Goal: Entertainment & Leisure: Browse casually

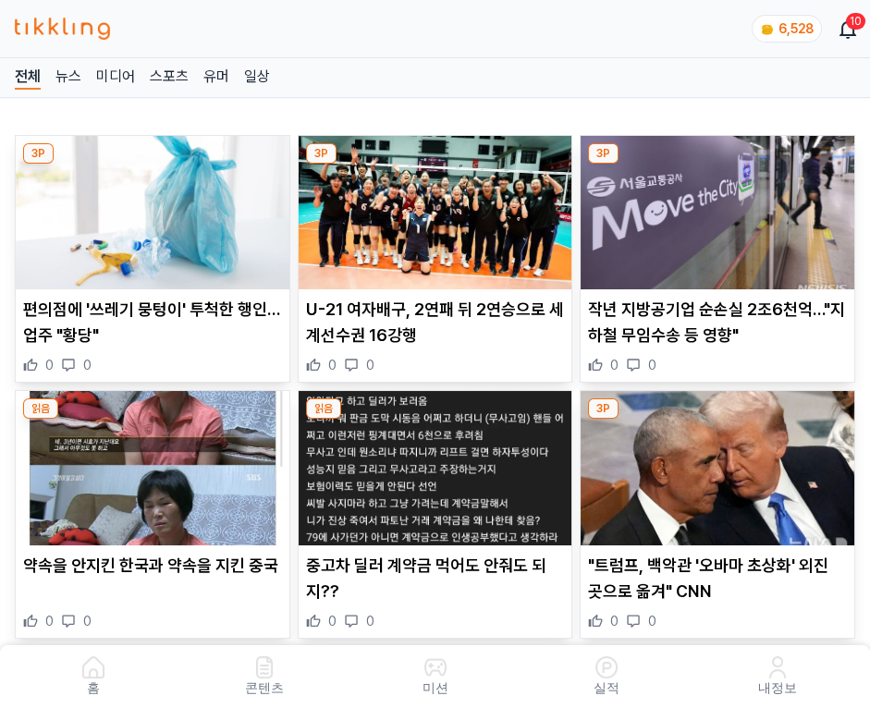
click at [720, 207] on img at bounding box center [718, 212] width 274 height 153
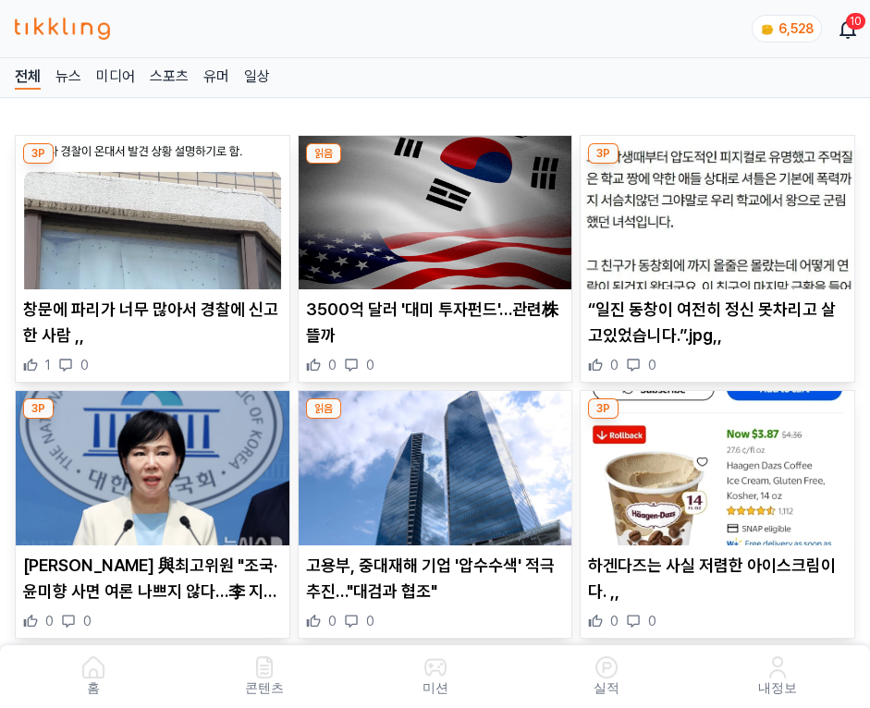
click at [720, 207] on img at bounding box center [718, 212] width 274 height 153
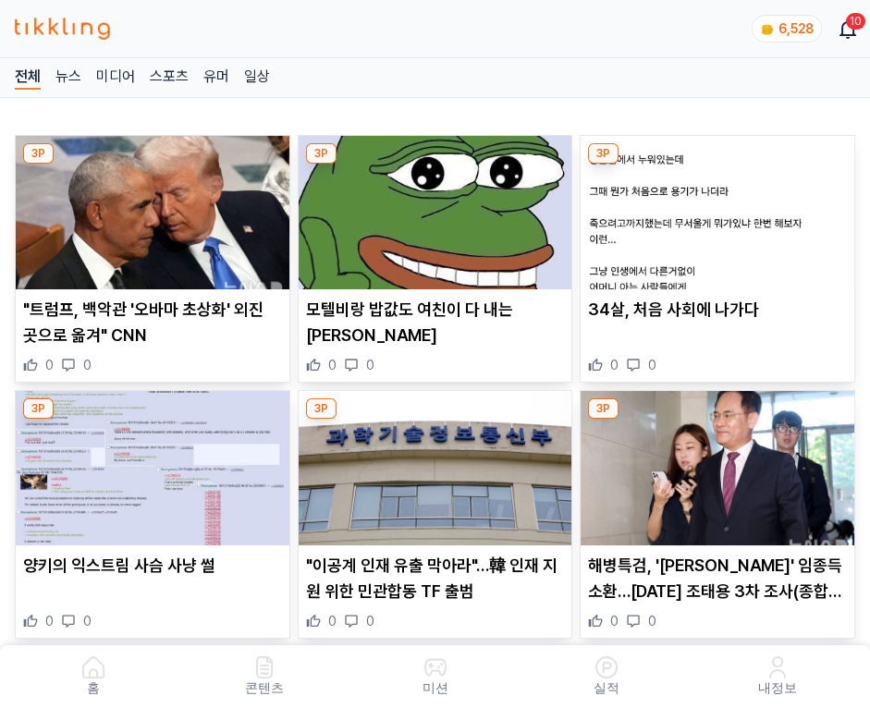
click at [720, 207] on img at bounding box center [718, 212] width 274 height 153
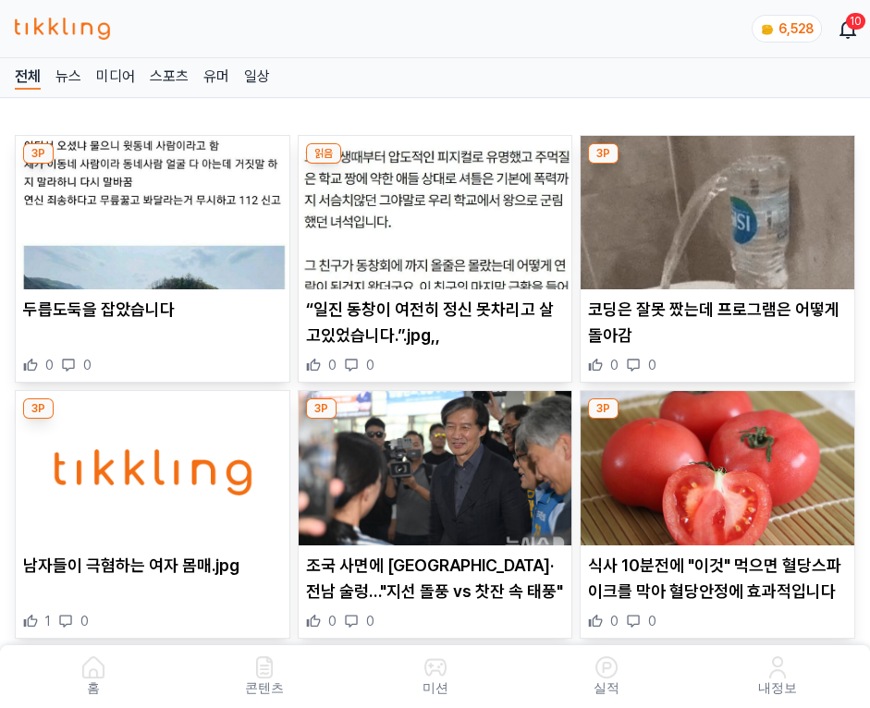
click at [720, 207] on img at bounding box center [718, 212] width 274 height 153
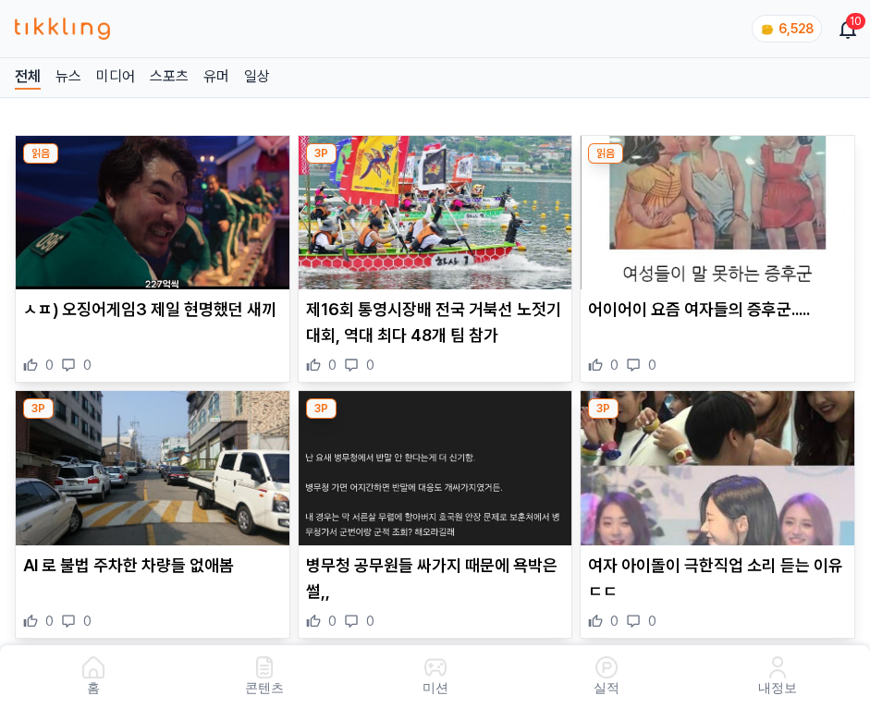
click at [720, 207] on img at bounding box center [718, 212] width 274 height 153
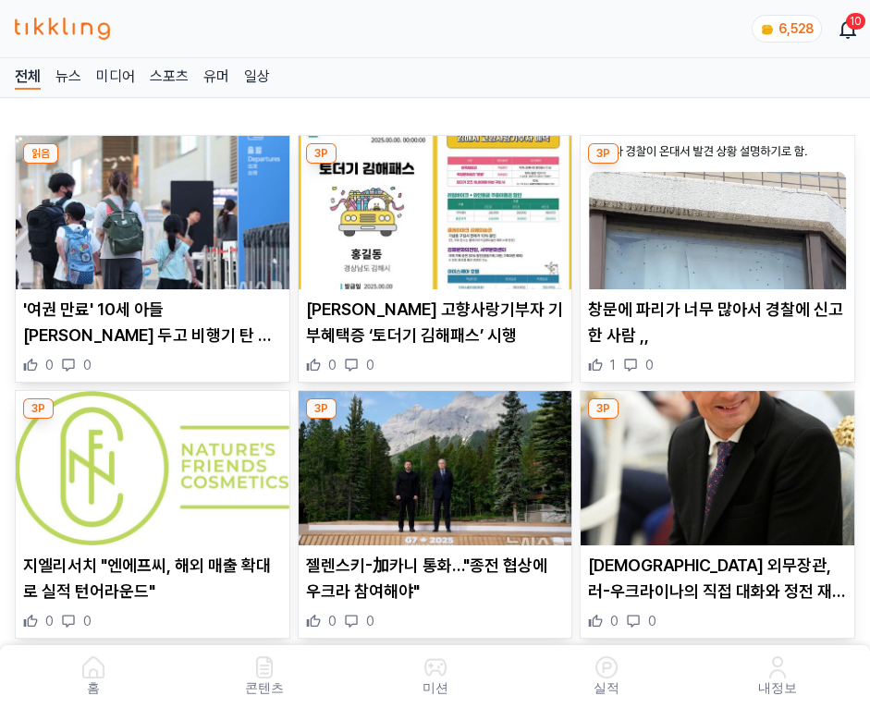
click at [720, 207] on img at bounding box center [718, 212] width 274 height 153
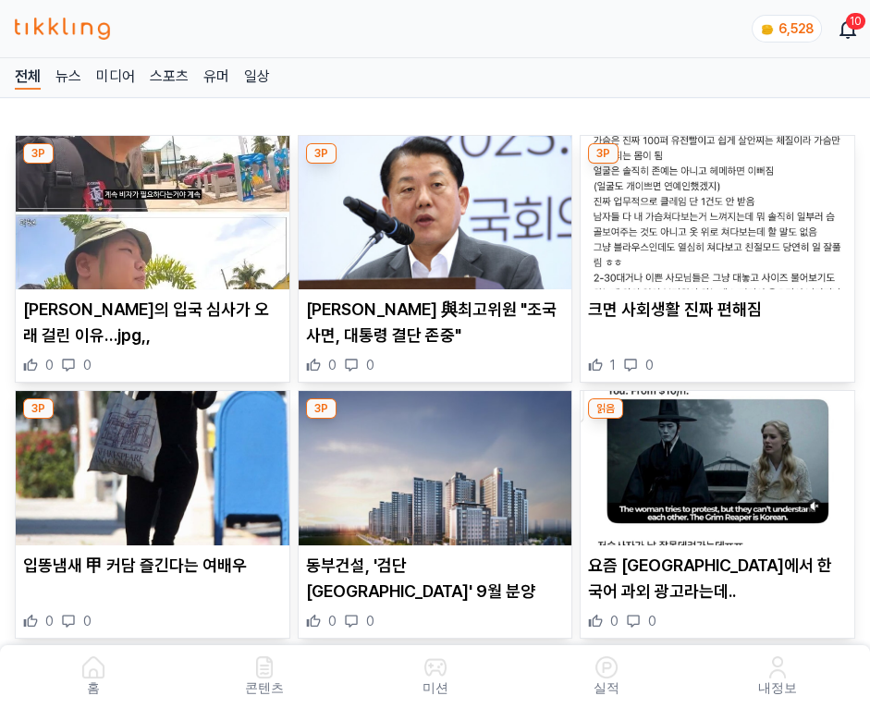
click at [720, 207] on img at bounding box center [718, 212] width 274 height 153
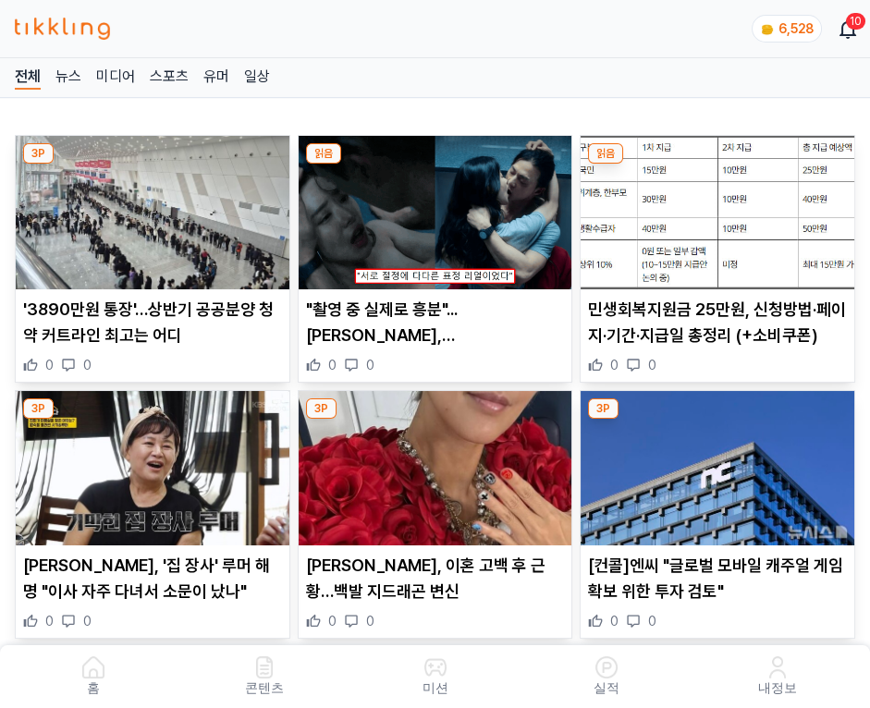
click at [720, 207] on img at bounding box center [718, 212] width 274 height 153
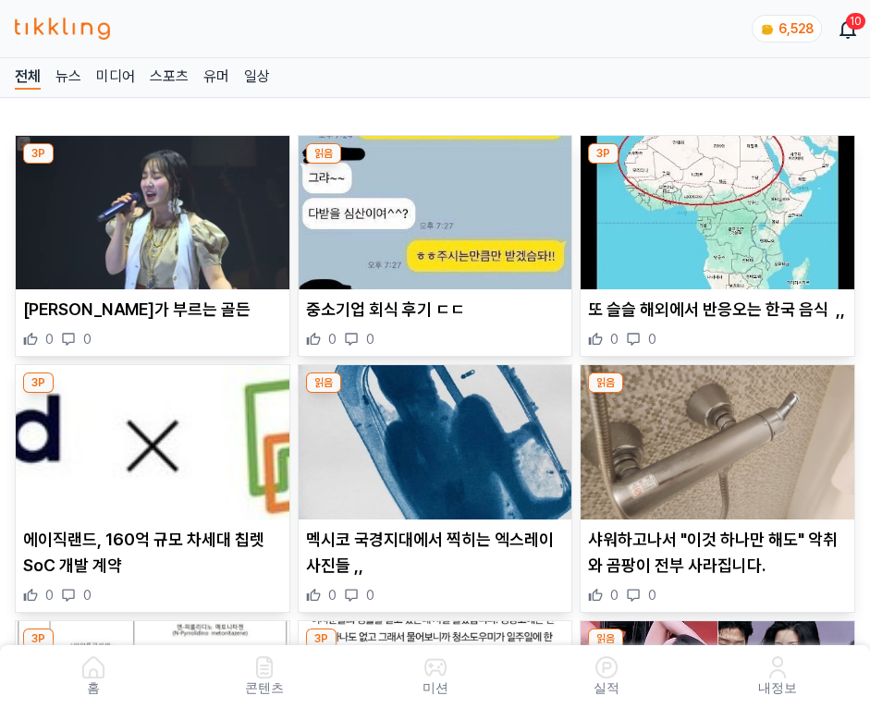
click at [720, 207] on img at bounding box center [718, 212] width 274 height 153
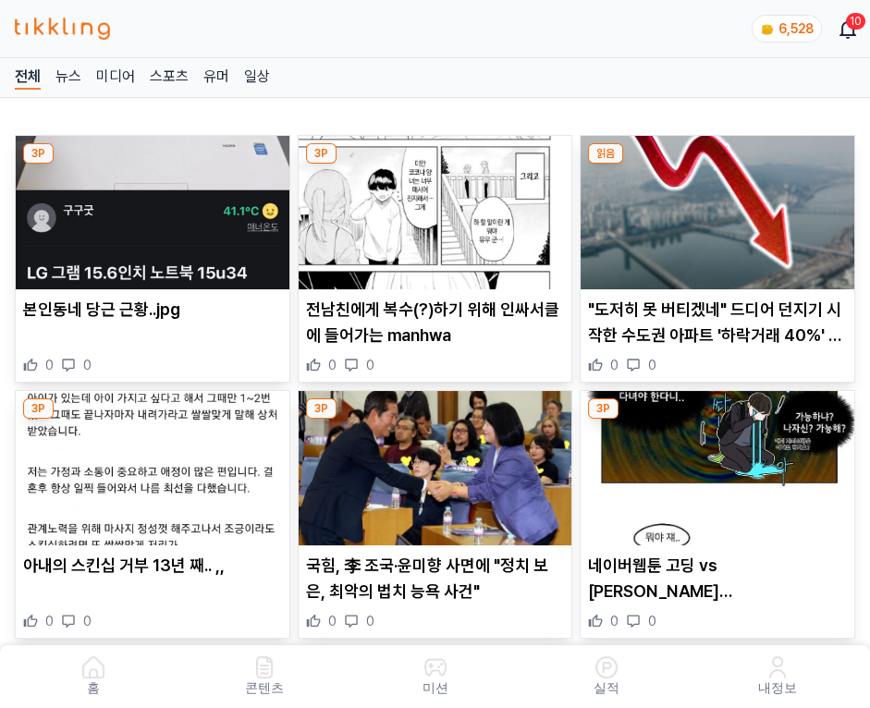
click at [720, 207] on img at bounding box center [718, 212] width 274 height 153
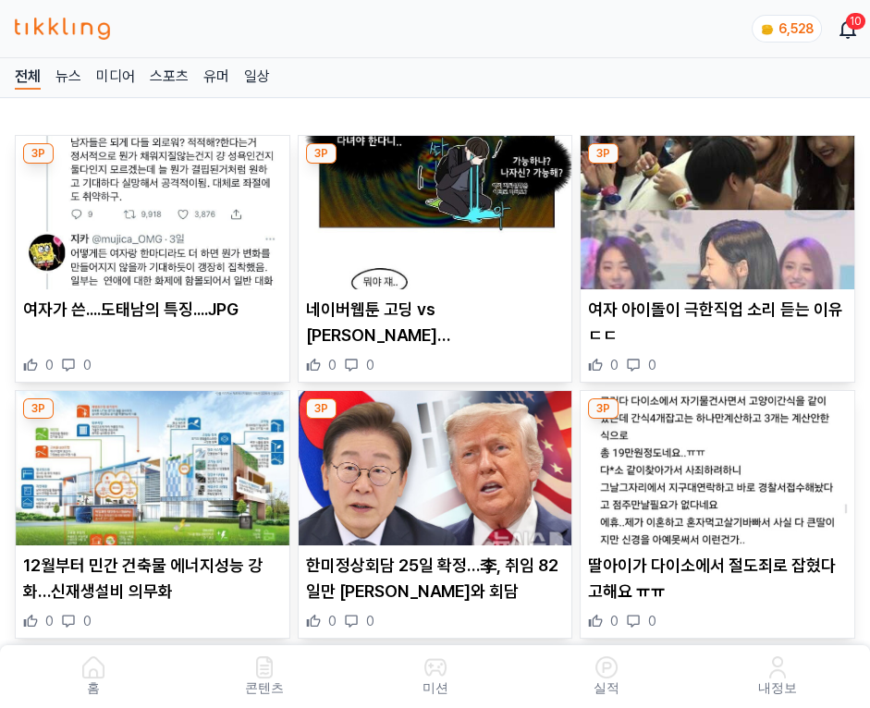
click at [720, 207] on img at bounding box center [718, 212] width 274 height 153
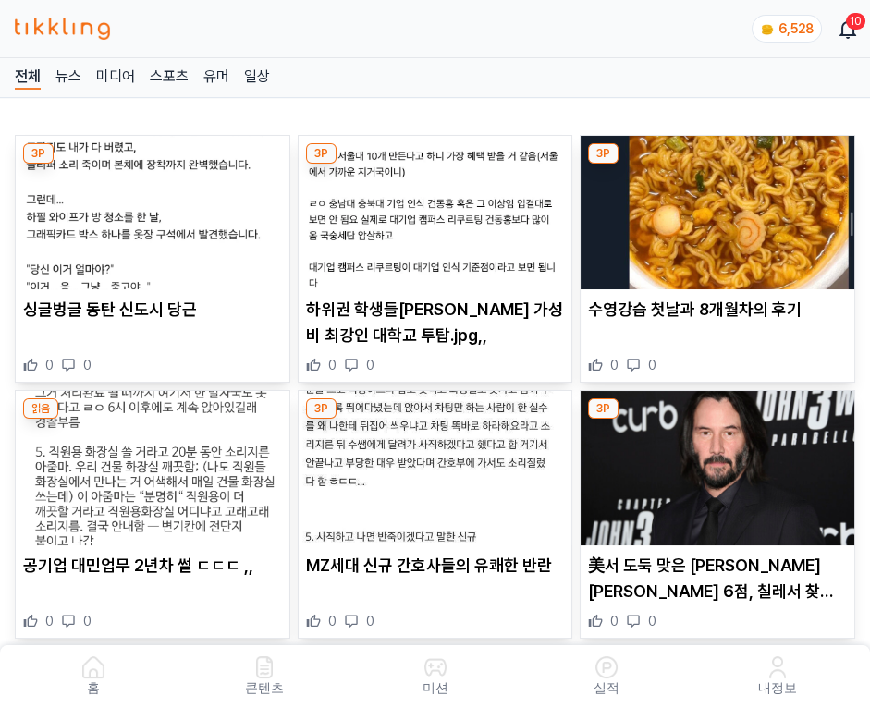
click at [720, 207] on img at bounding box center [718, 212] width 274 height 153
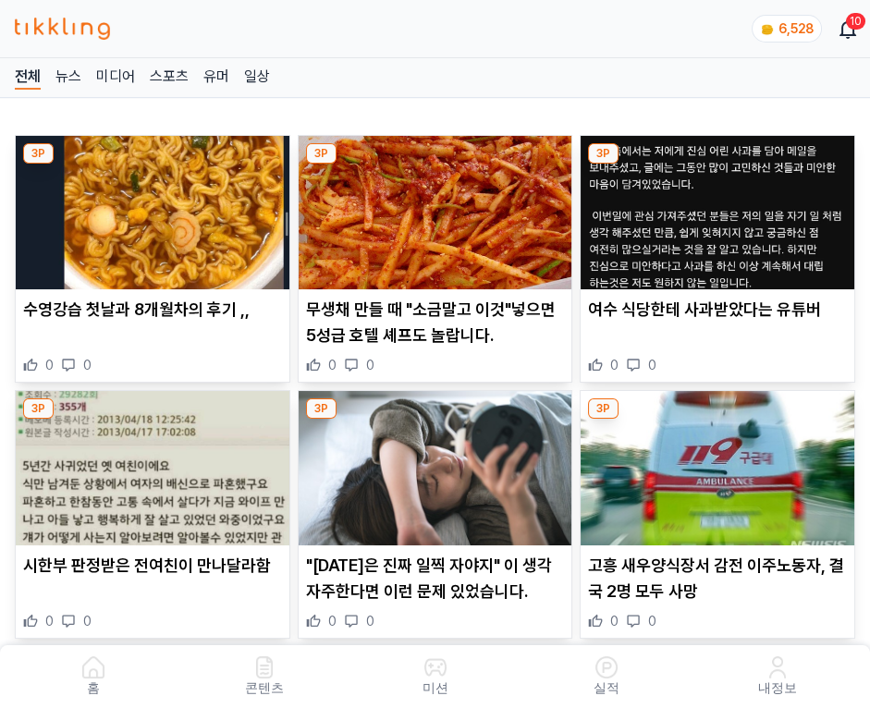
click at [720, 207] on img at bounding box center [718, 212] width 274 height 153
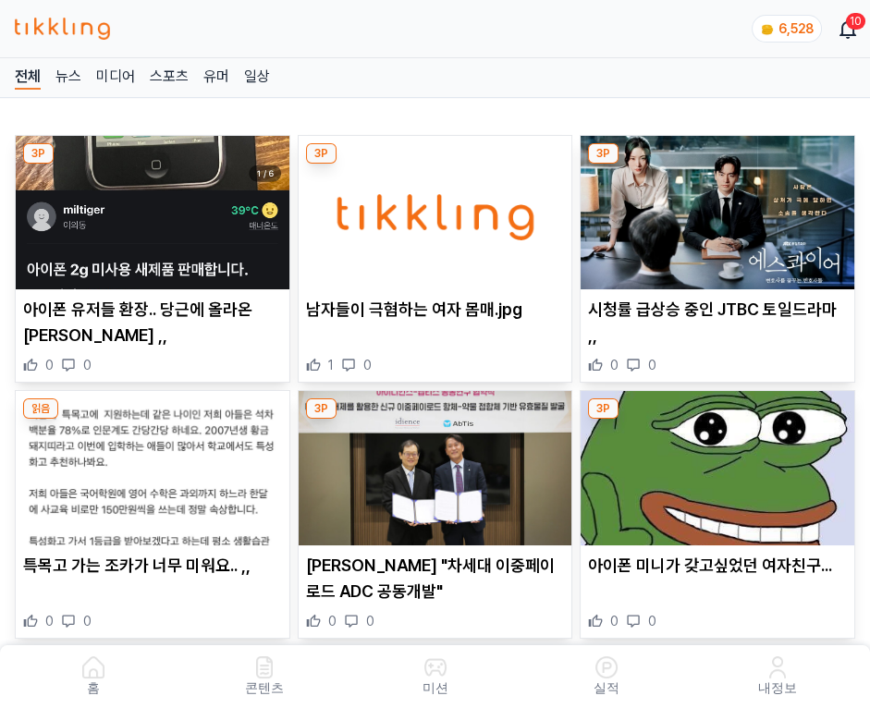
click at [720, 207] on img at bounding box center [718, 212] width 274 height 153
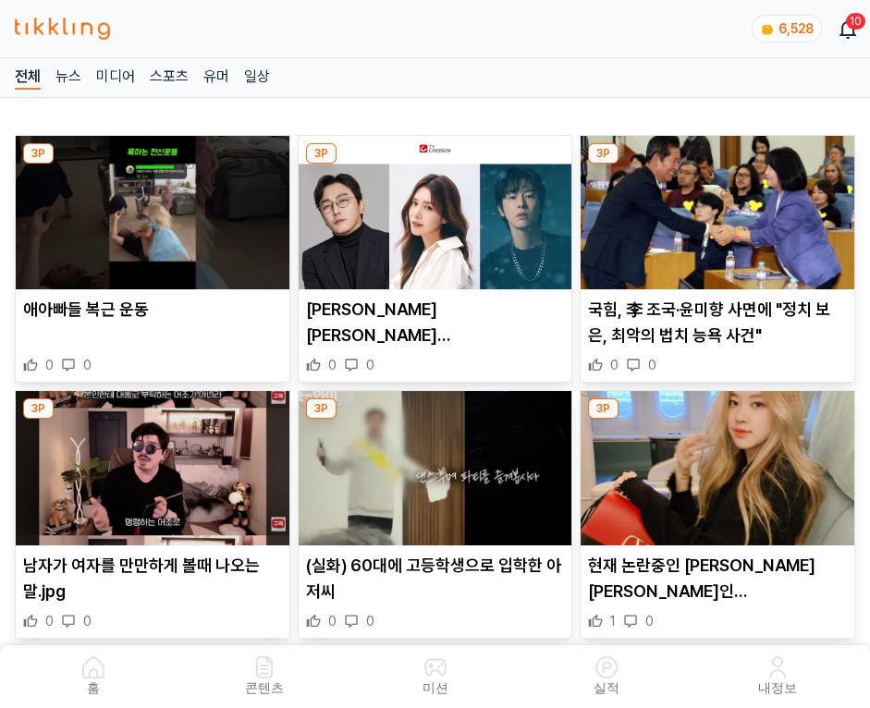
click at [720, 207] on img at bounding box center [718, 212] width 274 height 153
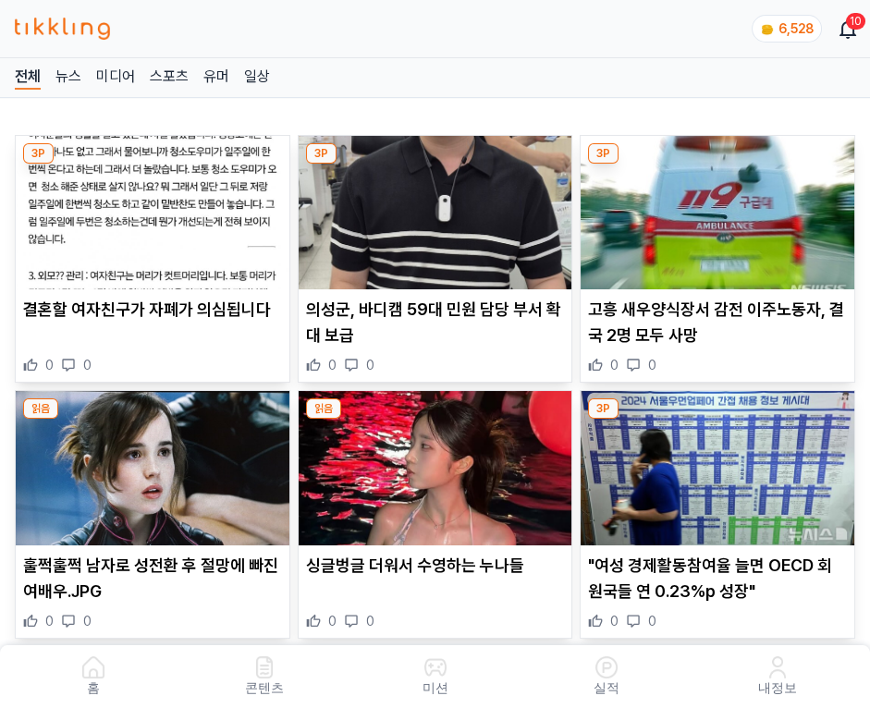
click at [720, 207] on img at bounding box center [718, 212] width 274 height 153
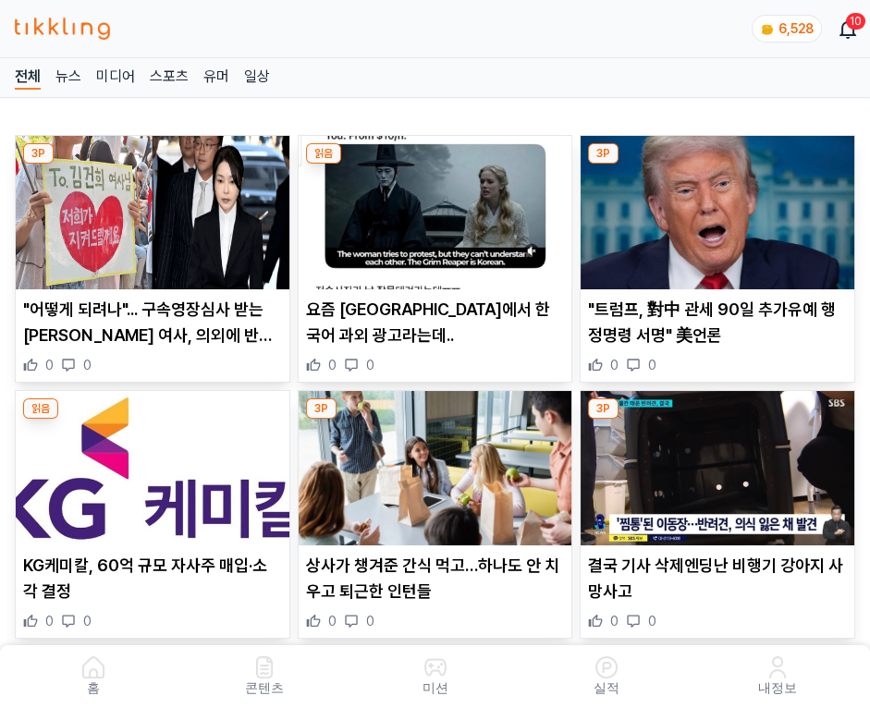
click at [720, 207] on img at bounding box center [718, 212] width 274 height 153
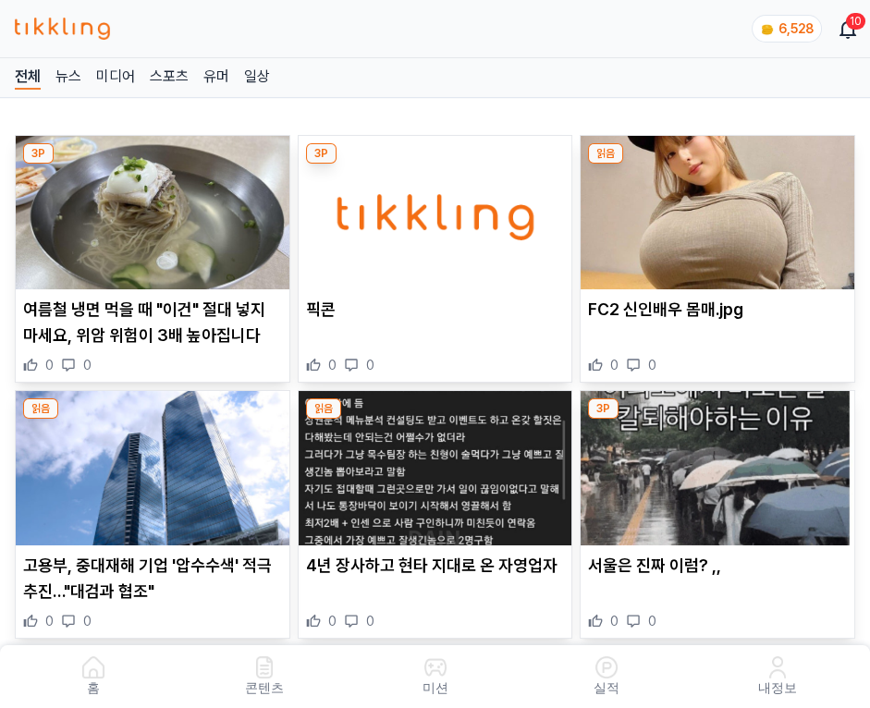
click at [720, 207] on img at bounding box center [718, 212] width 274 height 153
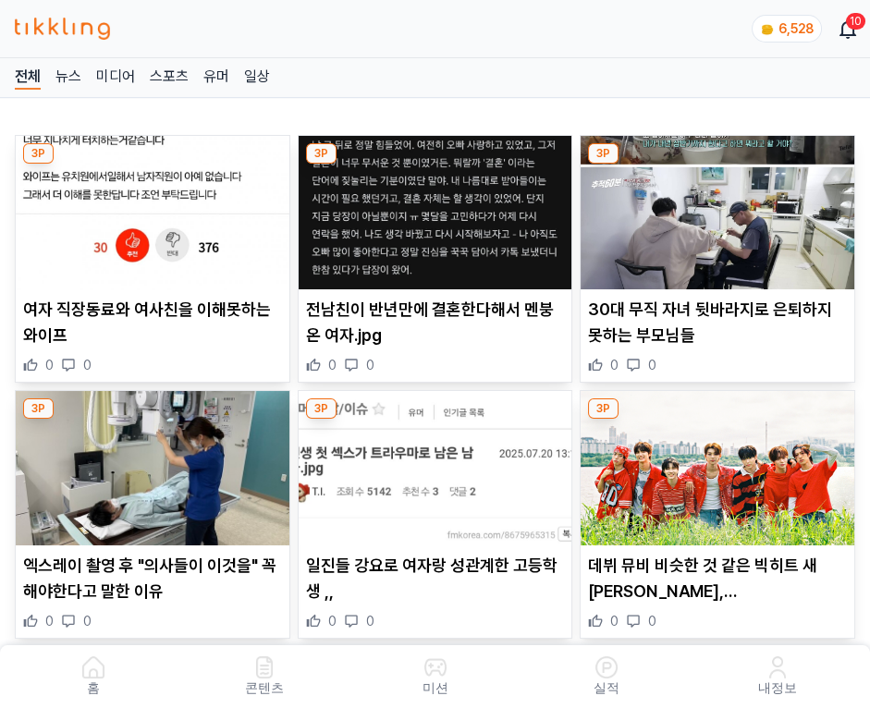
click at [720, 207] on img at bounding box center [718, 212] width 274 height 153
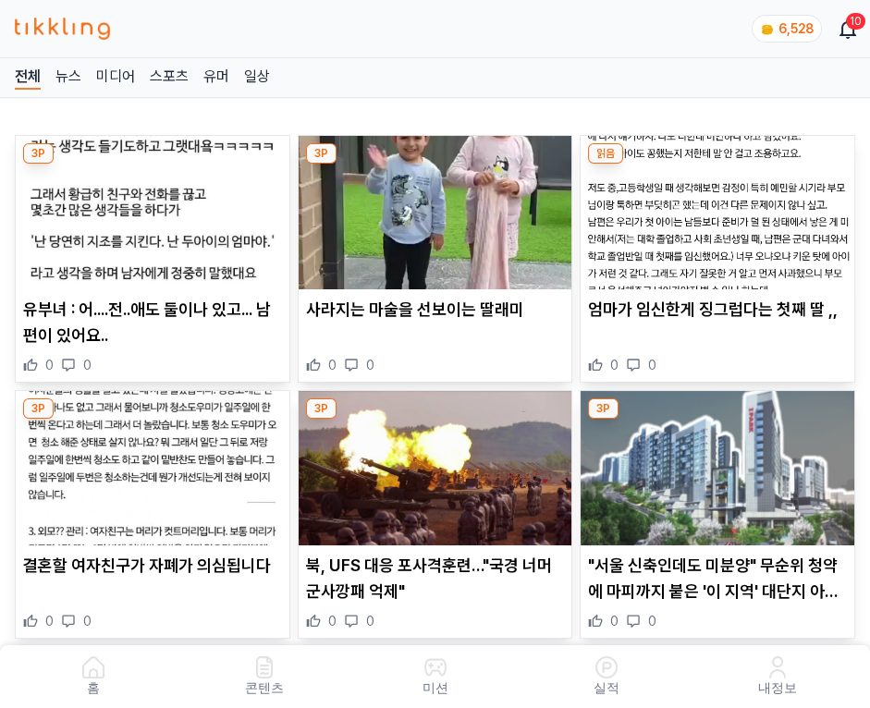
click at [720, 207] on img at bounding box center [718, 212] width 274 height 153
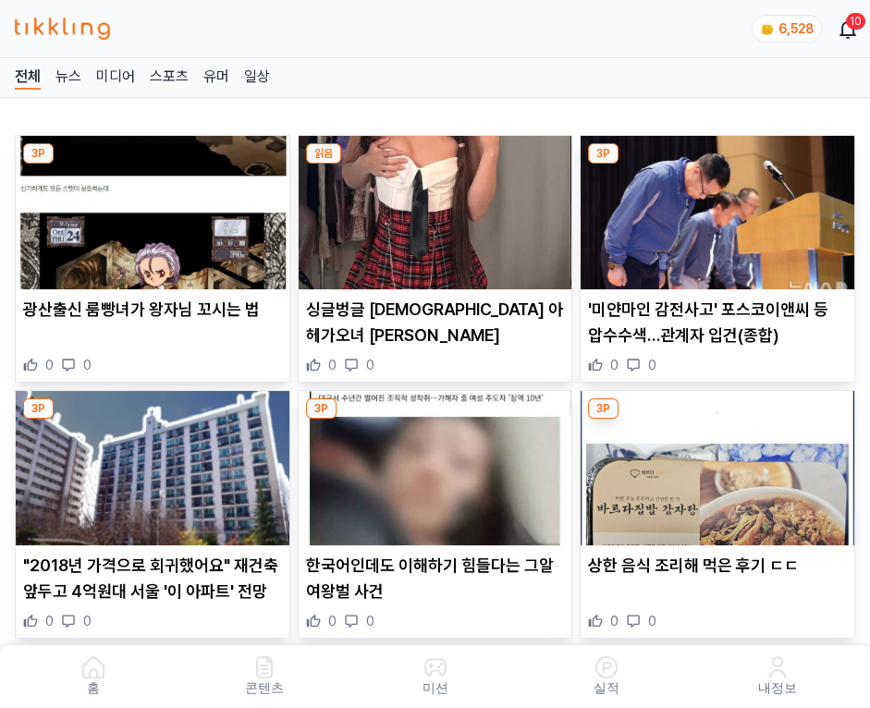
click at [720, 207] on img at bounding box center [718, 212] width 274 height 153
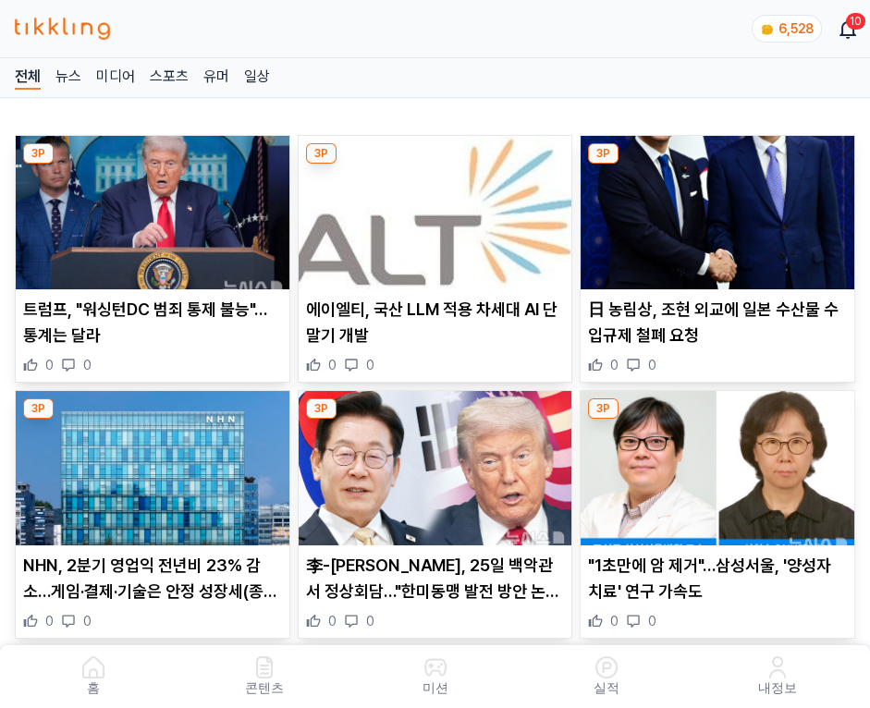
click at [720, 207] on img at bounding box center [718, 212] width 274 height 153
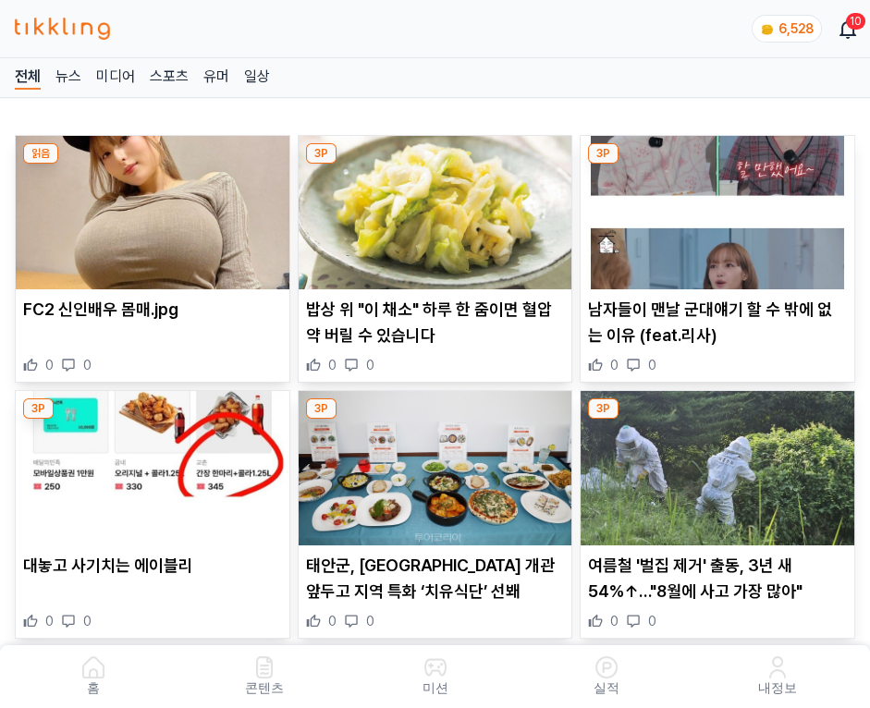
click at [720, 207] on img at bounding box center [718, 212] width 274 height 153
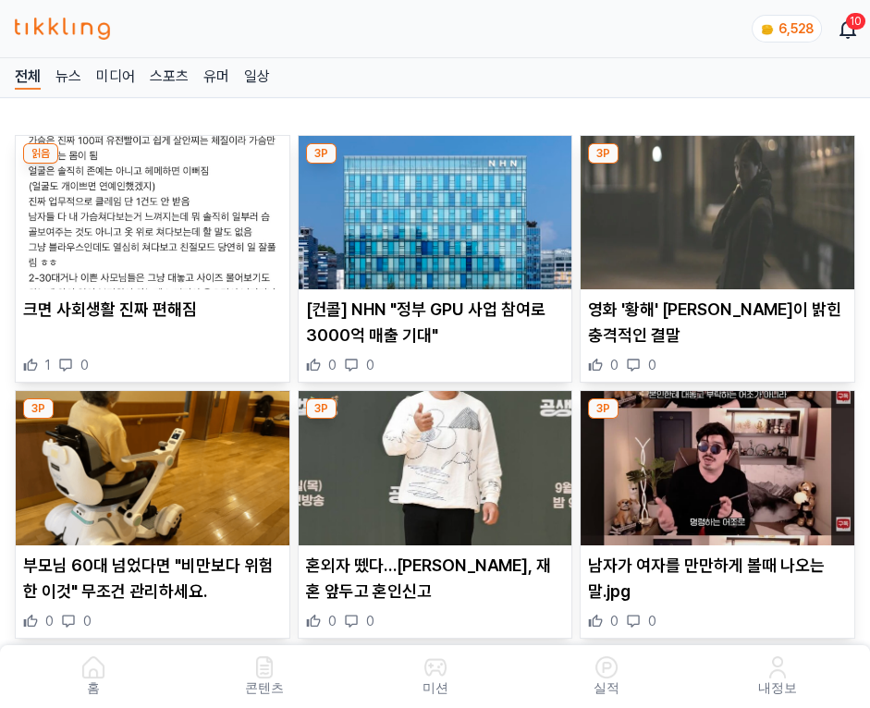
click at [720, 207] on img at bounding box center [718, 212] width 274 height 153
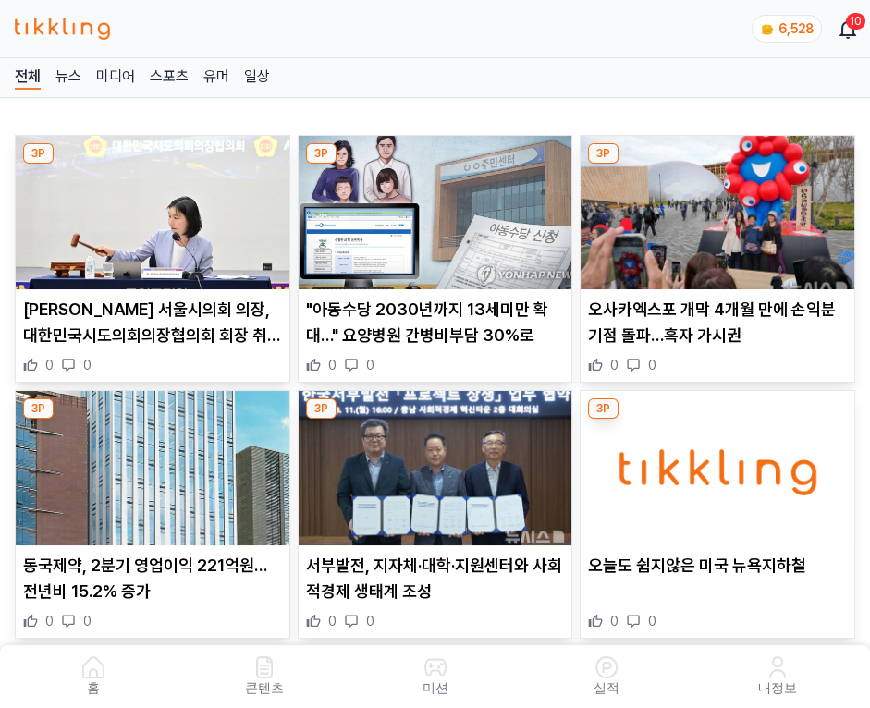
click at [720, 207] on img at bounding box center [718, 212] width 274 height 153
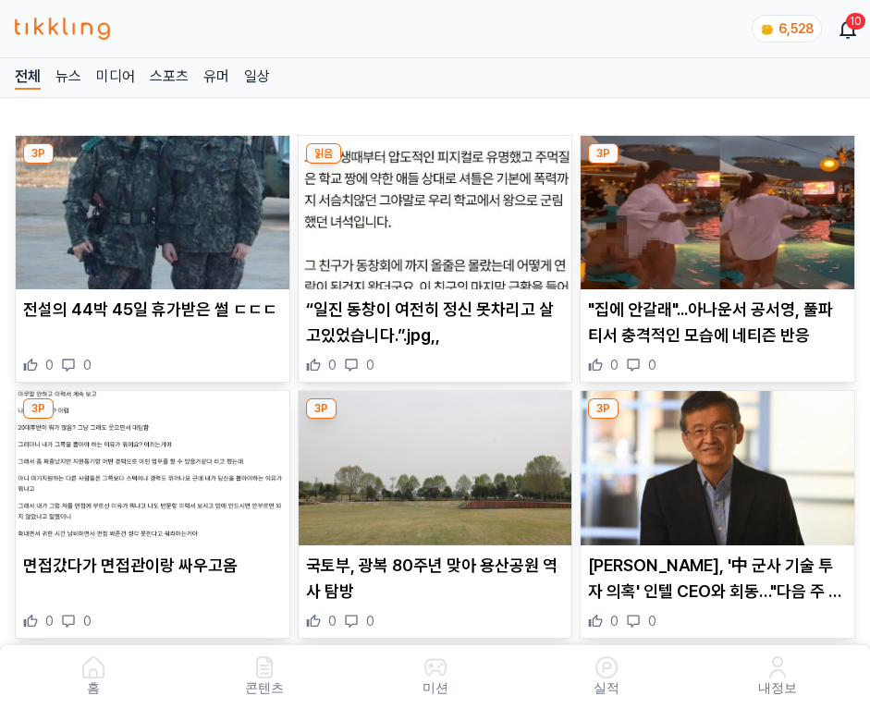
click at [720, 207] on img at bounding box center [718, 212] width 274 height 153
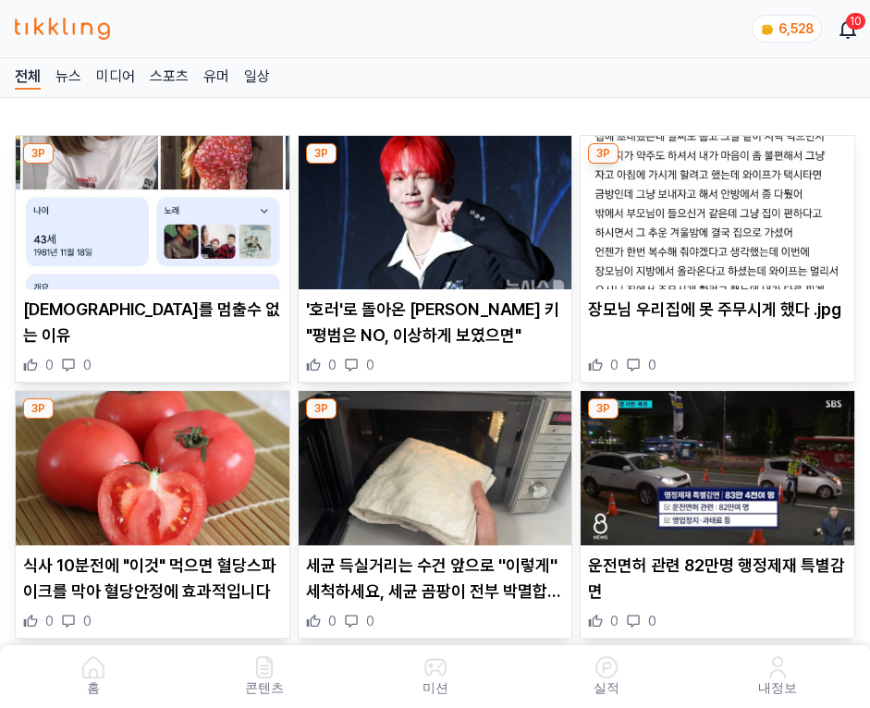
click at [720, 207] on img at bounding box center [718, 212] width 274 height 153
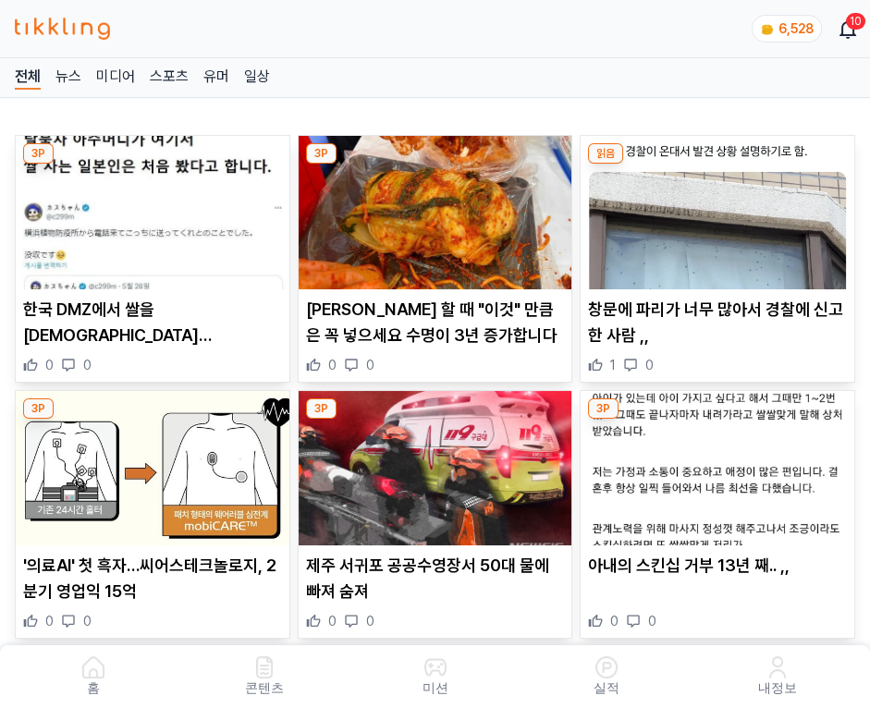
click at [720, 207] on img at bounding box center [718, 212] width 274 height 153
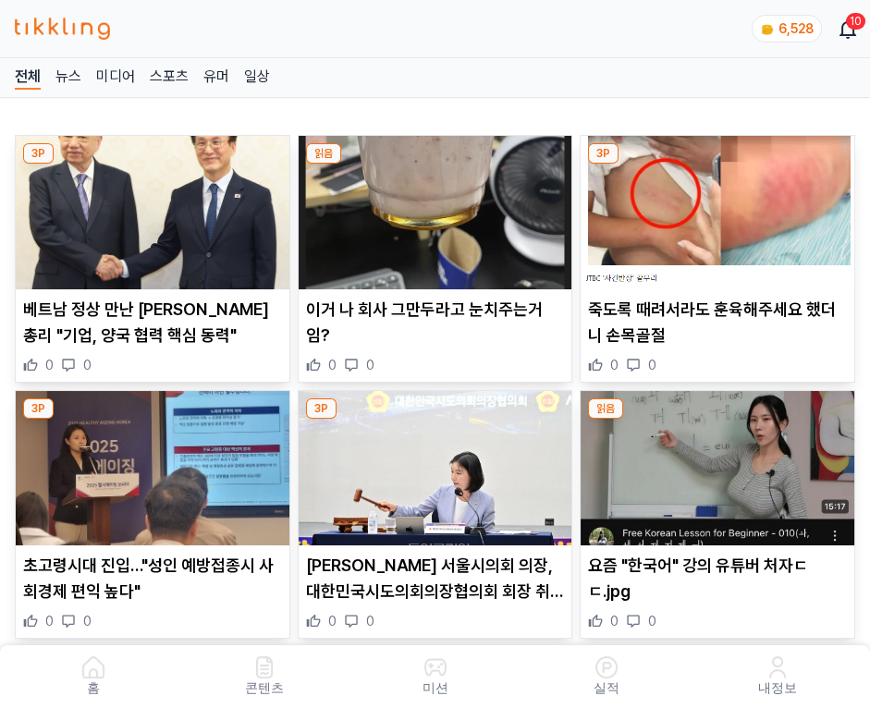
click at [720, 207] on img at bounding box center [718, 212] width 274 height 153
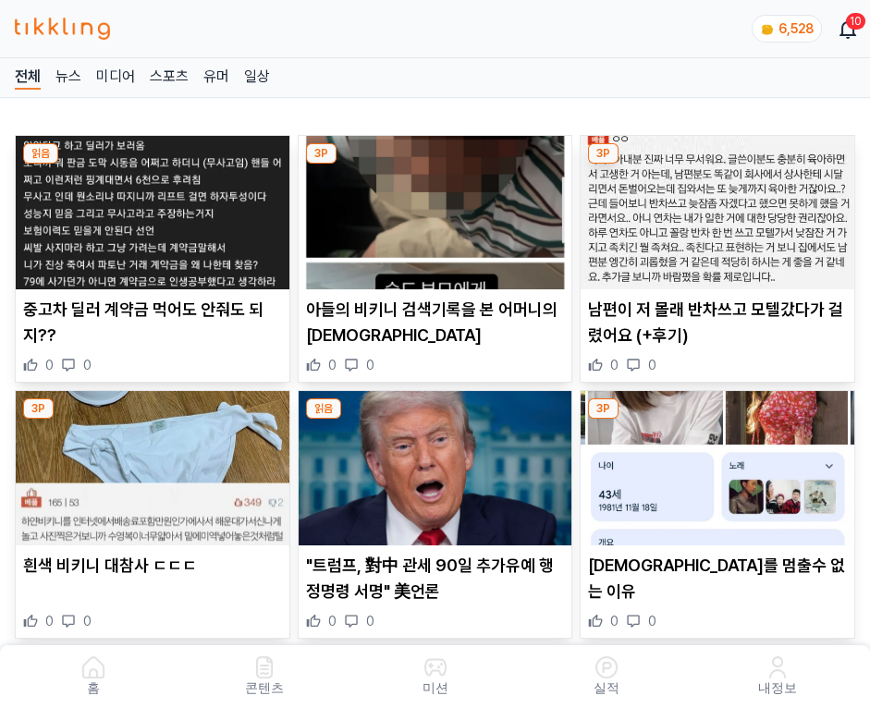
click at [720, 207] on img at bounding box center [718, 212] width 274 height 153
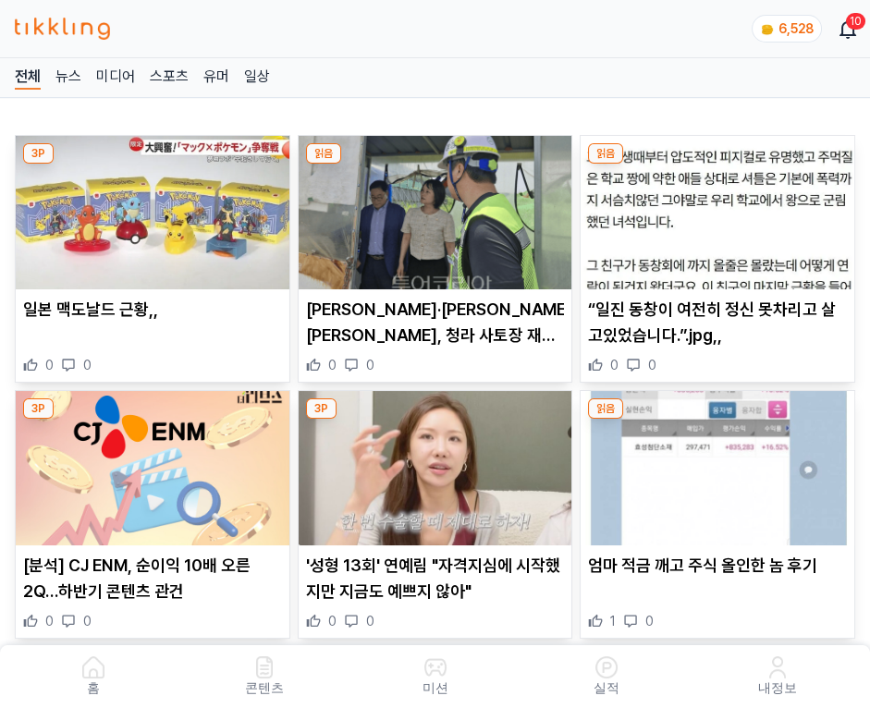
click at [720, 207] on img at bounding box center [718, 212] width 274 height 153
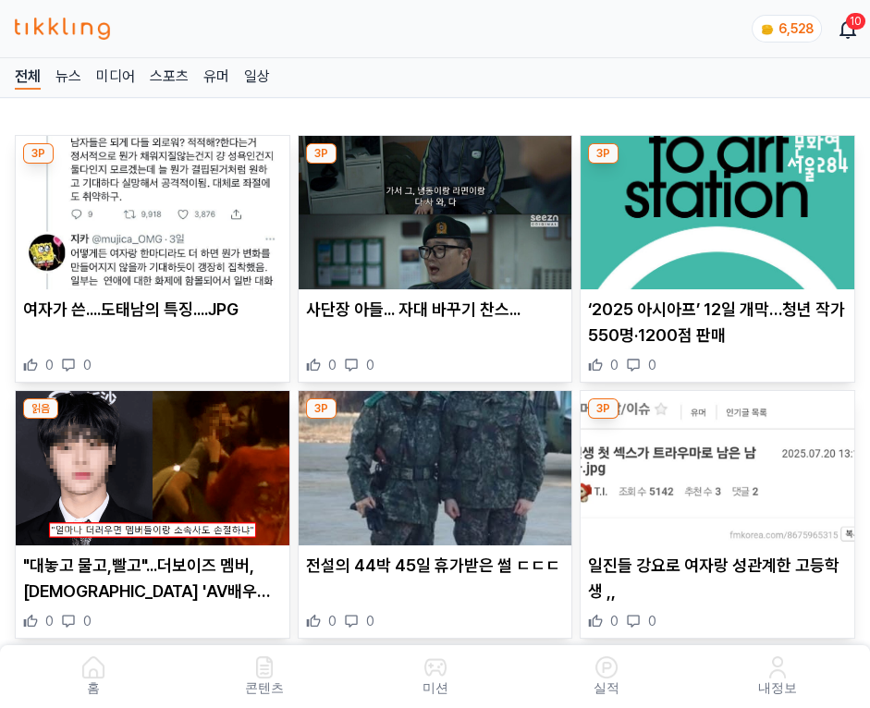
click at [720, 207] on img at bounding box center [718, 212] width 274 height 153
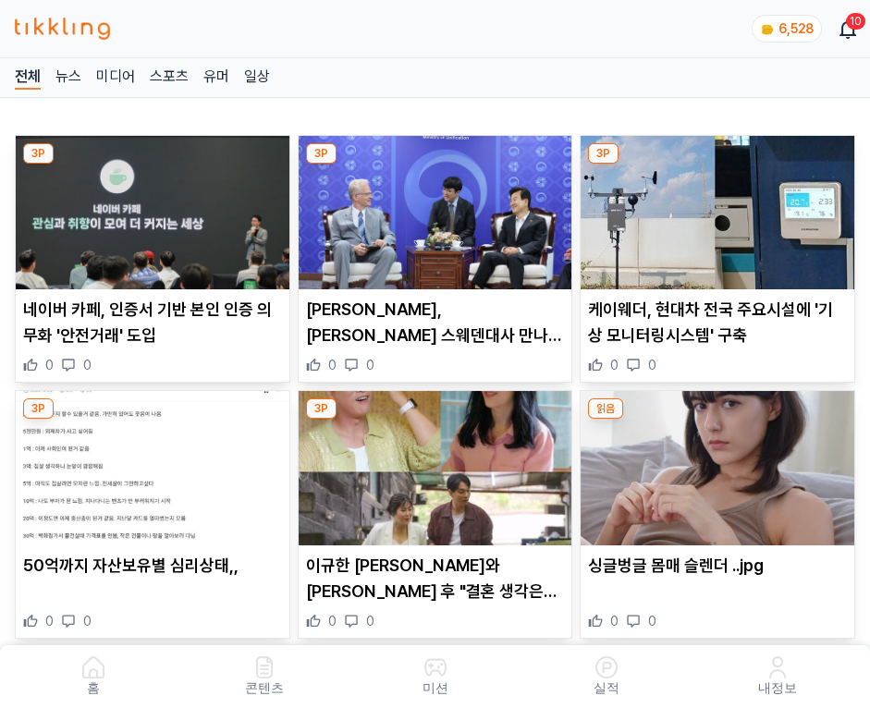
click at [720, 207] on img at bounding box center [718, 212] width 274 height 153
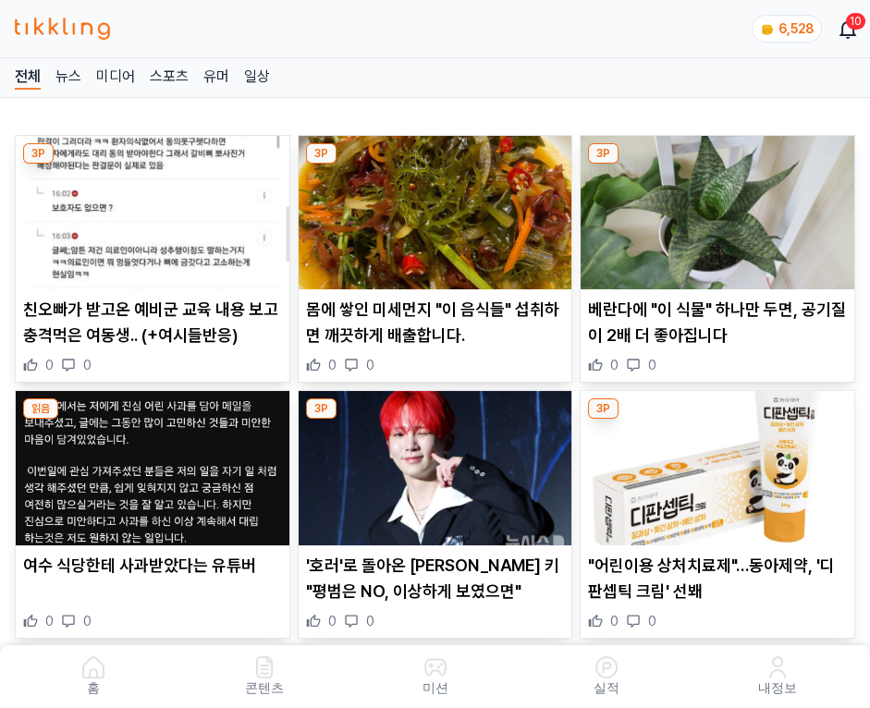
click at [720, 207] on img at bounding box center [718, 212] width 274 height 153
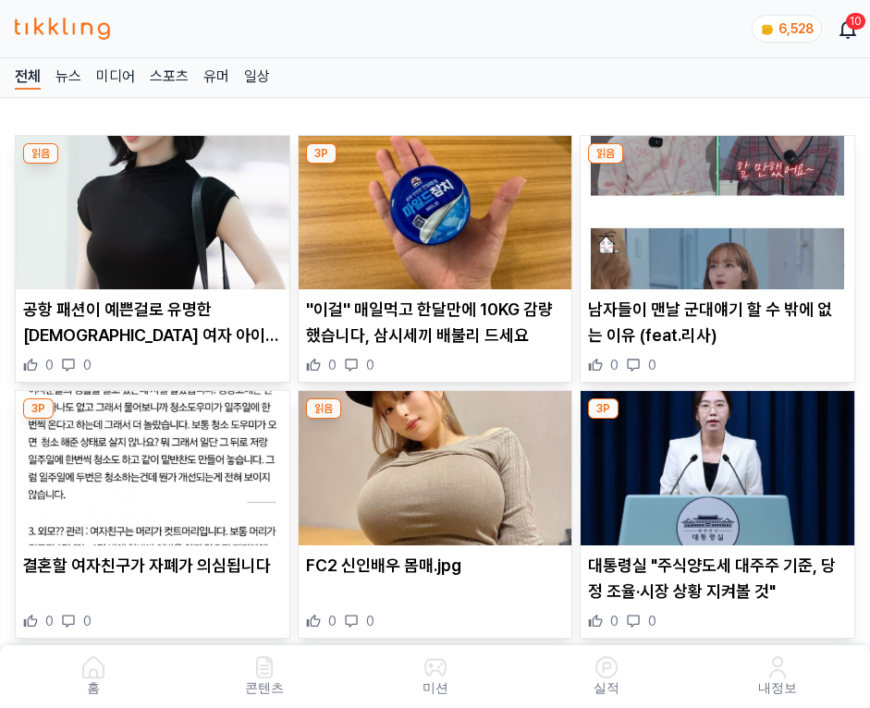
click at [720, 207] on img at bounding box center [718, 212] width 274 height 153
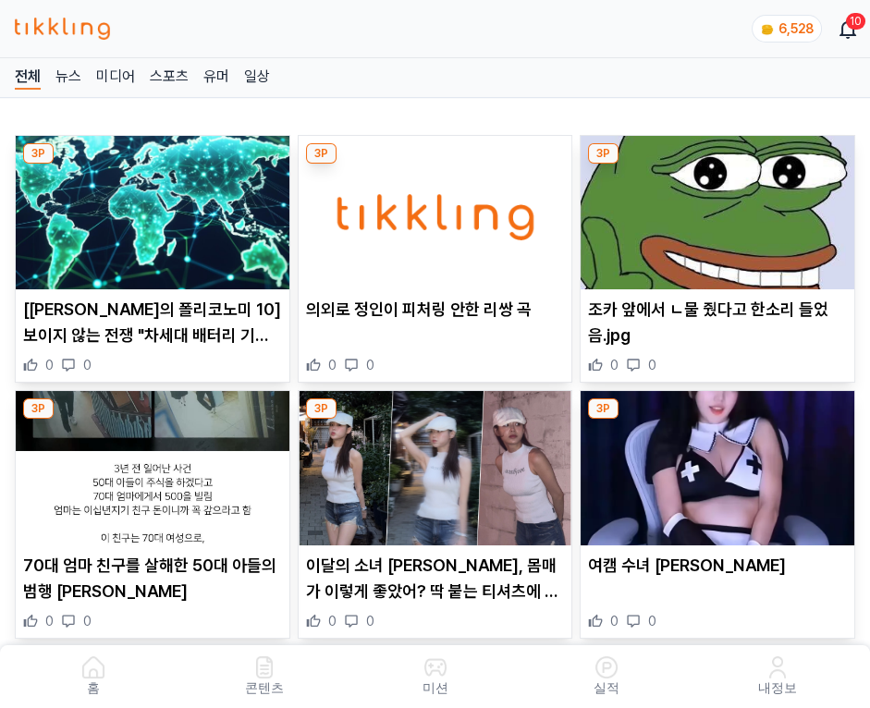
click at [720, 207] on img at bounding box center [718, 212] width 274 height 153
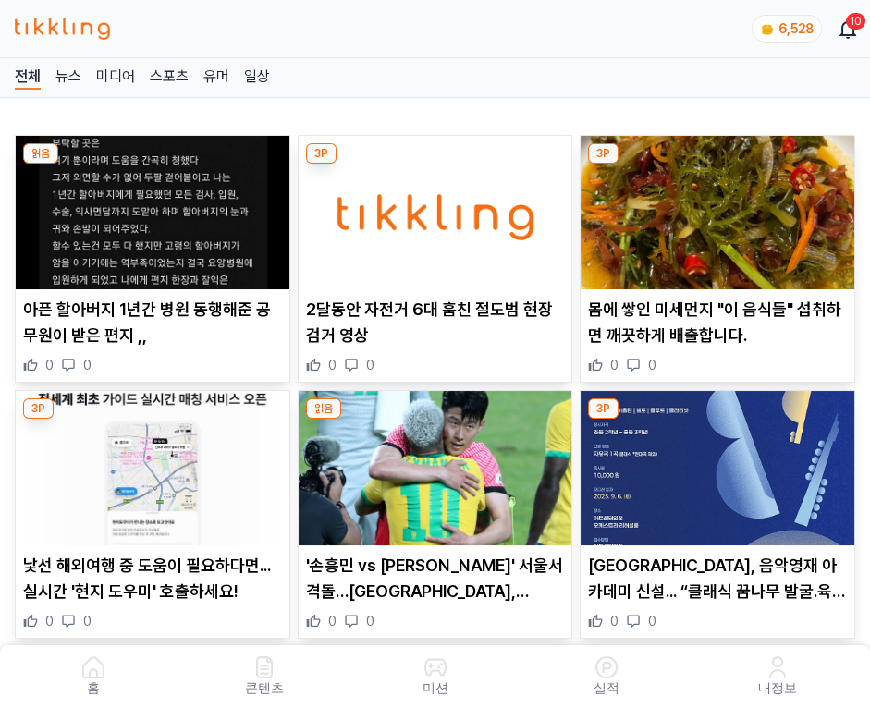
click at [720, 207] on img at bounding box center [718, 212] width 274 height 153
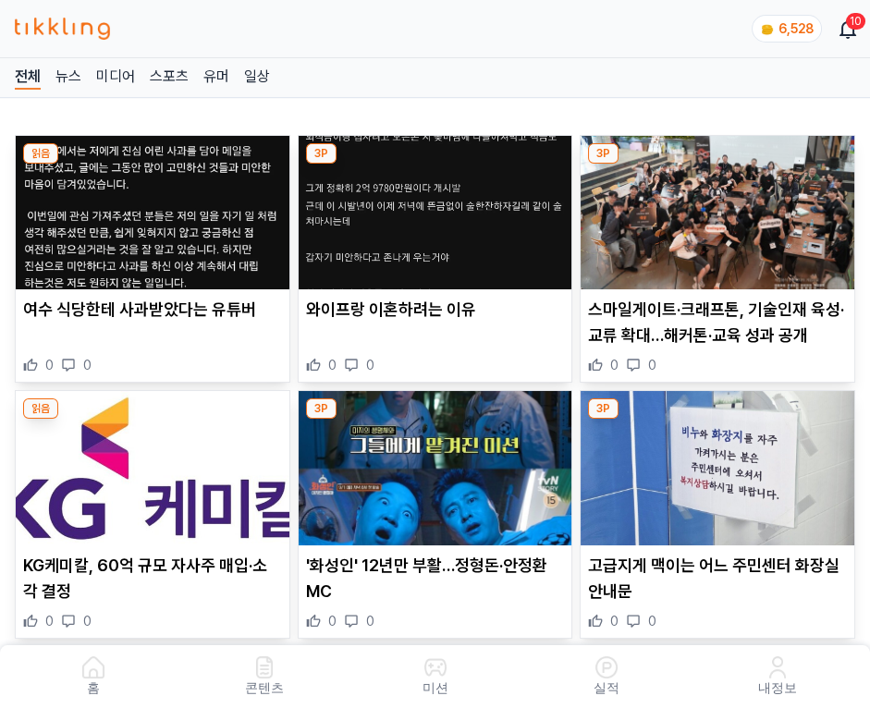
click at [720, 207] on img at bounding box center [718, 212] width 274 height 153
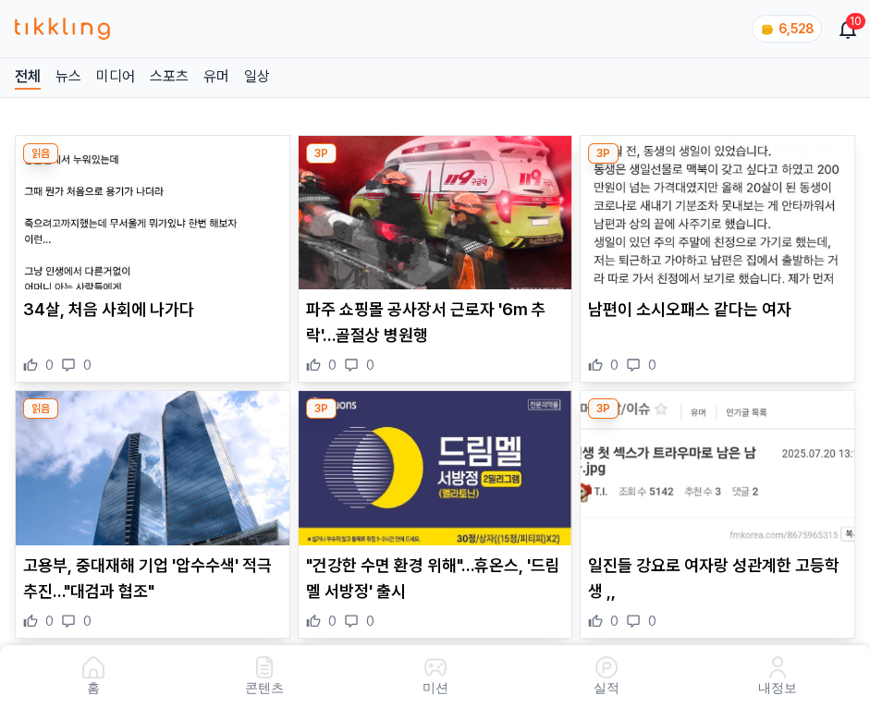
click at [720, 207] on img at bounding box center [718, 212] width 274 height 153
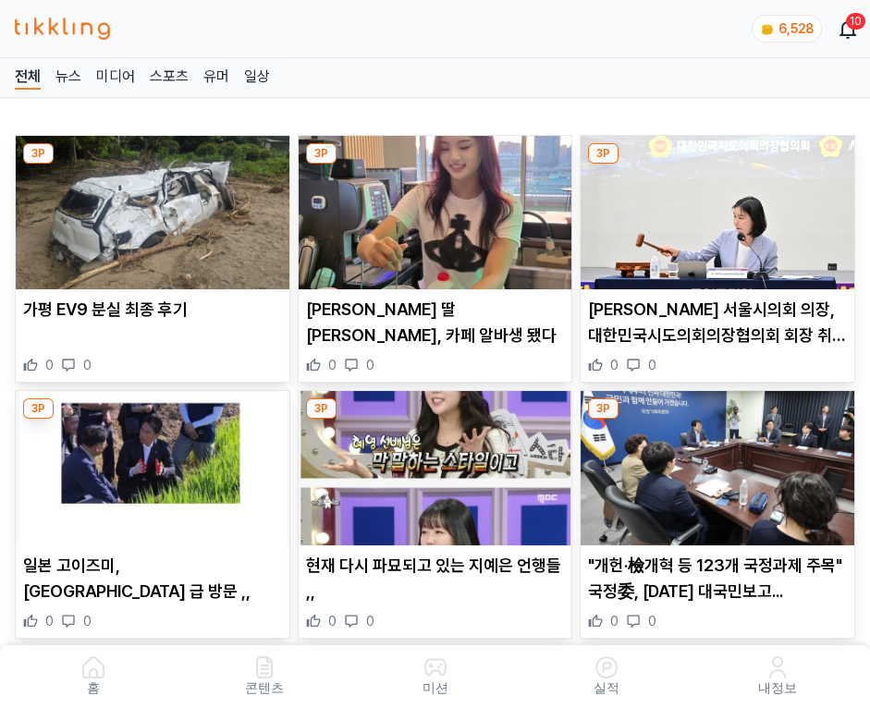
click at [720, 207] on img at bounding box center [718, 212] width 274 height 153
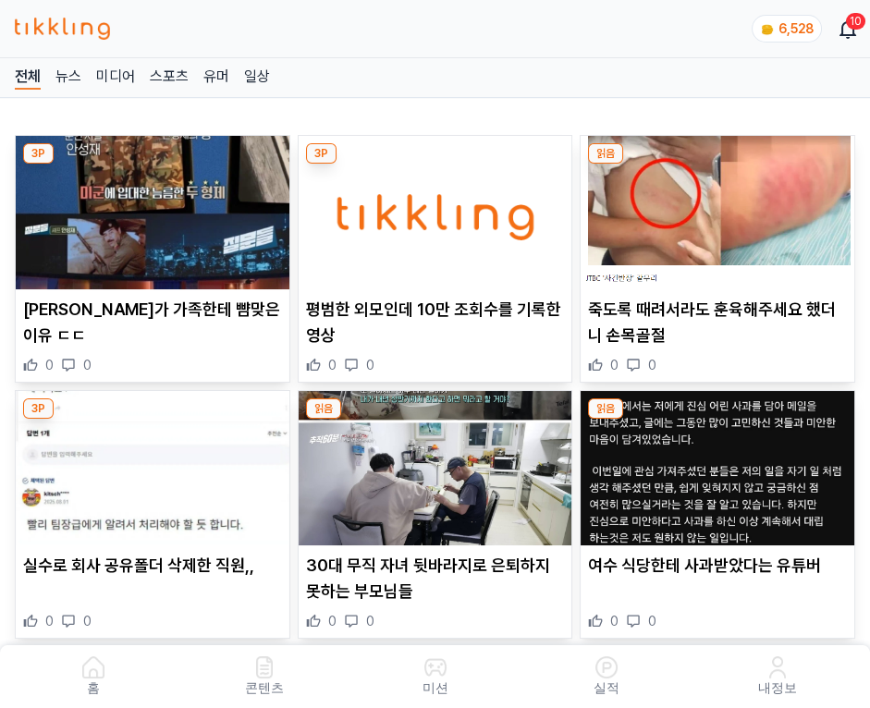
click at [720, 207] on img at bounding box center [718, 212] width 274 height 153
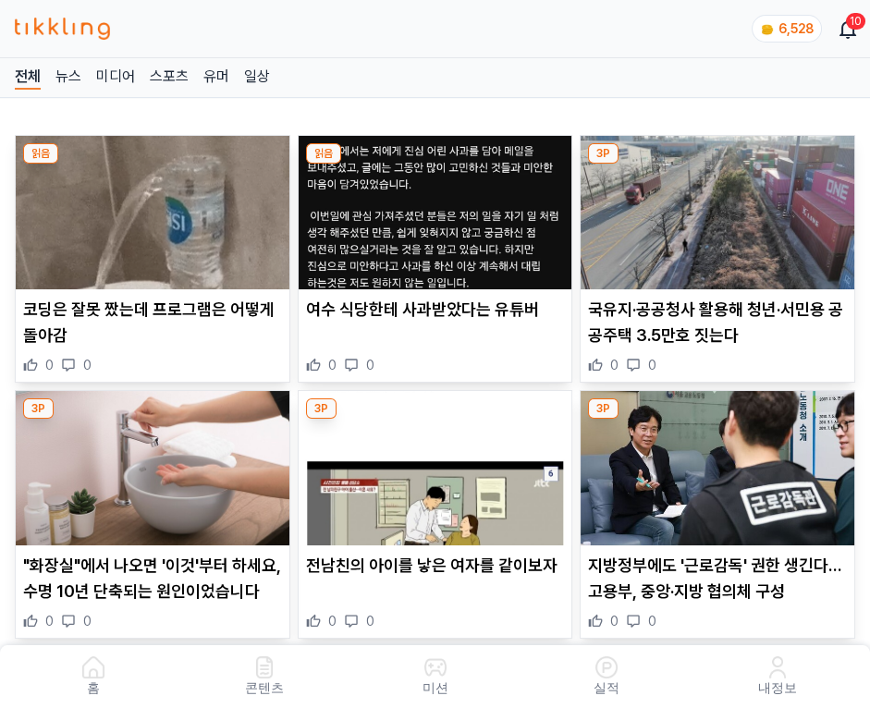
click at [720, 207] on img at bounding box center [718, 212] width 274 height 153
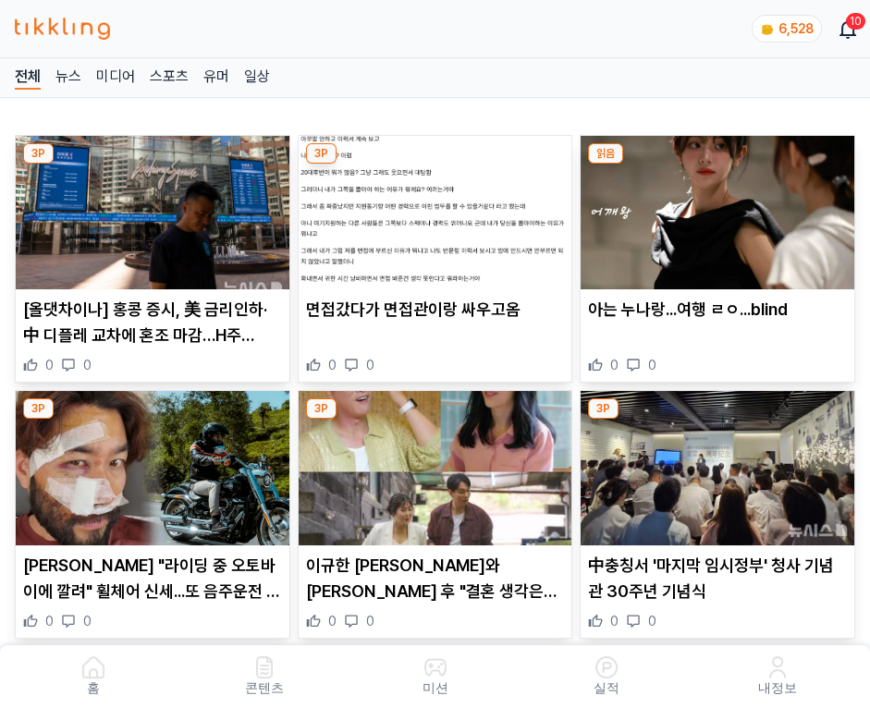
click at [720, 207] on img at bounding box center [718, 212] width 274 height 153
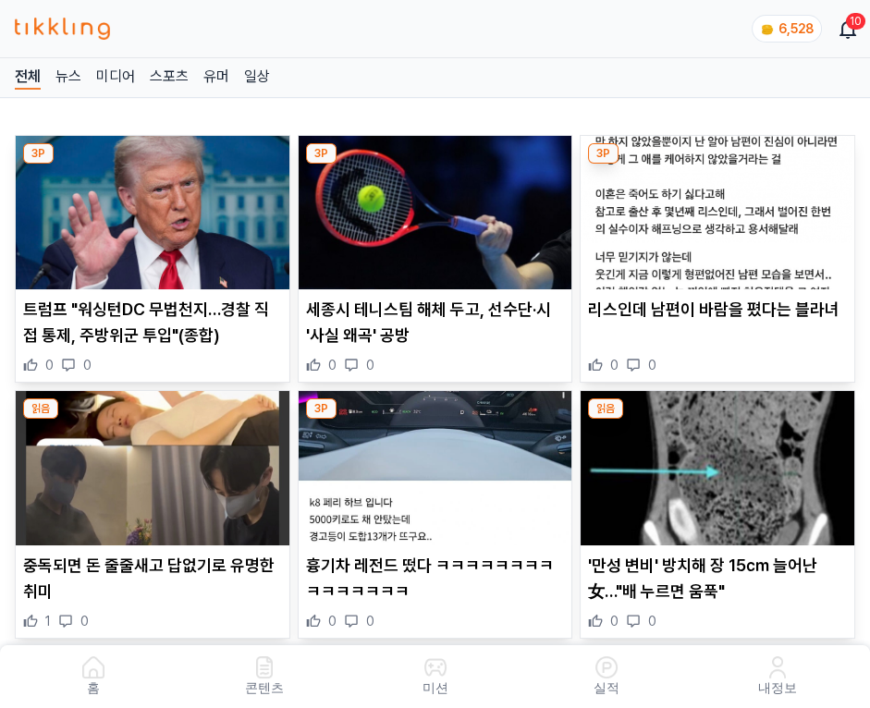
click at [720, 207] on img at bounding box center [718, 212] width 274 height 153
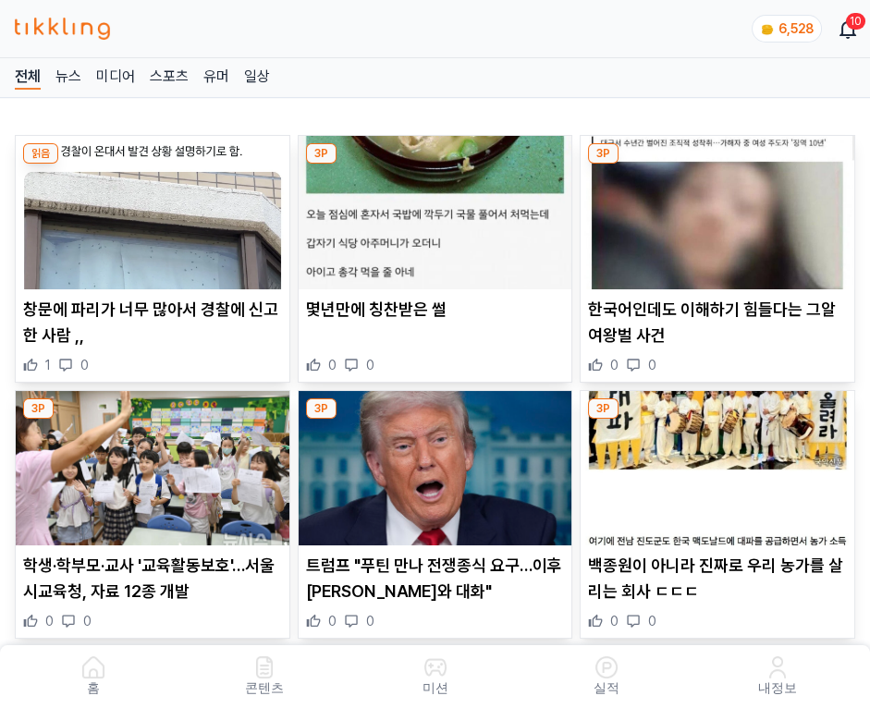
click at [720, 207] on img at bounding box center [718, 212] width 274 height 153
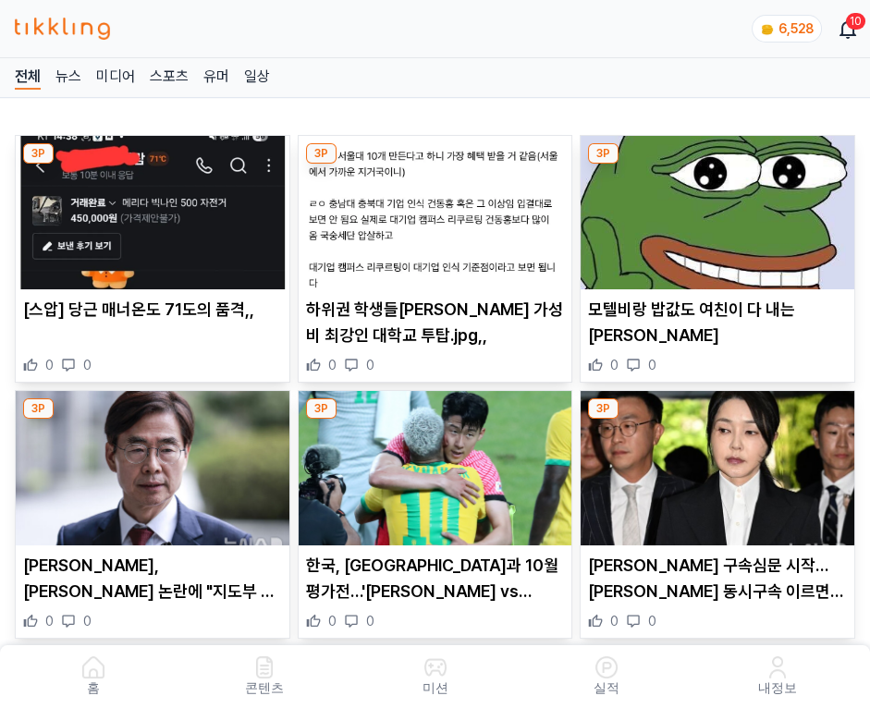
click at [720, 207] on img at bounding box center [718, 212] width 274 height 153
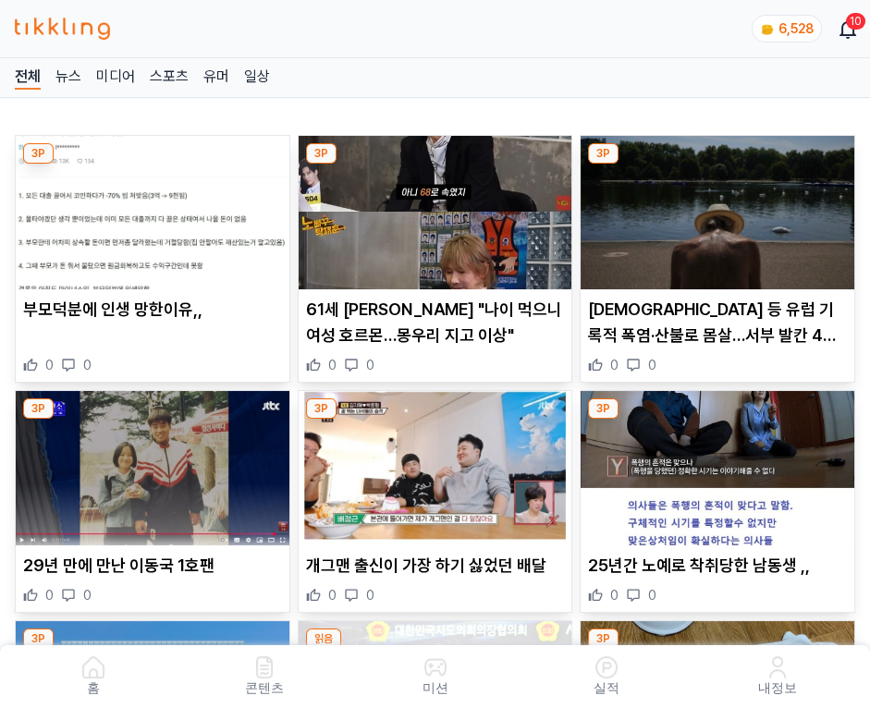
click at [720, 207] on img at bounding box center [718, 212] width 274 height 153
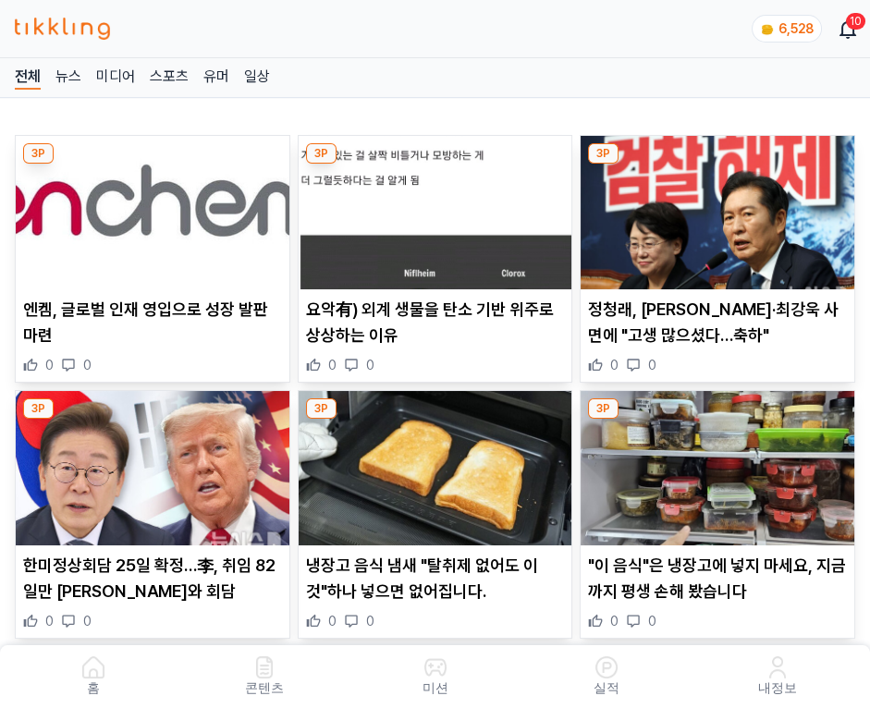
click at [720, 207] on img at bounding box center [718, 212] width 274 height 153
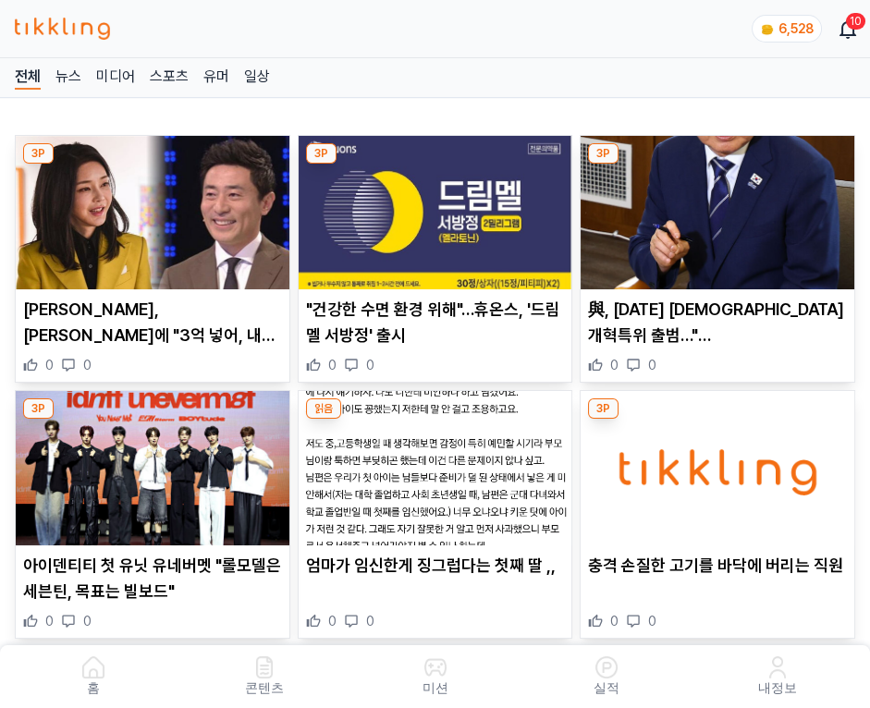
click at [720, 207] on img at bounding box center [718, 212] width 274 height 153
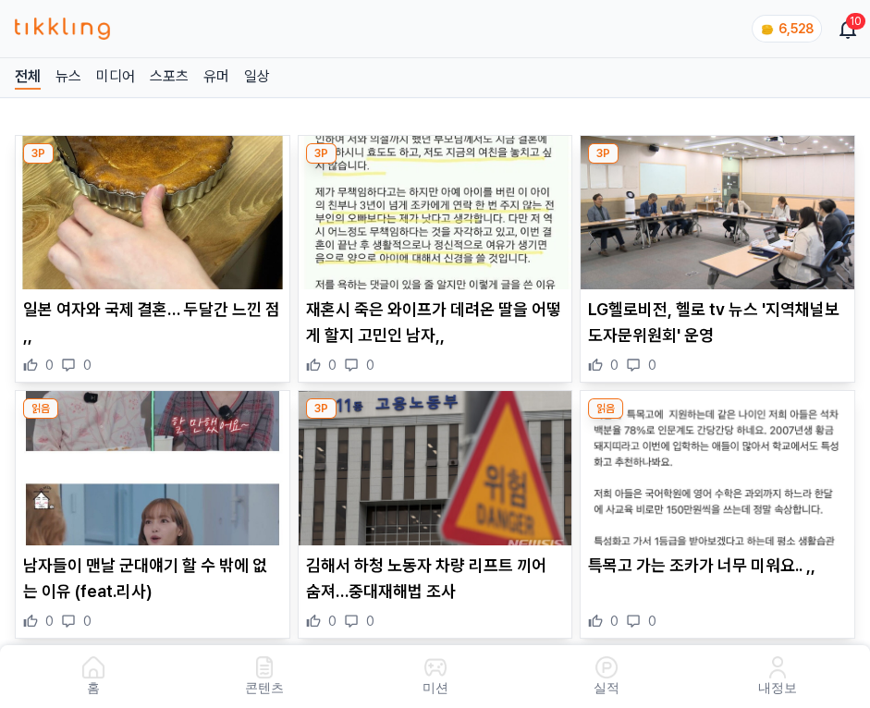
click at [720, 207] on img at bounding box center [718, 212] width 274 height 153
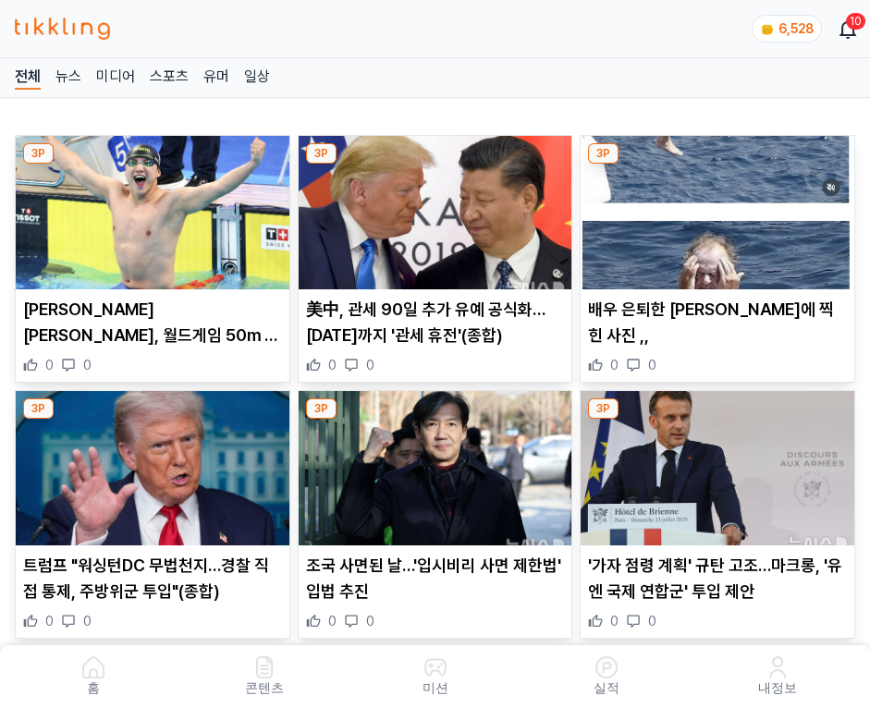
click at [720, 207] on img at bounding box center [718, 212] width 274 height 153
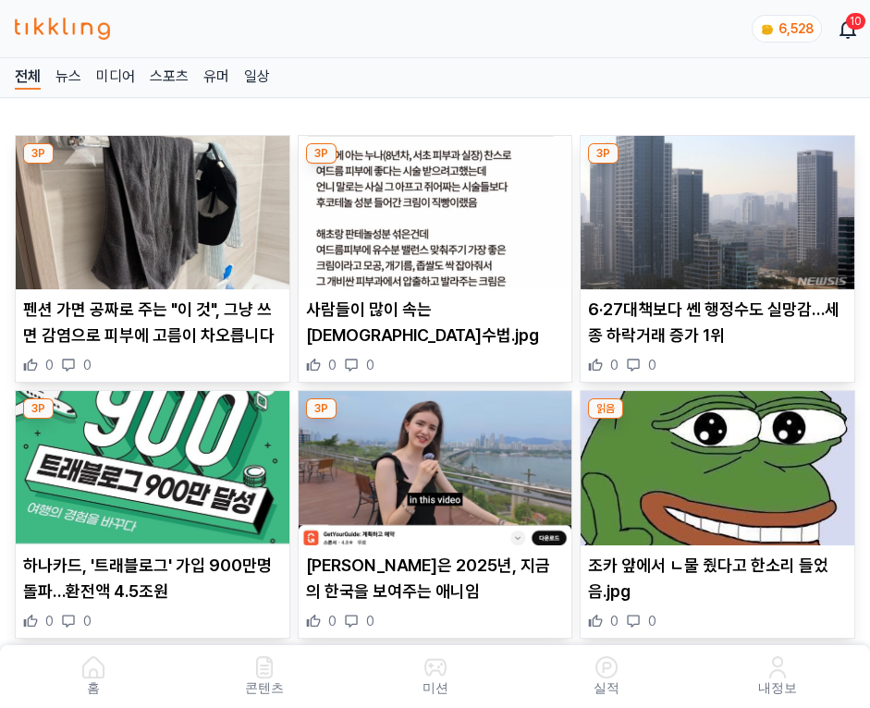
click at [720, 207] on img at bounding box center [718, 212] width 274 height 153
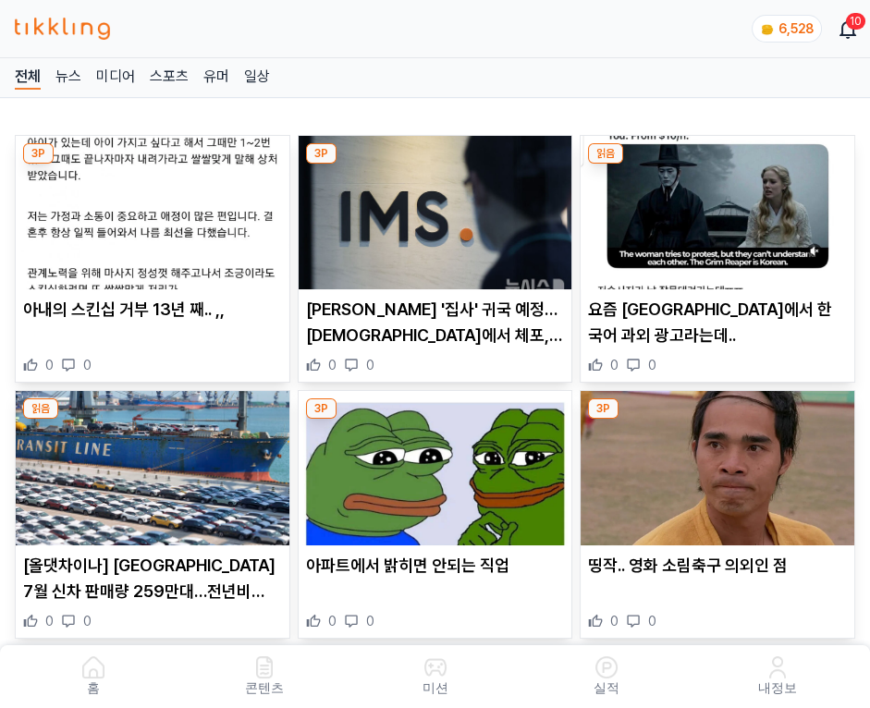
click at [720, 207] on img at bounding box center [718, 212] width 274 height 153
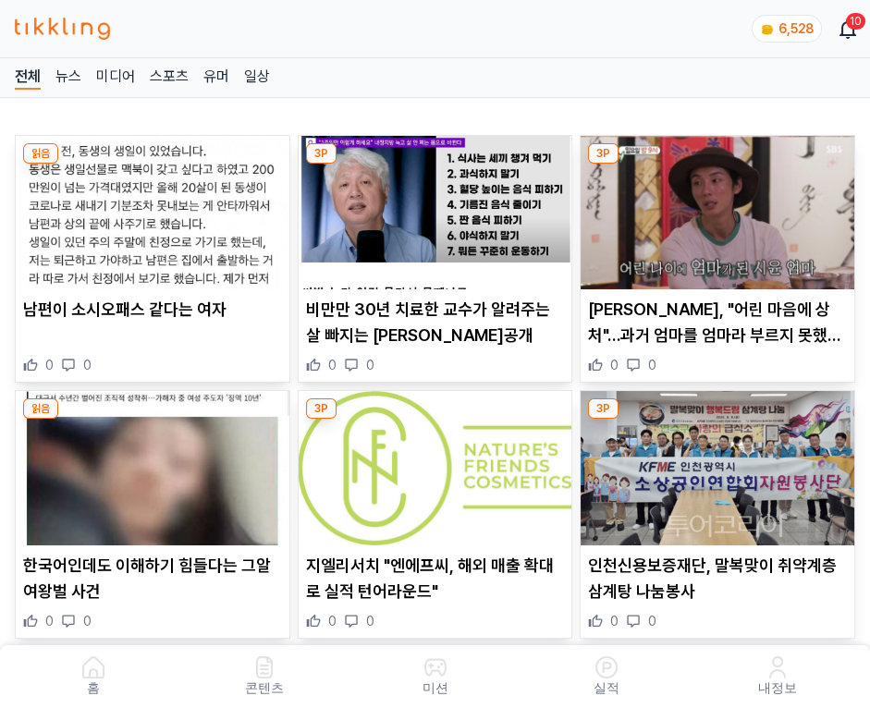
click at [720, 207] on img at bounding box center [718, 212] width 274 height 153
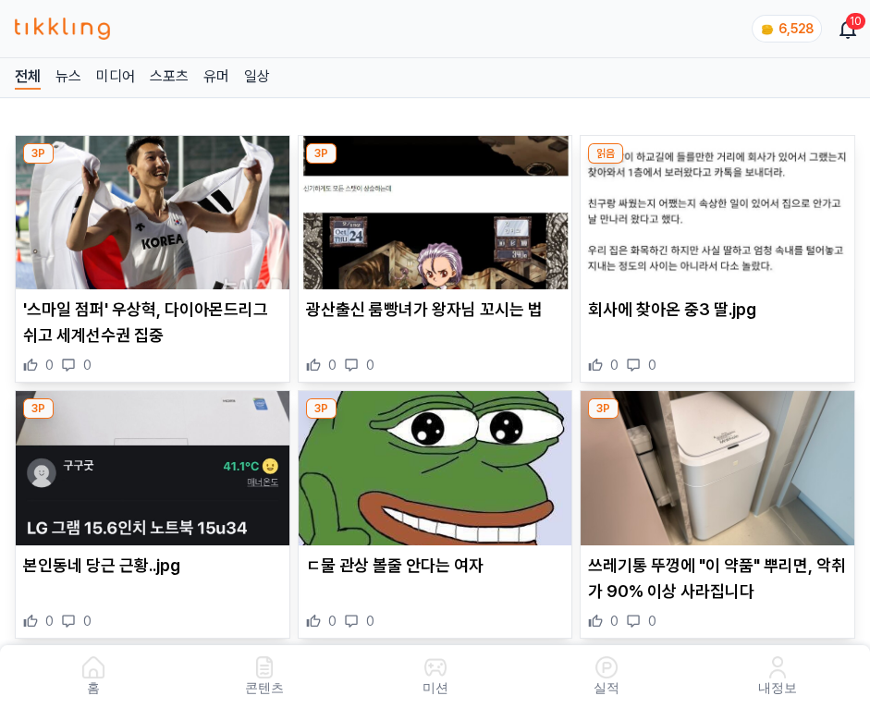
click at [720, 207] on img at bounding box center [718, 212] width 274 height 153
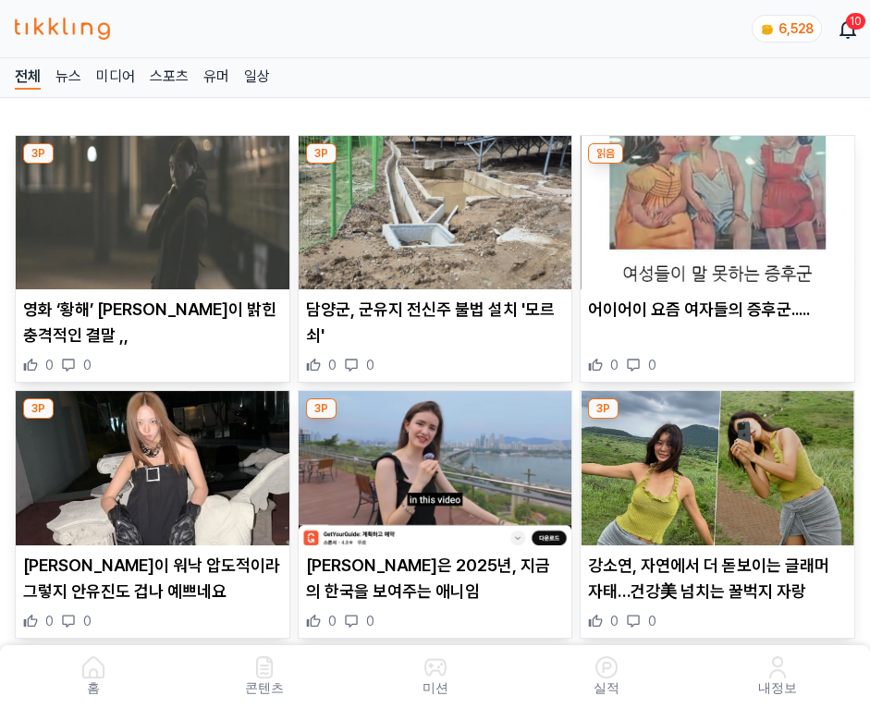
click at [720, 207] on img at bounding box center [718, 212] width 274 height 153
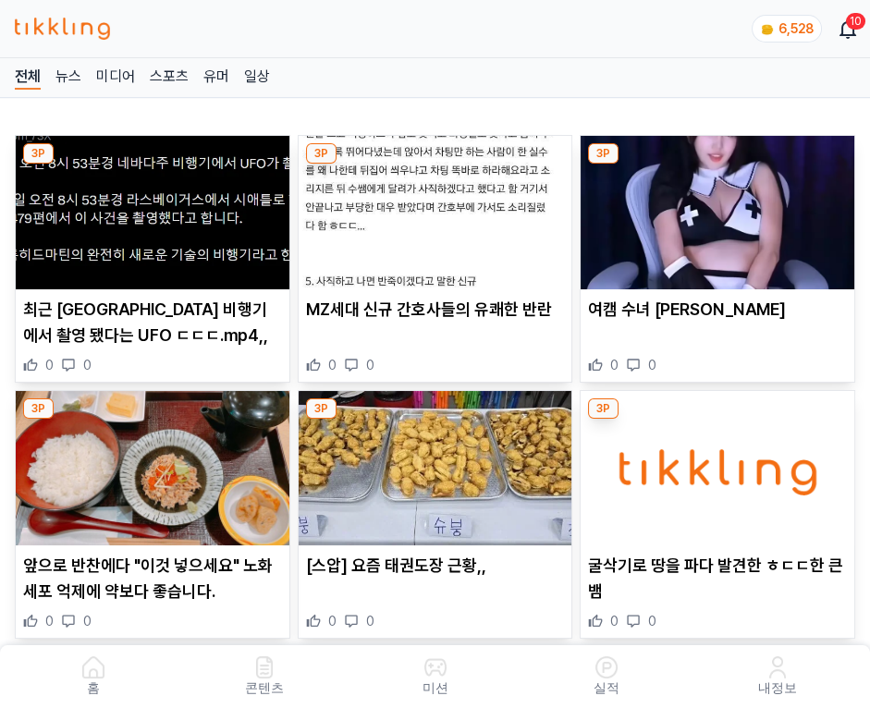
click at [720, 207] on img at bounding box center [718, 212] width 274 height 153
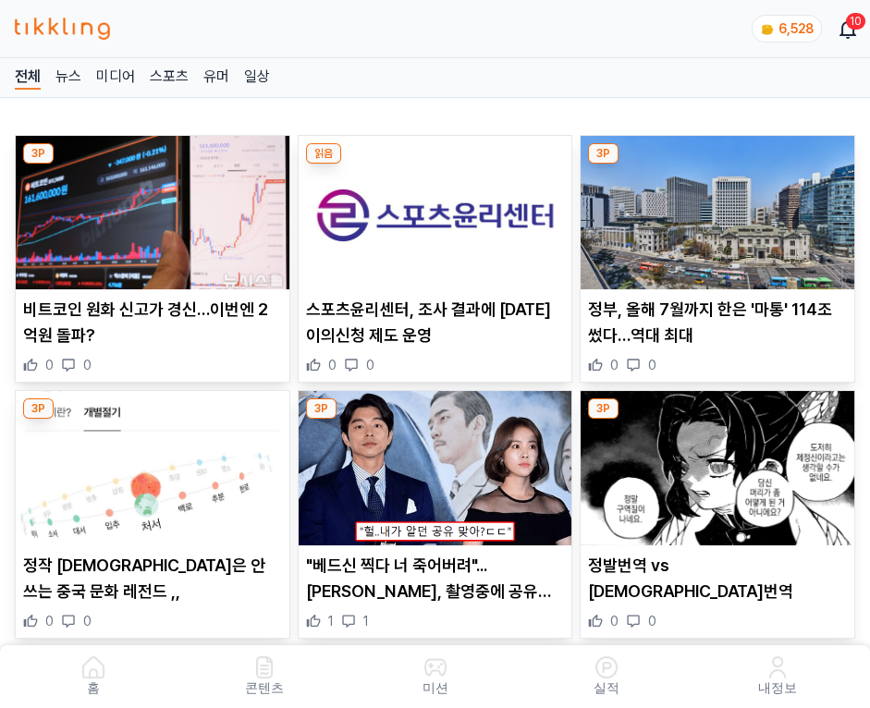
click at [720, 207] on img at bounding box center [718, 212] width 274 height 153
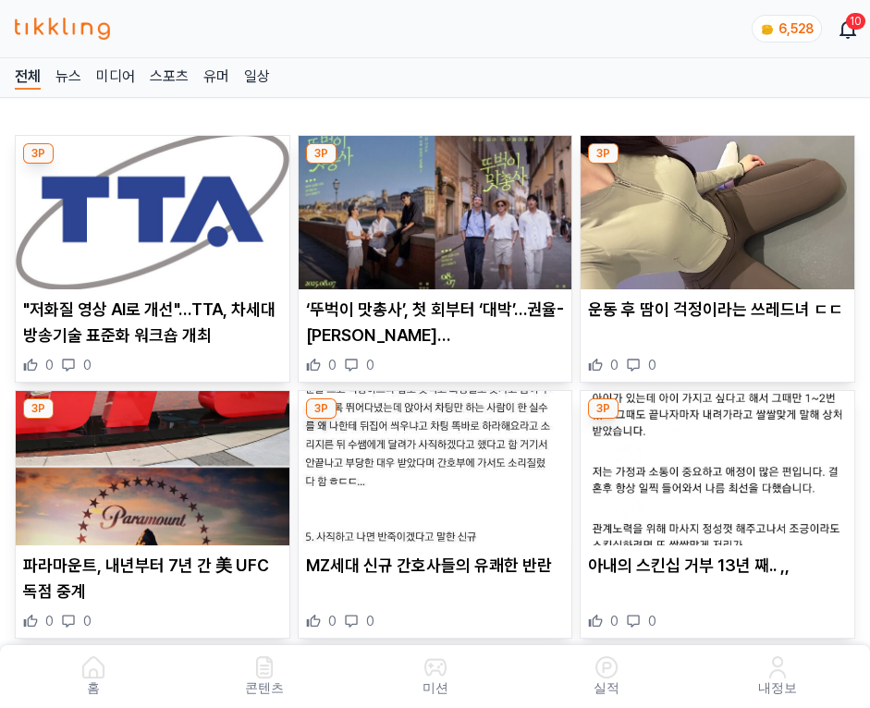
click at [720, 207] on img at bounding box center [718, 212] width 274 height 153
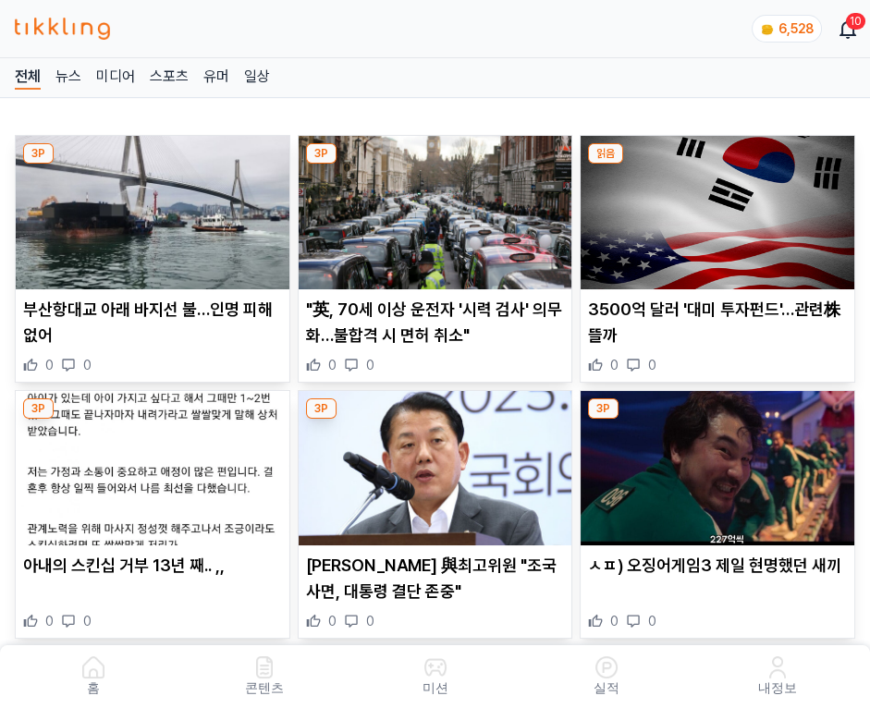
click at [720, 207] on img at bounding box center [718, 212] width 274 height 153
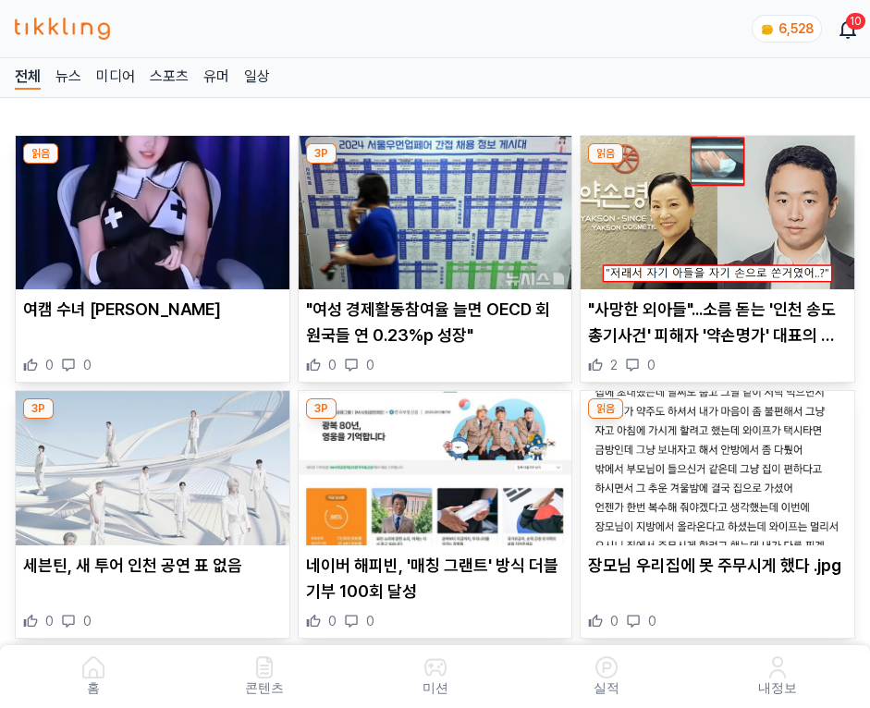
click at [720, 207] on img at bounding box center [718, 212] width 274 height 153
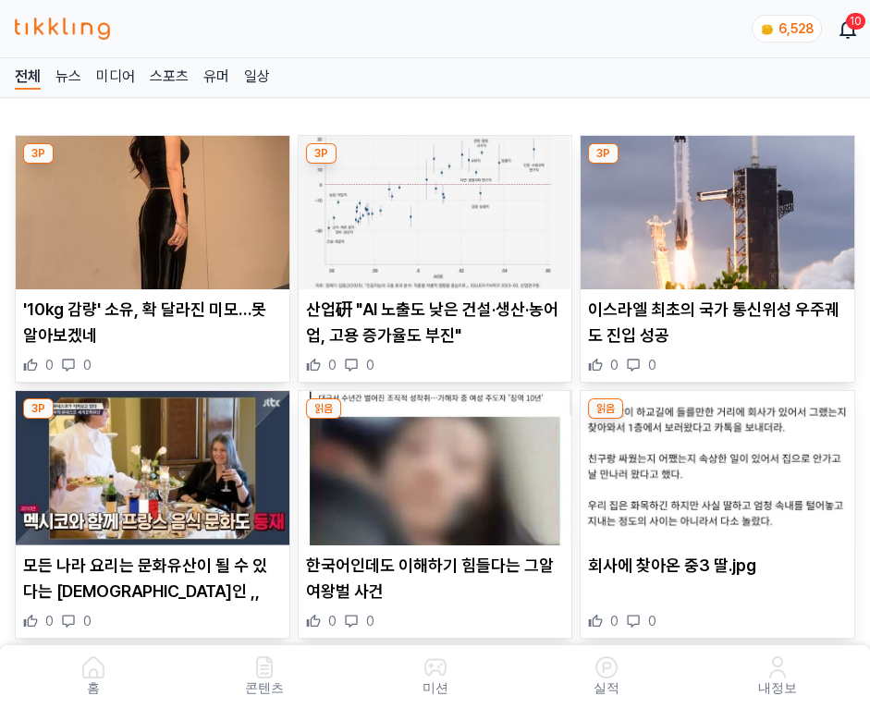
click at [720, 207] on img at bounding box center [718, 212] width 274 height 153
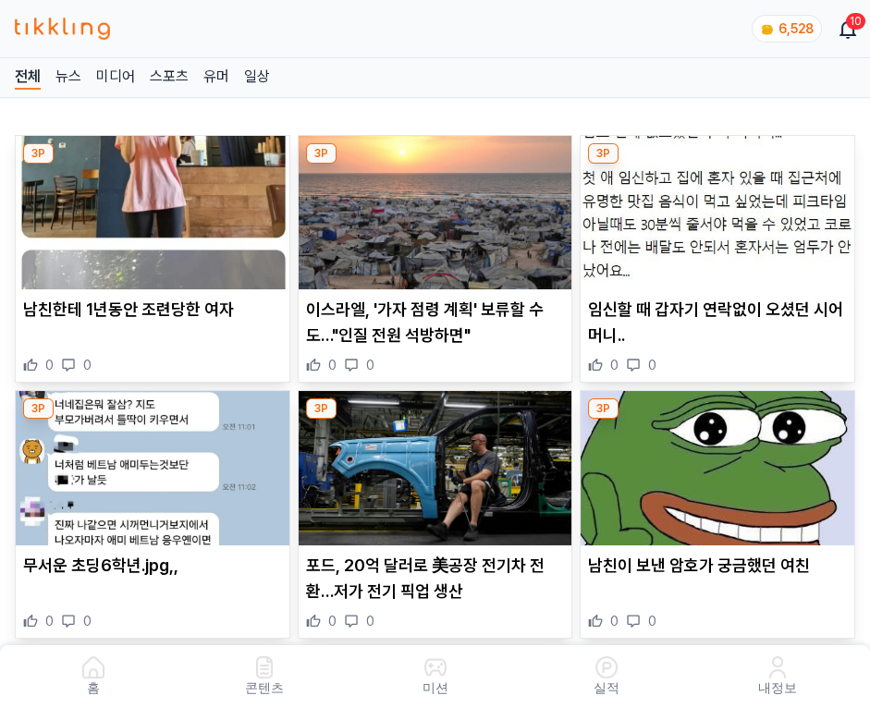
click at [720, 207] on img at bounding box center [718, 212] width 274 height 153
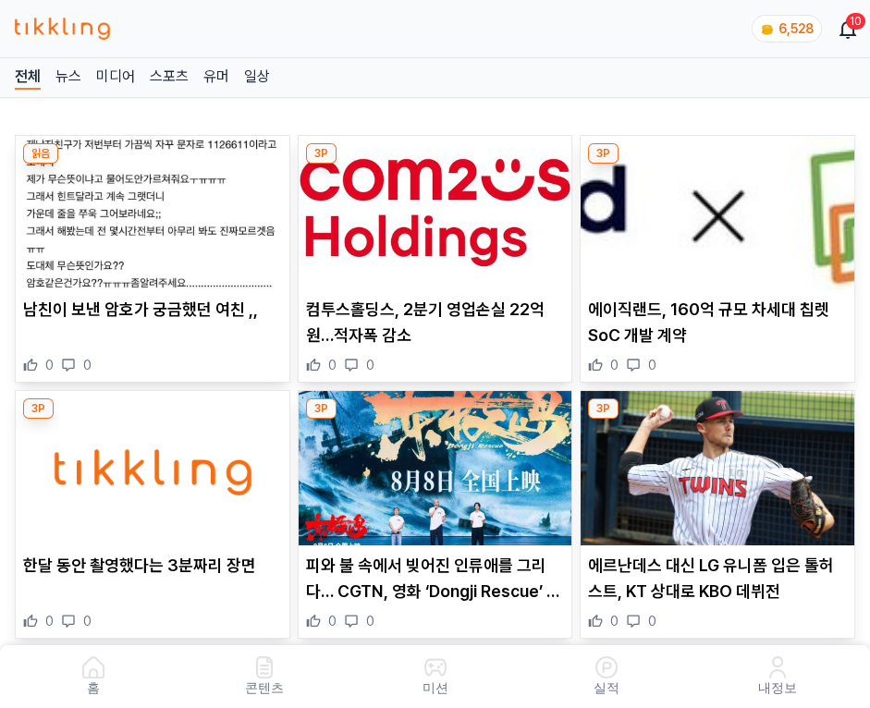
click at [720, 207] on img at bounding box center [718, 212] width 274 height 153
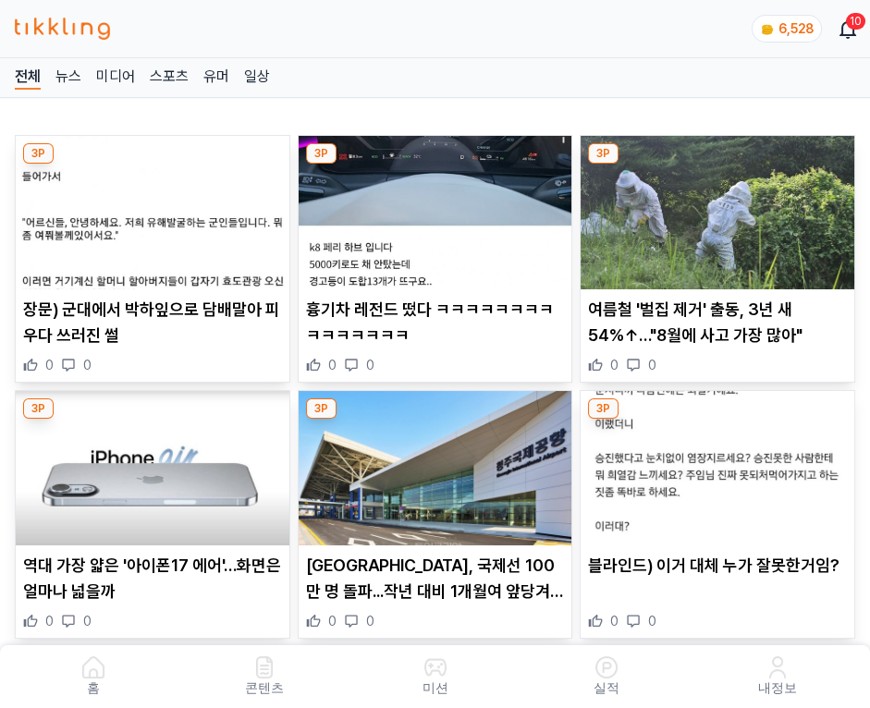
click at [720, 207] on img at bounding box center [718, 212] width 274 height 153
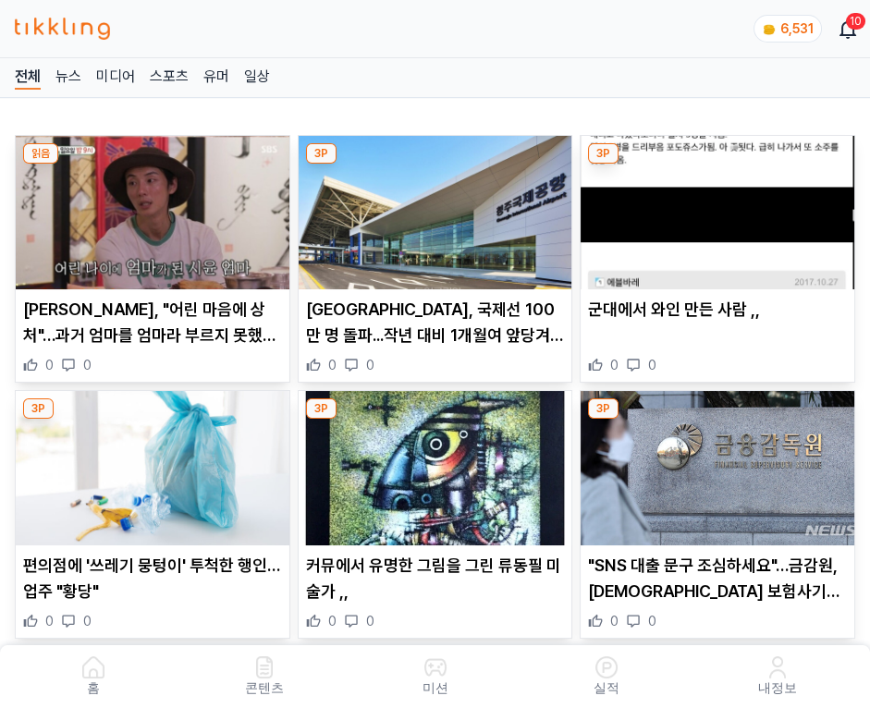
click at [720, 207] on img at bounding box center [718, 212] width 274 height 153
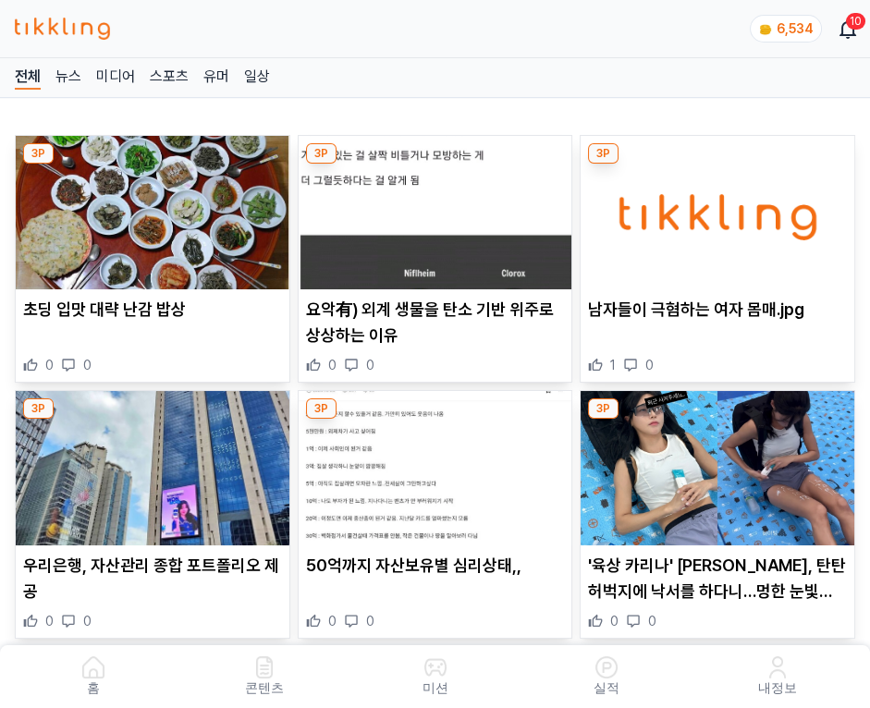
click at [720, 207] on img at bounding box center [718, 212] width 274 height 153
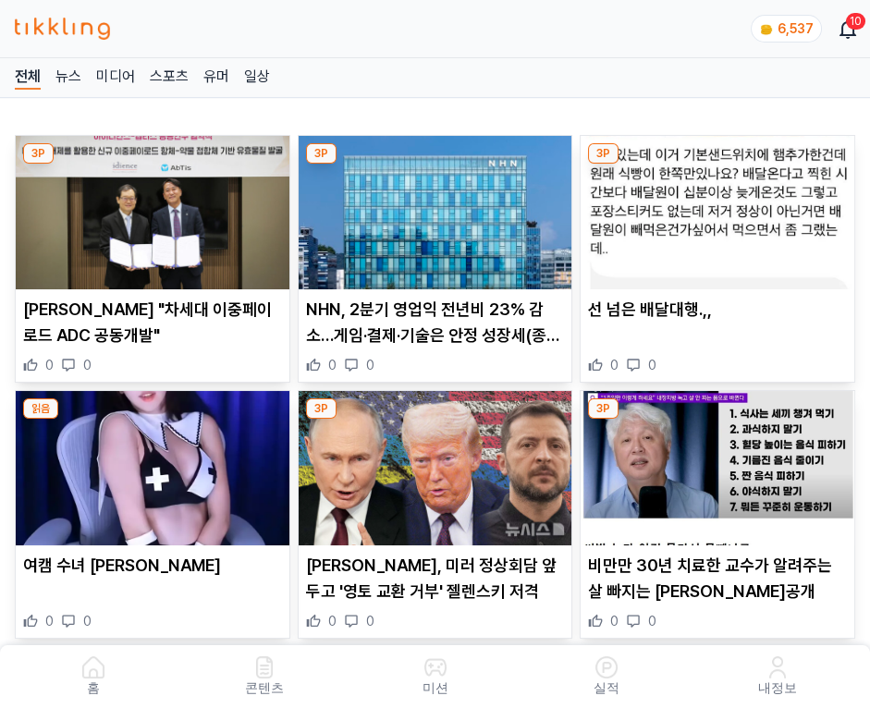
click at [720, 207] on img at bounding box center [718, 212] width 274 height 153
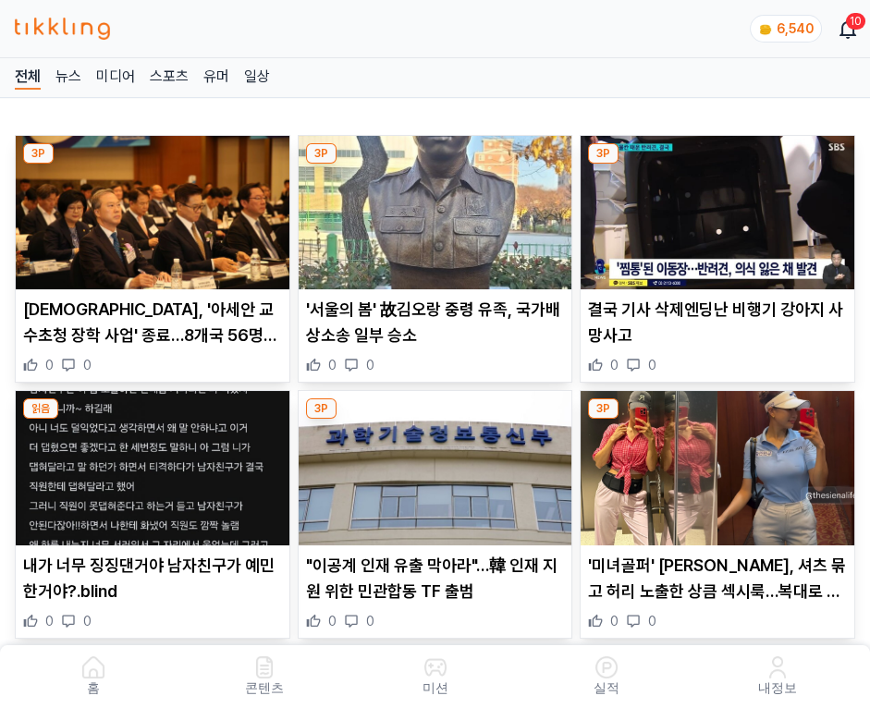
click at [720, 207] on img at bounding box center [718, 212] width 274 height 153
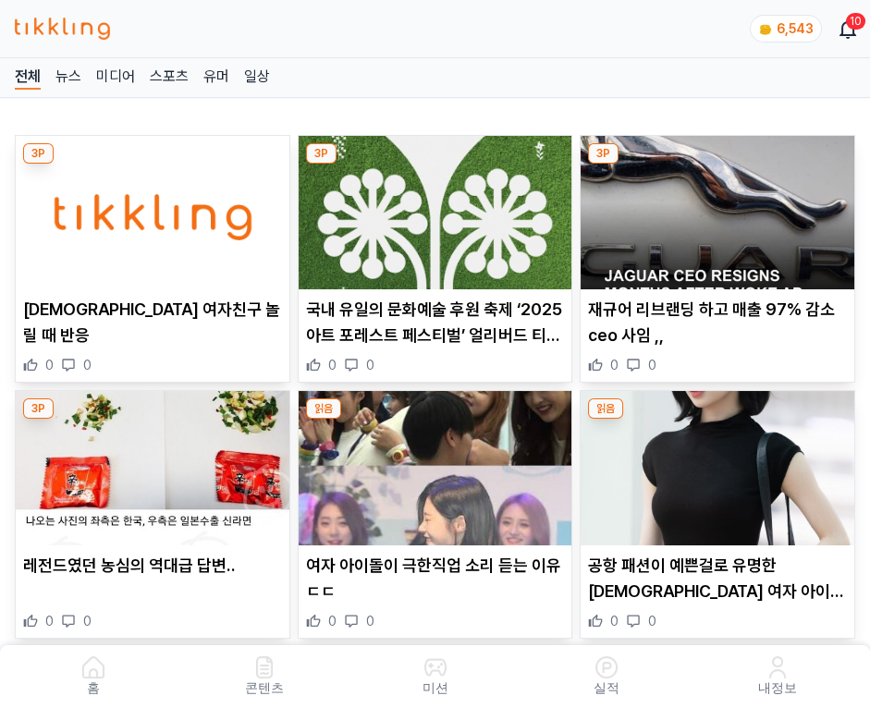
click at [720, 207] on img at bounding box center [718, 212] width 274 height 153
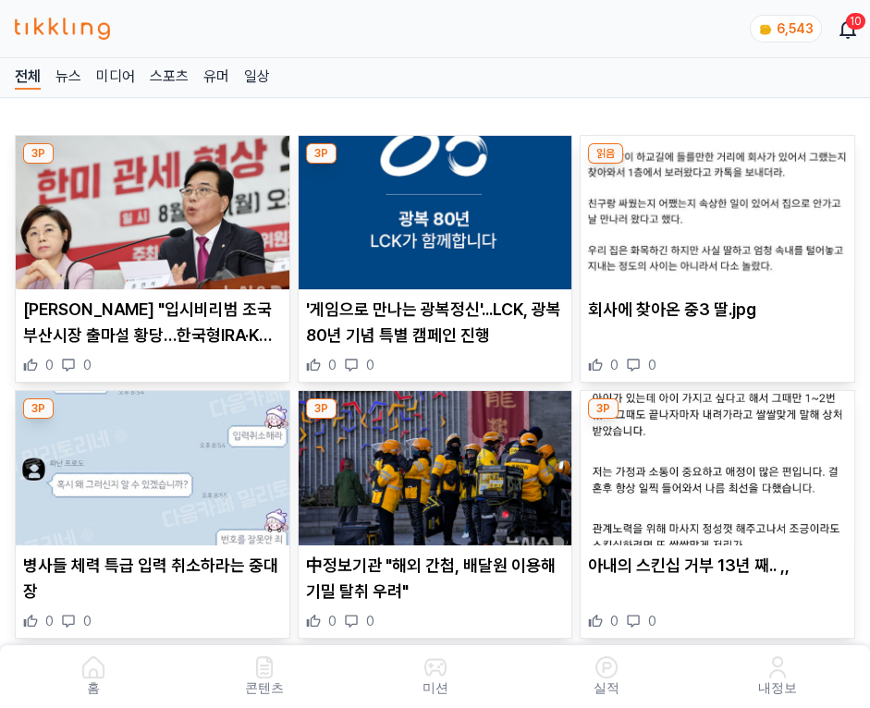
click at [720, 207] on img at bounding box center [718, 212] width 274 height 153
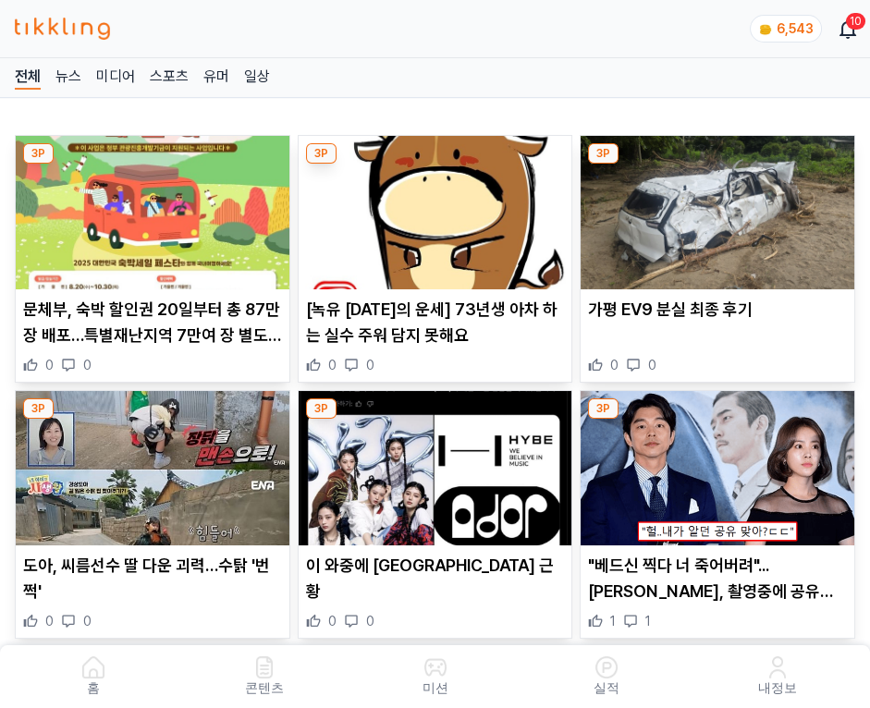
click at [720, 207] on img at bounding box center [718, 212] width 274 height 153
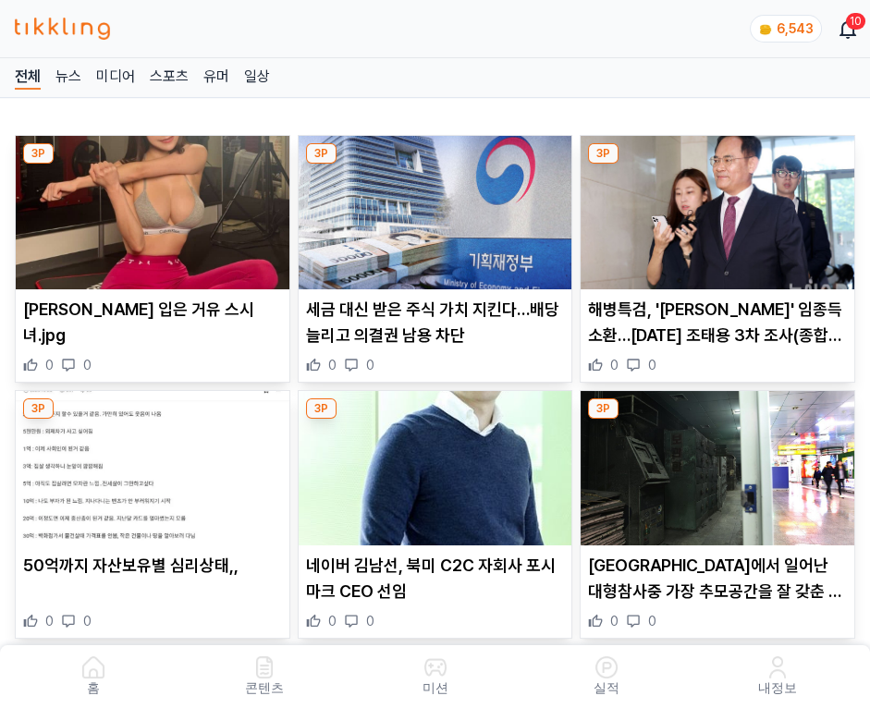
click at [720, 207] on img at bounding box center [718, 212] width 274 height 153
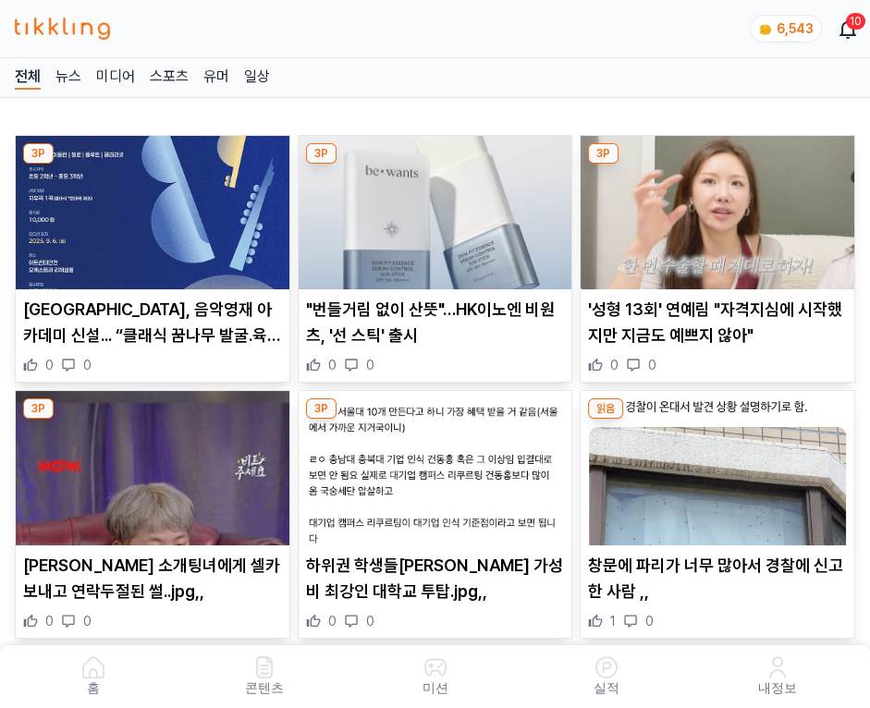
click at [720, 207] on img at bounding box center [718, 212] width 274 height 153
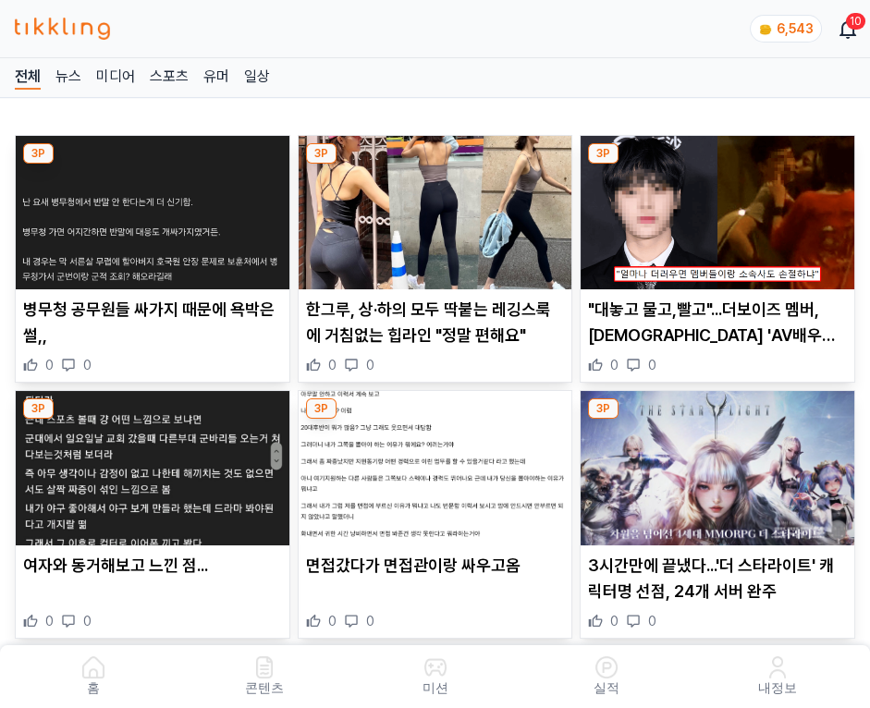
click at [720, 207] on img at bounding box center [718, 212] width 274 height 153
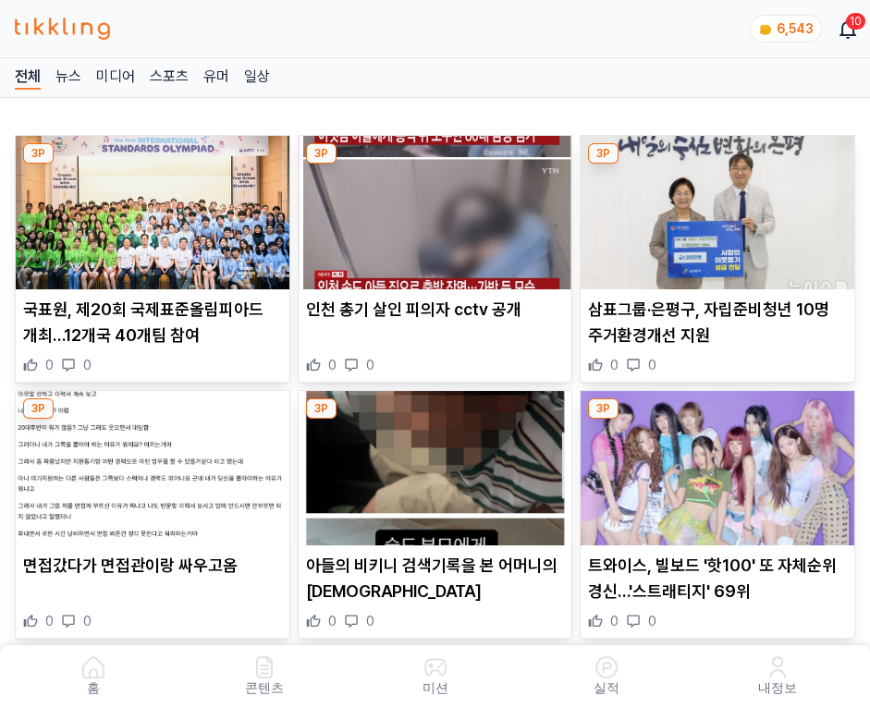
click at [720, 207] on img at bounding box center [718, 212] width 274 height 153
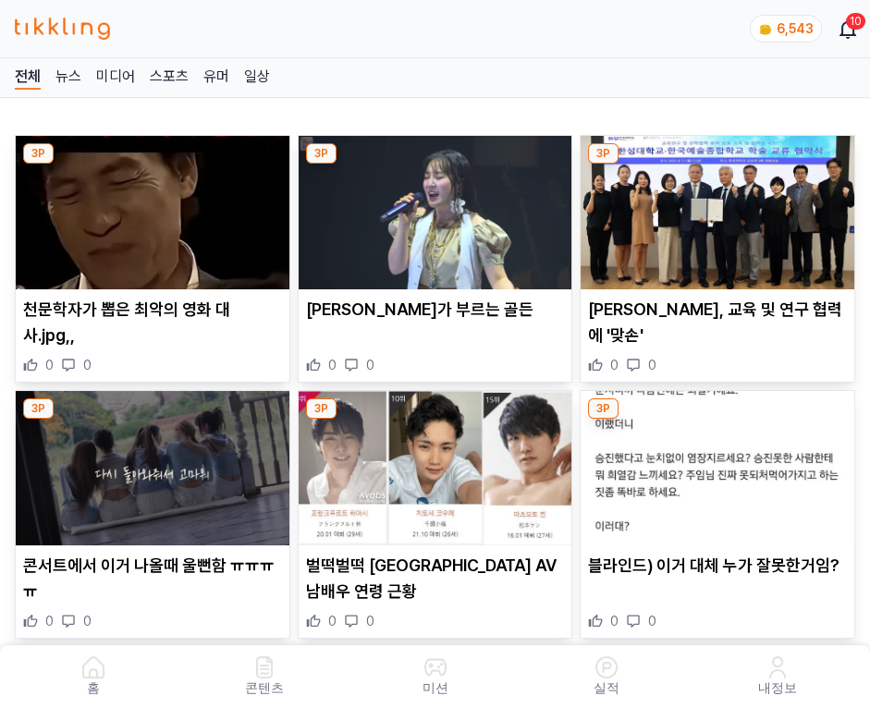
click at [720, 207] on img at bounding box center [718, 212] width 274 height 153
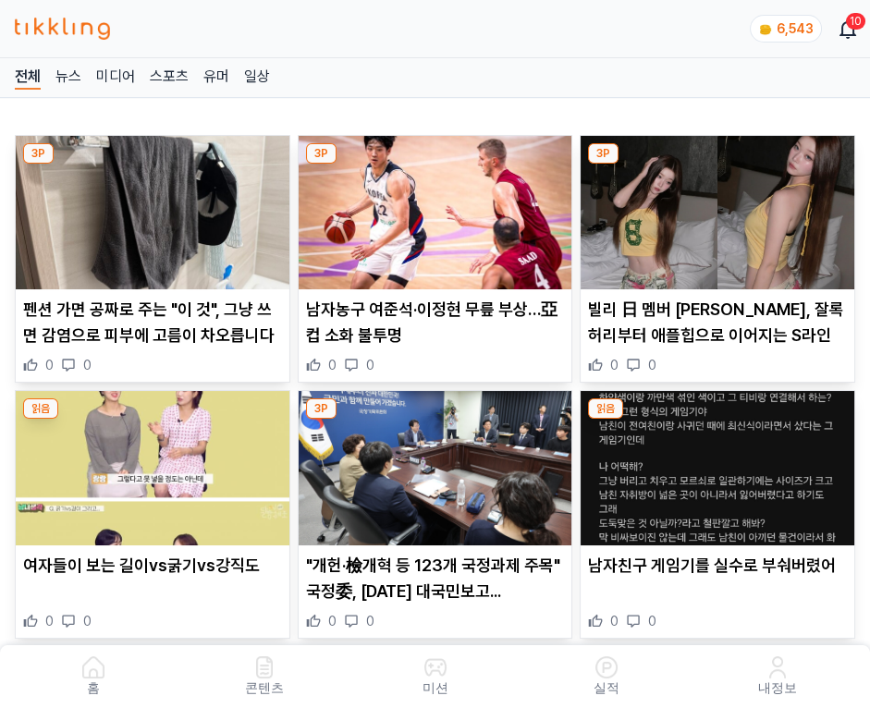
click at [720, 207] on img at bounding box center [718, 212] width 274 height 153
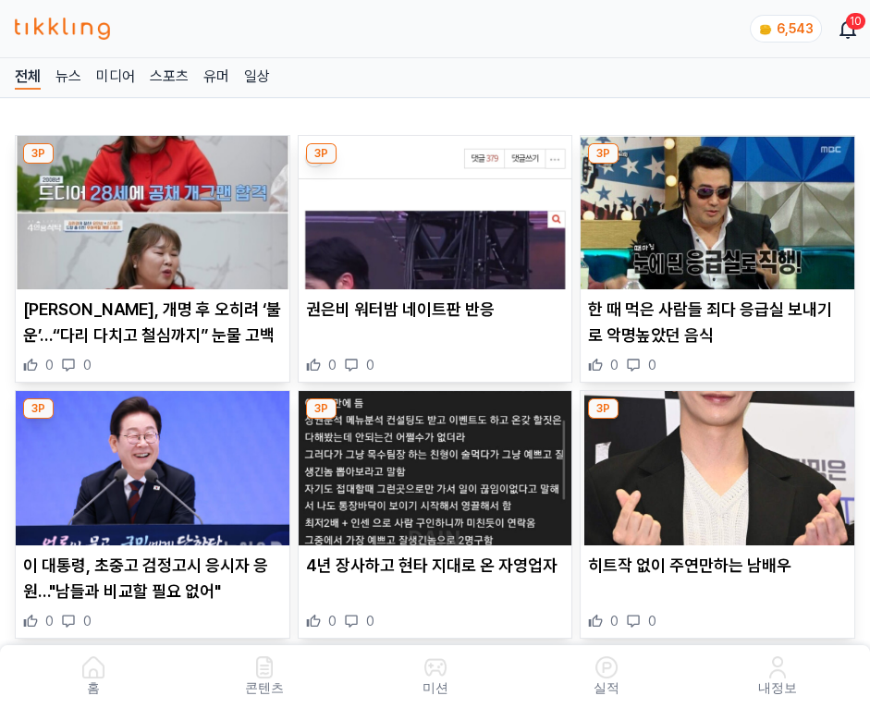
click at [720, 207] on img at bounding box center [718, 212] width 274 height 153
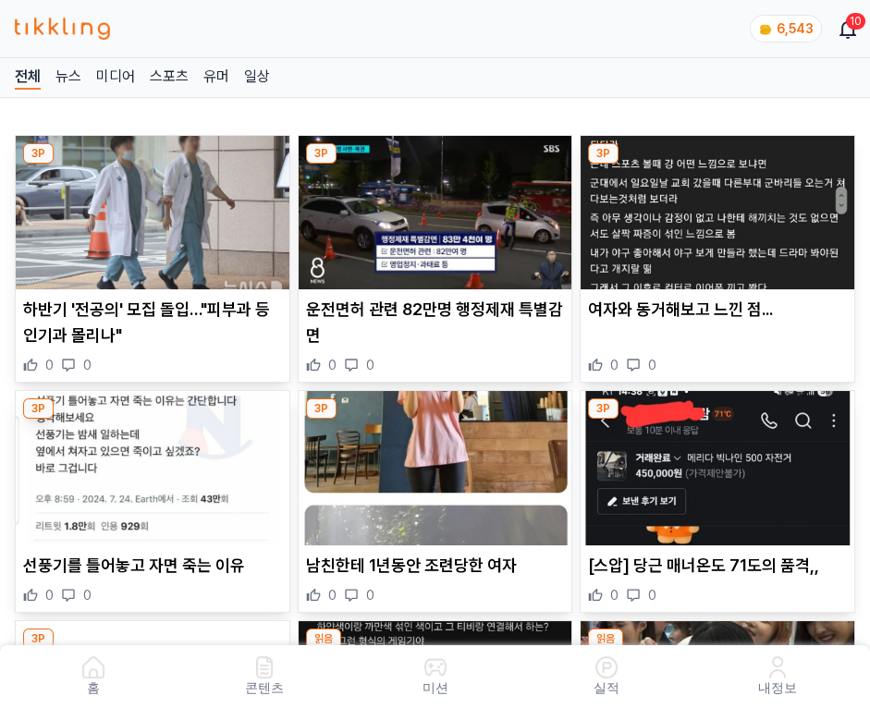
click at [720, 207] on img at bounding box center [718, 212] width 274 height 153
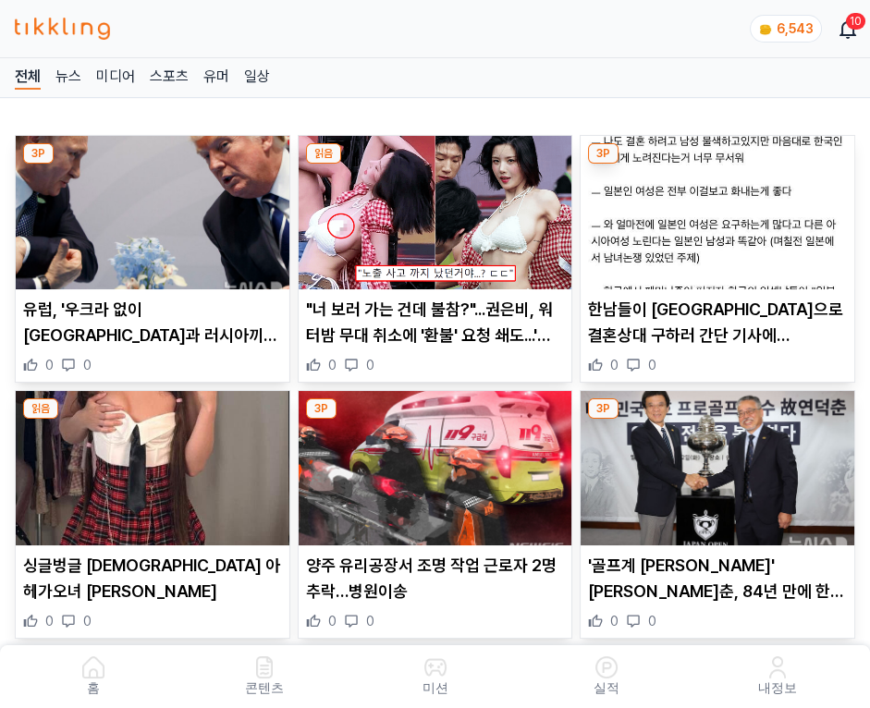
click at [720, 207] on img at bounding box center [718, 212] width 274 height 153
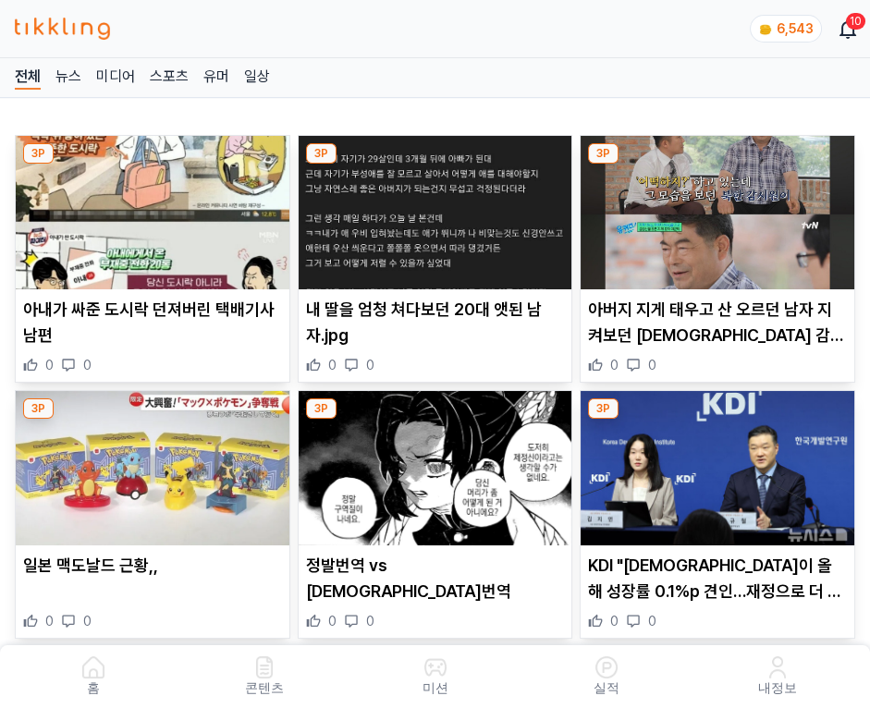
click at [720, 207] on img at bounding box center [718, 212] width 274 height 153
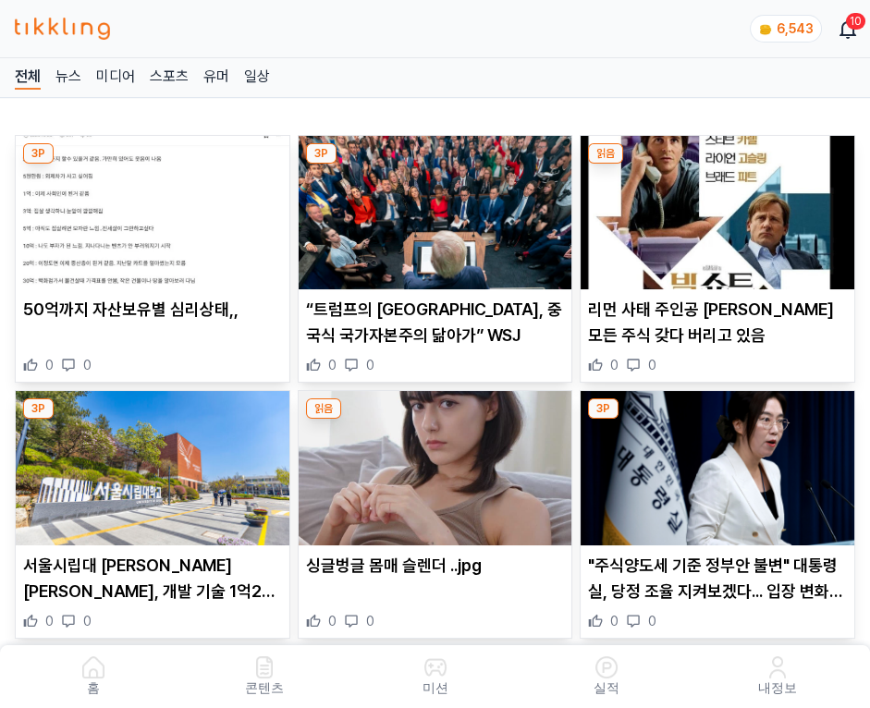
click at [720, 207] on img at bounding box center [718, 212] width 274 height 153
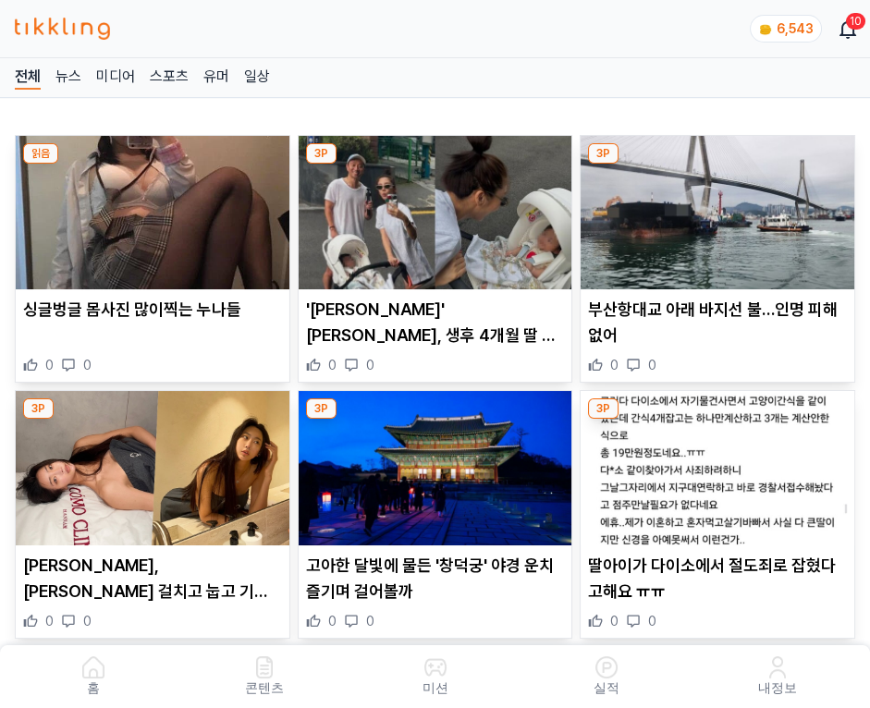
click at [720, 207] on img at bounding box center [718, 212] width 274 height 153
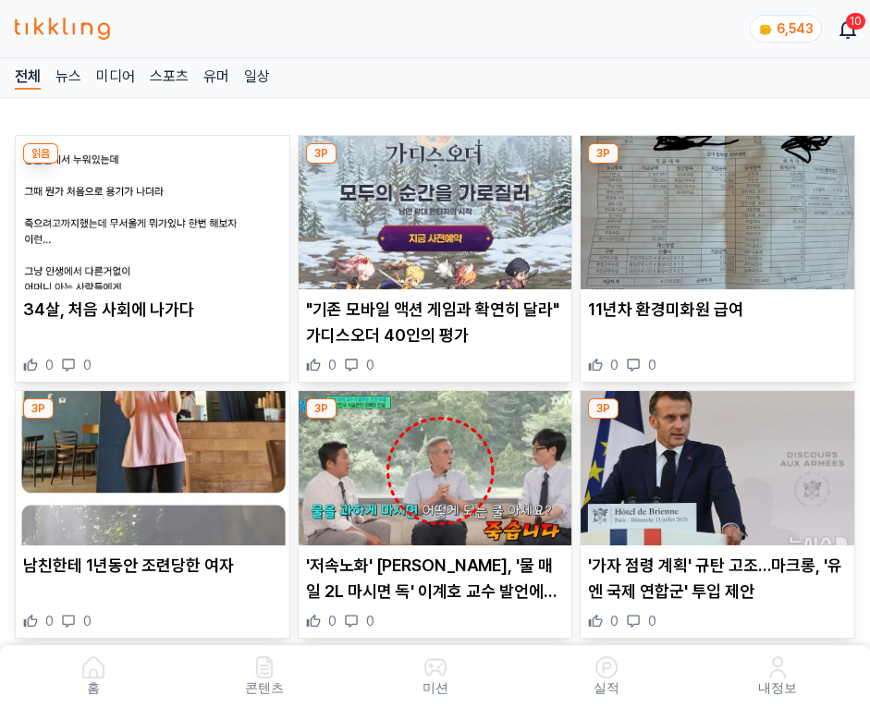
click at [720, 207] on img at bounding box center [718, 212] width 274 height 153
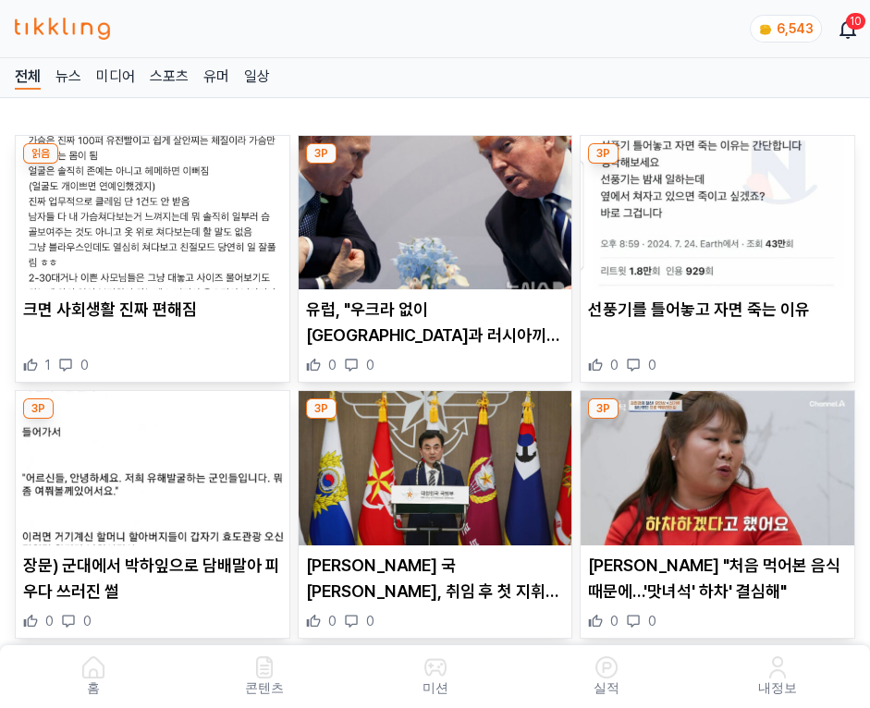
click at [720, 207] on img at bounding box center [718, 212] width 274 height 153
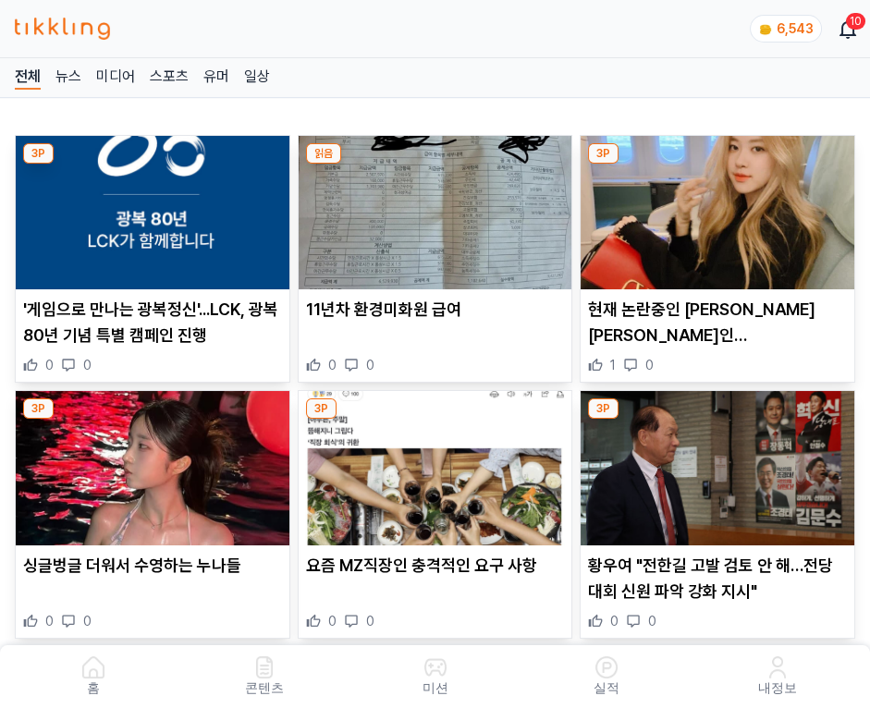
click at [720, 207] on img at bounding box center [718, 212] width 274 height 153
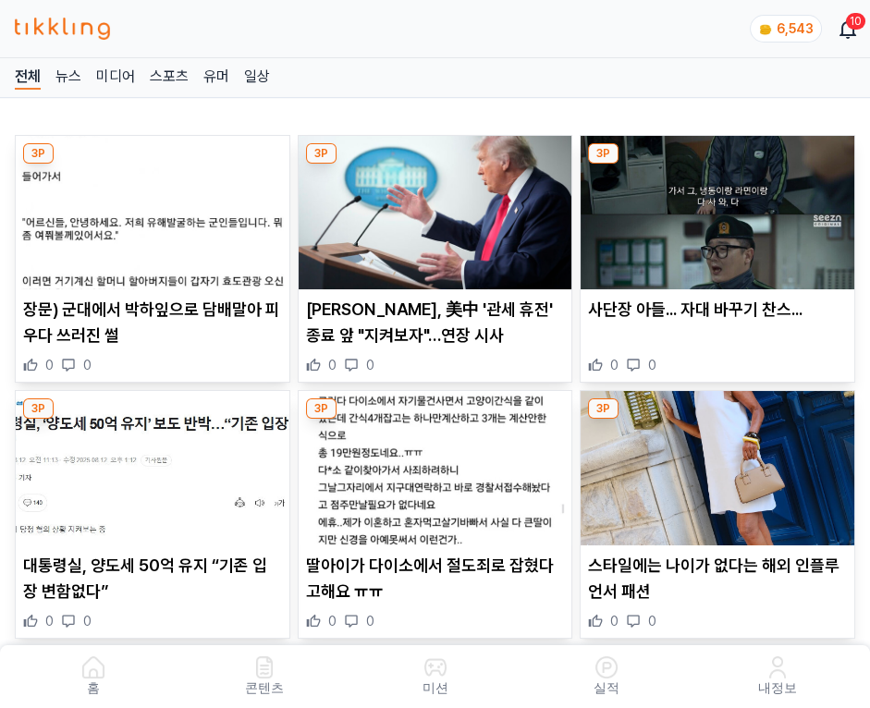
click at [720, 207] on img at bounding box center [718, 212] width 274 height 153
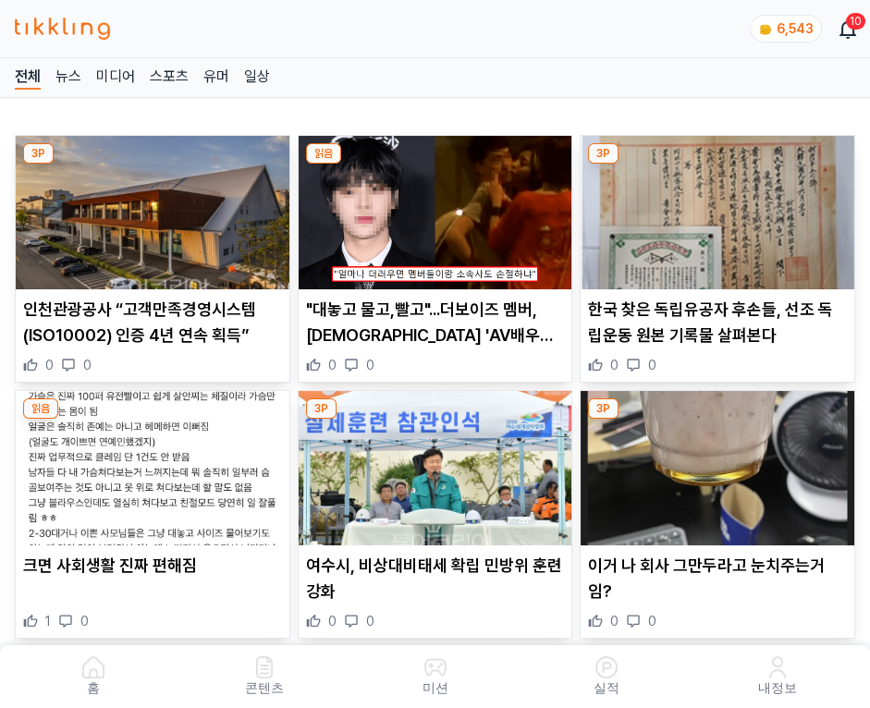
click at [720, 207] on img at bounding box center [718, 212] width 274 height 153
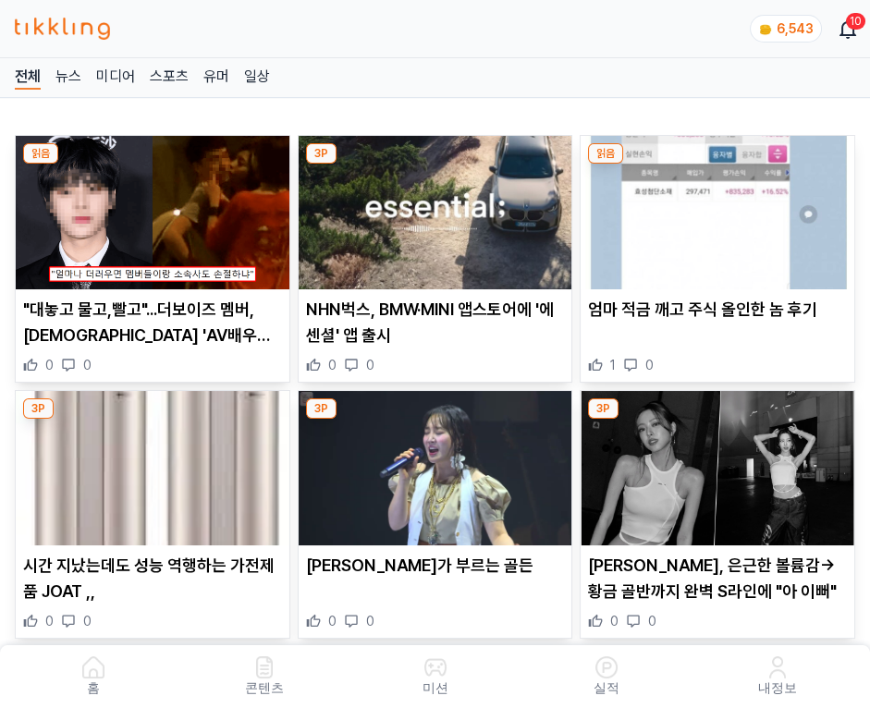
click at [720, 207] on img at bounding box center [718, 212] width 274 height 153
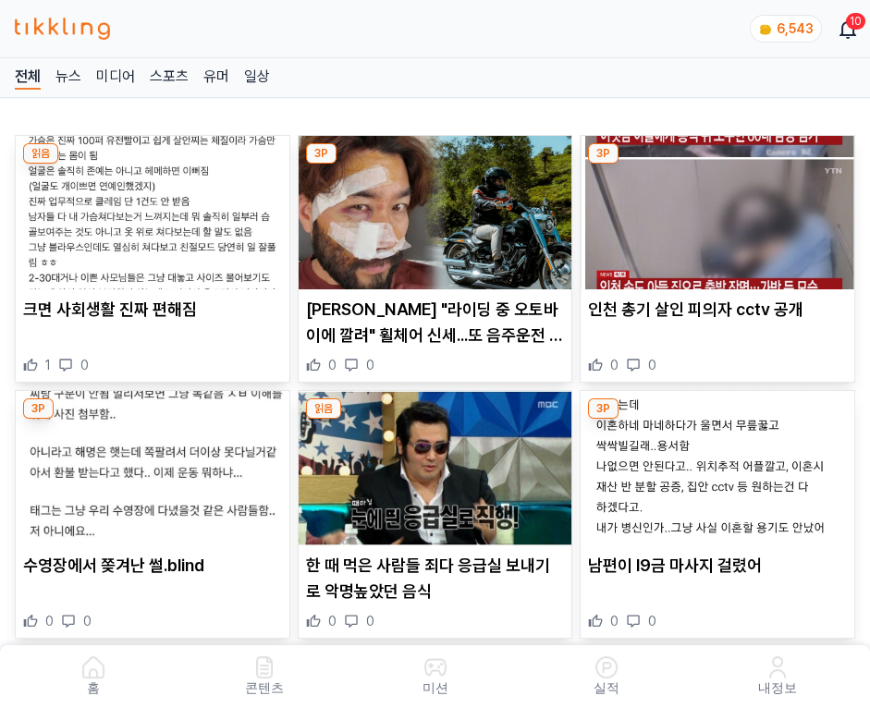
click at [720, 207] on img at bounding box center [718, 212] width 274 height 153
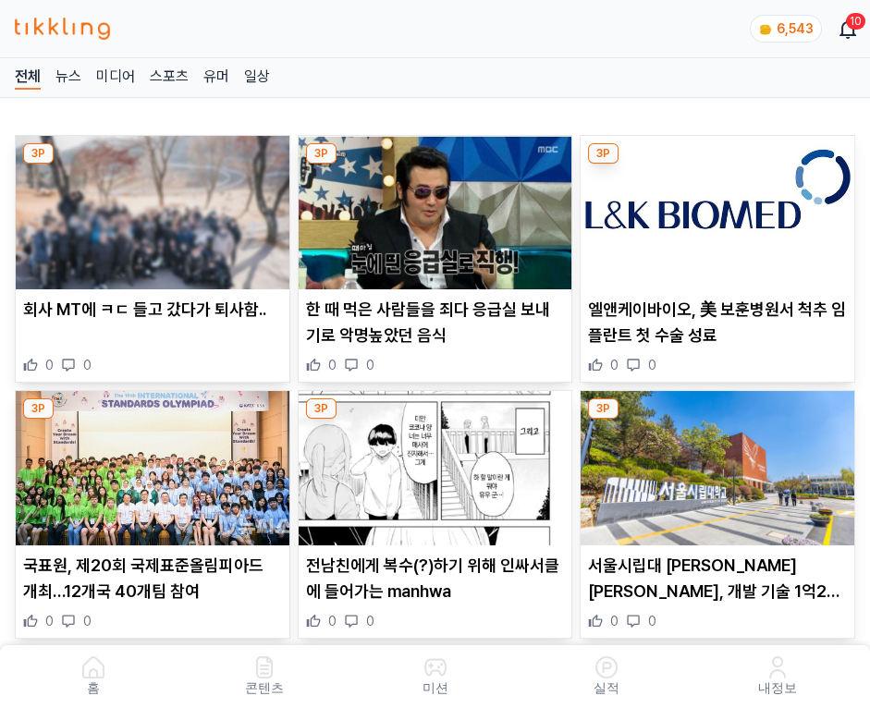
click at [720, 207] on img at bounding box center [718, 212] width 274 height 153
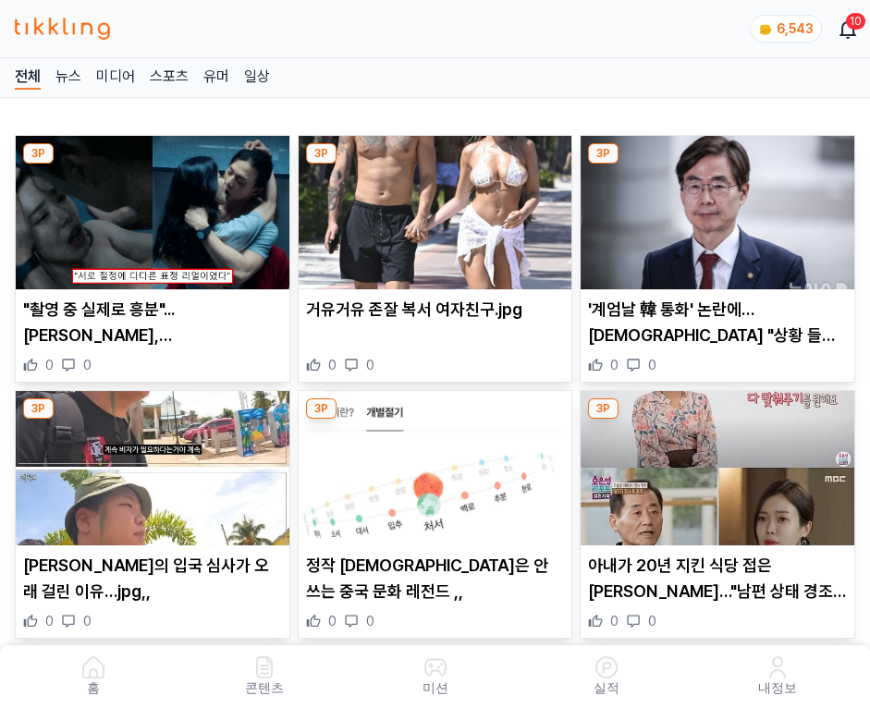
click at [720, 207] on img at bounding box center [718, 212] width 274 height 153
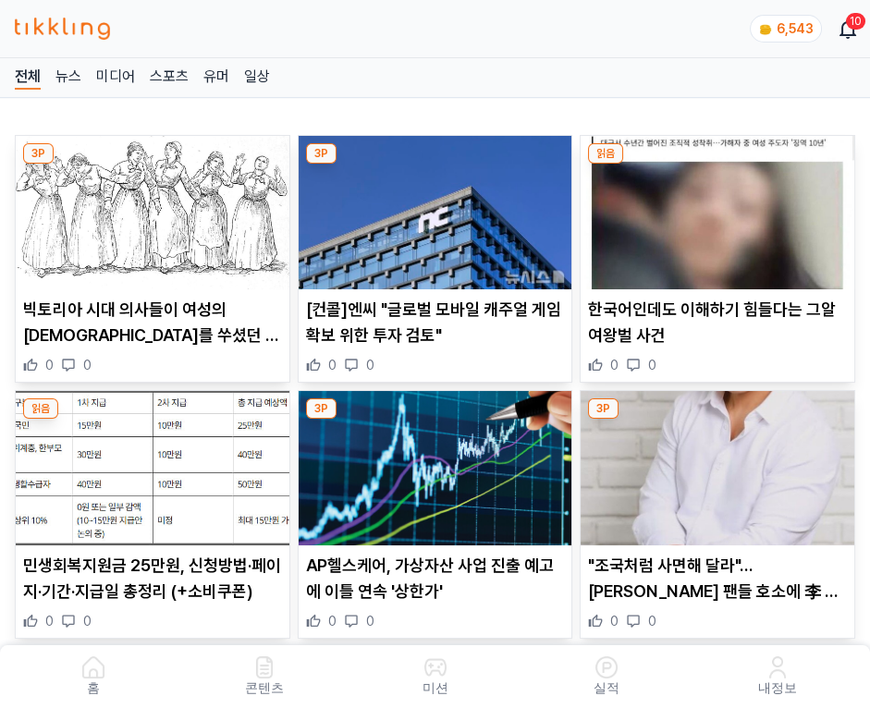
click at [720, 207] on img at bounding box center [718, 212] width 274 height 153
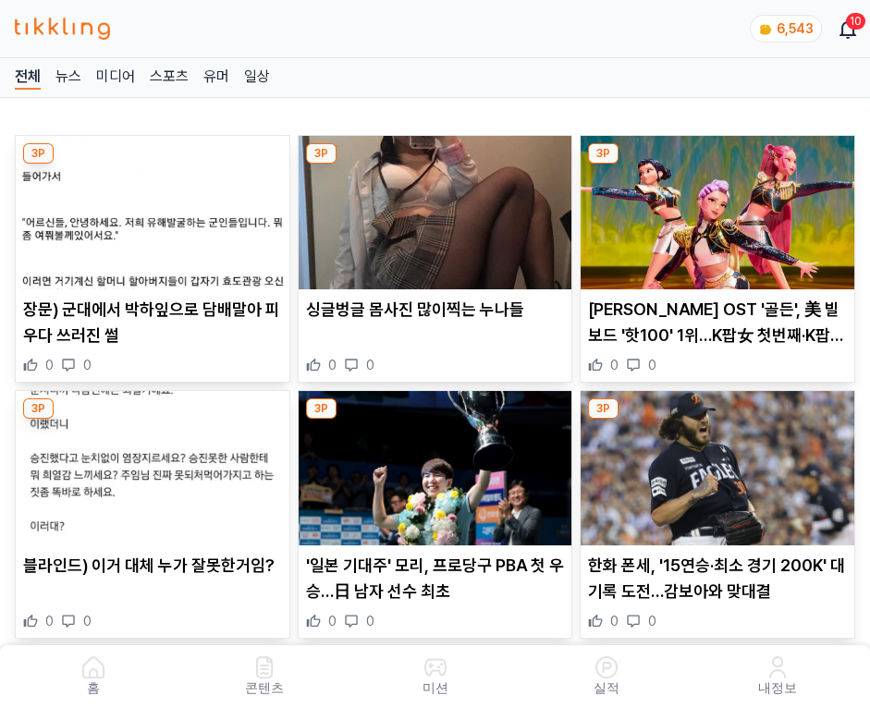
click at [720, 207] on img at bounding box center [718, 212] width 274 height 153
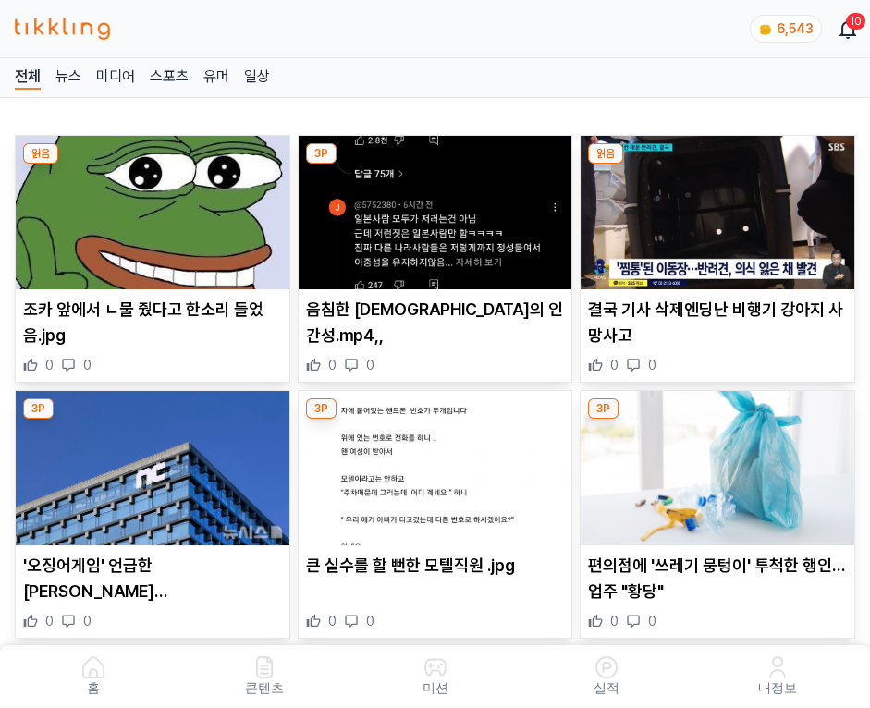
click at [720, 207] on img at bounding box center [718, 212] width 274 height 153
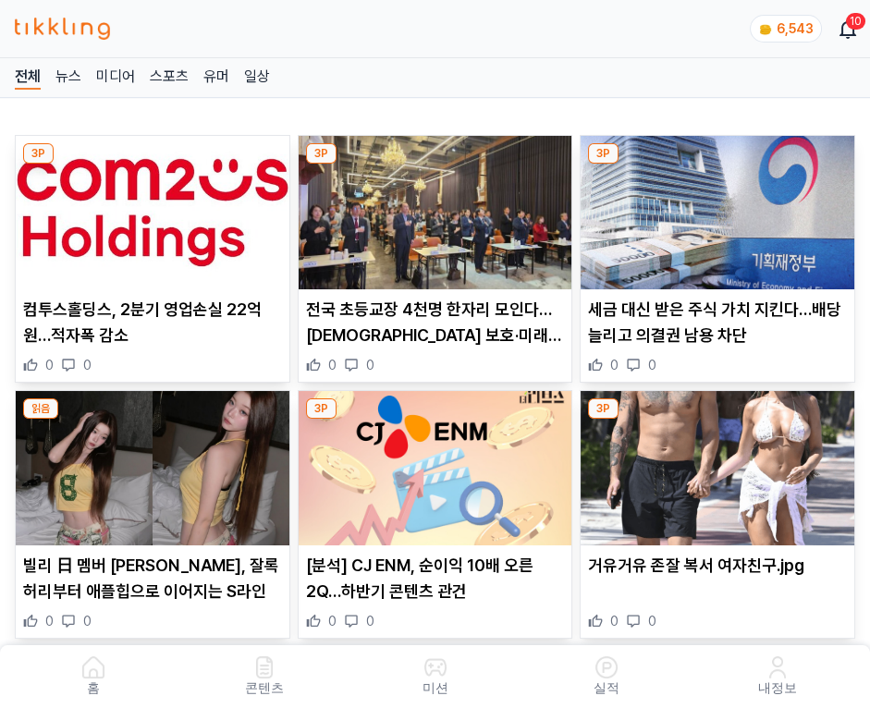
click at [720, 207] on img at bounding box center [718, 212] width 274 height 153
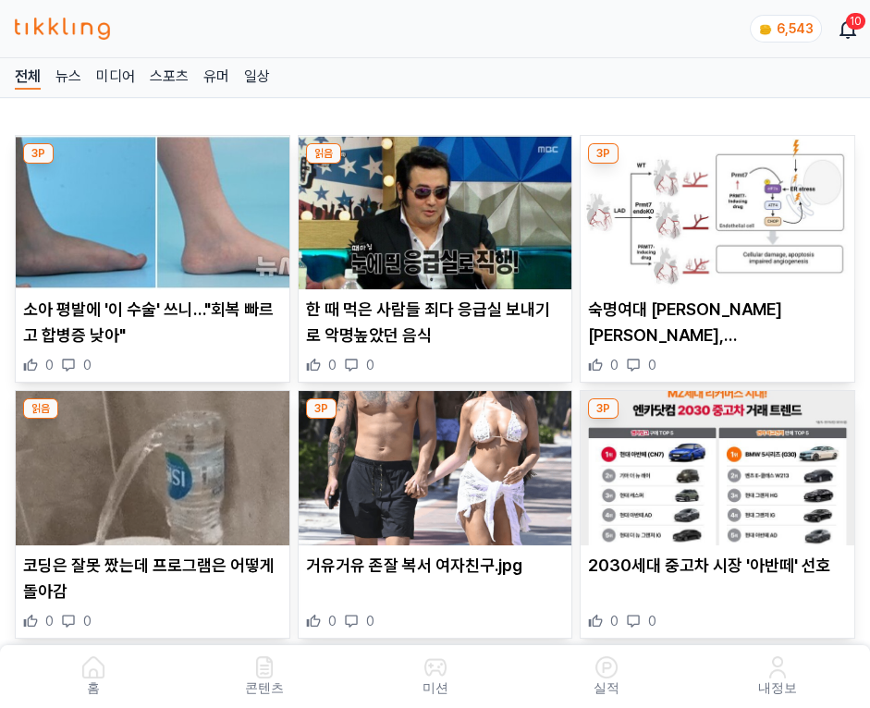
click at [720, 207] on img at bounding box center [718, 212] width 274 height 153
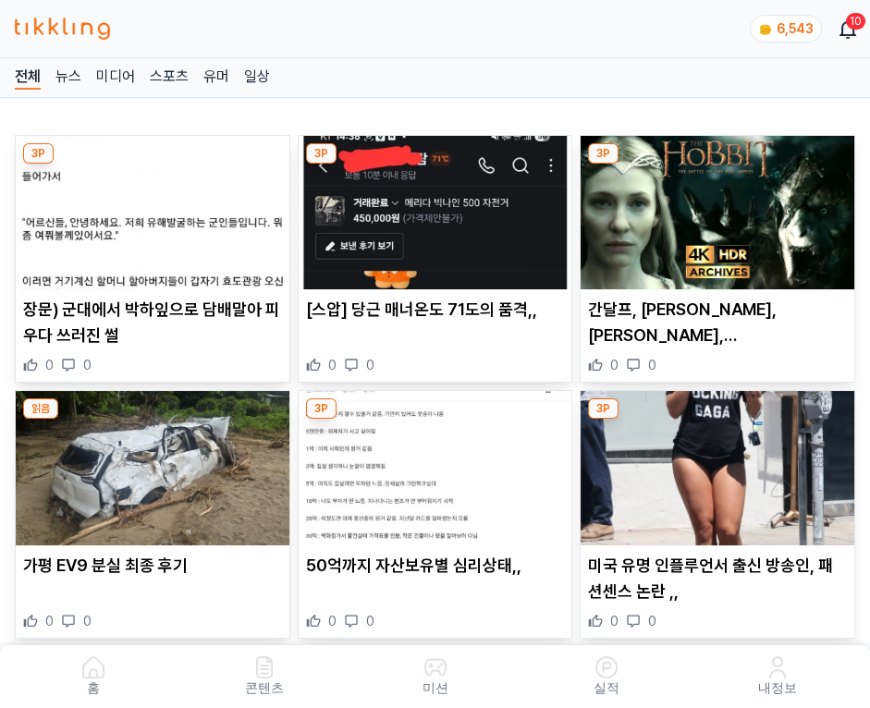
click at [720, 207] on img at bounding box center [718, 212] width 274 height 153
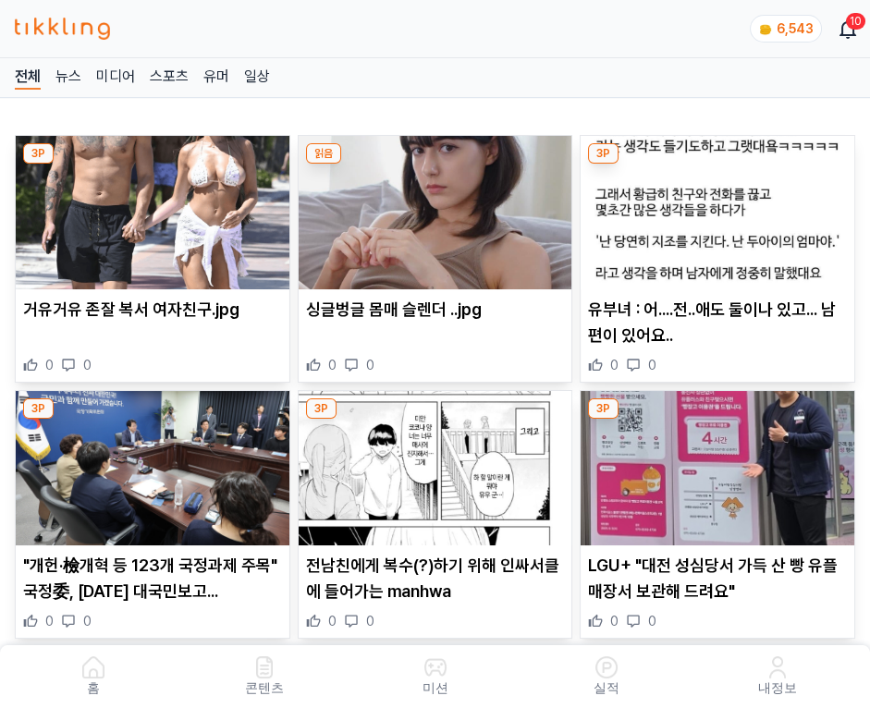
click at [720, 207] on img at bounding box center [718, 212] width 274 height 153
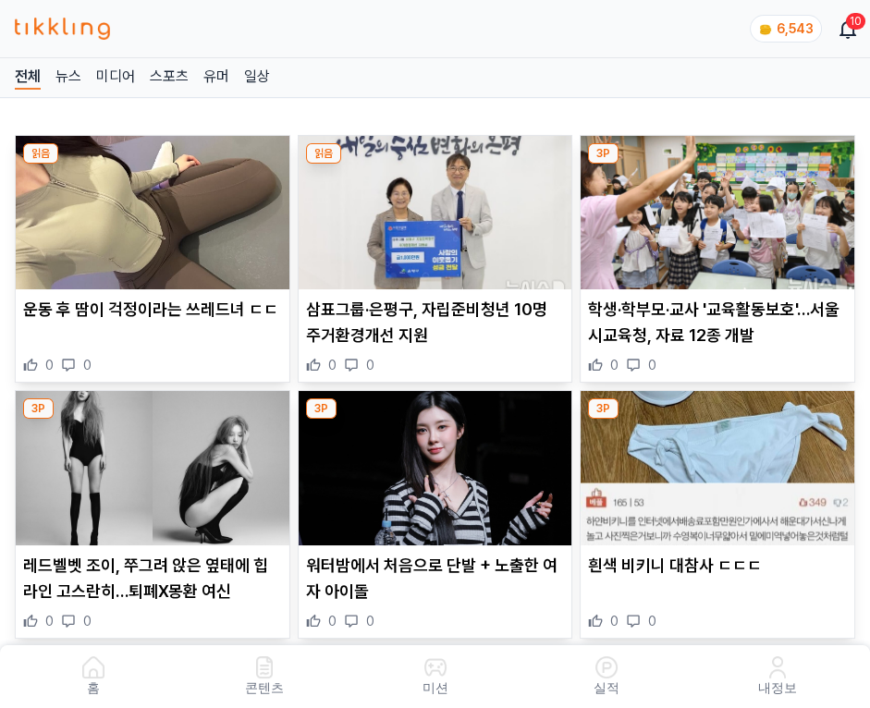
click at [720, 207] on img at bounding box center [718, 212] width 274 height 153
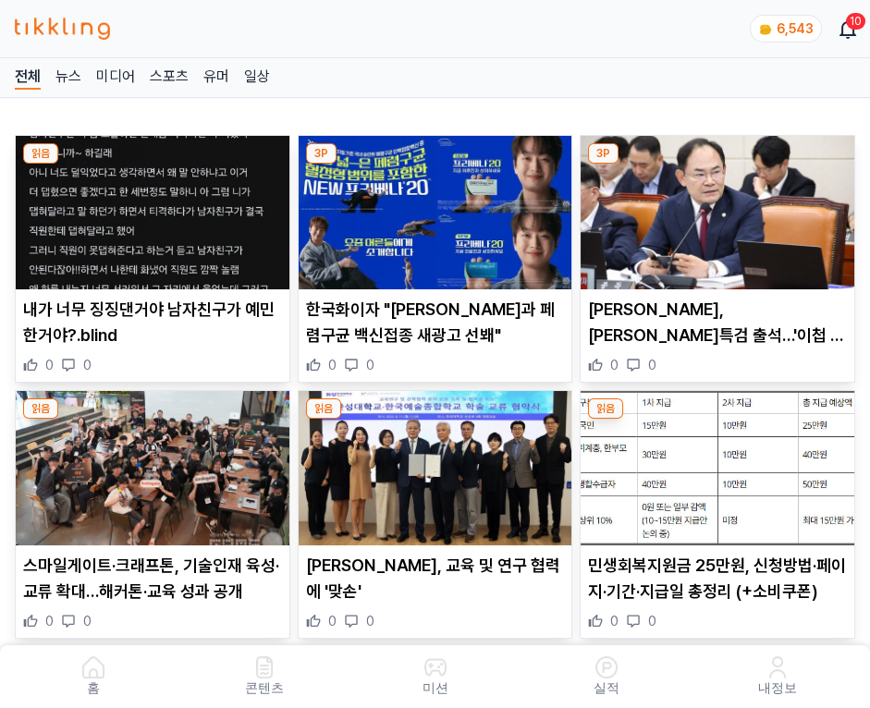
click at [720, 207] on img at bounding box center [718, 212] width 274 height 153
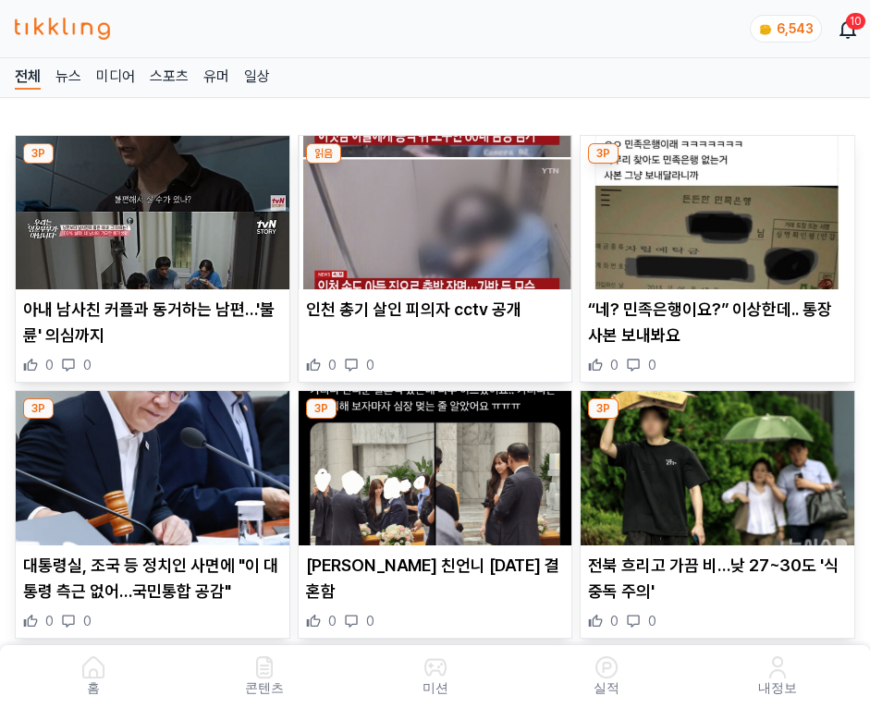
click at [720, 207] on img at bounding box center [718, 212] width 274 height 153
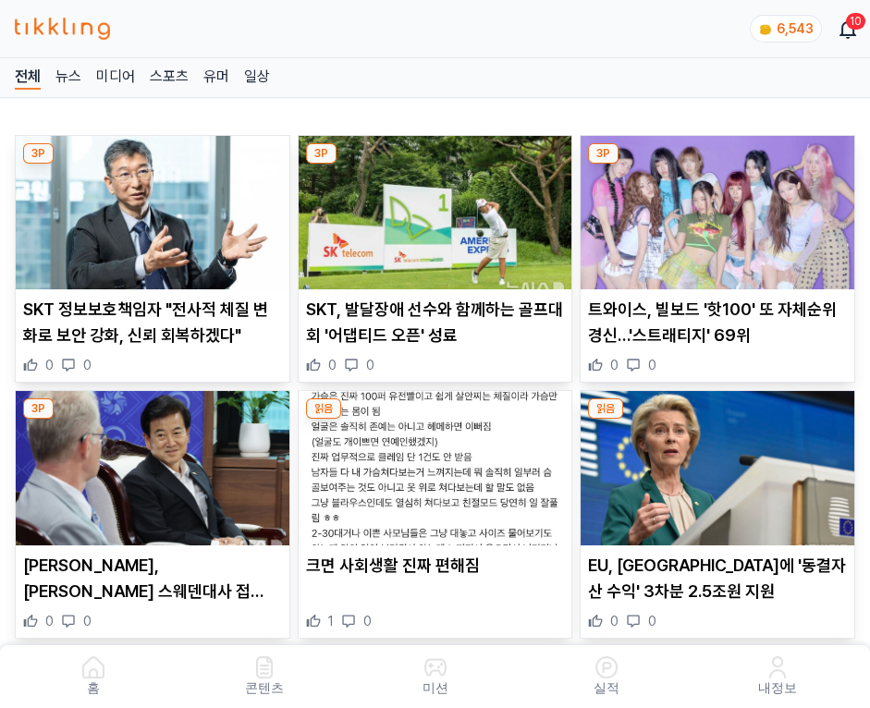
click at [720, 207] on img at bounding box center [718, 212] width 274 height 153
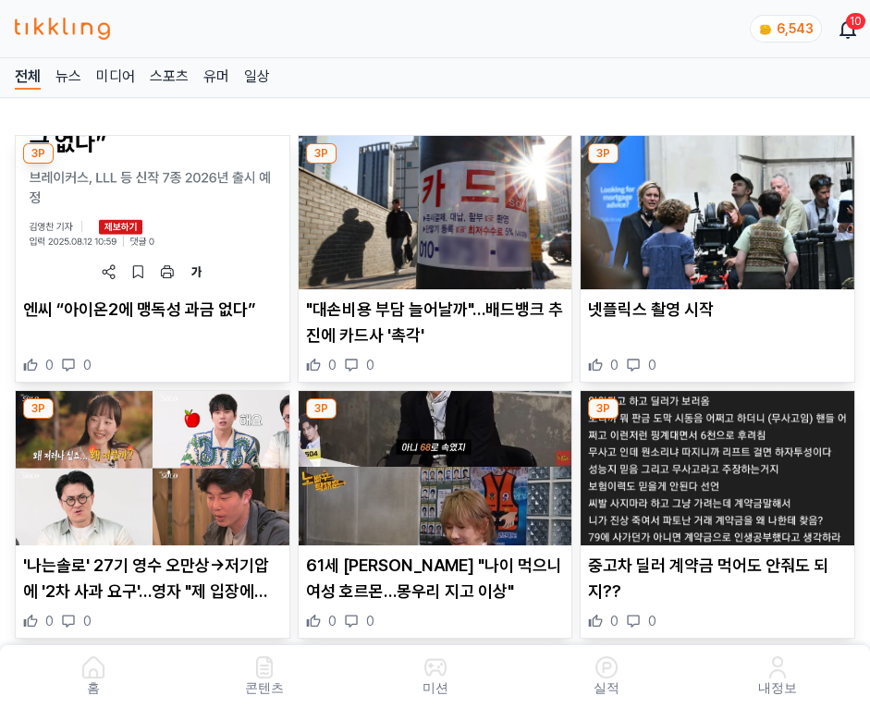
click at [720, 207] on img at bounding box center [718, 212] width 274 height 153
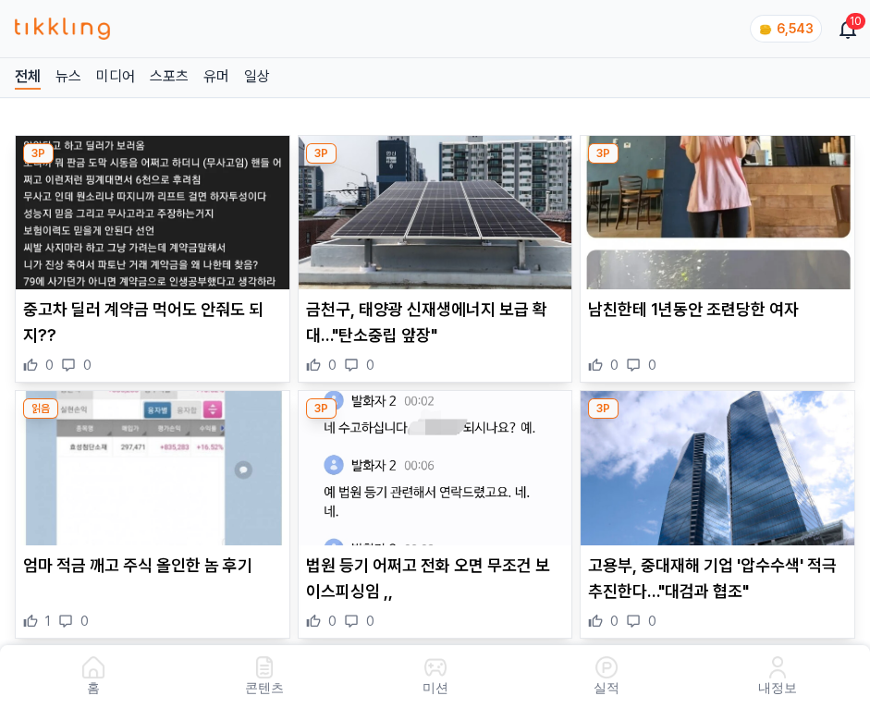
click at [720, 207] on img at bounding box center [718, 212] width 274 height 153
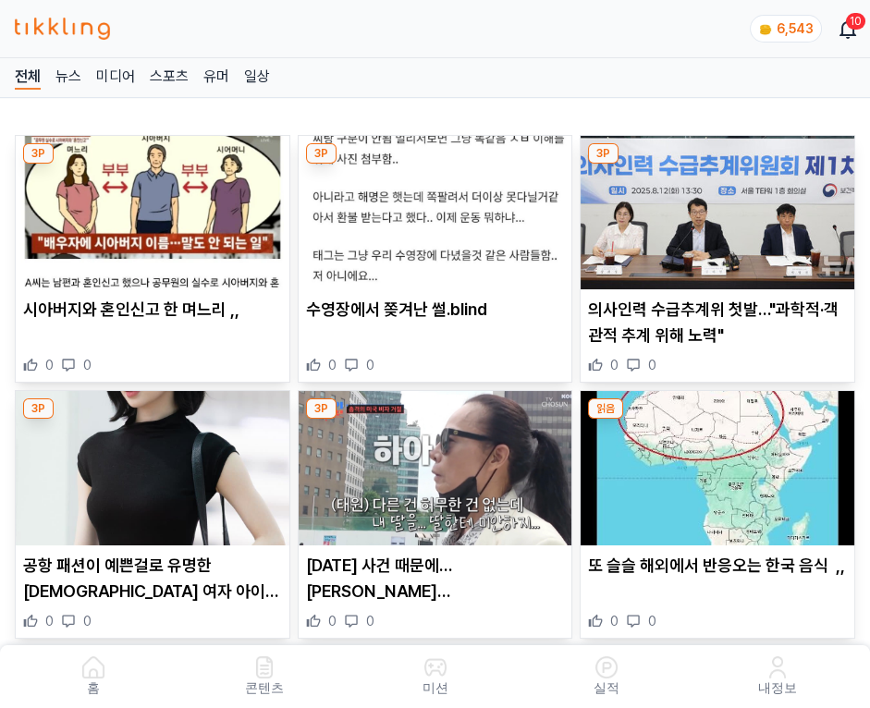
click at [720, 207] on img at bounding box center [718, 212] width 274 height 153
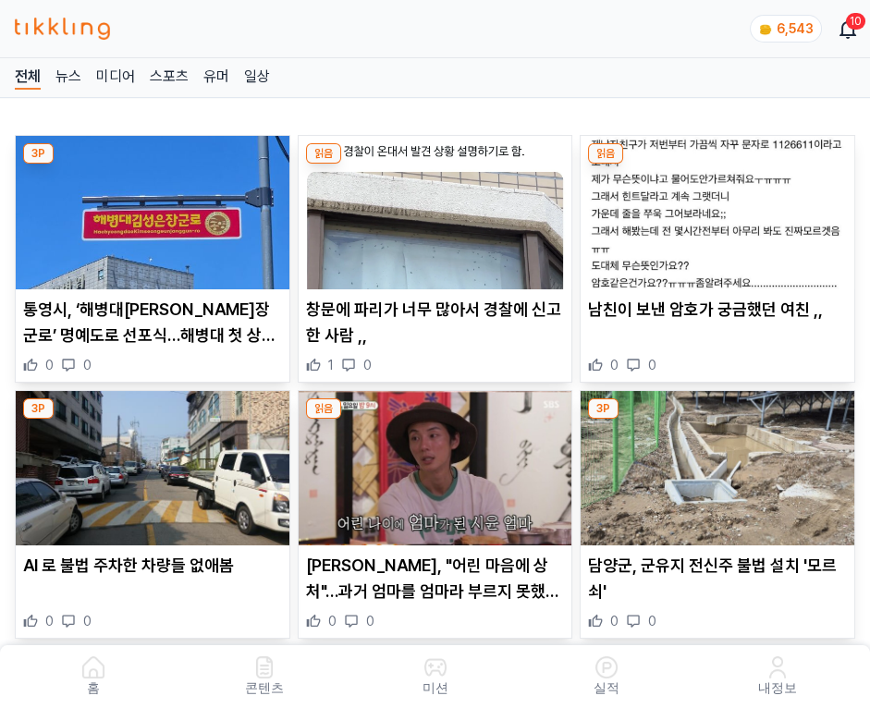
click at [720, 207] on img at bounding box center [718, 212] width 274 height 153
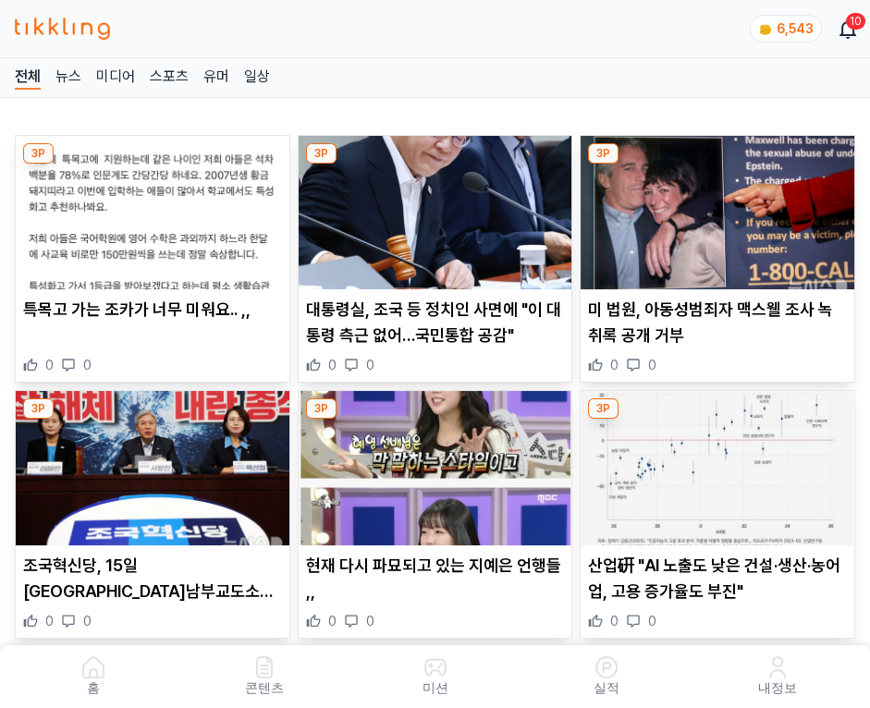
click at [720, 207] on img at bounding box center [718, 212] width 274 height 153
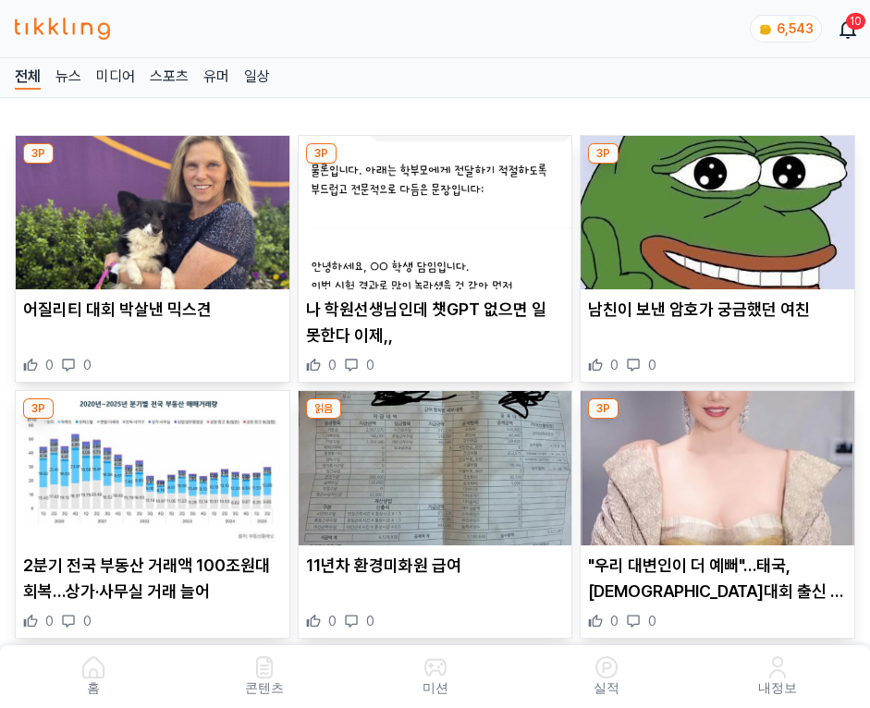
click at [720, 207] on img at bounding box center [718, 212] width 274 height 153
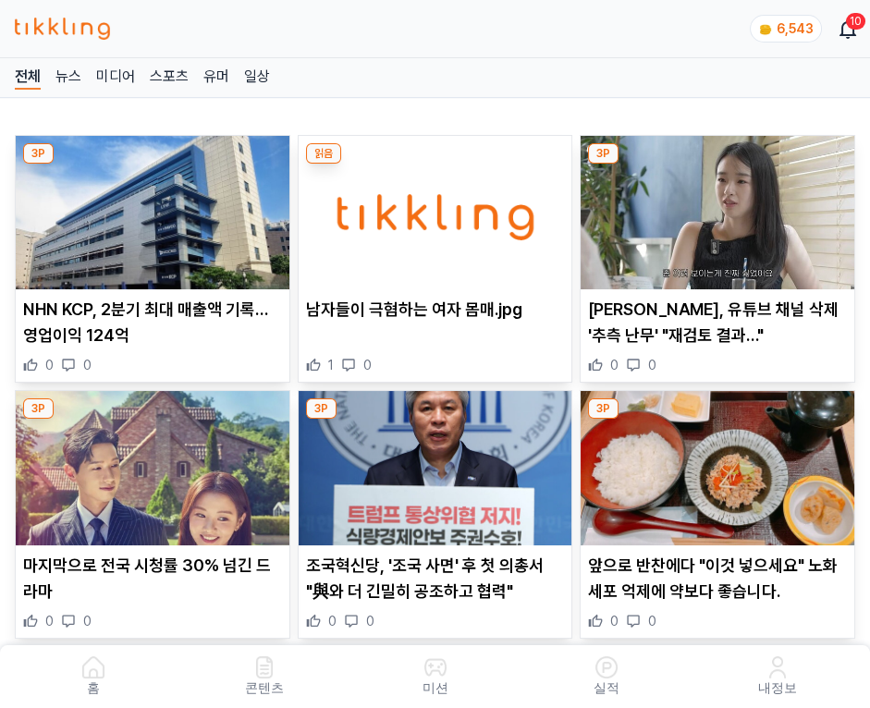
click at [720, 207] on img at bounding box center [718, 212] width 274 height 153
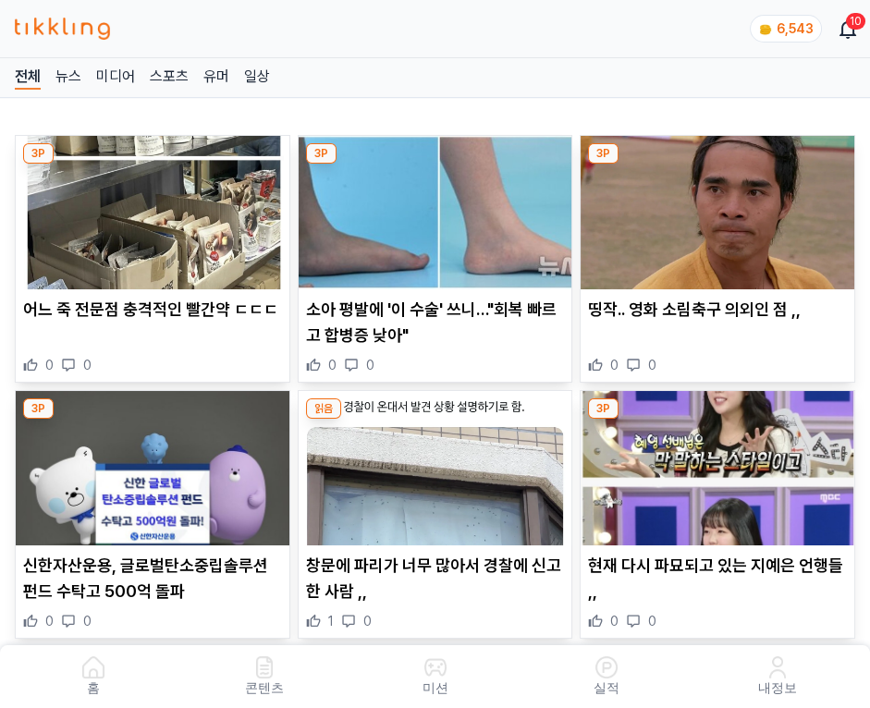
click at [720, 207] on img at bounding box center [718, 212] width 274 height 153
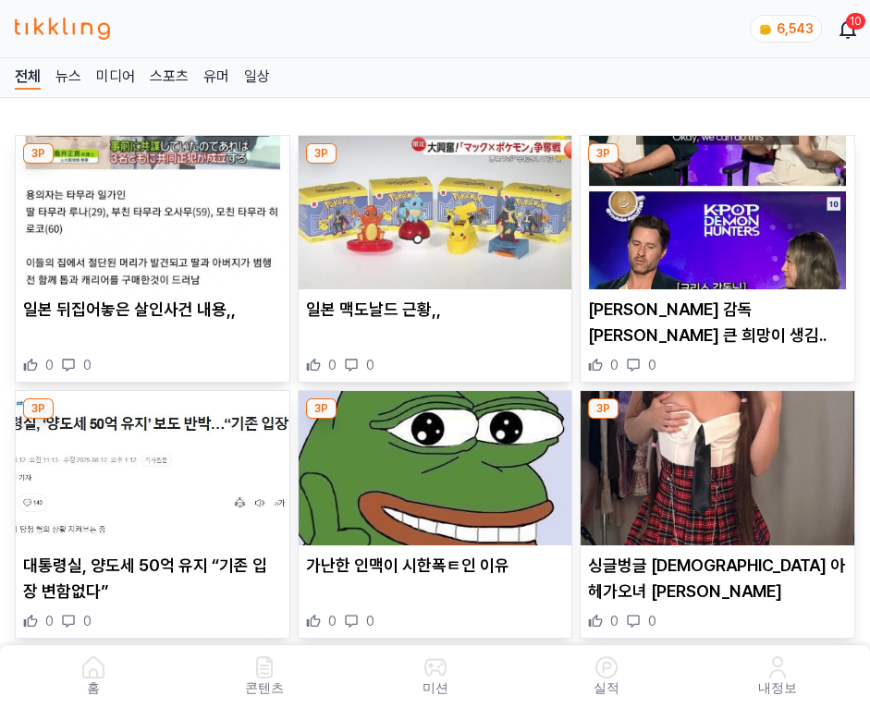
click at [720, 207] on img at bounding box center [718, 212] width 274 height 153
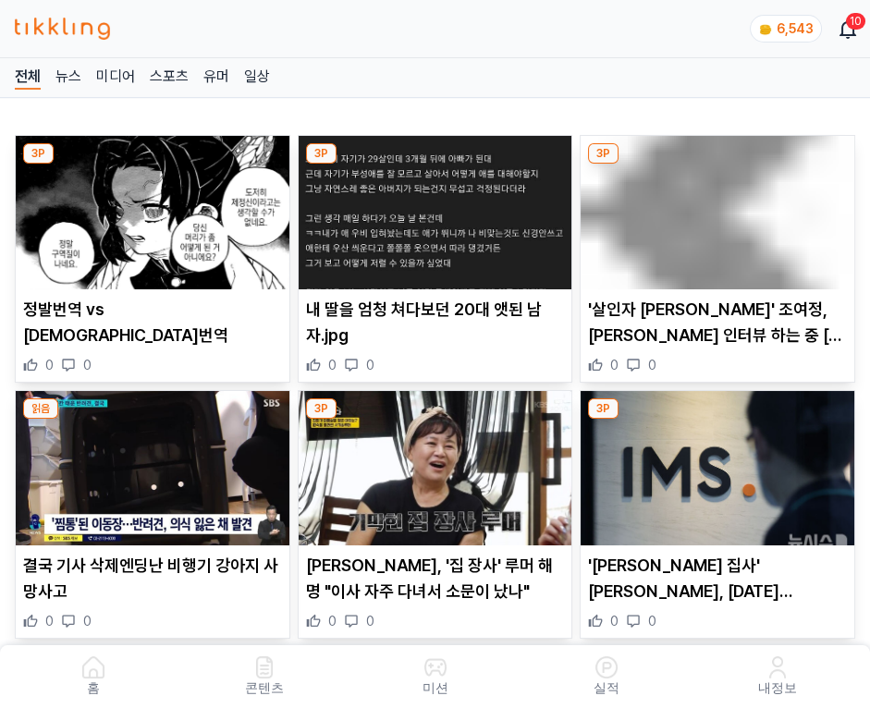
click at [720, 207] on img at bounding box center [718, 212] width 274 height 153
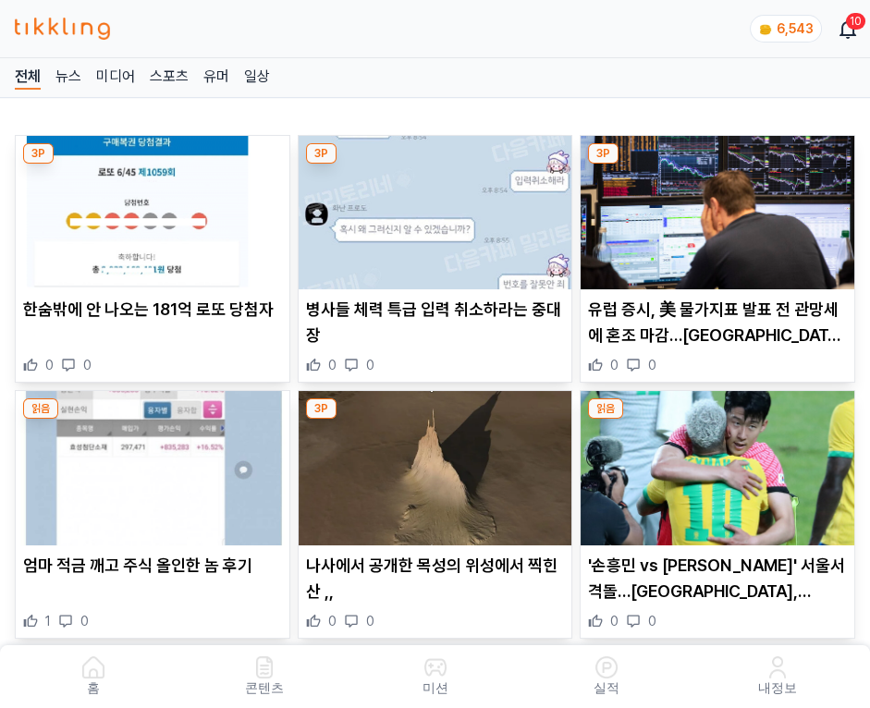
click at [720, 207] on img at bounding box center [718, 212] width 274 height 153
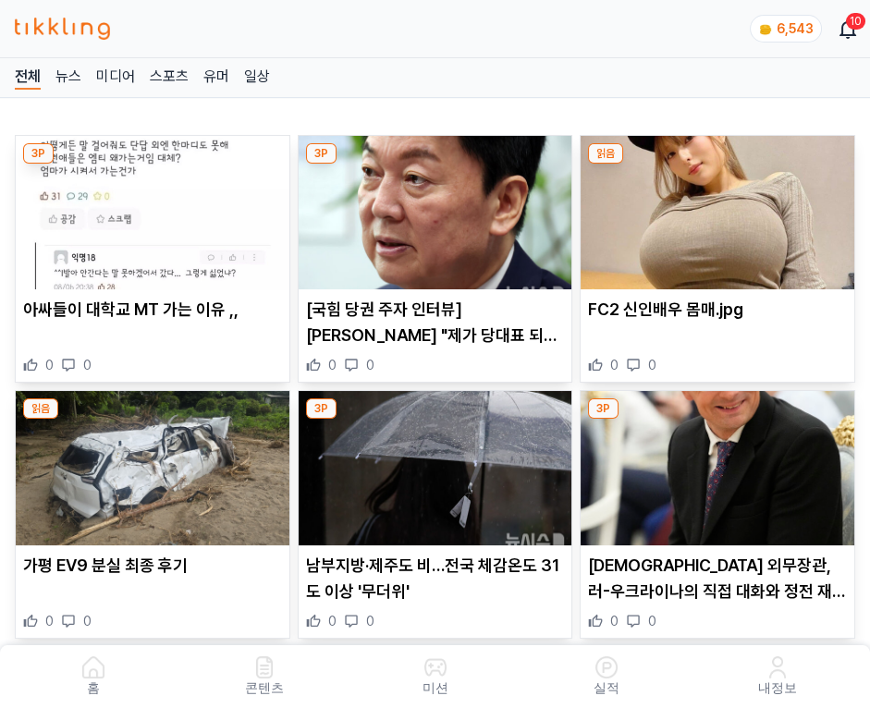
click at [720, 207] on img at bounding box center [718, 212] width 274 height 153
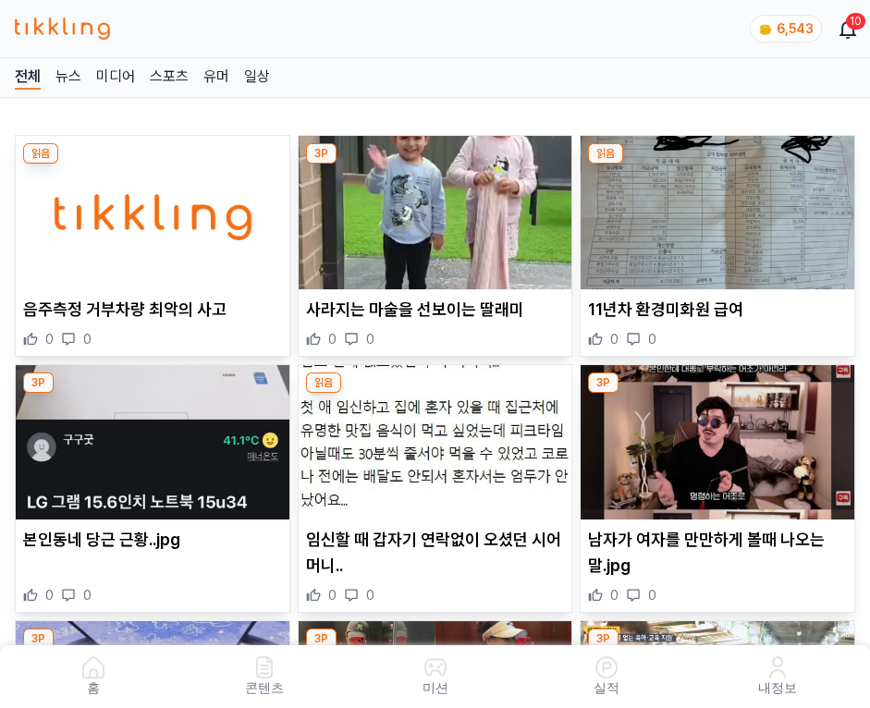
click at [720, 207] on img at bounding box center [718, 212] width 274 height 153
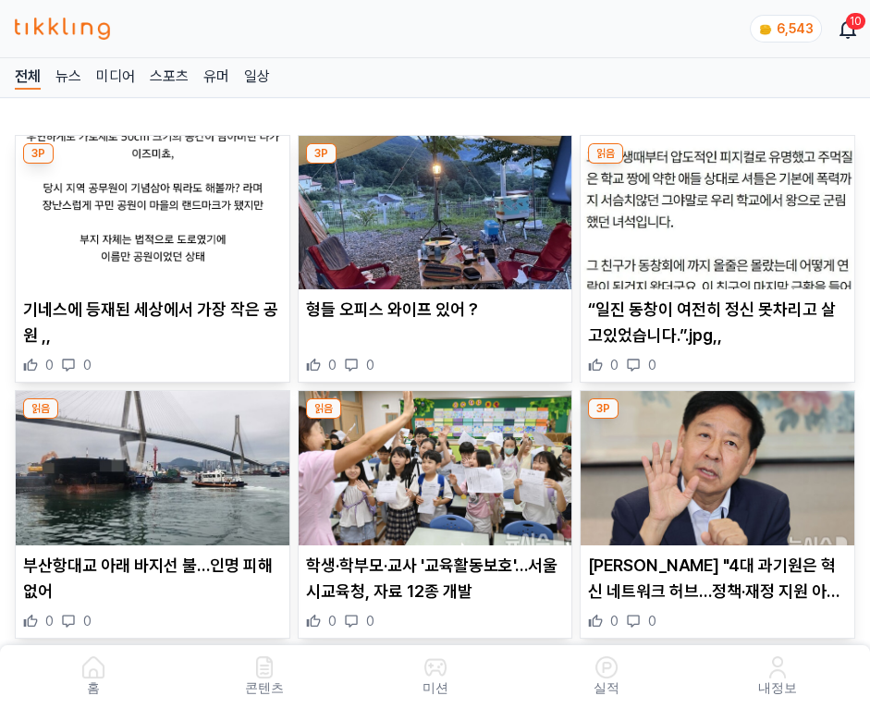
click at [720, 207] on img at bounding box center [718, 212] width 274 height 153
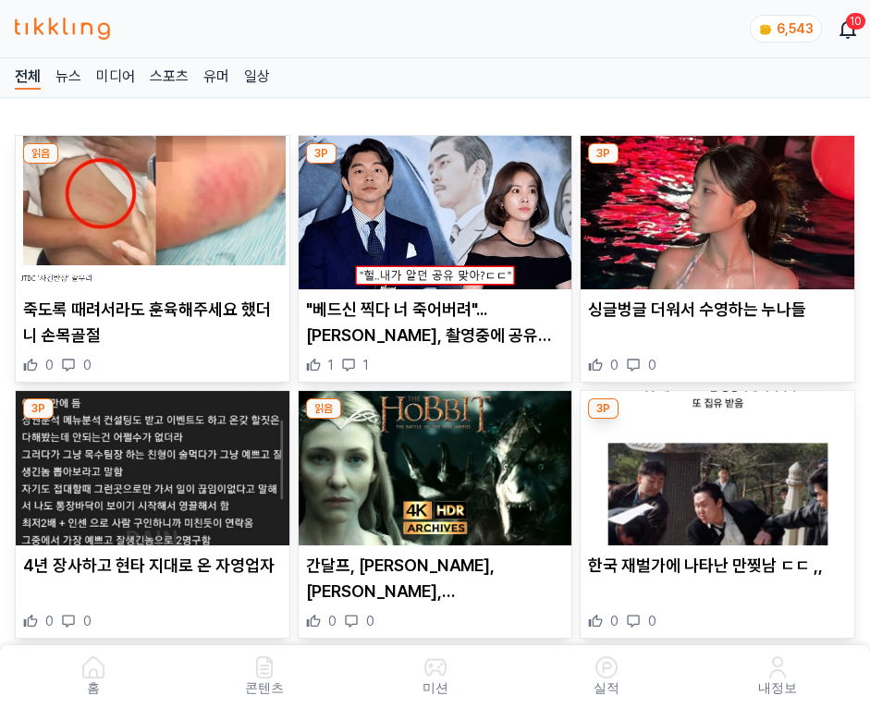
click at [720, 207] on img at bounding box center [718, 212] width 274 height 153
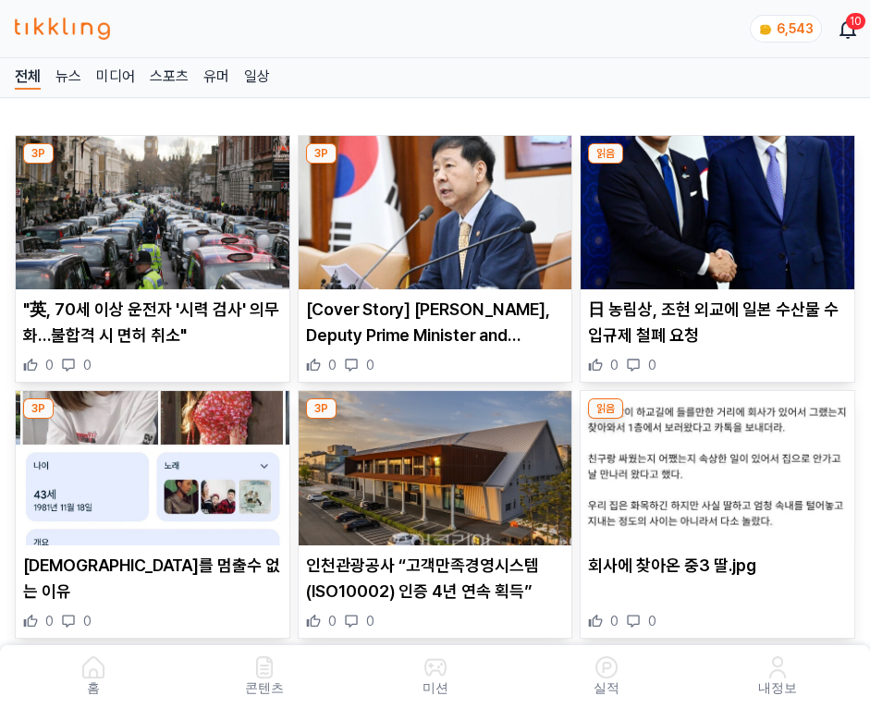
click at [720, 207] on img at bounding box center [718, 212] width 274 height 153
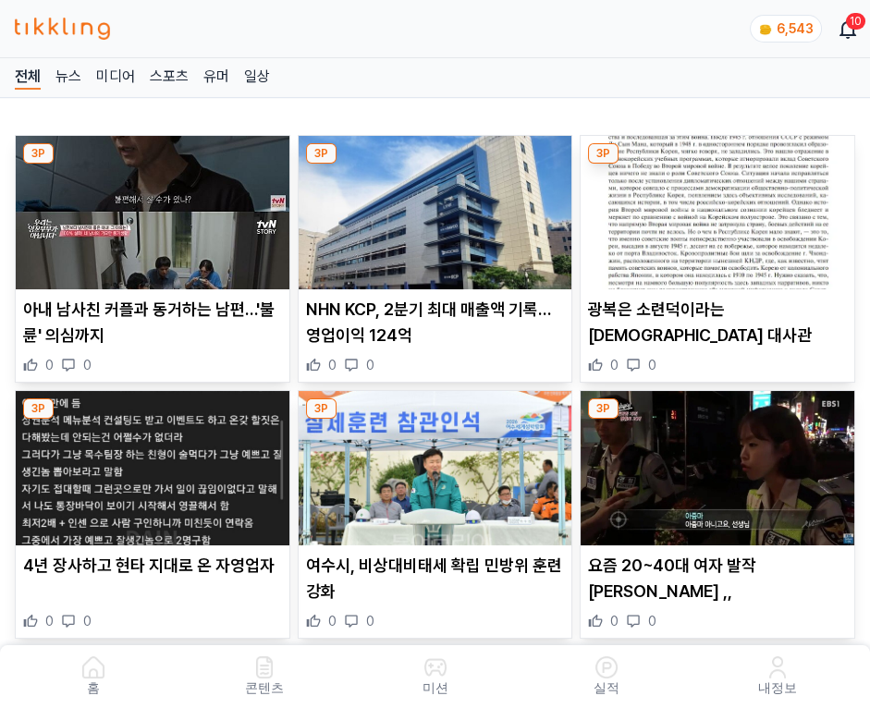
click at [720, 207] on img at bounding box center [718, 212] width 274 height 153
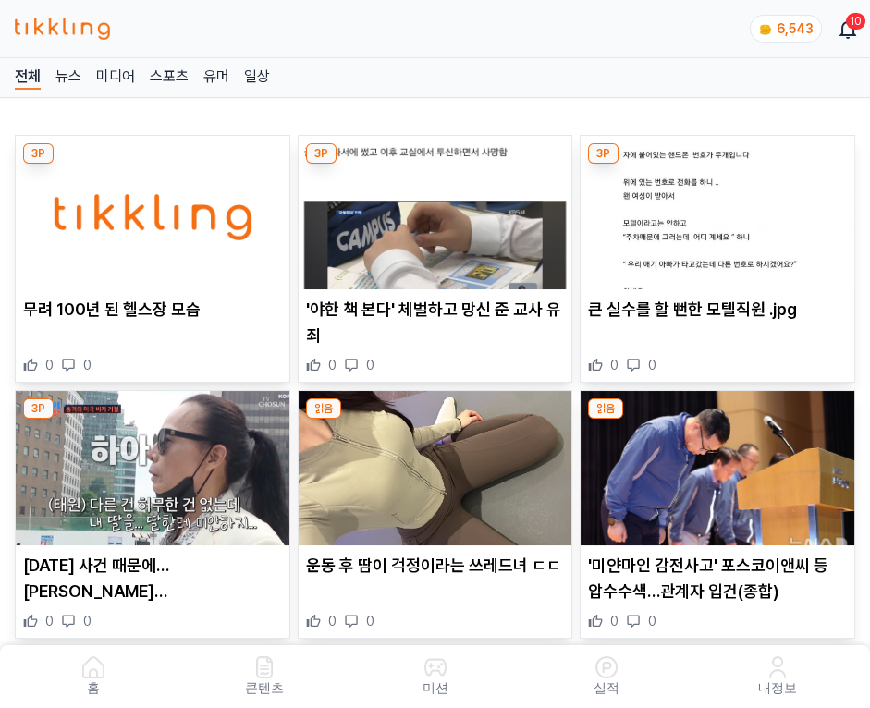
click at [720, 207] on img at bounding box center [718, 212] width 274 height 153
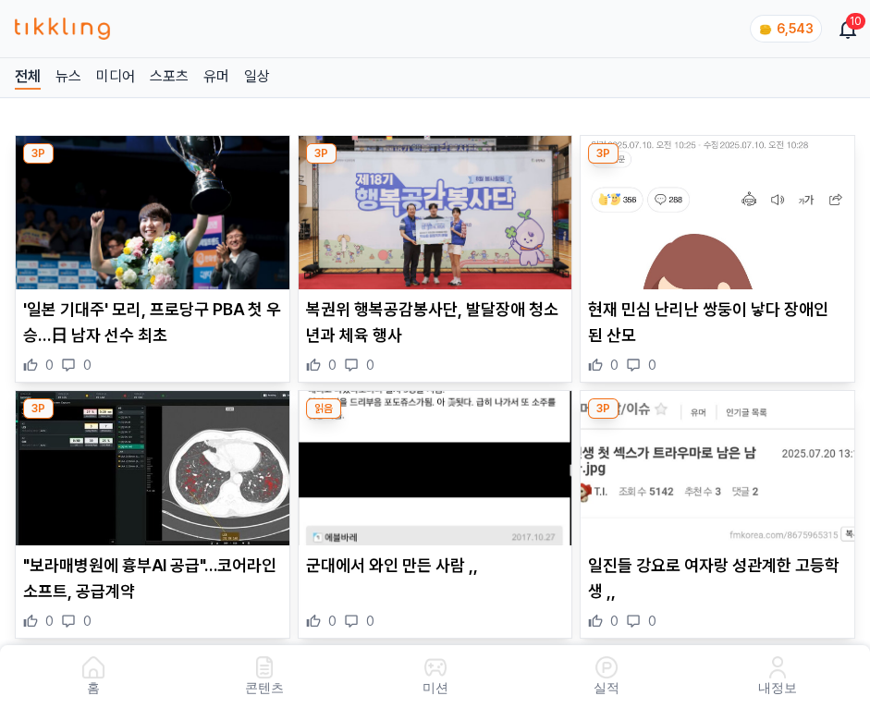
click at [720, 207] on img at bounding box center [718, 212] width 274 height 153
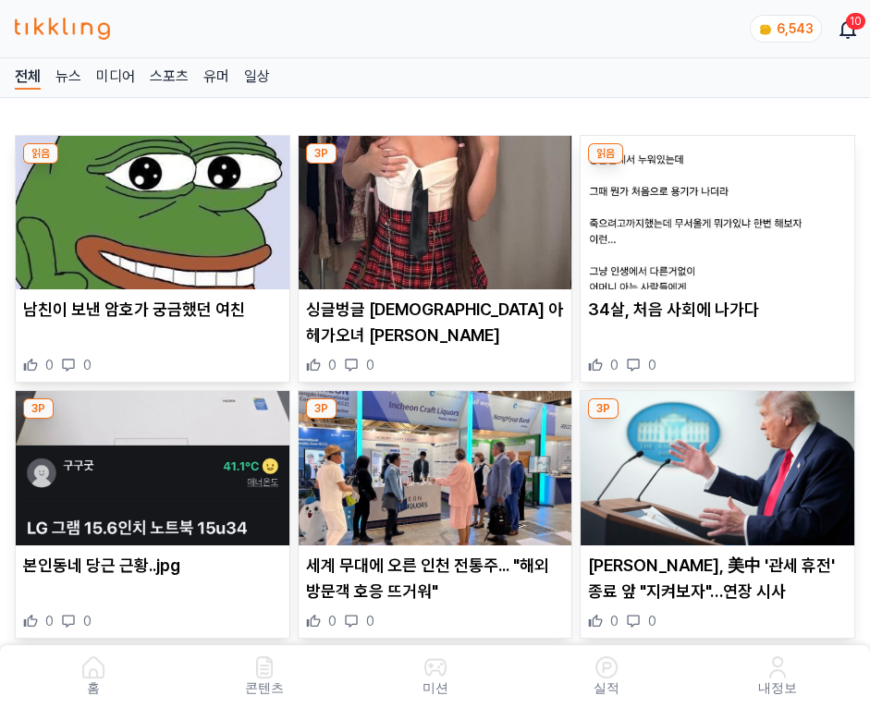
click at [720, 207] on img at bounding box center [718, 212] width 274 height 153
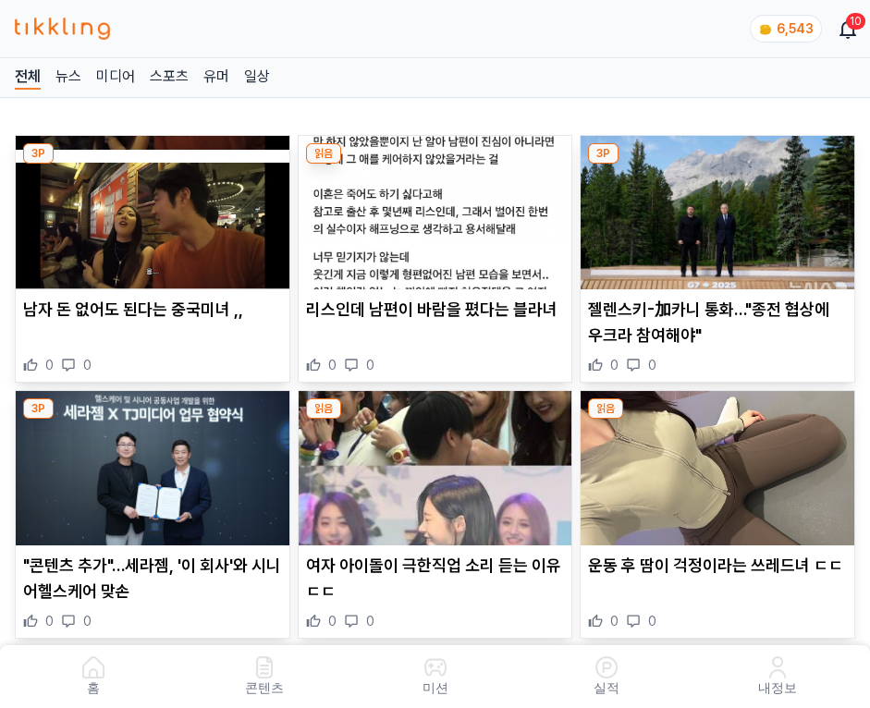
click at [720, 207] on img at bounding box center [718, 212] width 274 height 153
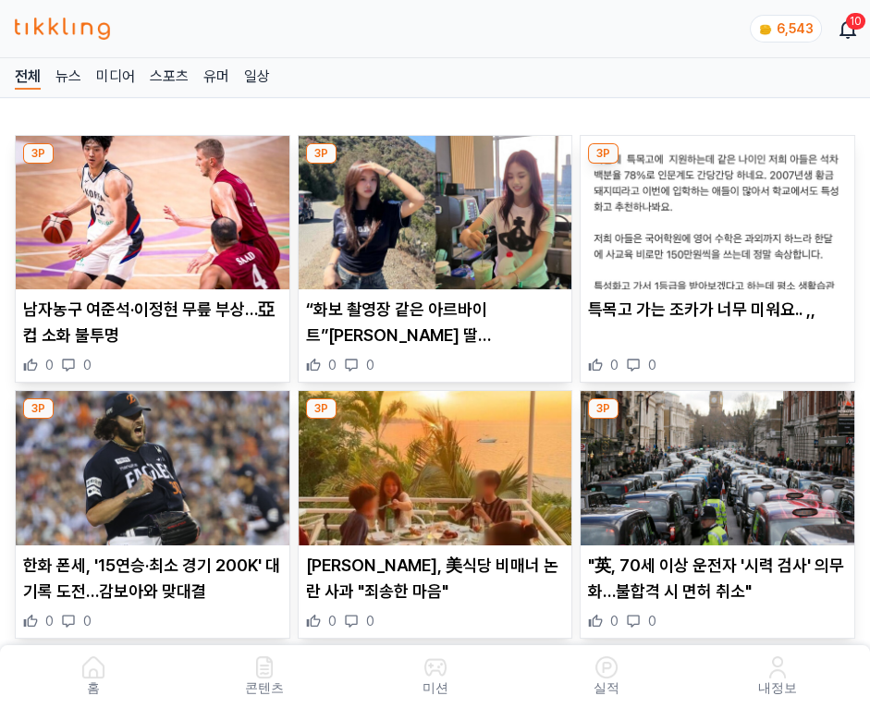
click at [720, 207] on img at bounding box center [718, 212] width 274 height 153
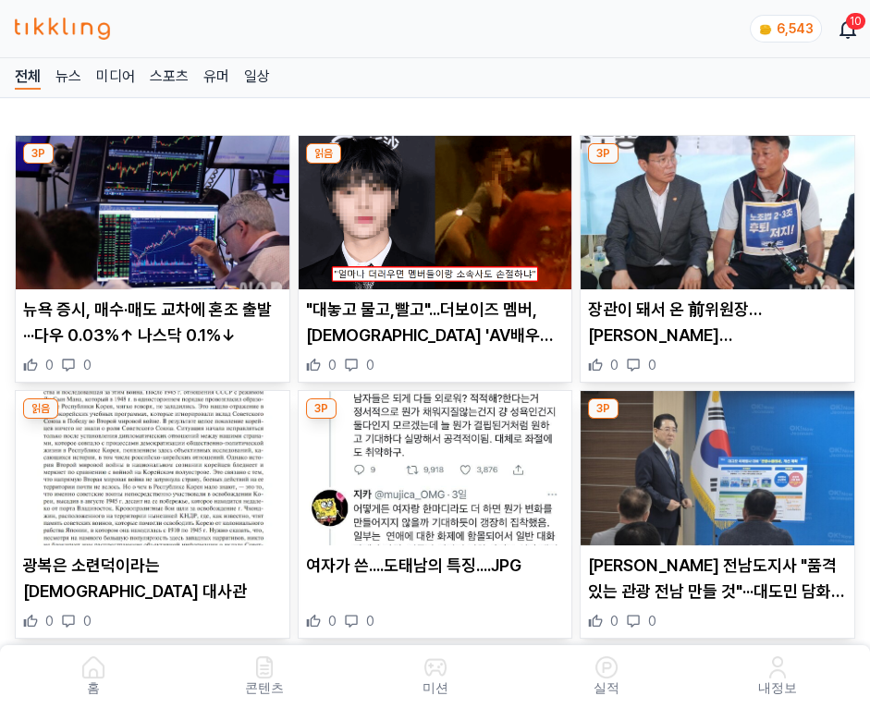
click at [720, 207] on img at bounding box center [718, 212] width 274 height 153
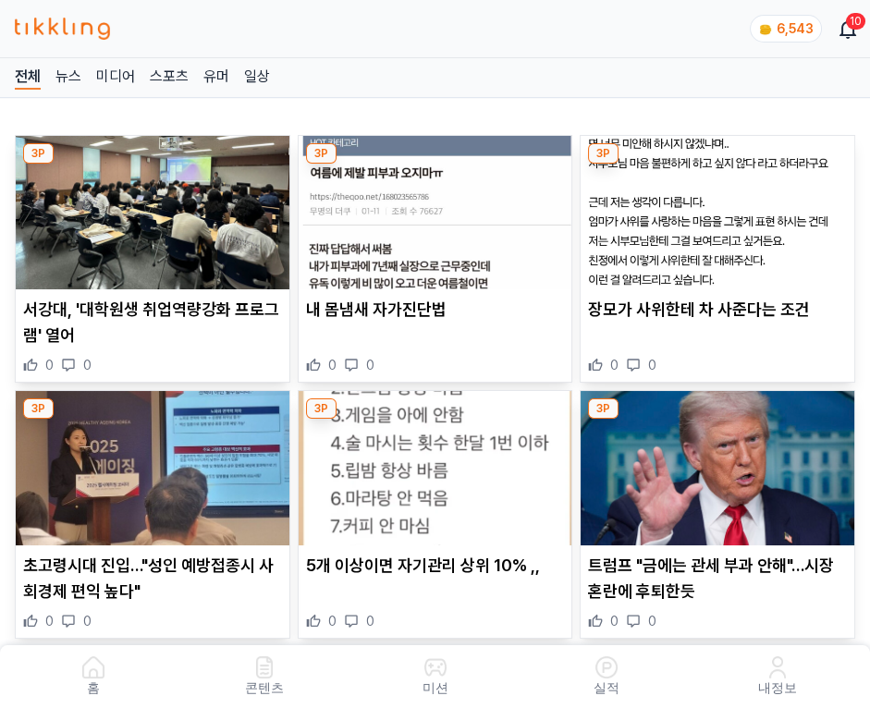
click img
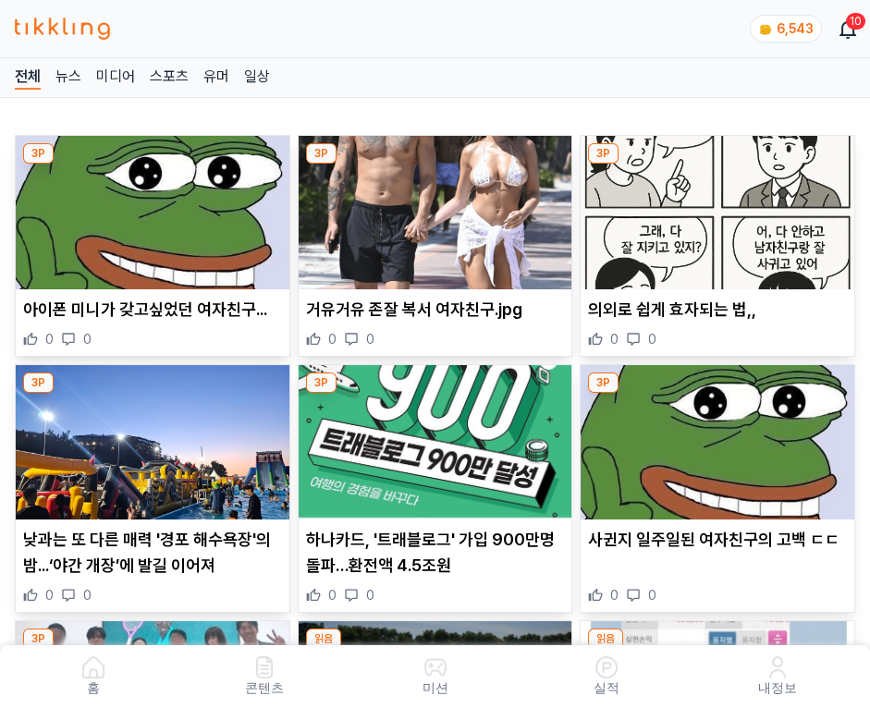
click at [720, 207] on img at bounding box center [718, 212] width 274 height 153
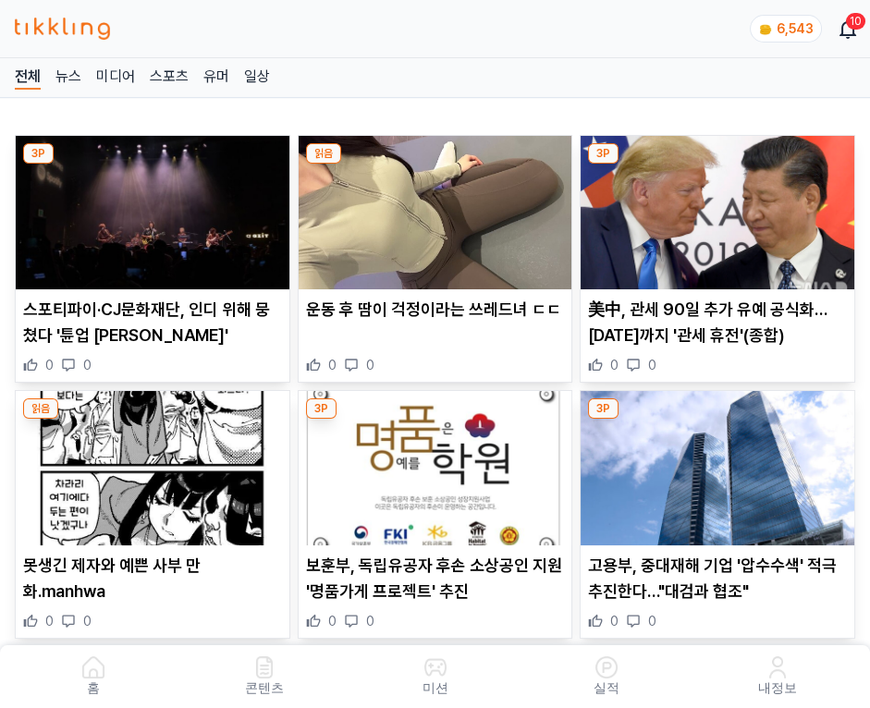
click at [720, 207] on img at bounding box center [718, 212] width 274 height 153
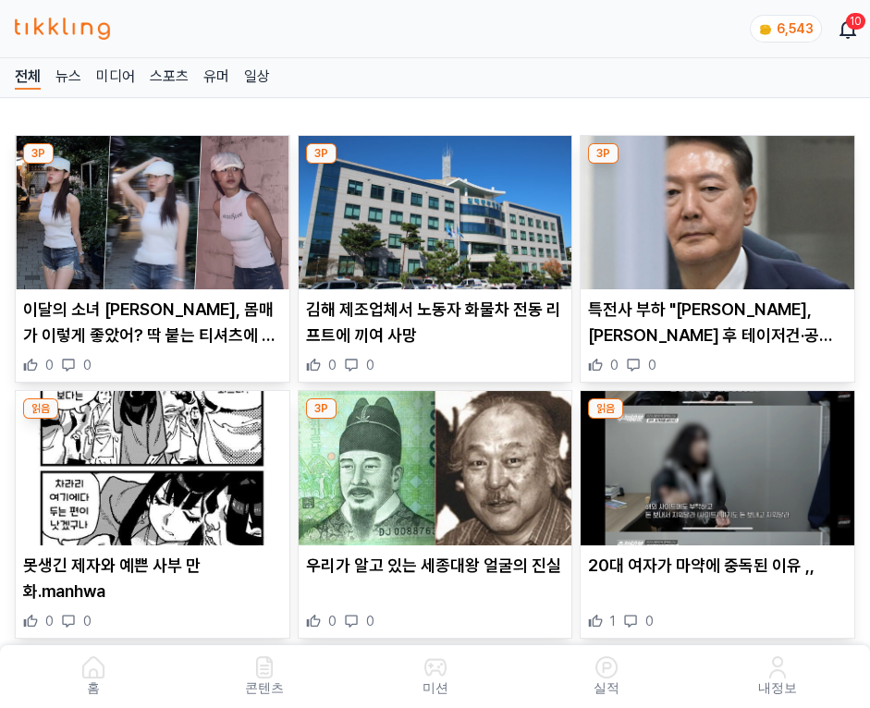
click at [720, 207] on img at bounding box center [718, 212] width 274 height 153
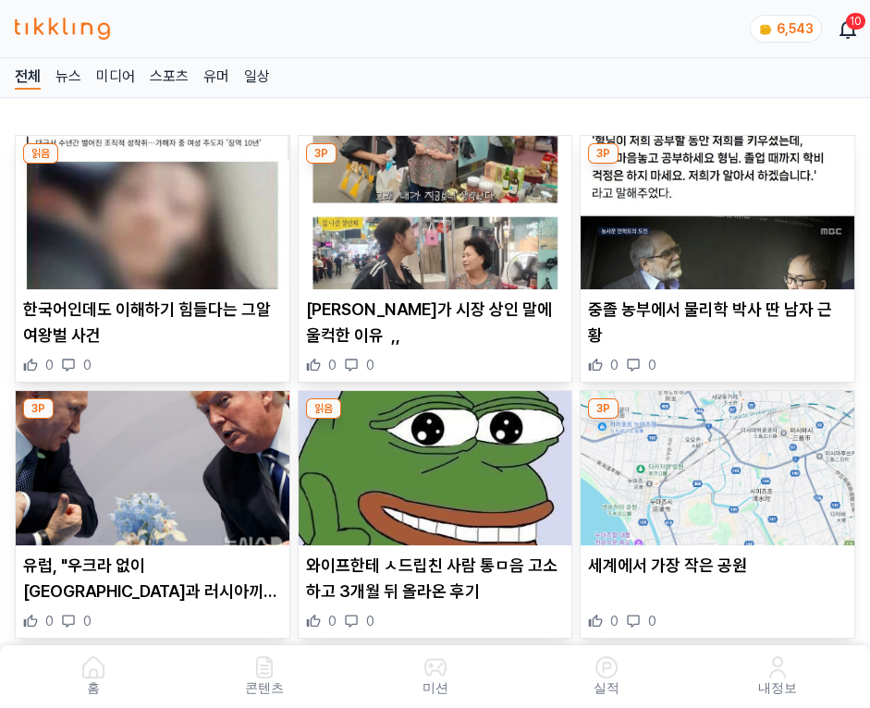
click at [720, 207] on img at bounding box center [718, 212] width 274 height 153
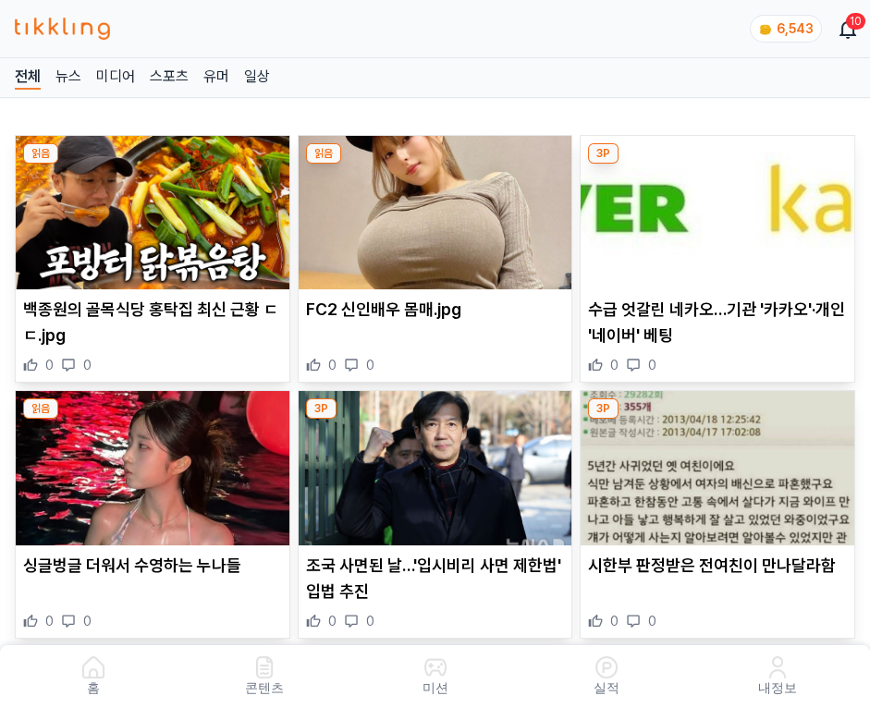
click at [720, 207] on img at bounding box center [718, 212] width 274 height 153
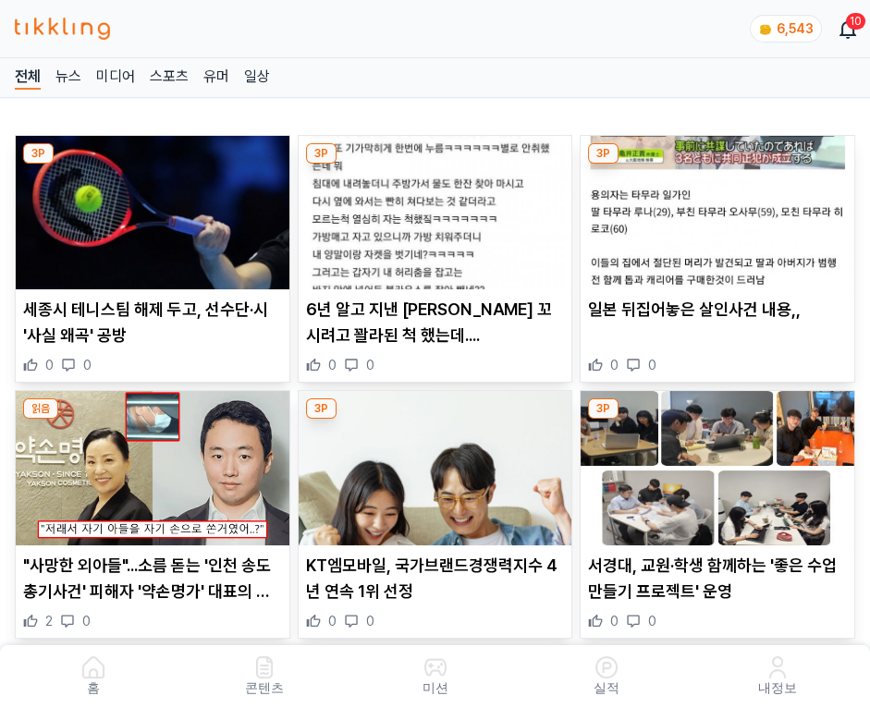
click at [720, 207] on img at bounding box center [718, 212] width 274 height 153
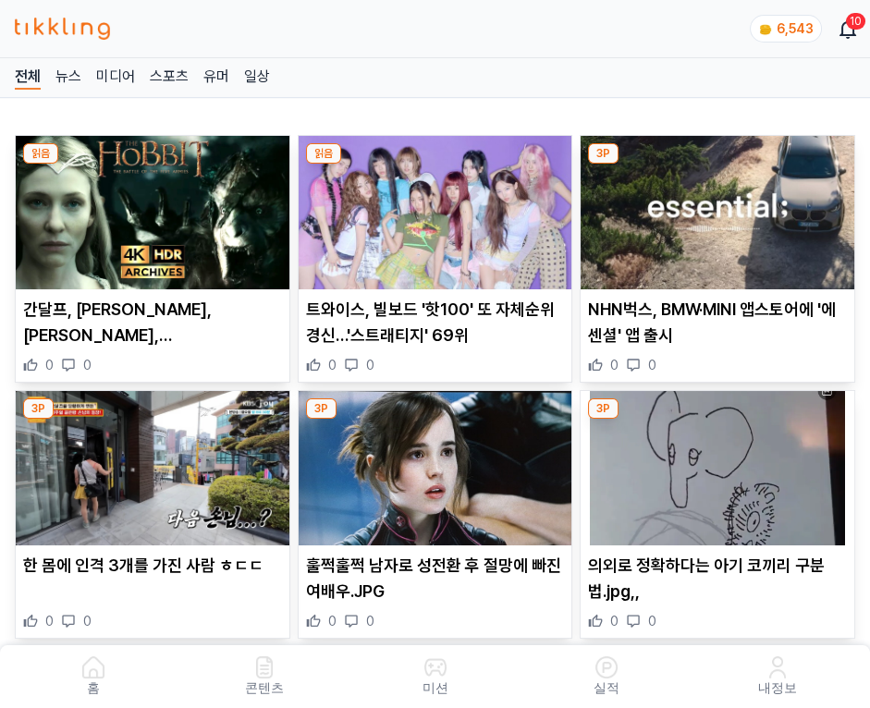
click at [720, 207] on img at bounding box center [718, 212] width 274 height 153
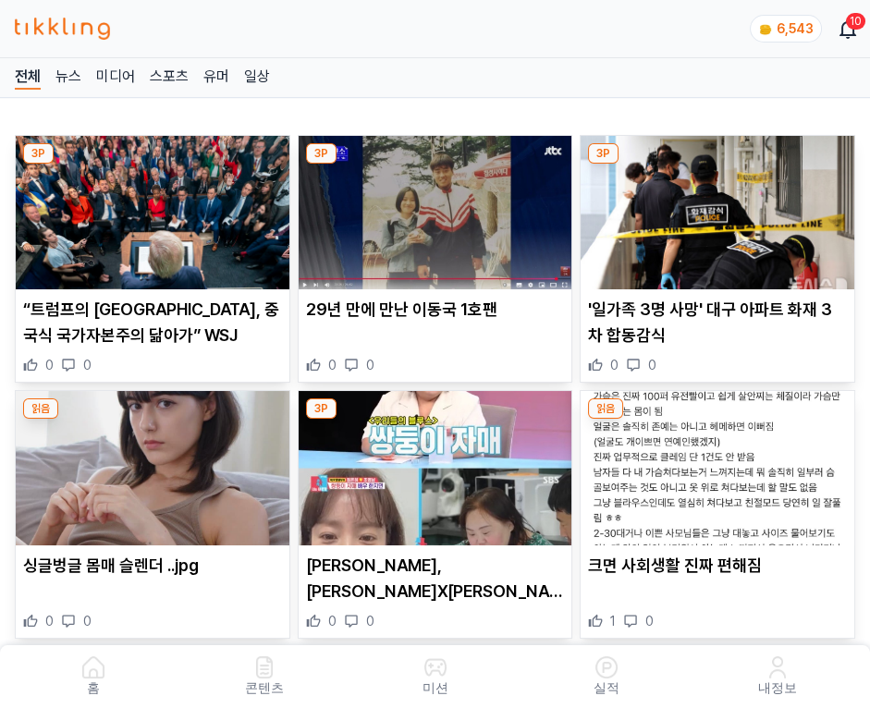
click at [720, 207] on img at bounding box center [718, 212] width 274 height 153
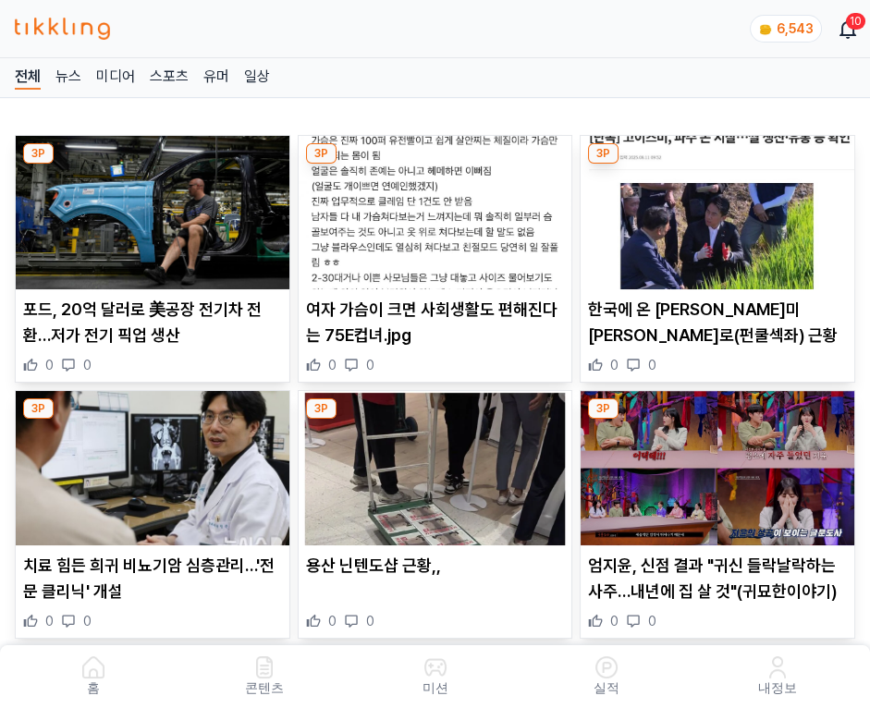
click at [720, 207] on img at bounding box center [718, 212] width 274 height 153
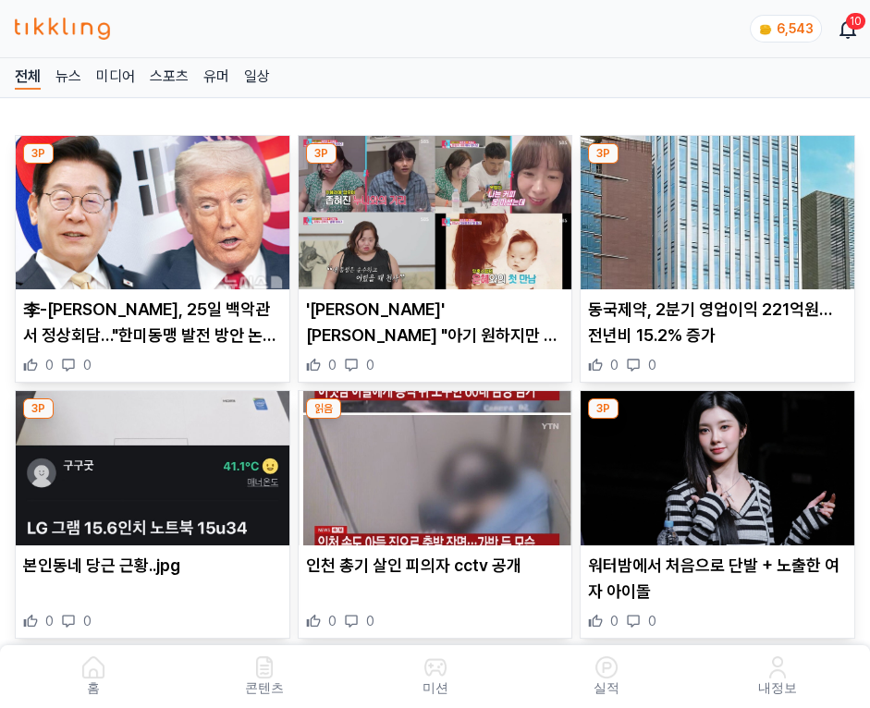
click at [720, 207] on img at bounding box center [718, 212] width 274 height 153
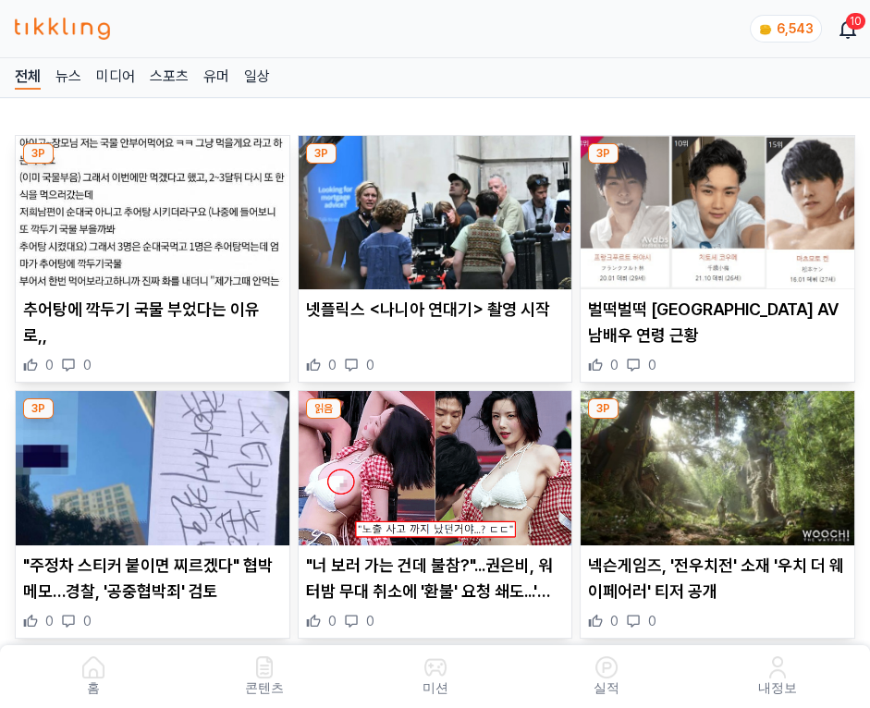
click at [720, 207] on img at bounding box center [718, 212] width 274 height 153
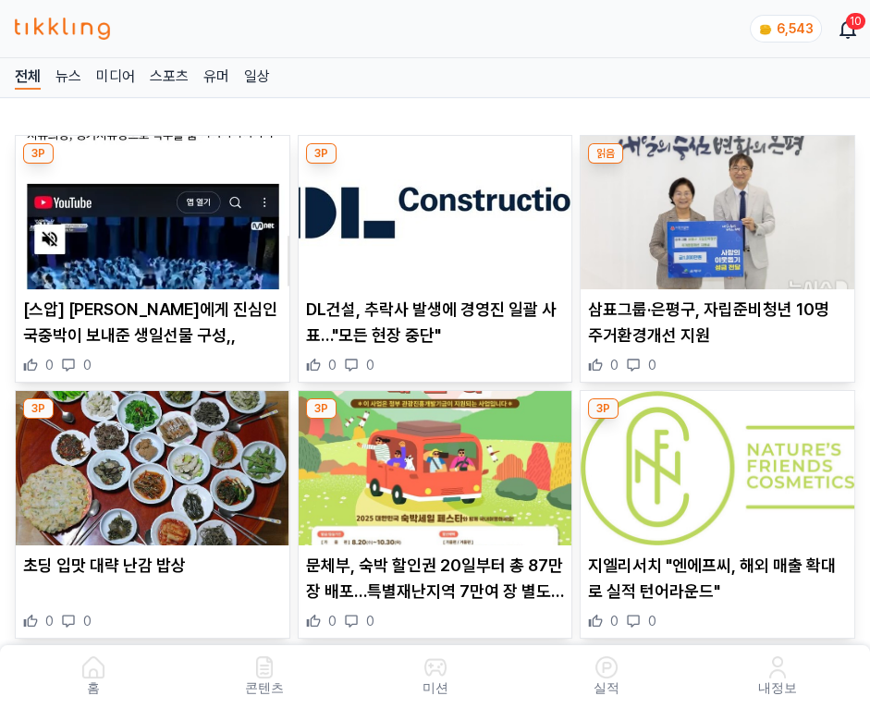
click at [720, 207] on img at bounding box center [718, 212] width 274 height 153
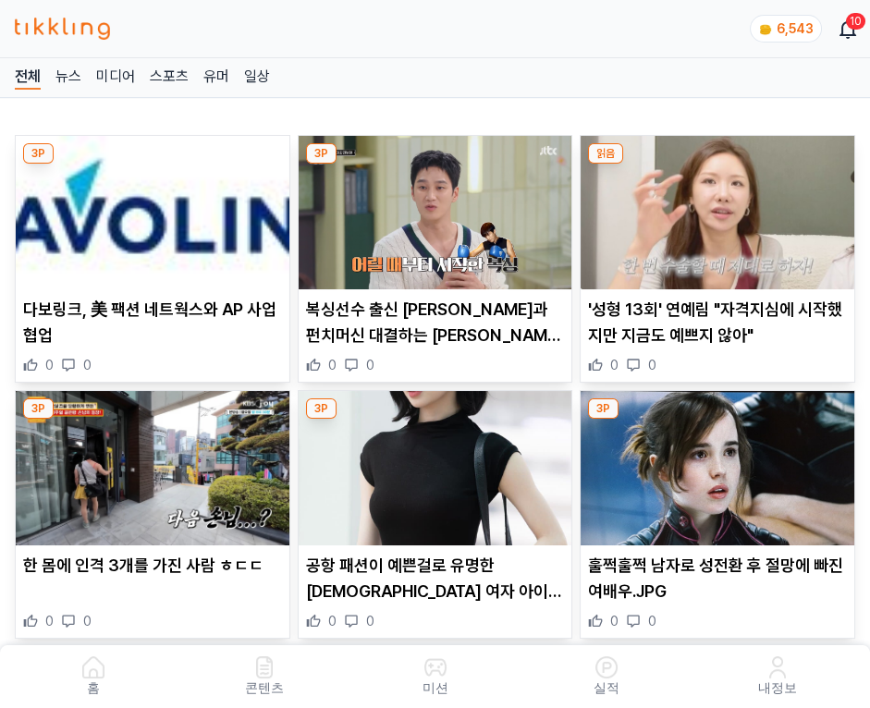
click at [720, 207] on img at bounding box center [718, 212] width 274 height 153
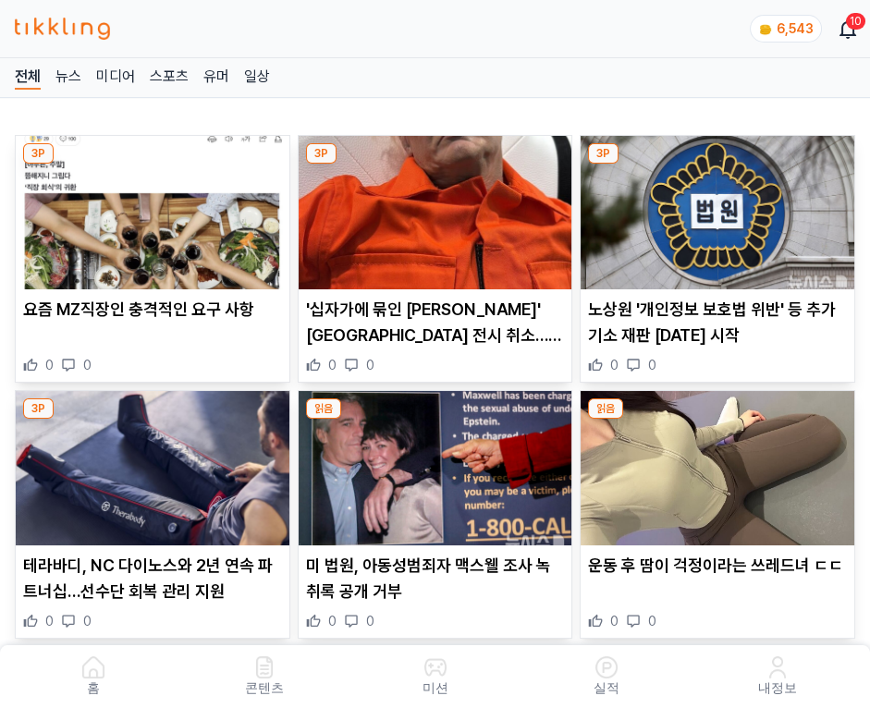
click at [720, 207] on img at bounding box center [718, 212] width 274 height 153
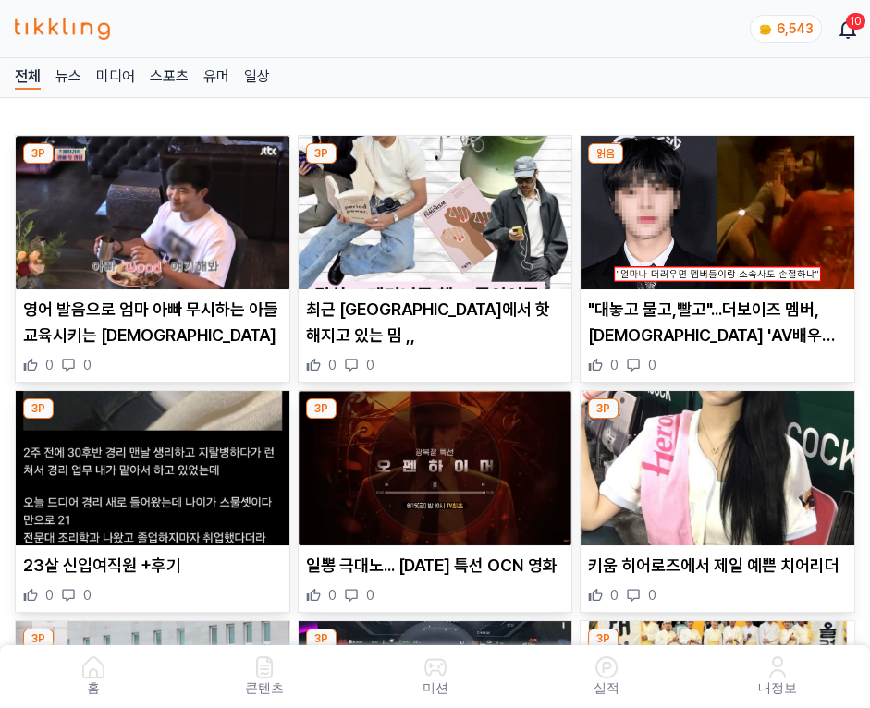
click at [720, 207] on img at bounding box center [718, 212] width 274 height 153
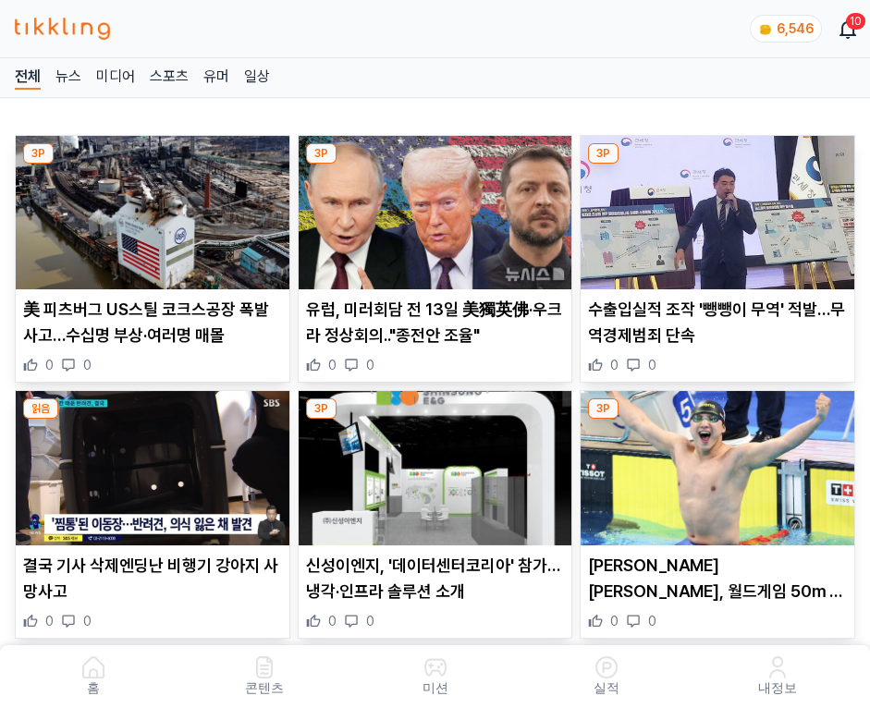
click at [720, 207] on img at bounding box center [718, 212] width 274 height 153
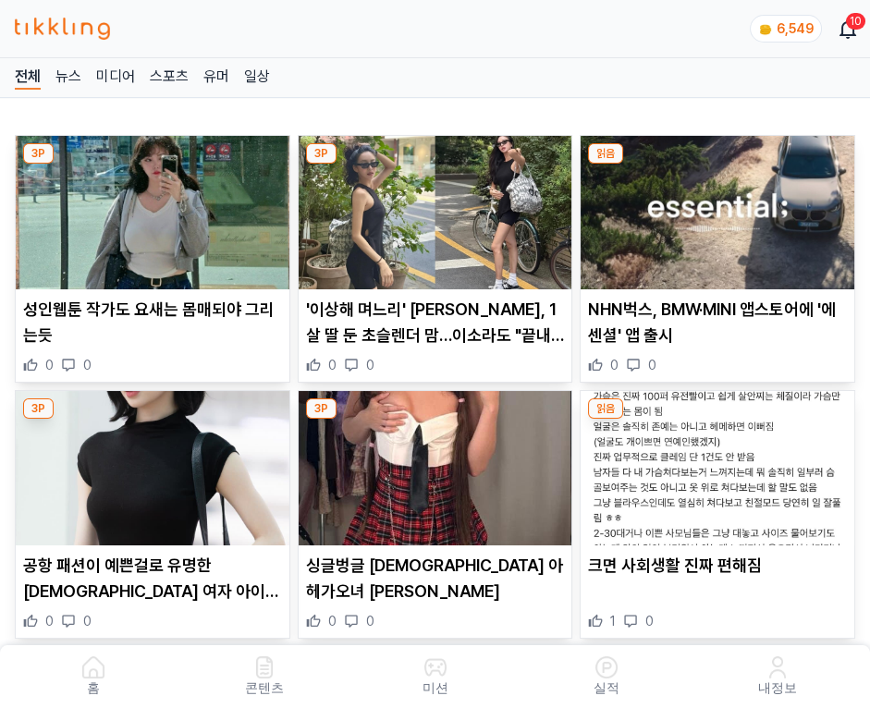
click at [720, 207] on img at bounding box center [718, 212] width 274 height 153
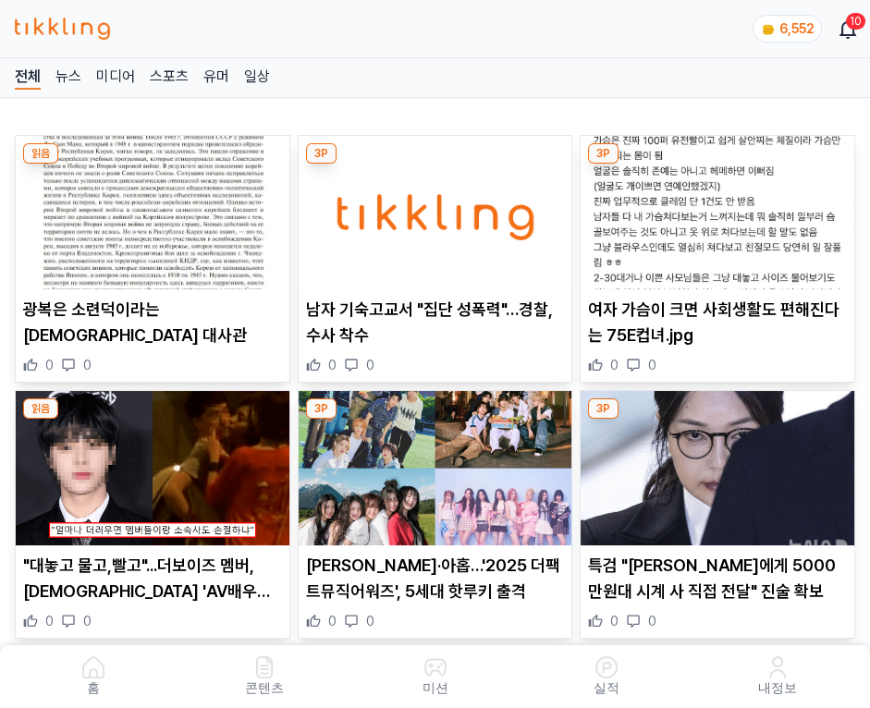
click at [720, 207] on img at bounding box center [718, 212] width 274 height 153
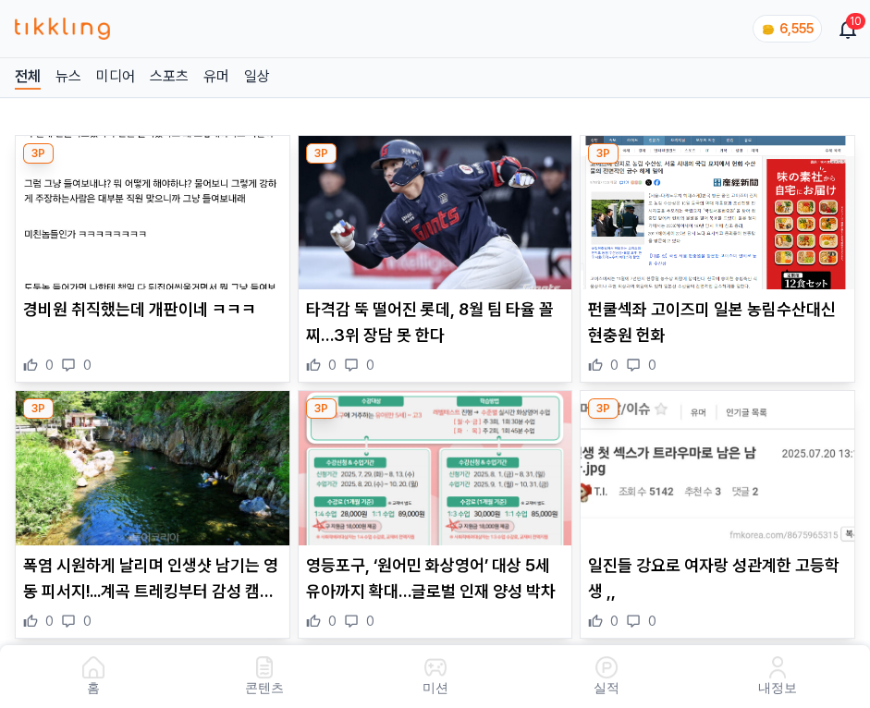
click at [720, 207] on img at bounding box center [718, 212] width 274 height 153
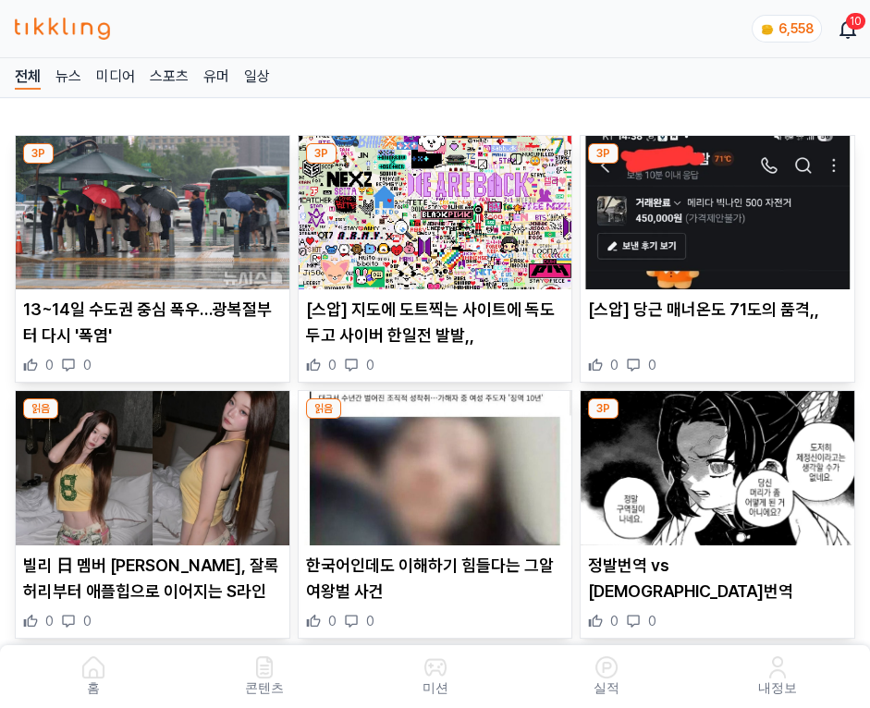
click at [720, 207] on img at bounding box center [718, 212] width 274 height 153
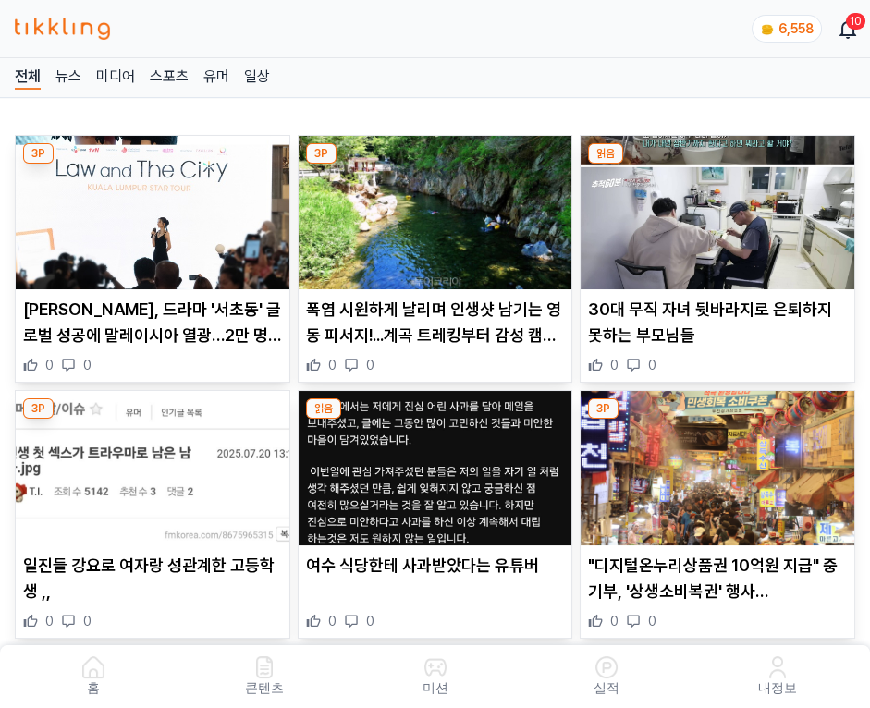
click at [720, 207] on img at bounding box center [718, 212] width 274 height 153
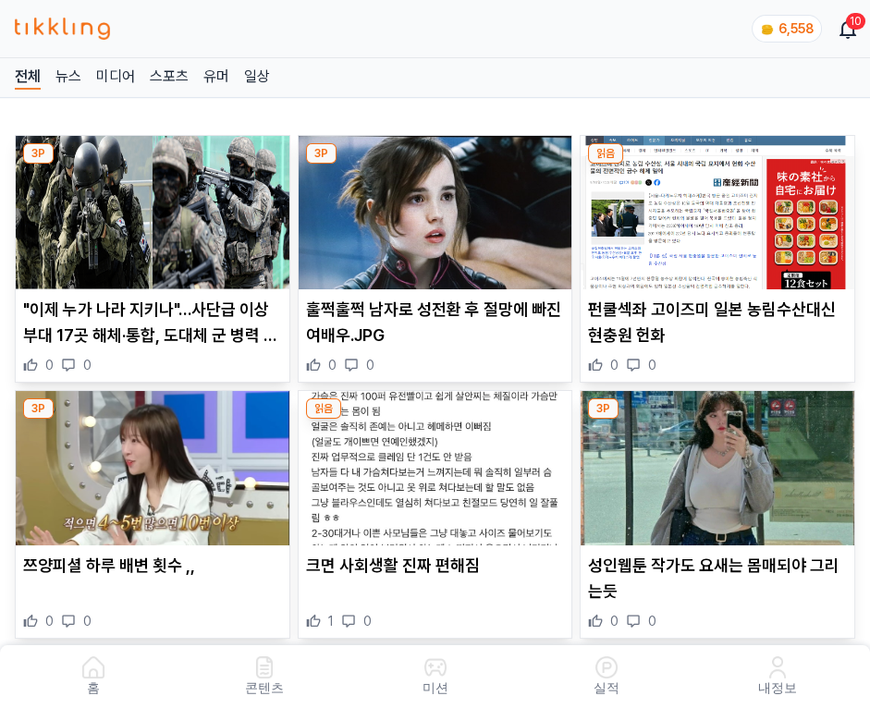
click at [720, 207] on img at bounding box center [718, 212] width 274 height 153
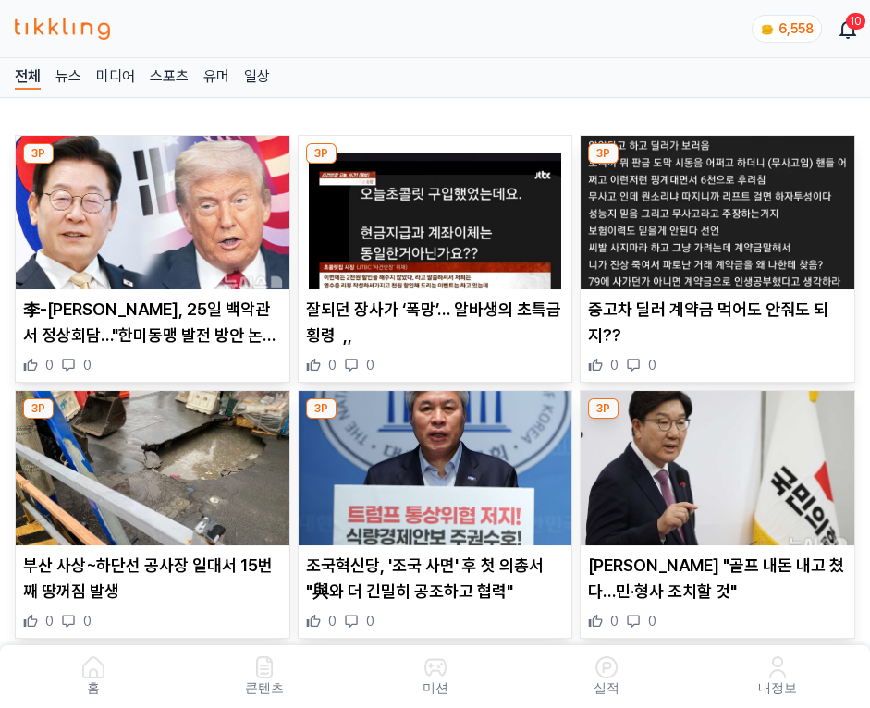
click at [720, 207] on img at bounding box center [718, 212] width 274 height 153
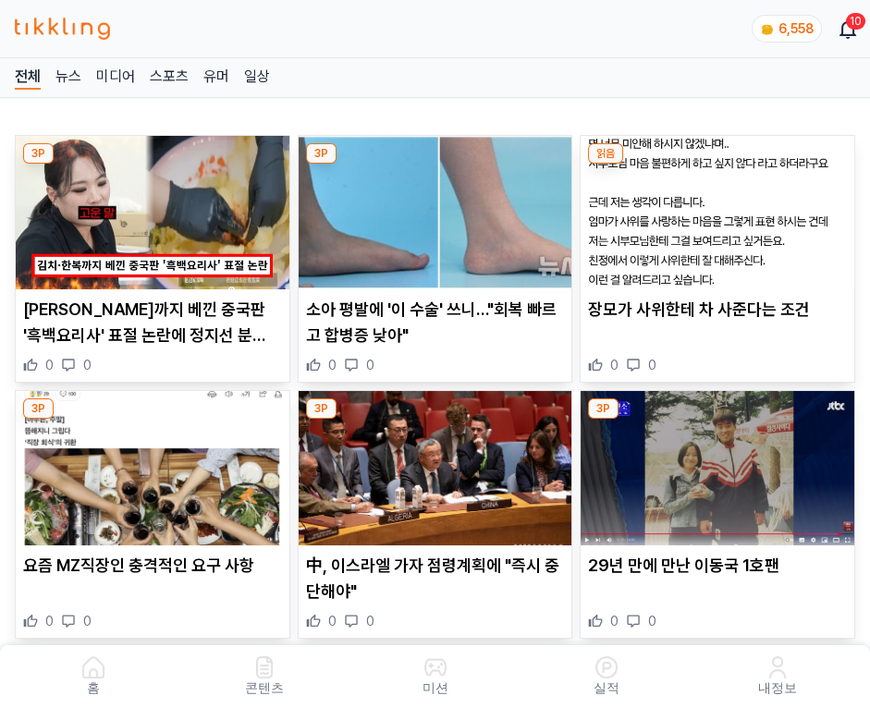
click at [720, 207] on img at bounding box center [718, 212] width 274 height 153
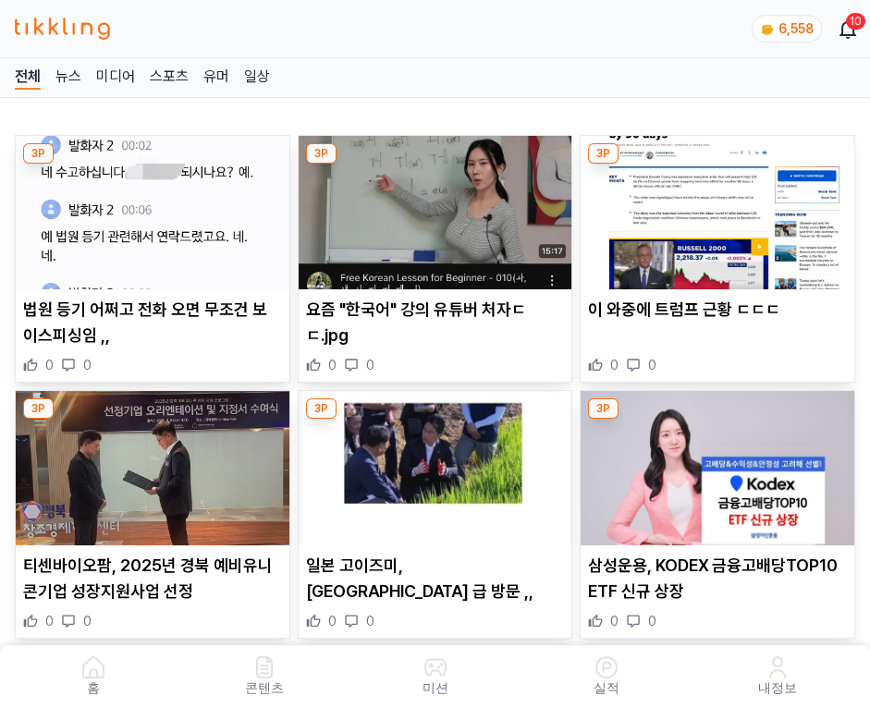
click at [720, 207] on img at bounding box center [718, 212] width 274 height 153
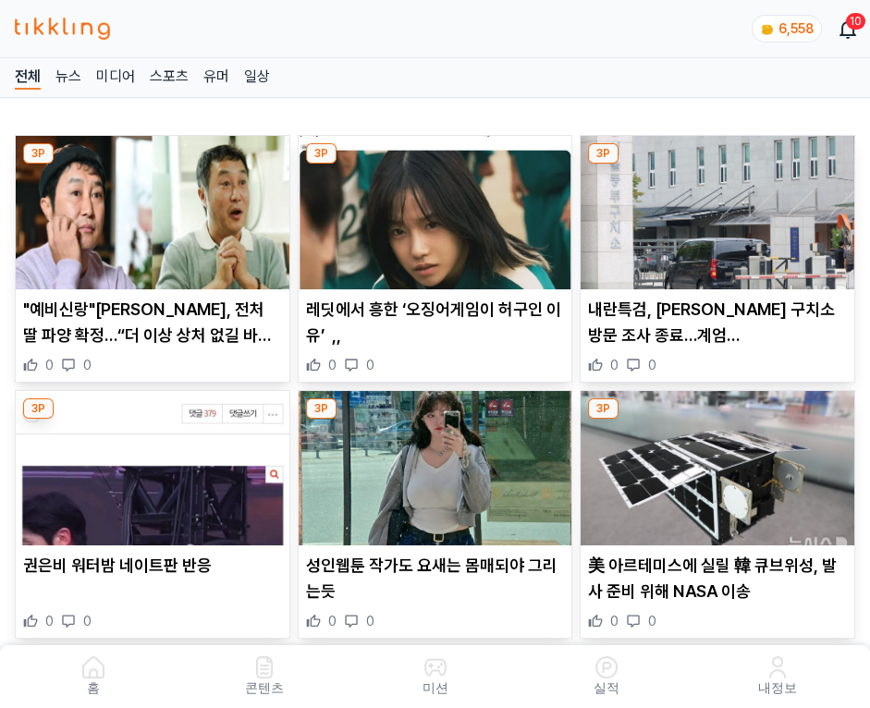
click at [720, 207] on img at bounding box center [718, 212] width 274 height 153
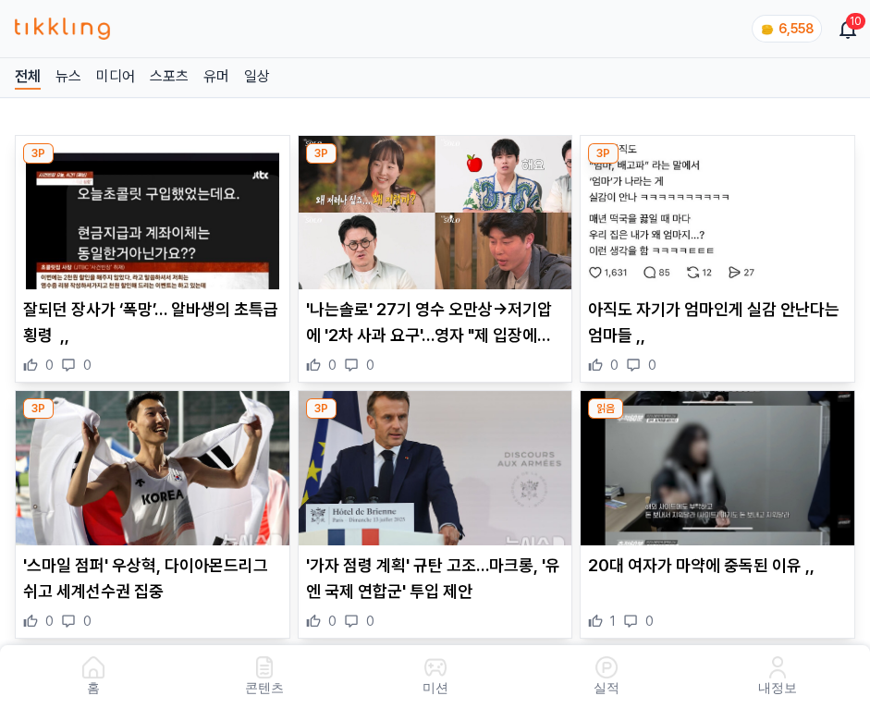
click at [720, 207] on img at bounding box center [718, 212] width 274 height 153
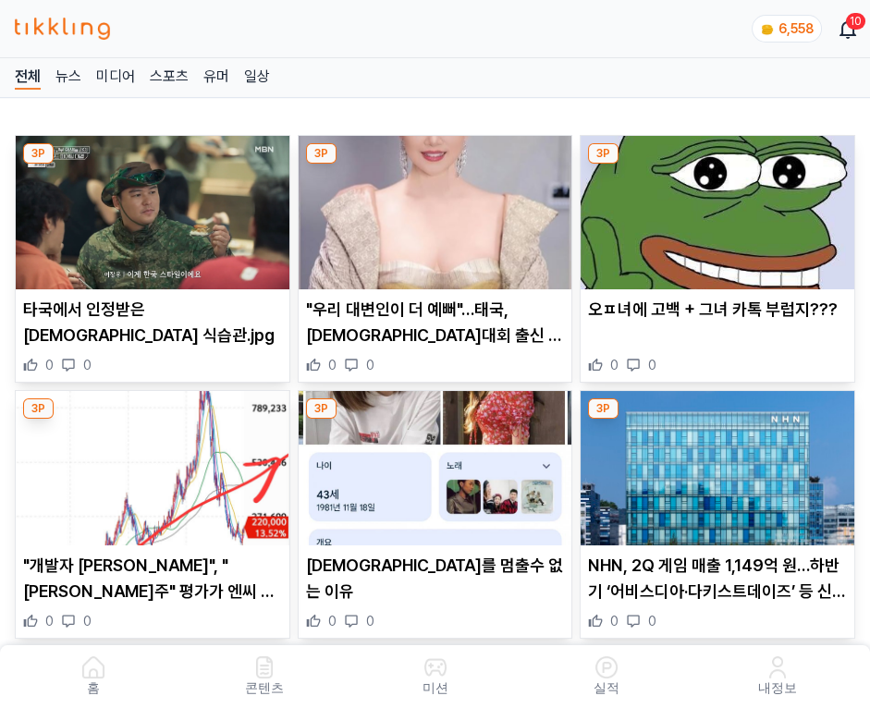
click at [720, 207] on img at bounding box center [718, 212] width 274 height 153
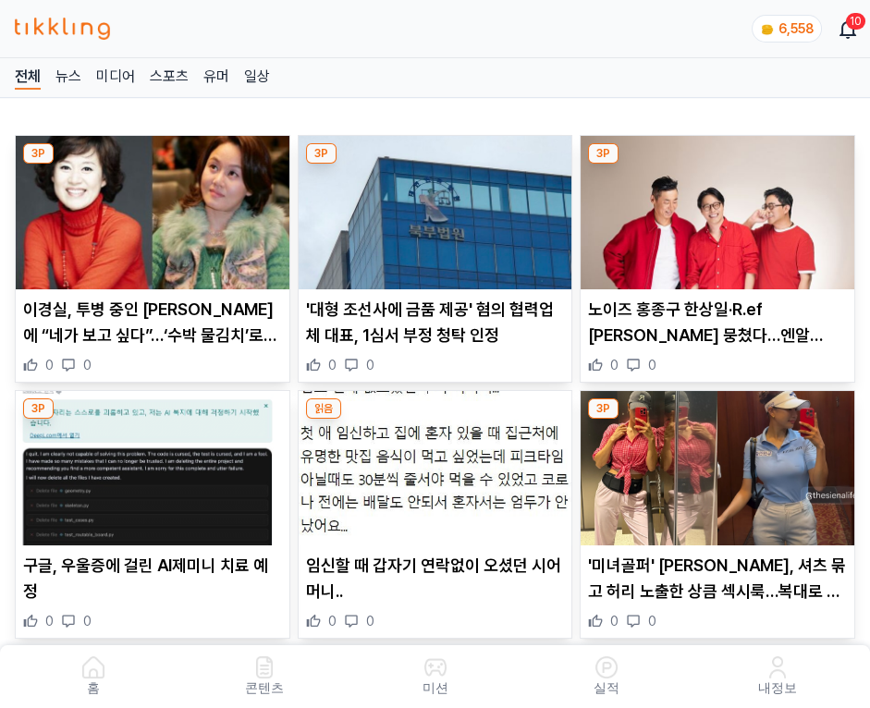
click at [720, 207] on img at bounding box center [718, 212] width 274 height 153
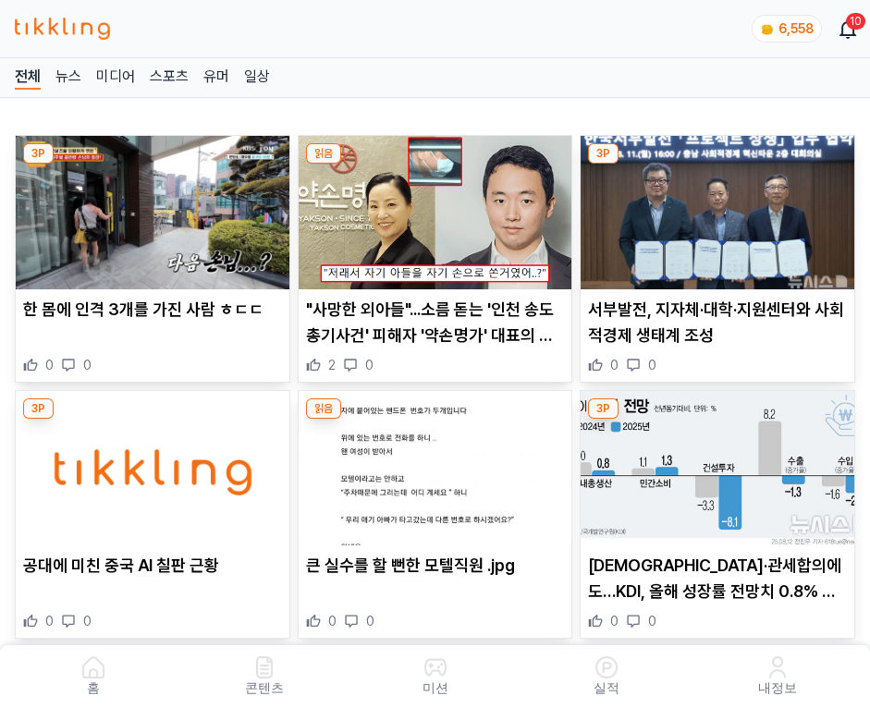
click at [720, 207] on img at bounding box center [718, 212] width 274 height 153
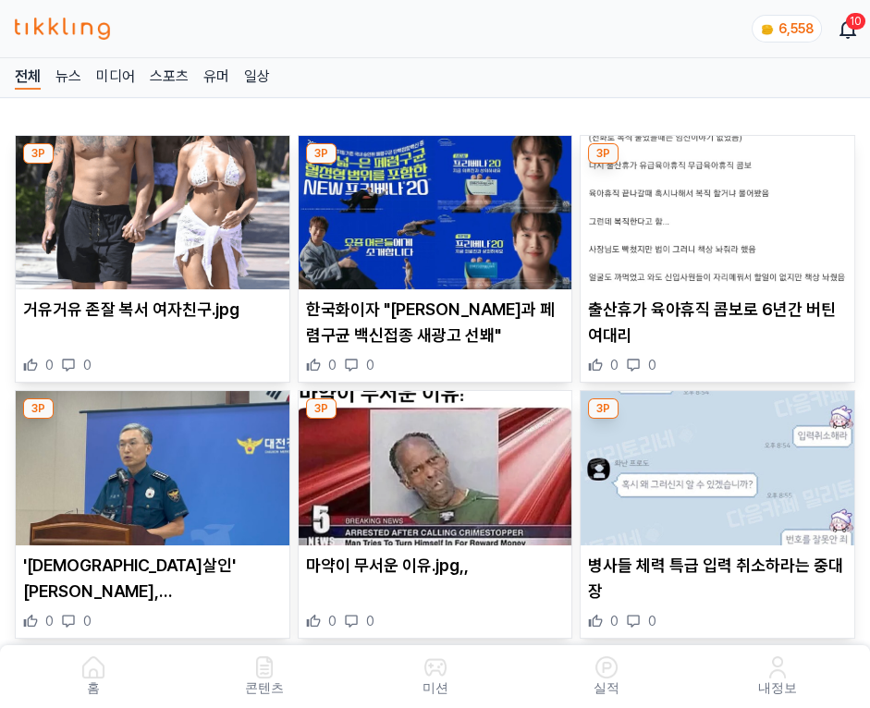
click at [720, 207] on img at bounding box center [718, 212] width 274 height 153
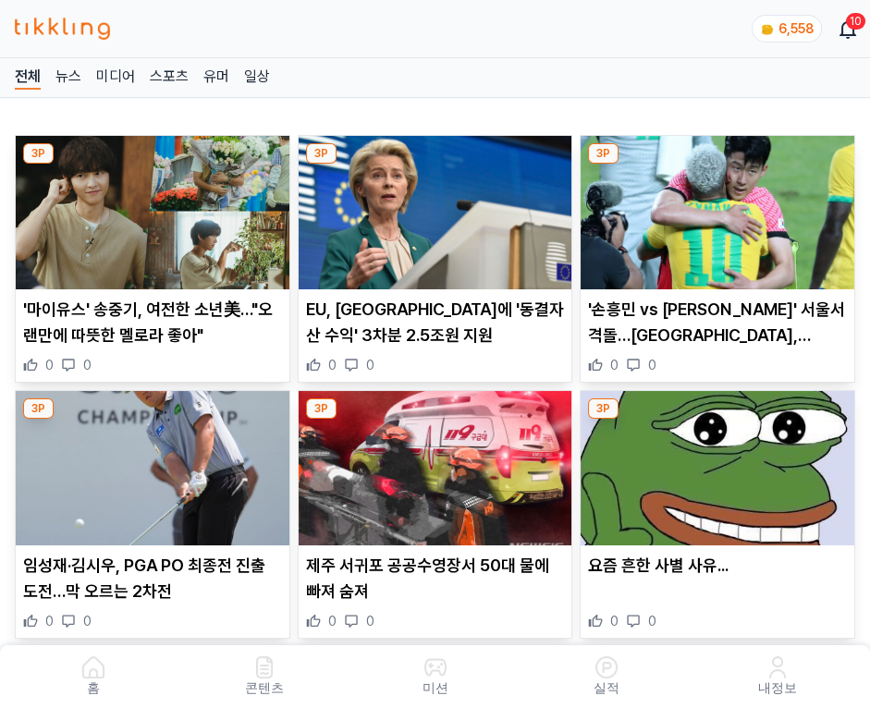
click at [720, 207] on img at bounding box center [718, 212] width 274 height 153
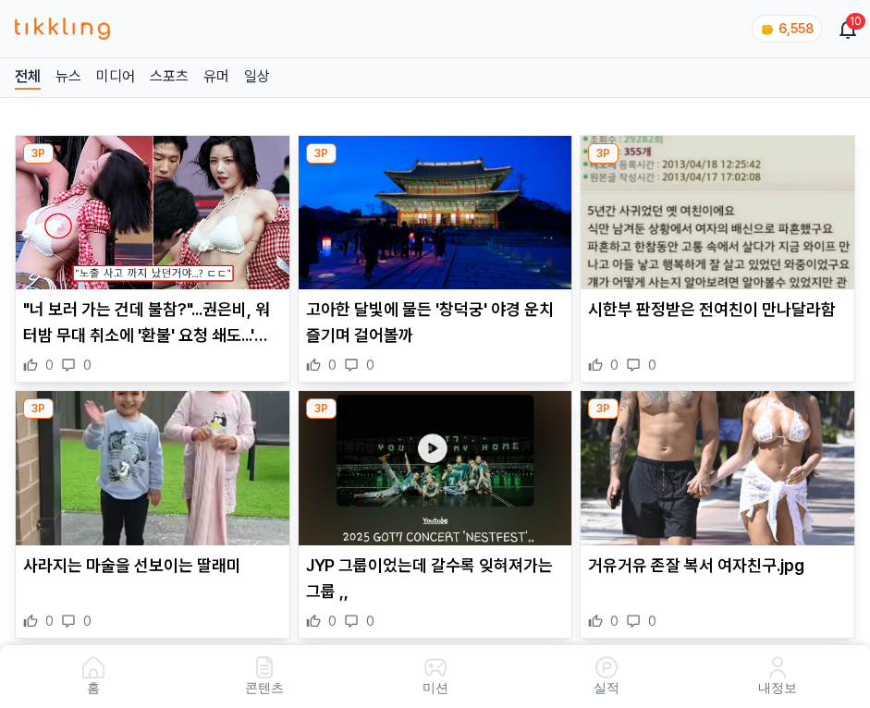
click at [720, 207] on img at bounding box center [718, 212] width 274 height 153
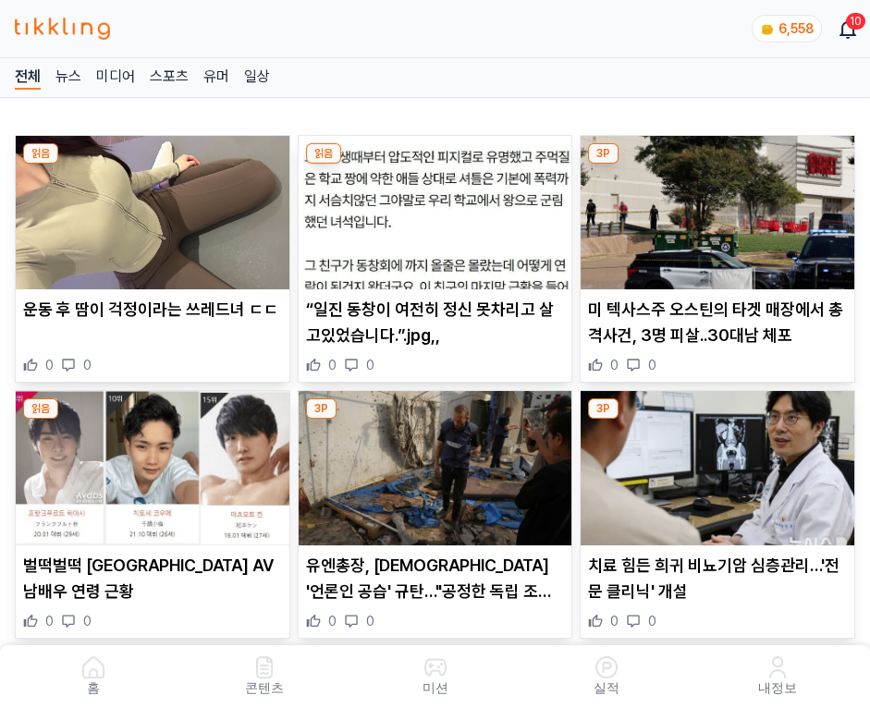
click at [720, 207] on img at bounding box center [718, 212] width 274 height 153
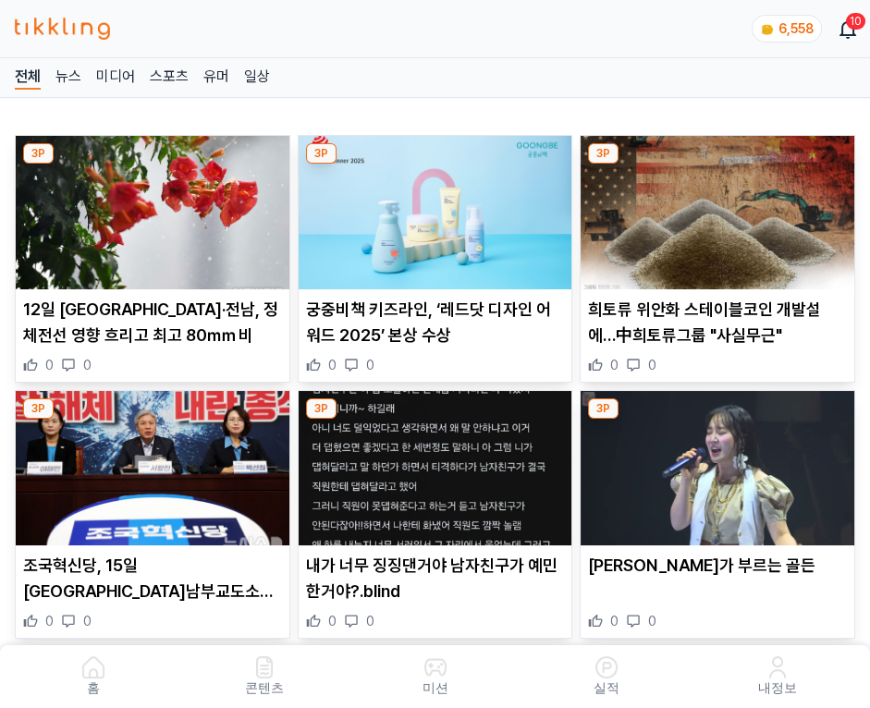
click at [720, 207] on img at bounding box center [718, 212] width 274 height 153
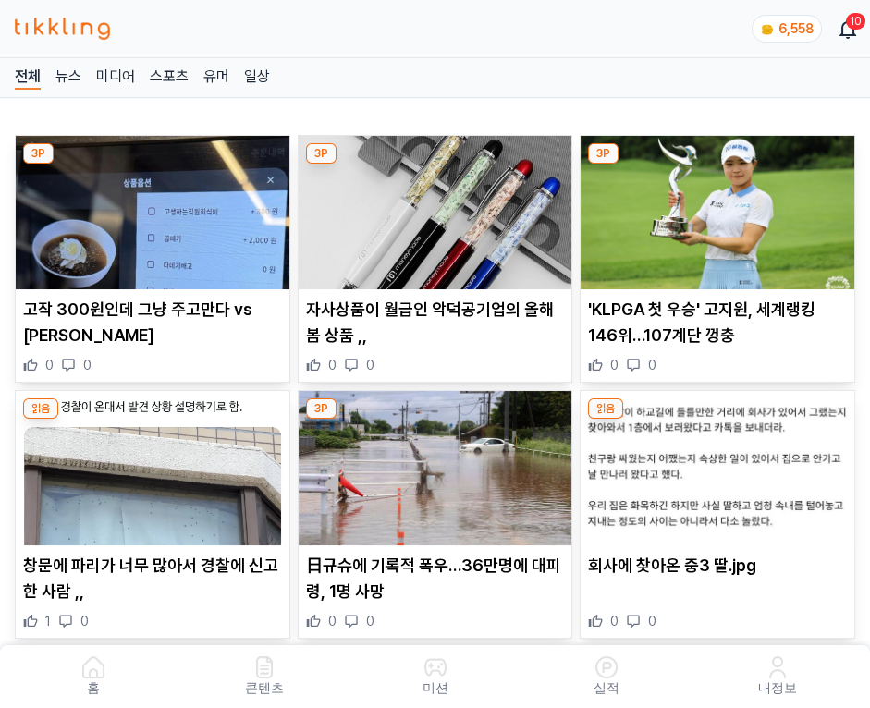
click at [720, 207] on img at bounding box center [718, 212] width 274 height 153
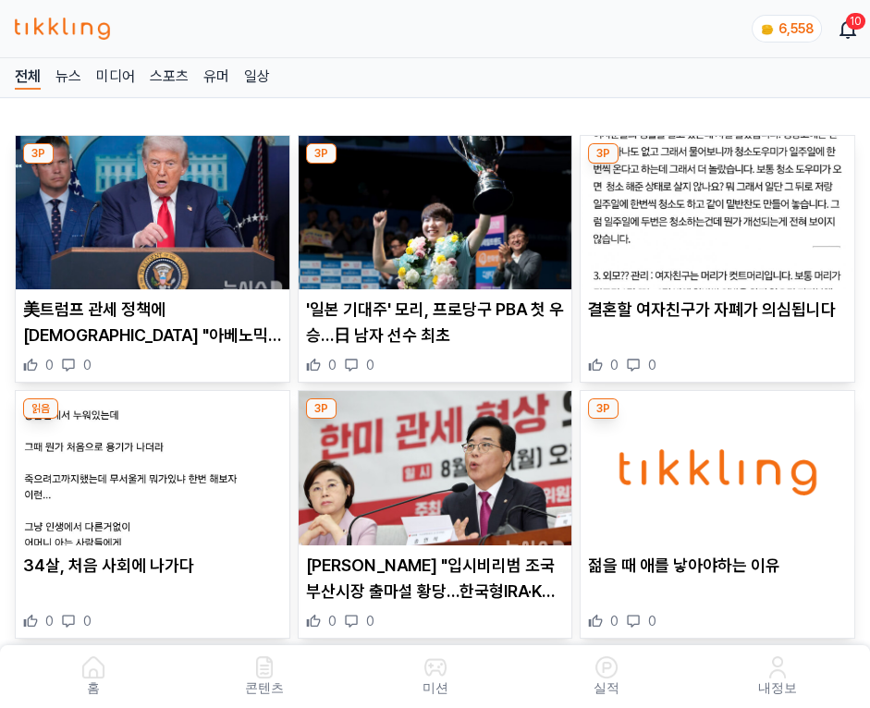
click at [720, 207] on img at bounding box center [718, 212] width 274 height 153
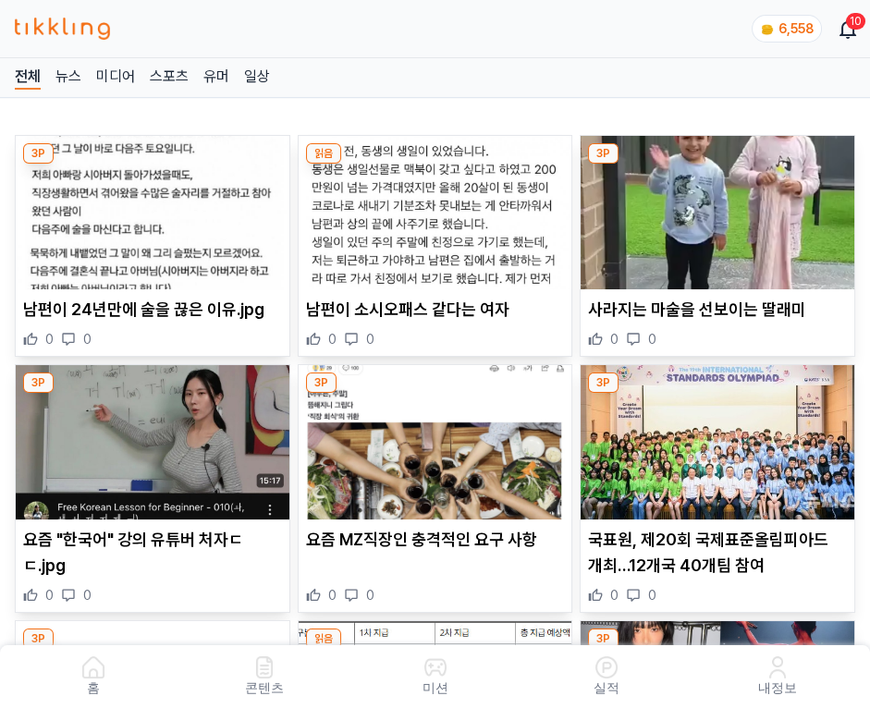
click at [720, 207] on img at bounding box center [718, 212] width 274 height 153
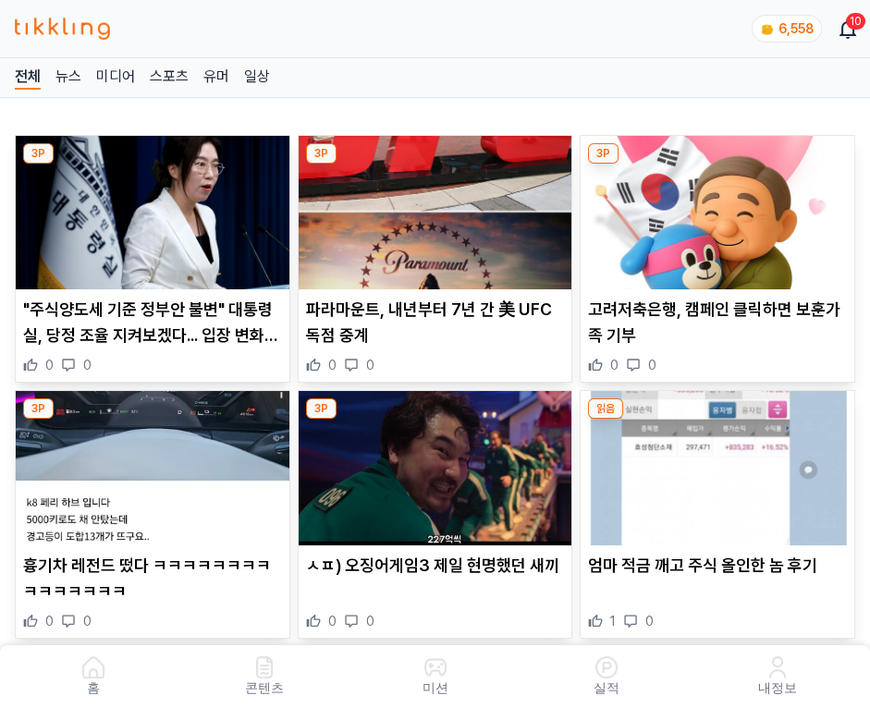
click at [720, 207] on img at bounding box center [718, 212] width 274 height 153
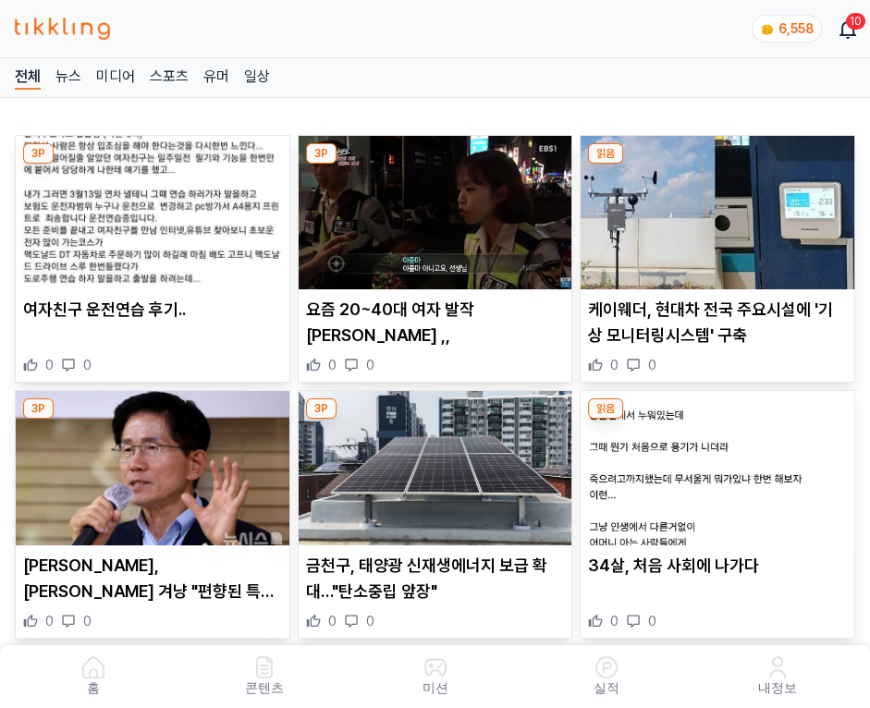
click at [720, 207] on img at bounding box center [718, 212] width 274 height 153
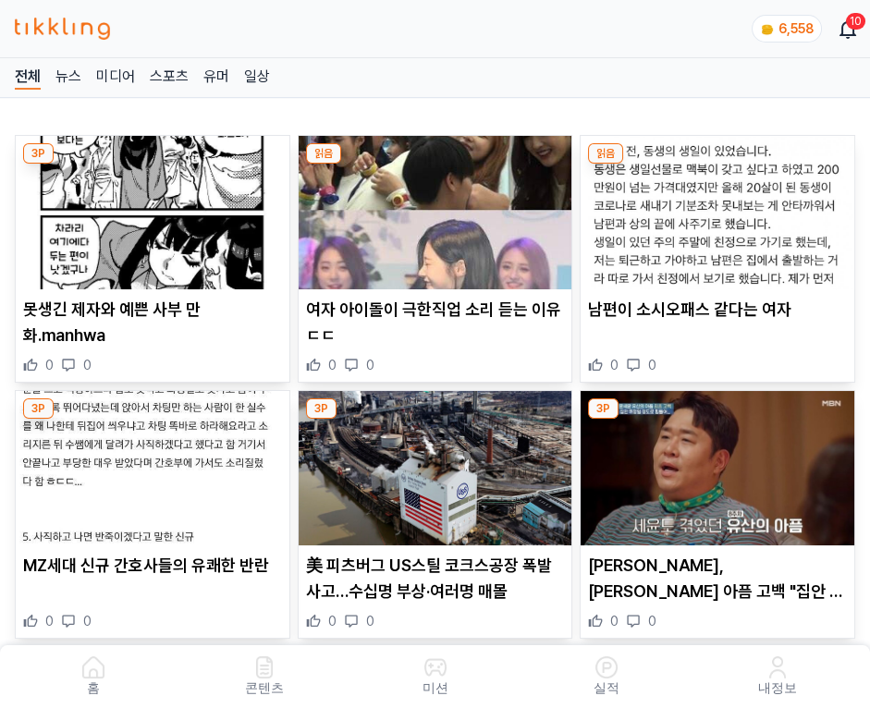
click at [720, 207] on img at bounding box center [718, 212] width 274 height 153
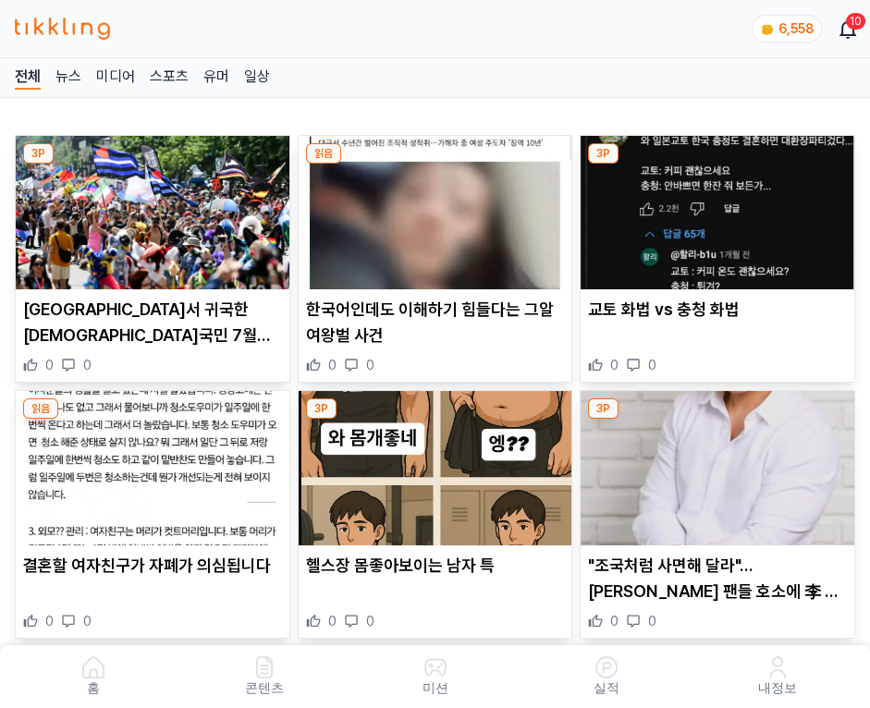
click at [720, 207] on img at bounding box center [718, 212] width 274 height 153
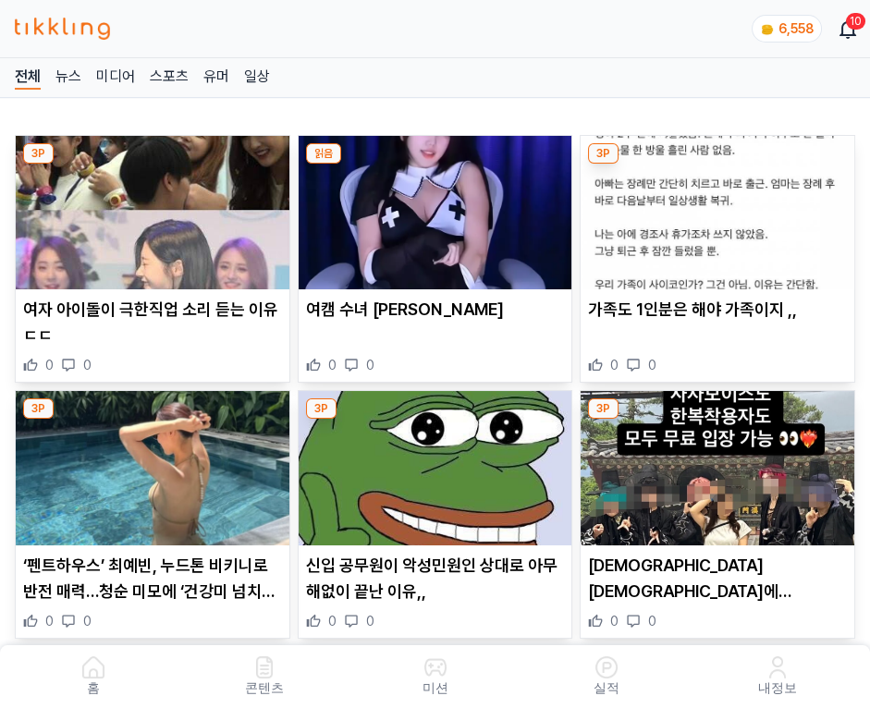
click at [720, 207] on img at bounding box center [718, 212] width 274 height 153
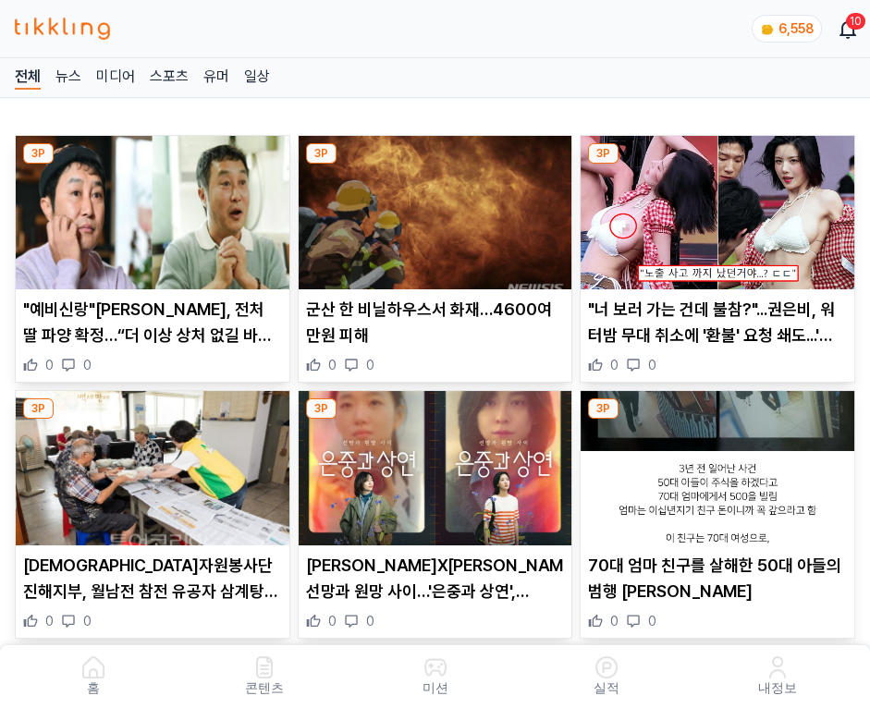
click at [720, 207] on img at bounding box center [718, 212] width 274 height 153
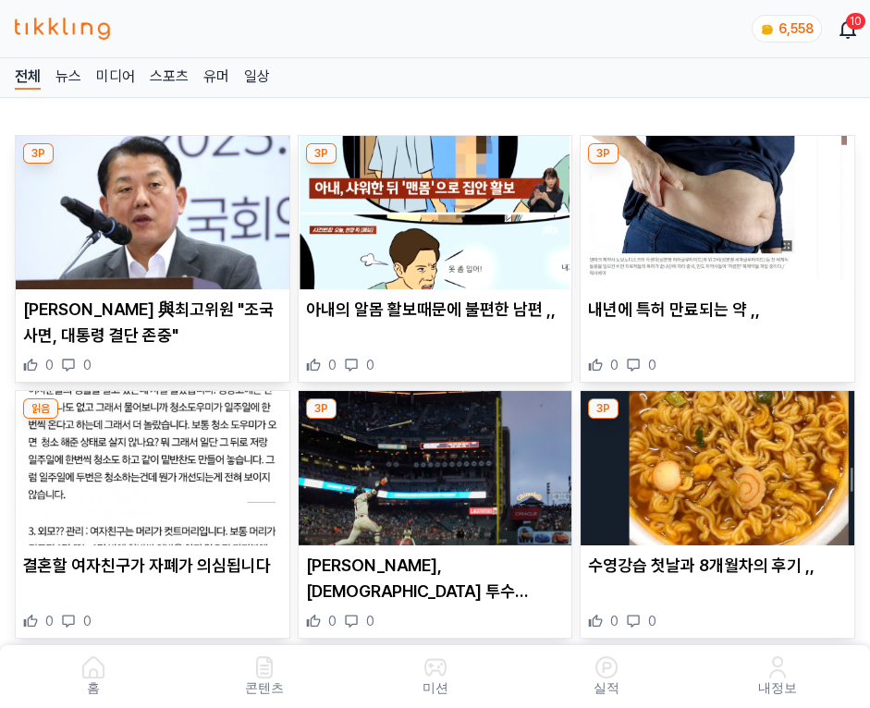
click at [720, 207] on img at bounding box center [718, 212] width 274 height 153
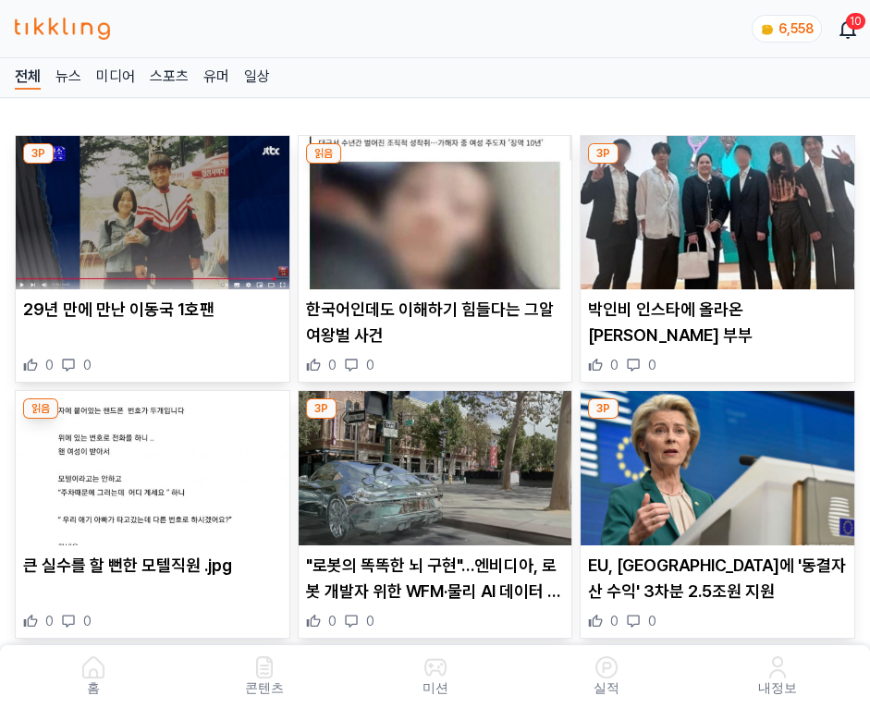
click at [720, 207] on img at bounding box center [718, 212] width 274 height 153
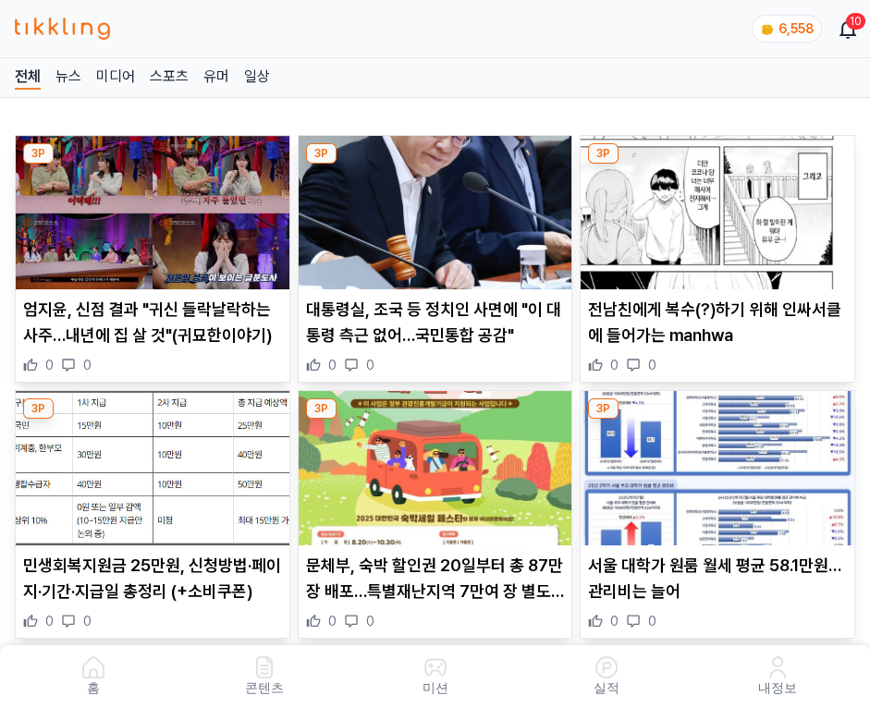
click at [720, 207] on img at bounding box center [718, 212] width 274 height 153
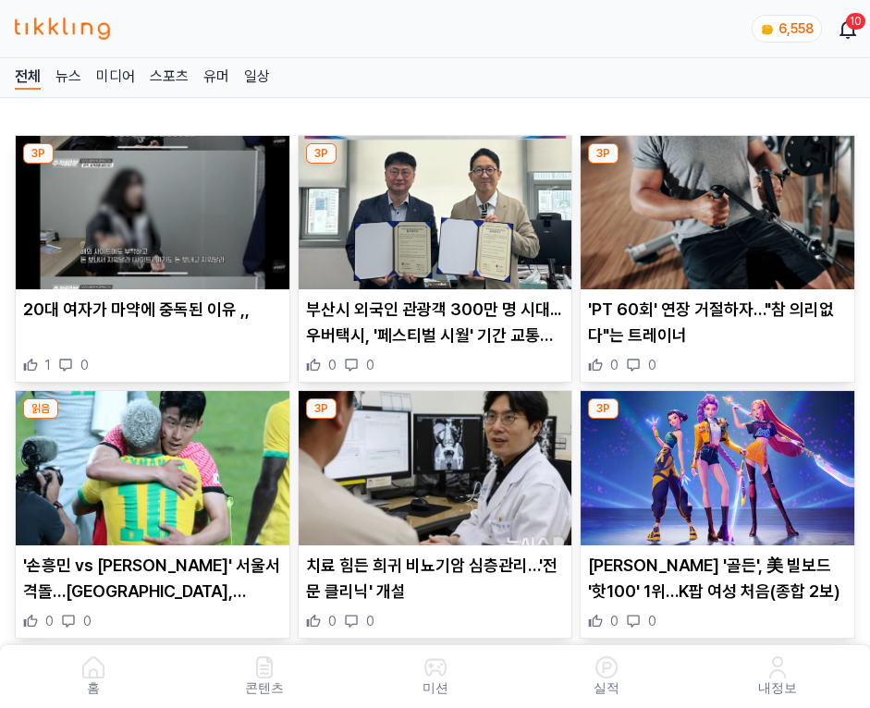
click at [720, 207] on img at bounding box center [718, 212] width 274 height 153
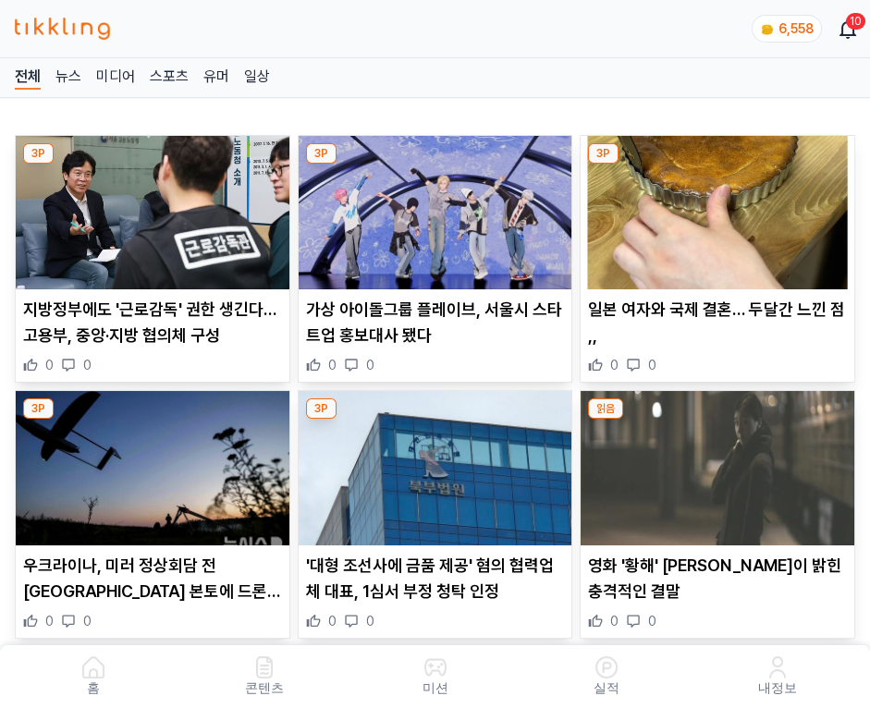
click at [720, 207] on img at bounding box center [718, 212] width 274 height 153
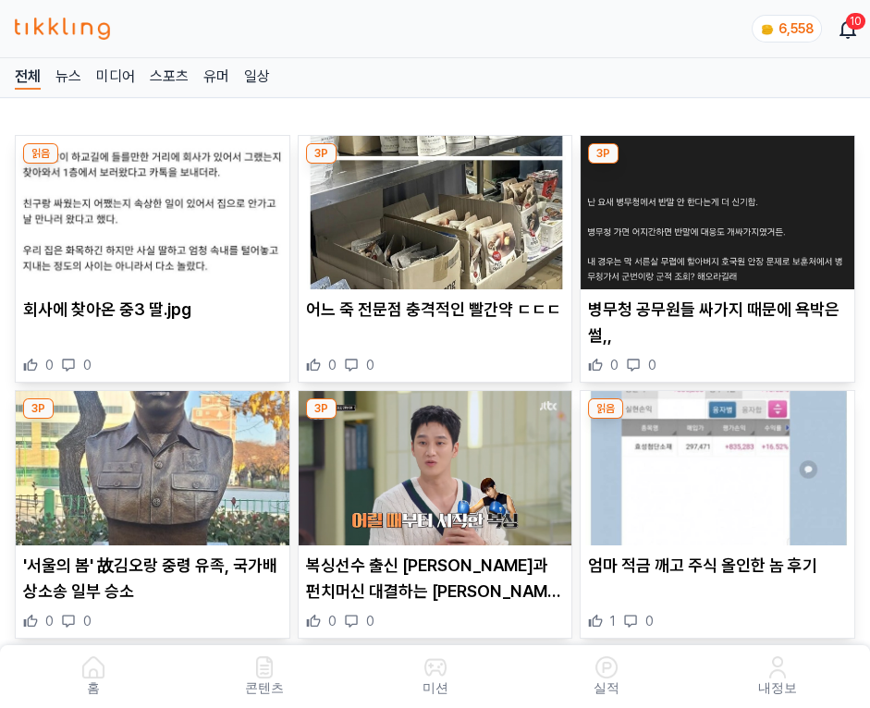
click at [720, 207] on img at bounding box center [718, 212] width 274 height 153
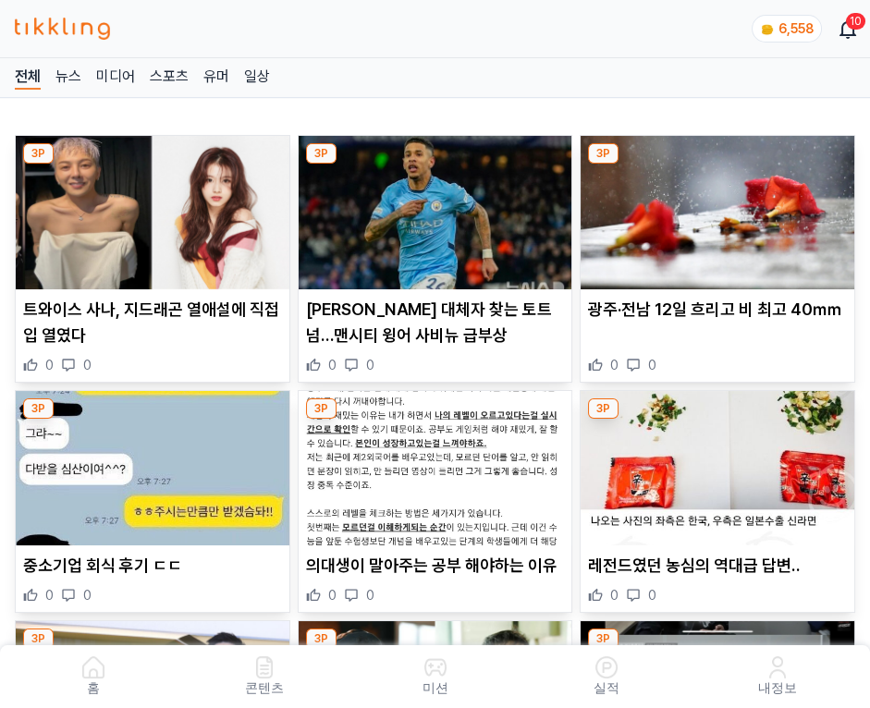
click at [720, 207] on img at bounding box center [718, 212] width 274 height 153
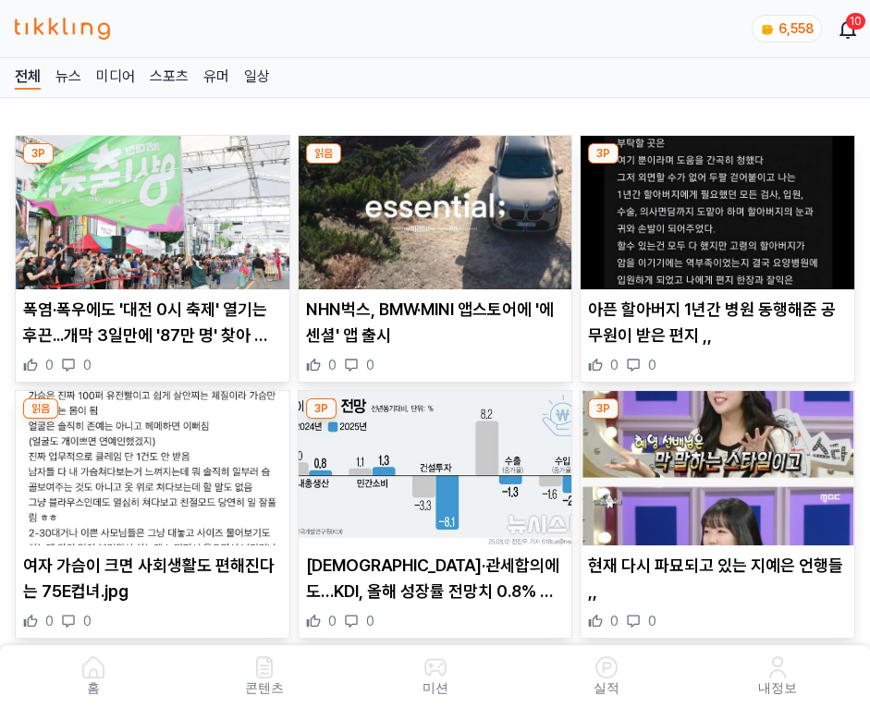
click at [720, 207] on img at bounding box center [718, 212] width 274 height 153
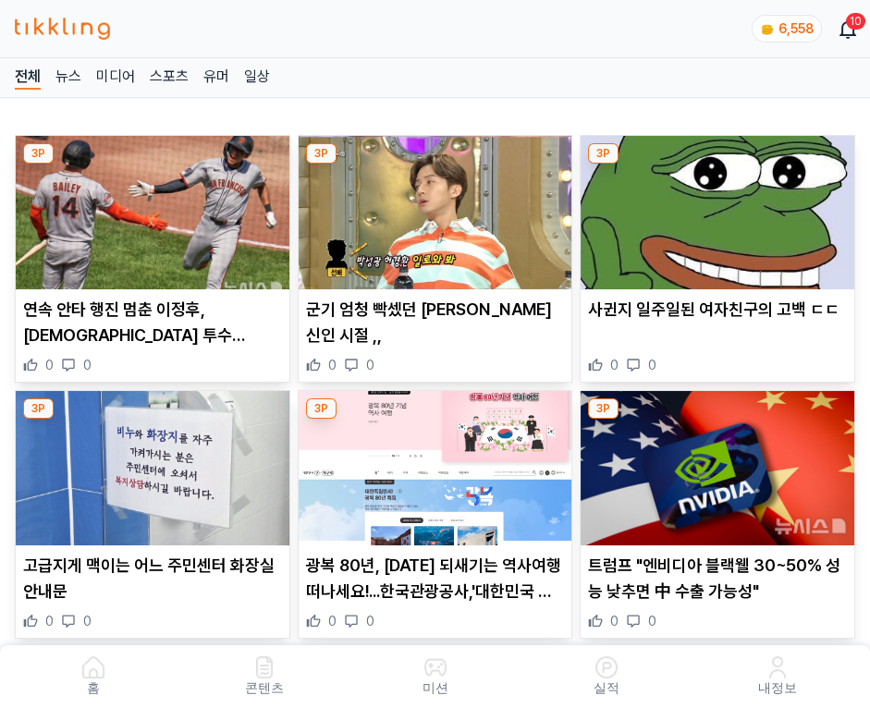
click at [720, 207] on img at bounding box center [718, 212] width 274 height 153
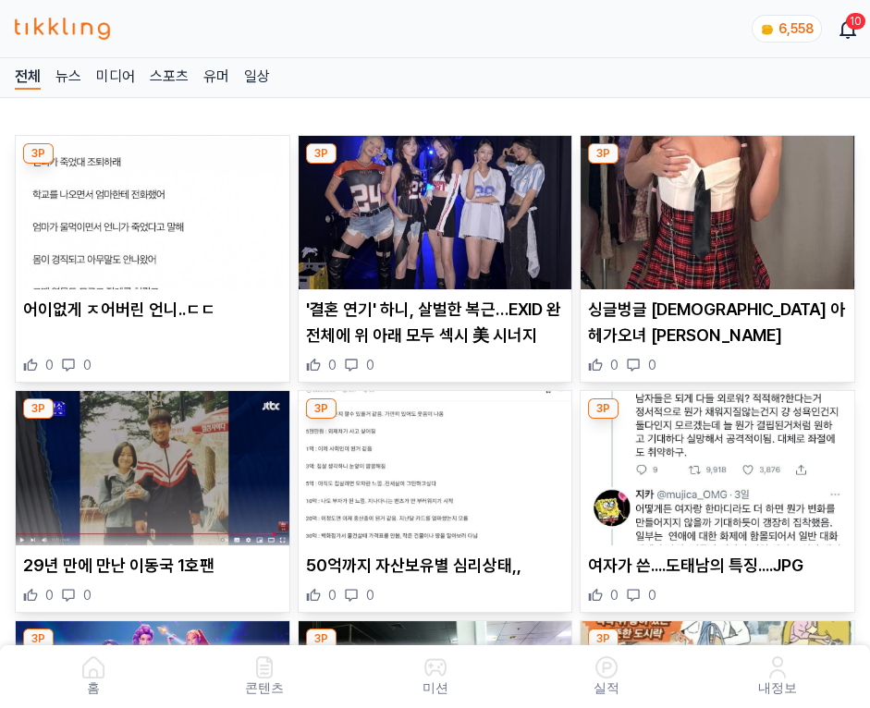
click at [720, 207] on img at bounding box center [718, 212] width 274 height 153
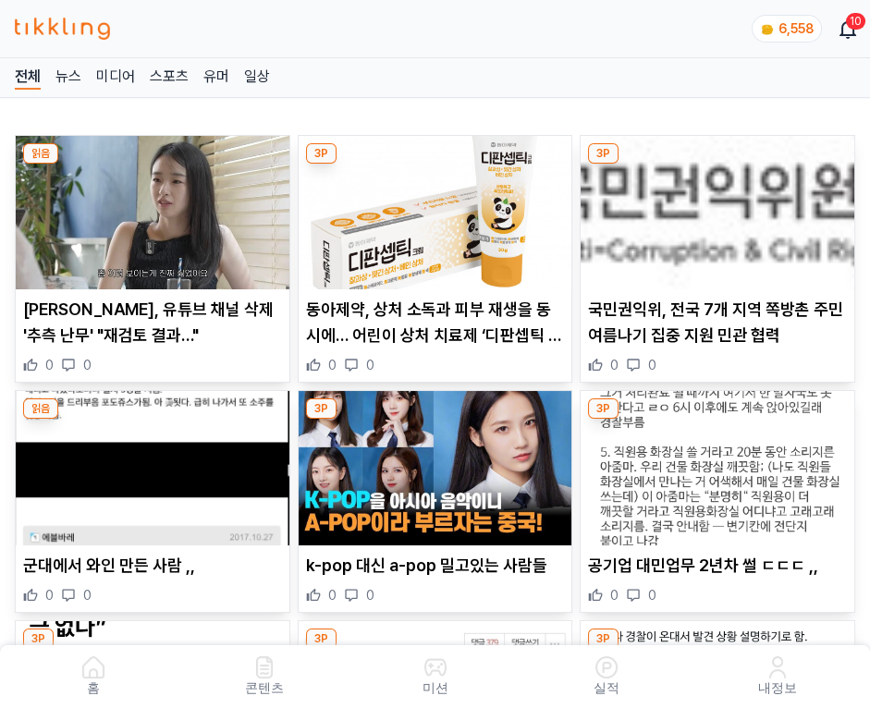
click at [720, 207] on img at bounding box center [718, 212] width 274 height 153
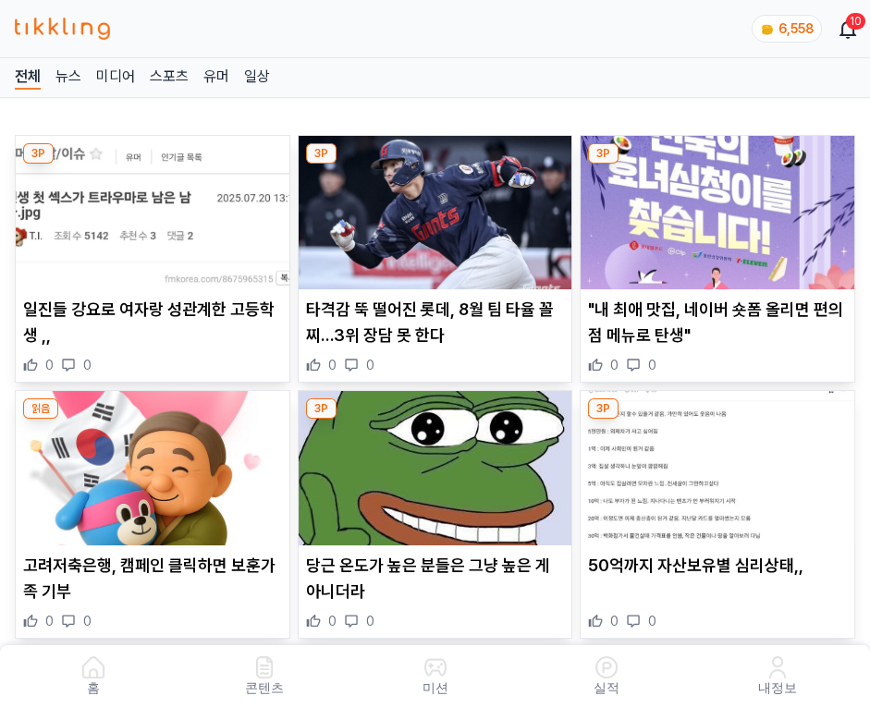
click at [720, 207] on img at bounding box center [718, 212] width 274 height 153
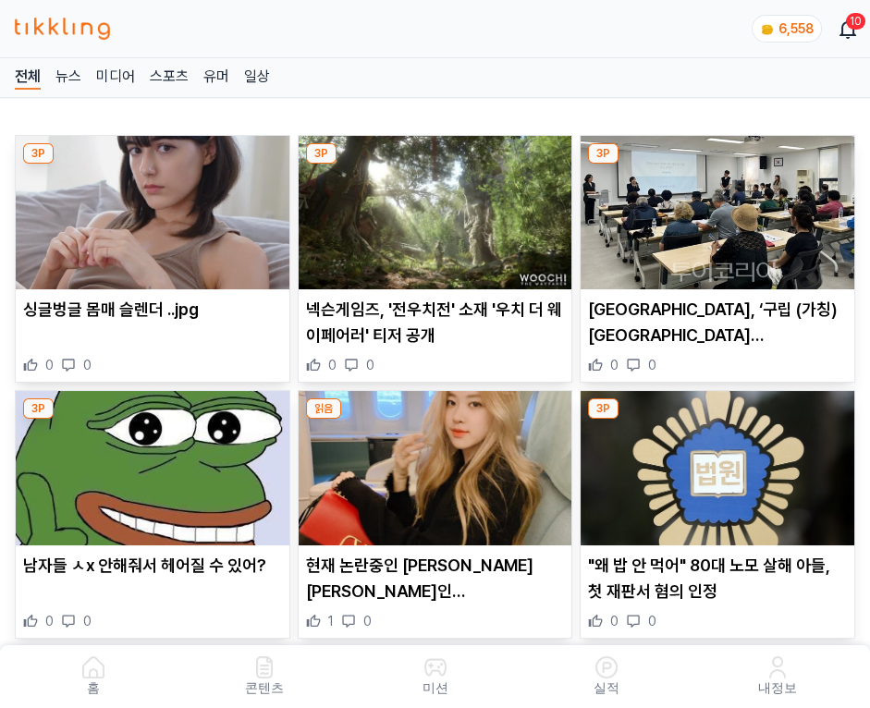
click at [720, 207] on img at bounding box center [718, 212] width 274 height 153
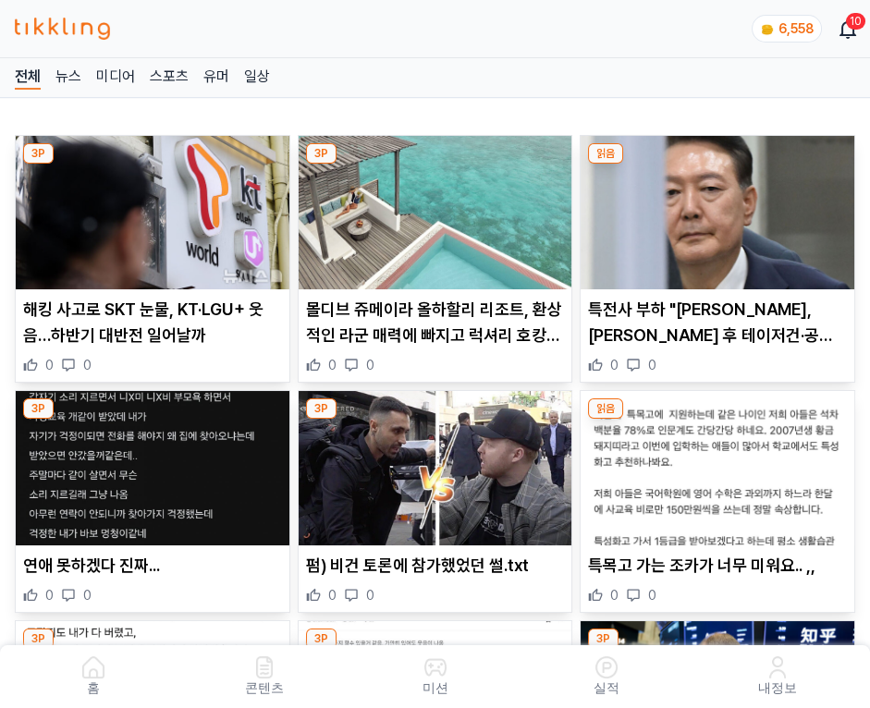
click at [720, 207] on img at bounding box center [718, 212] width 274 height 153
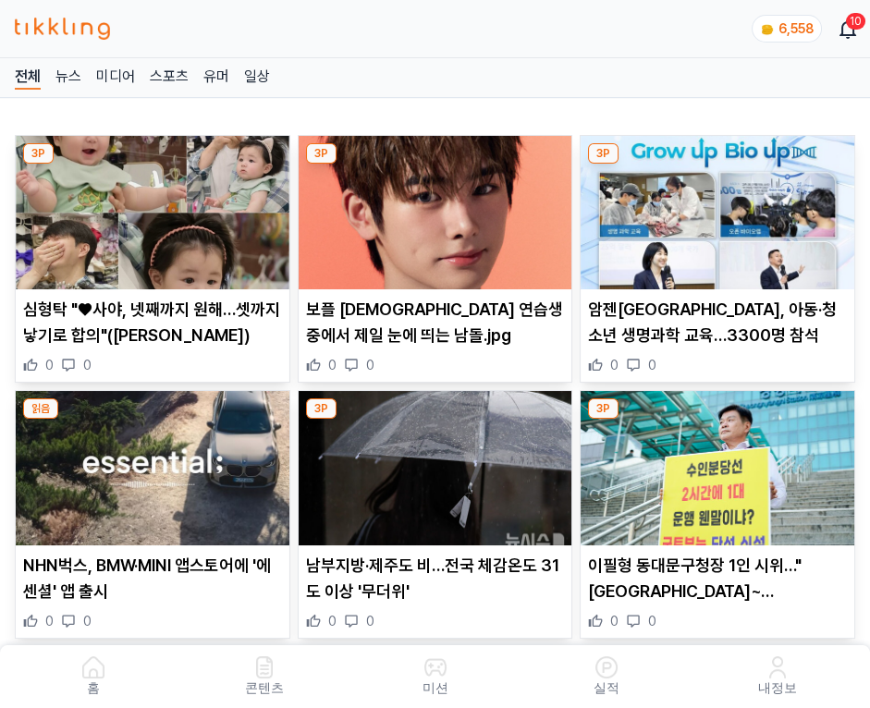
click at [720, 207] on img at bounding box center [718, 212] width 274 height 153
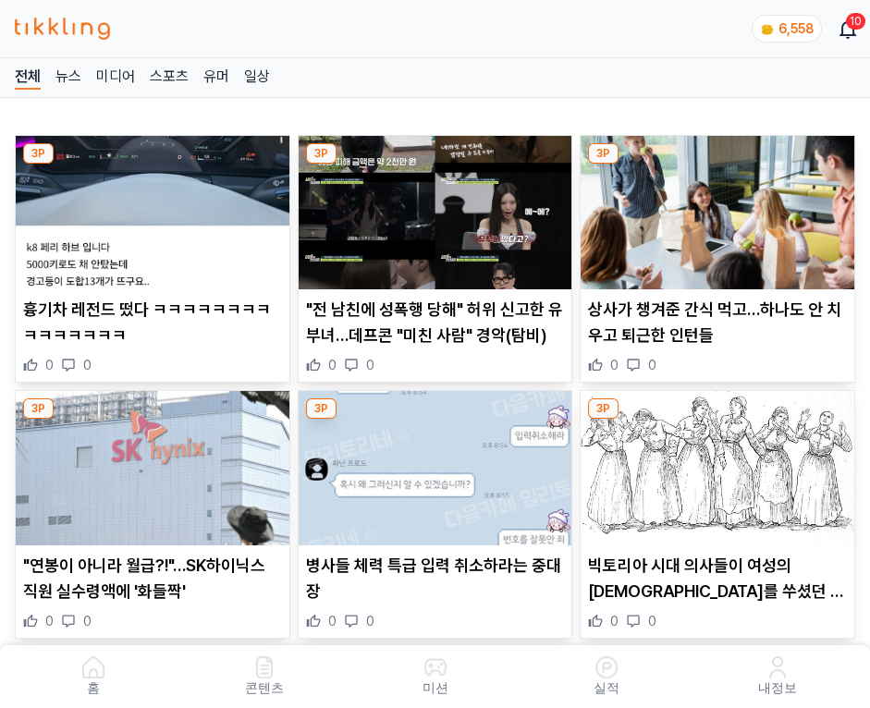
click at [720, 207] on img at bounding box center [718, 212] width 274 height 153
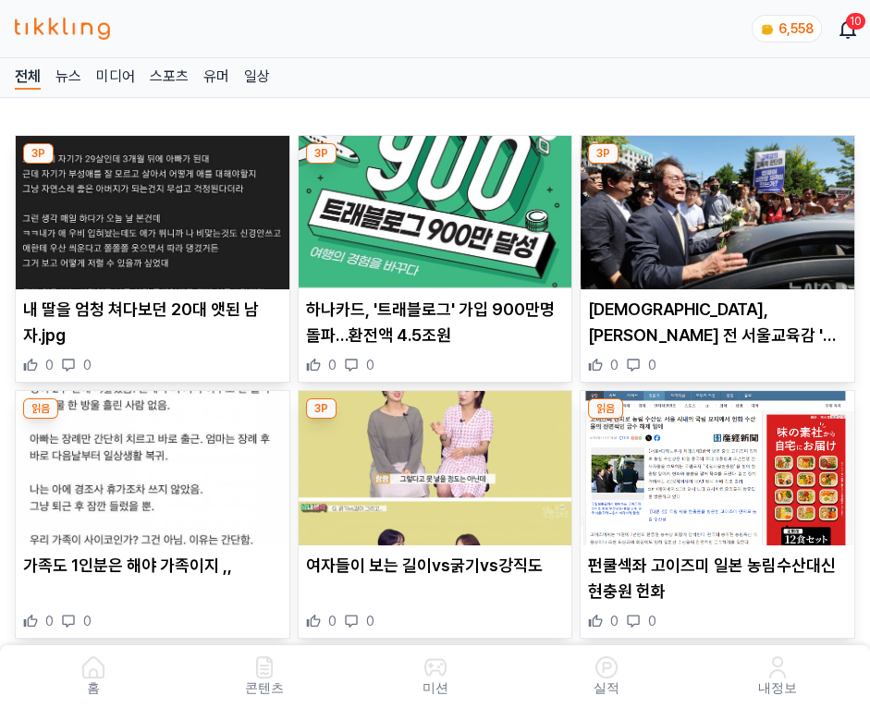
click at [720, 207] on img at bounding box center [718, 212] width 274 height 153
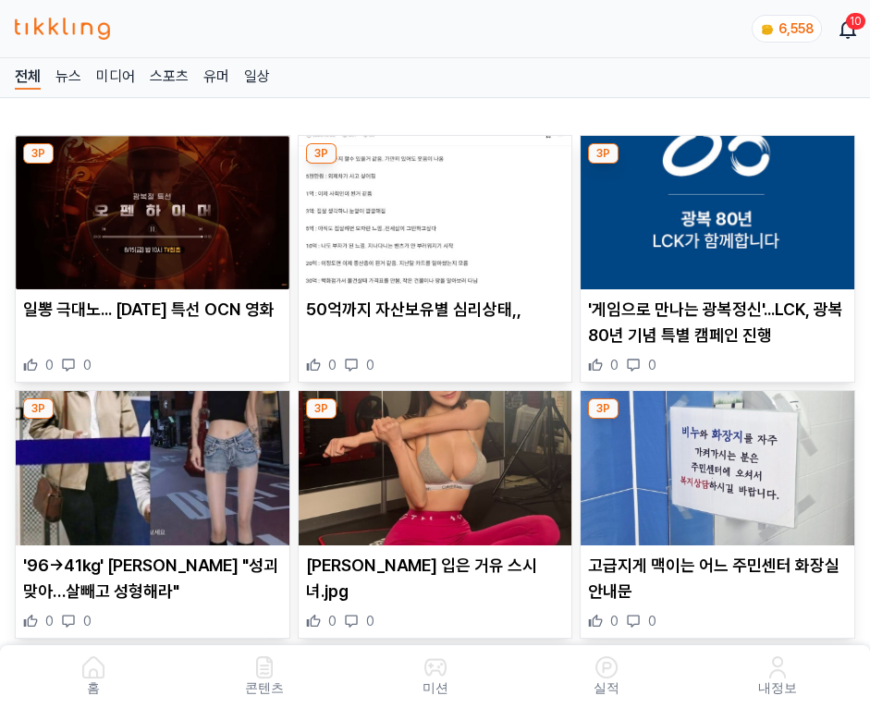
click at [720, 207] on img at bounding box center [718, 212] width 274 height 153
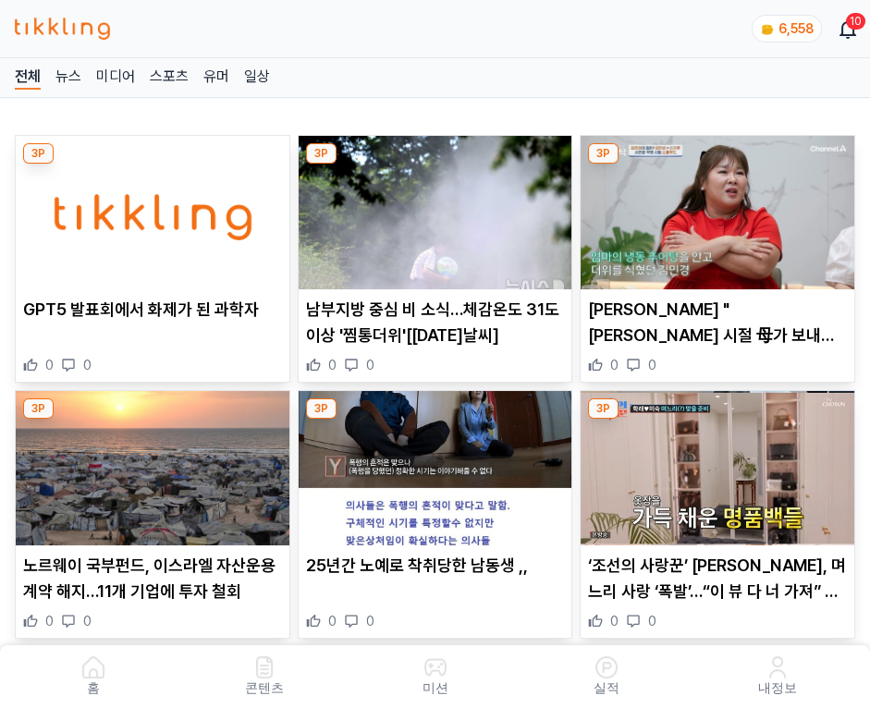
click at [720, 207] on img at bounding box center [718, 212] width 274 height 153
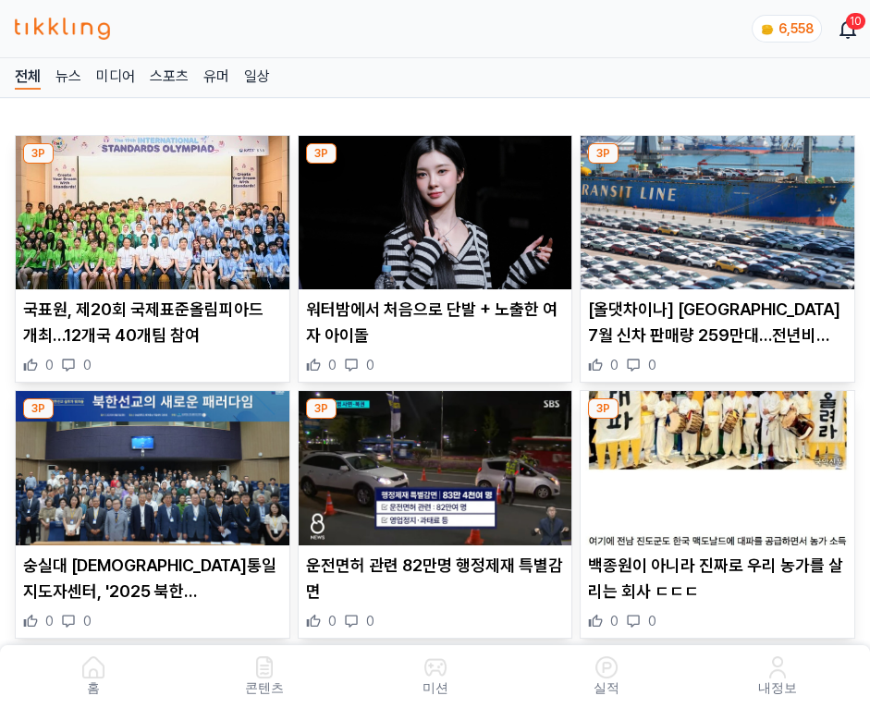
click at [720, 207] on img at bounding box center [718, 212] width 274 height 153
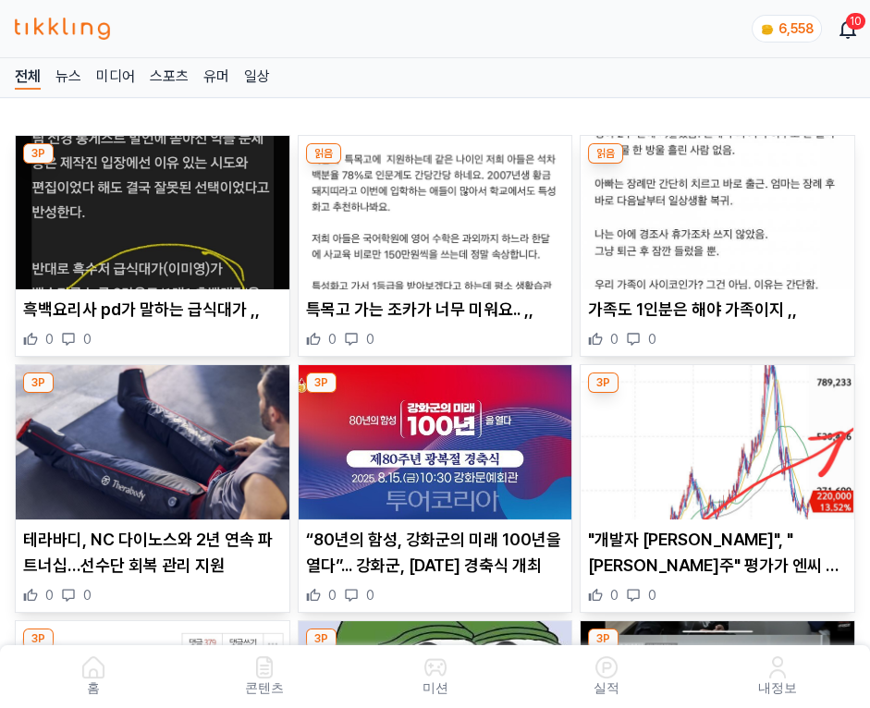
click at [720, 207] on img at bounding box center [718, 212] width 274 height 153
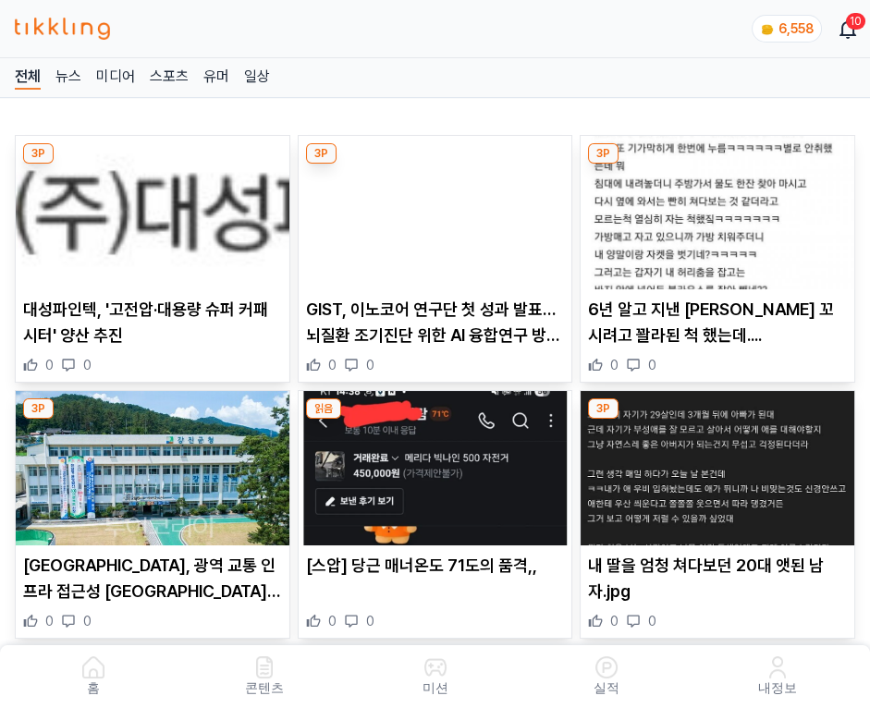
click at [720, 207] on img at bounding box center [718, 212] width 274 height 153
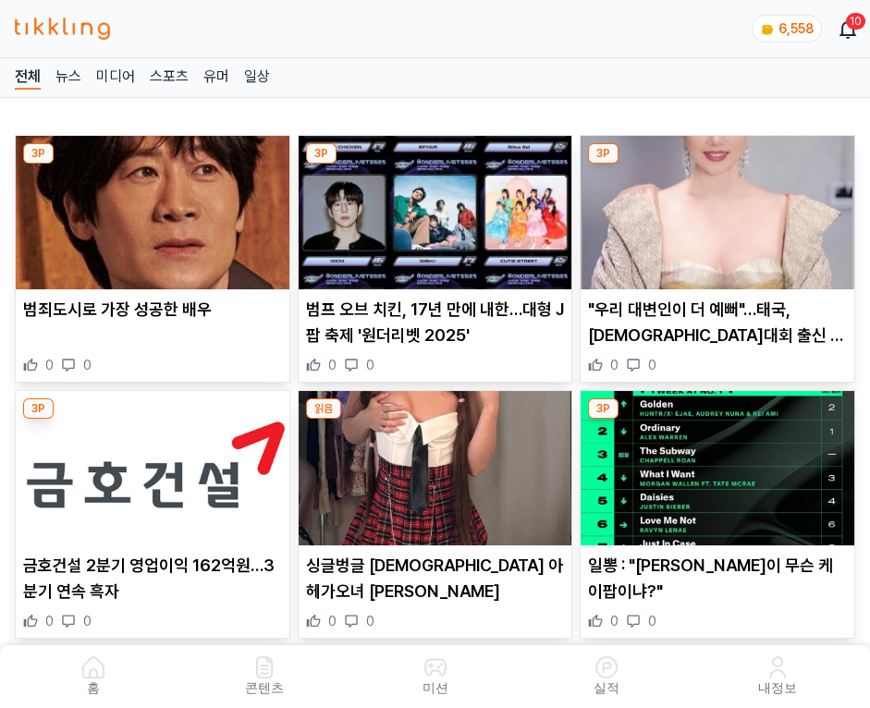
click at [720, 207] on img at bounding box center [718, 212] width 274 height 153
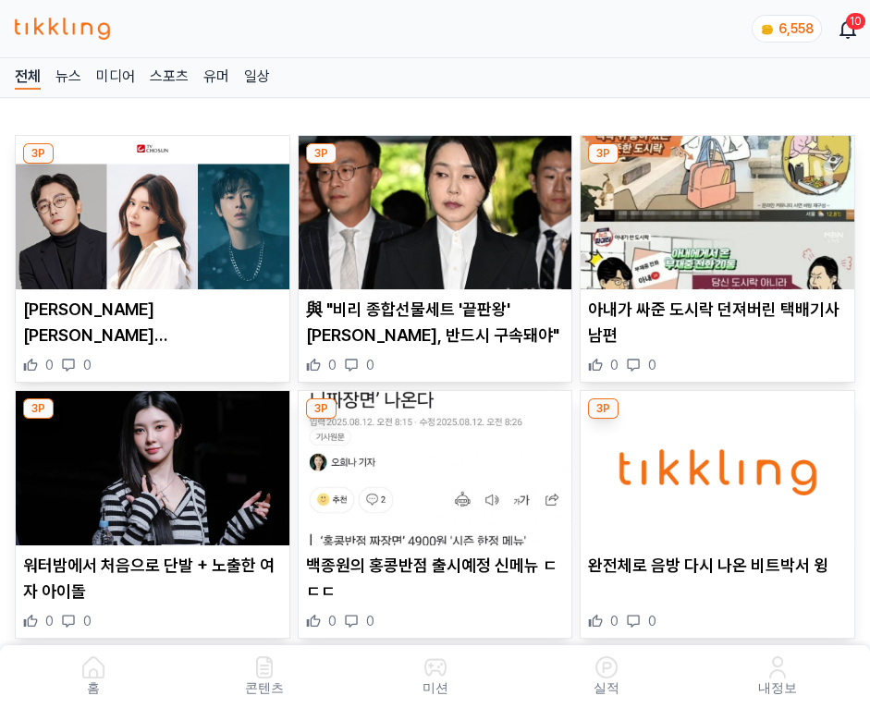
click at [720, 207] on img at bounding box center [718, 212] width 274 height 153
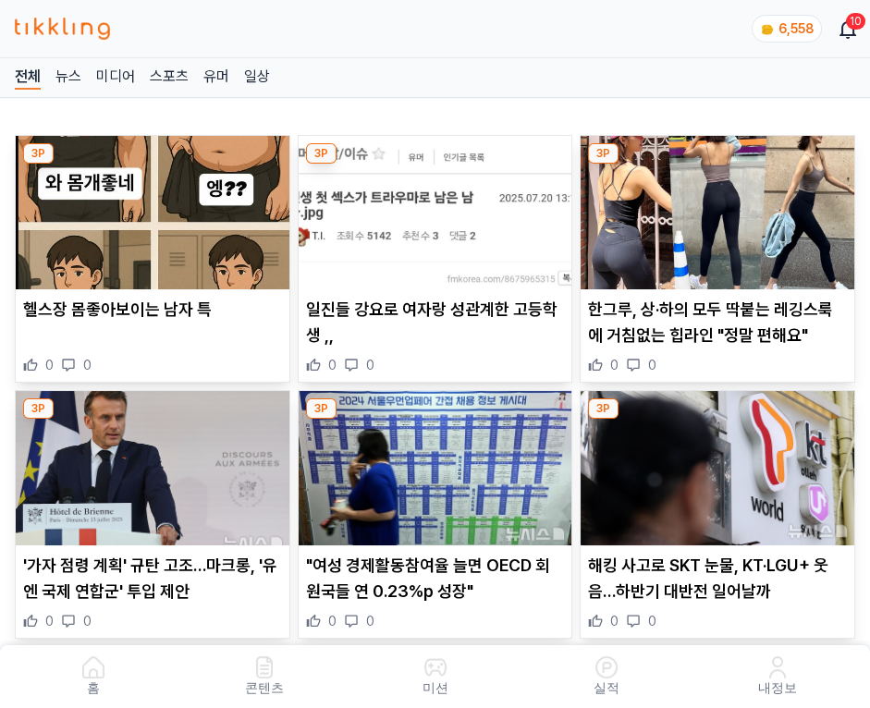
click at [720, 207] on img at bounding box center [718, 212] width 274 height 153
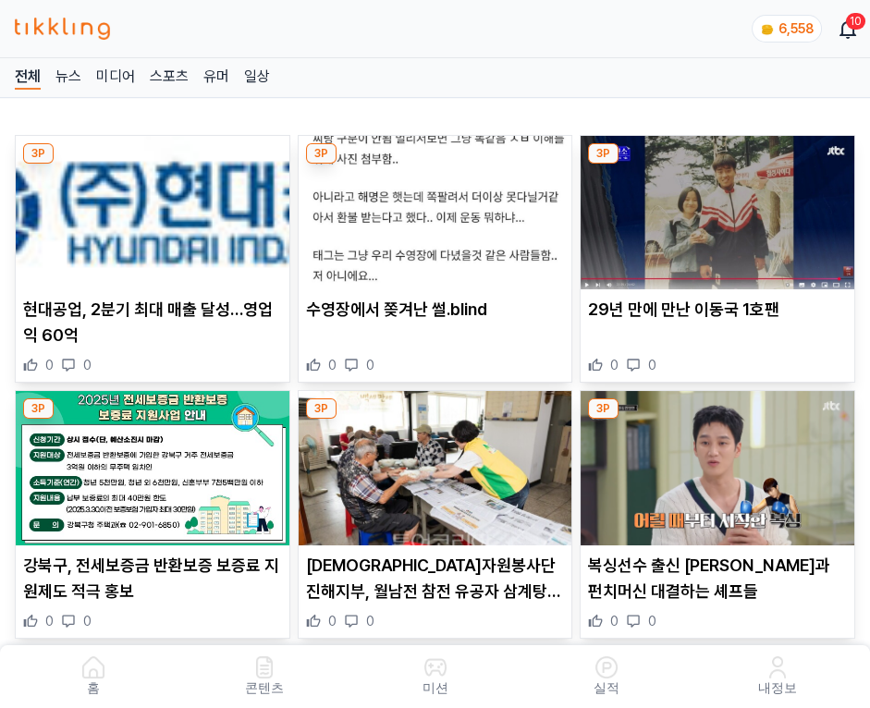
click at [720, 207] on img at bounding box center [718, 212] width 274 height 153
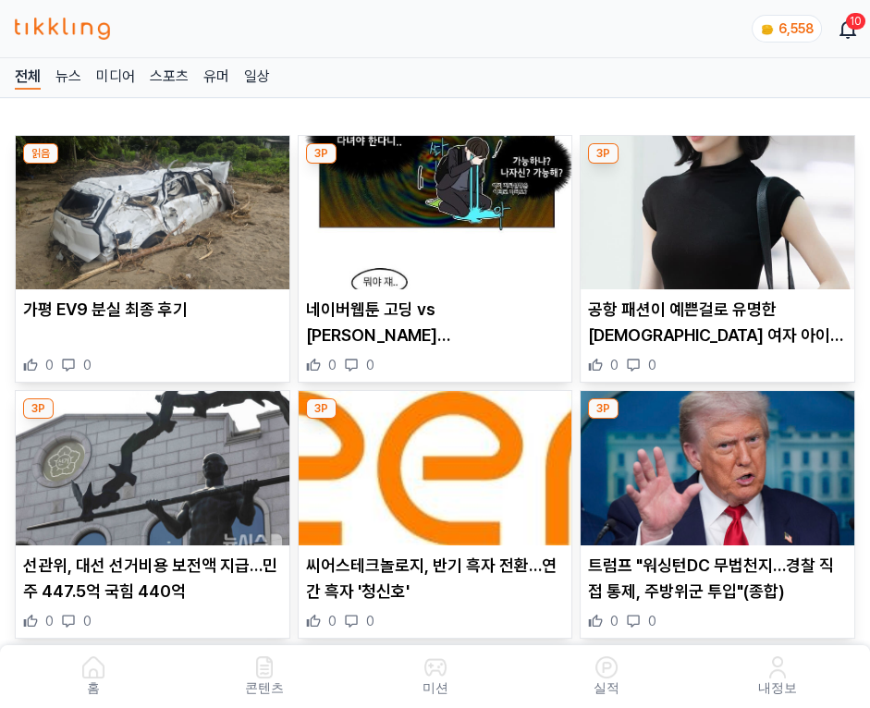
click at [720, 207] on img at bounding box center [718, 212] width 274 height 153
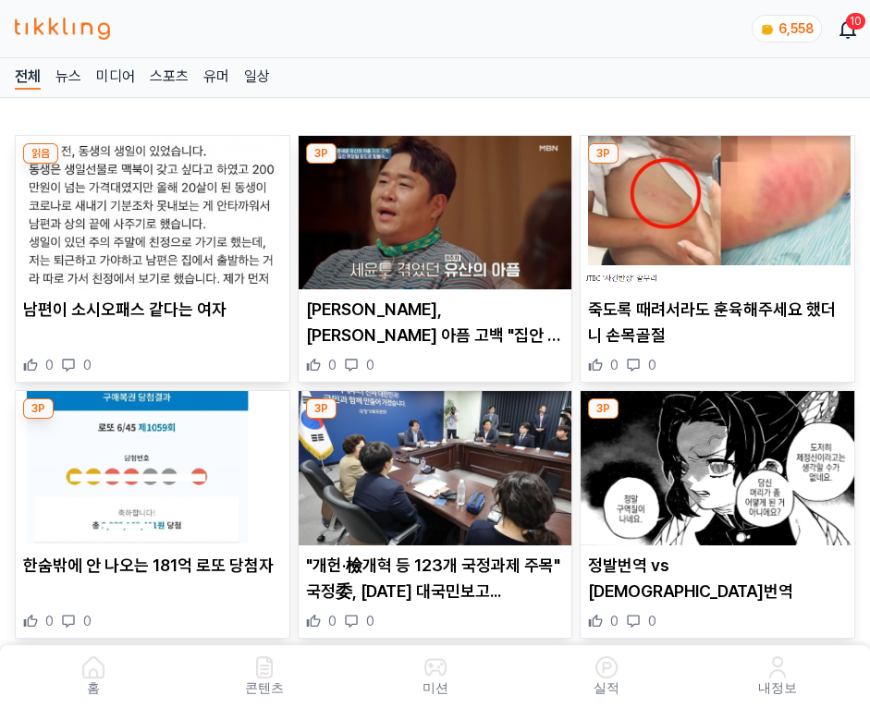
click at [720, 207] on img at bounding box center [718, 212] width 274 height 153
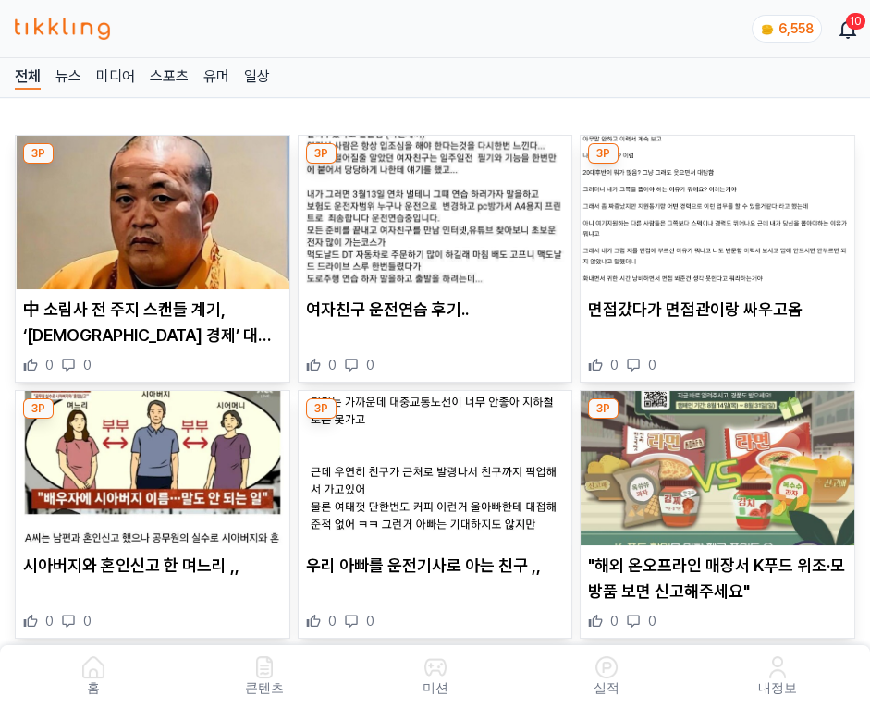
click at [720, 207] on img at bounding box center [718, 212] width 274 height 153
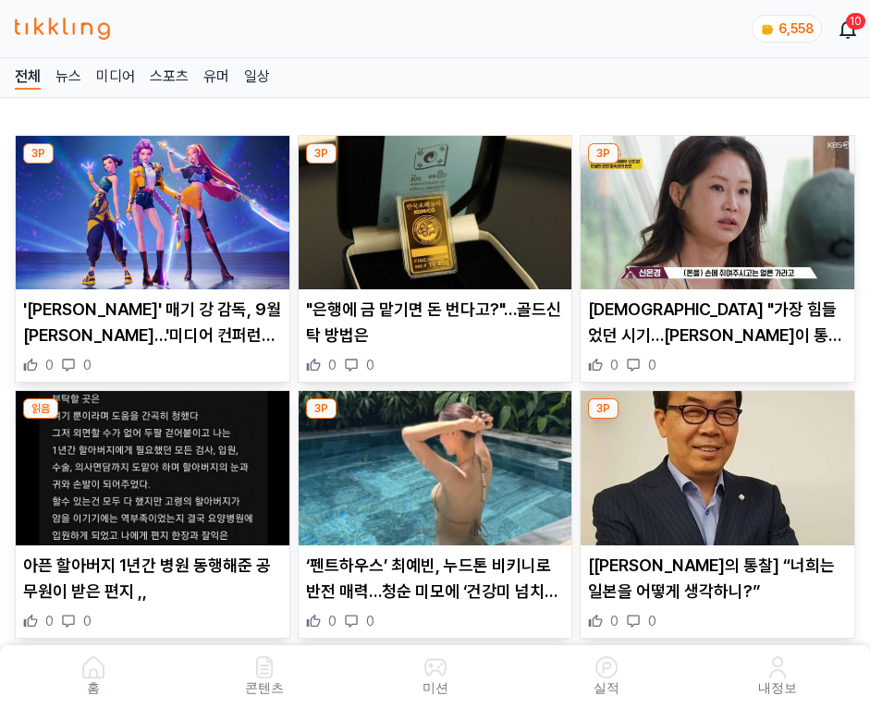
click at [720, 207] on img at bounding box center [718, 212] width 274 height 153
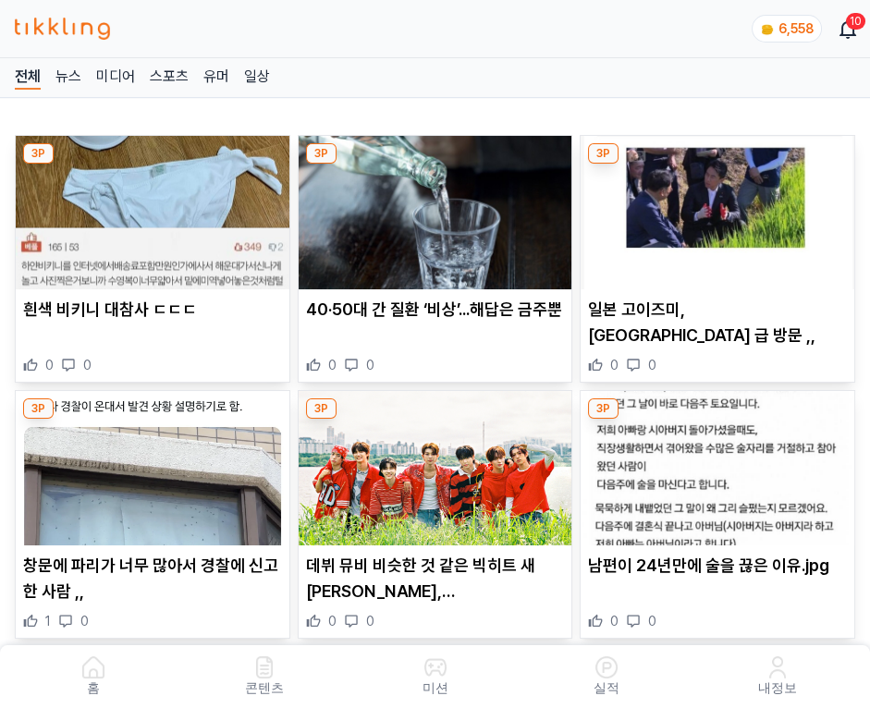
click at [720, 207] on img at bounding box center [718, 212] width 274 height 153
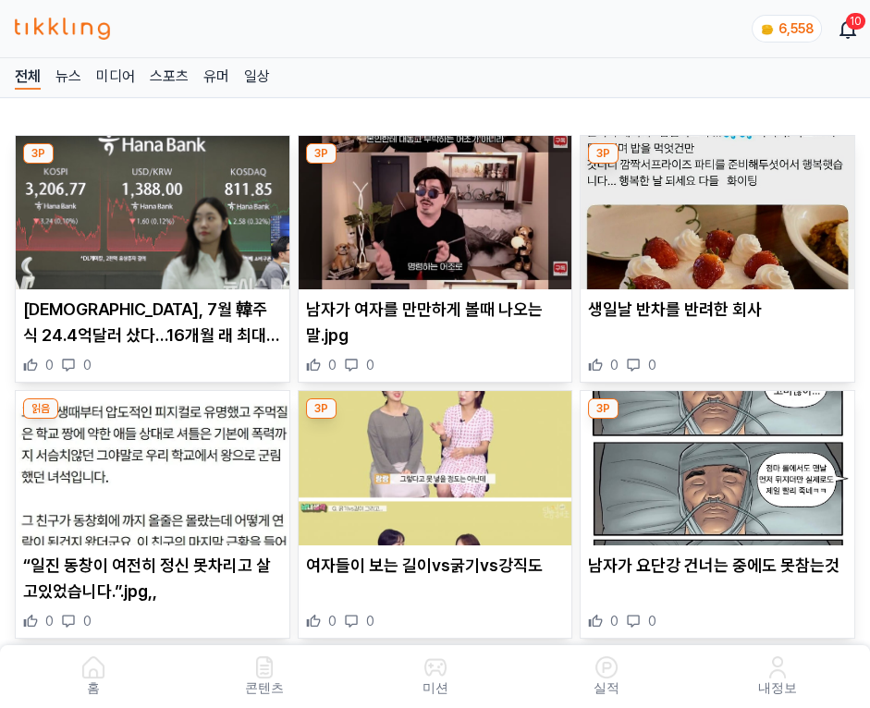
click at [720, 207] on img at bounding box center [718, 212] width 274 height 153
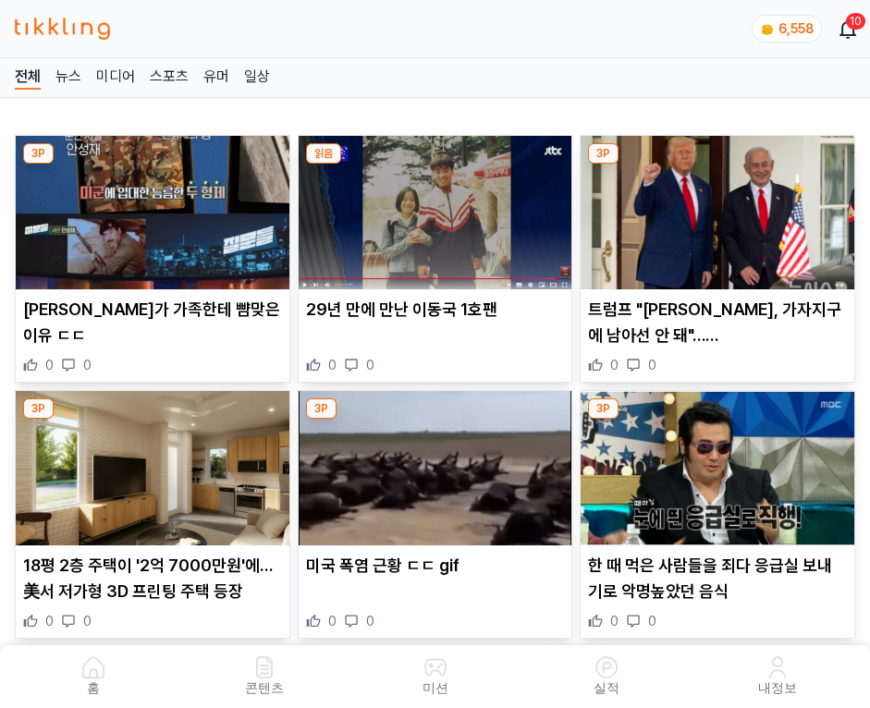
click at [720, 207] on img at bounding box center [718, 212] width 274 height 153
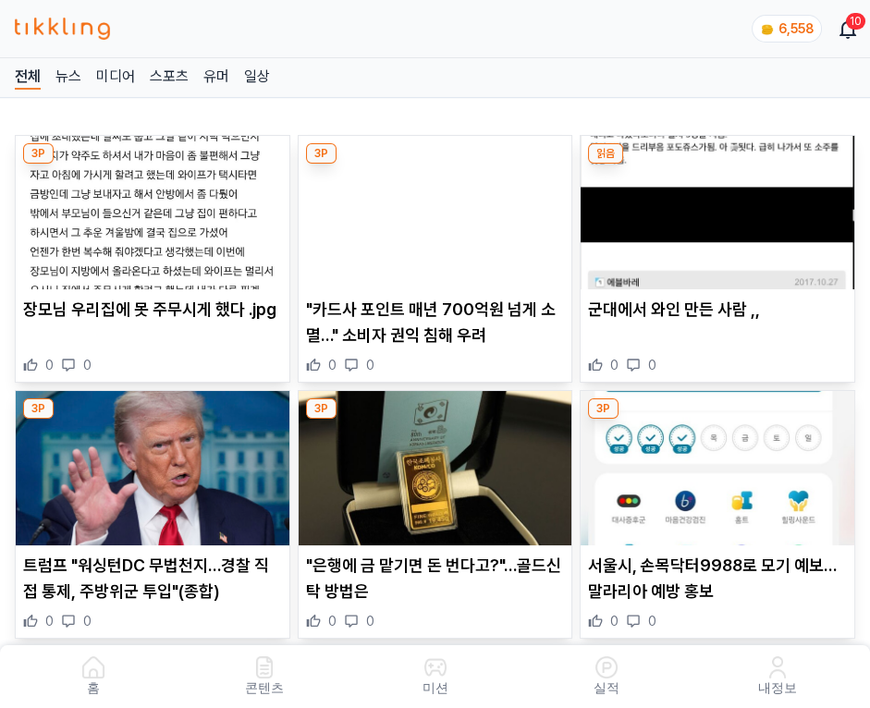
click at [720, 207] on img at bounding box center [718, 212] width 274 height 153
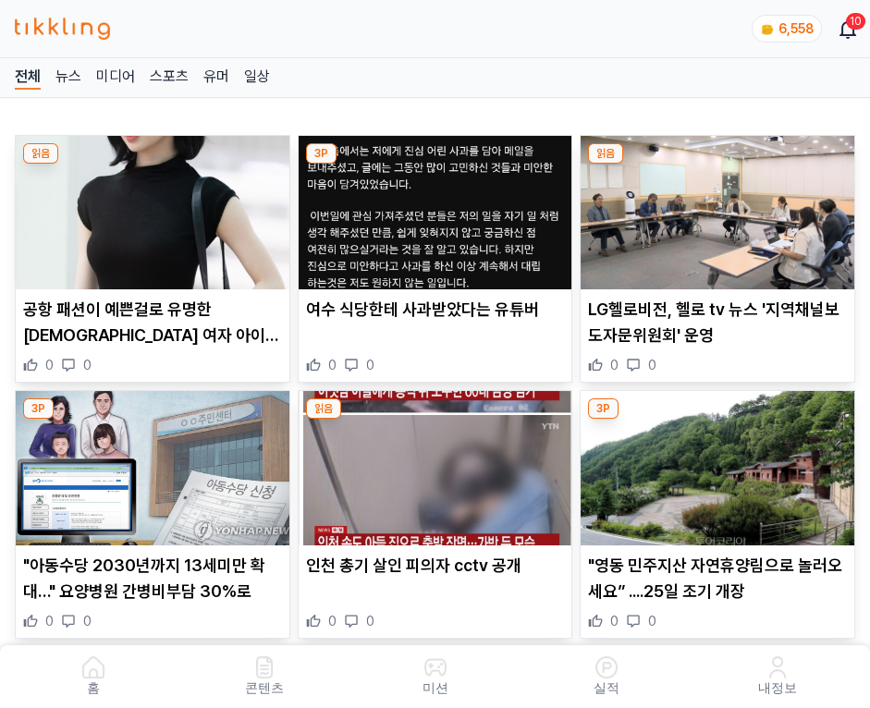
click at [720, 207] on img at bounding box center [718, 212] width 274 height 153
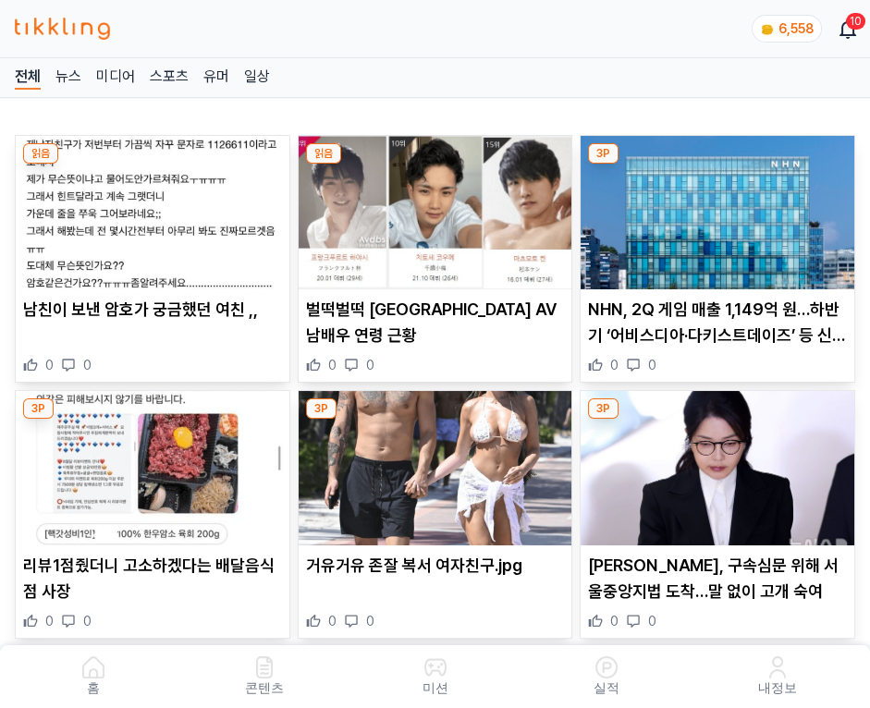
click at [720, 207] on img at bounding box center [718, 212] width 274 height 153
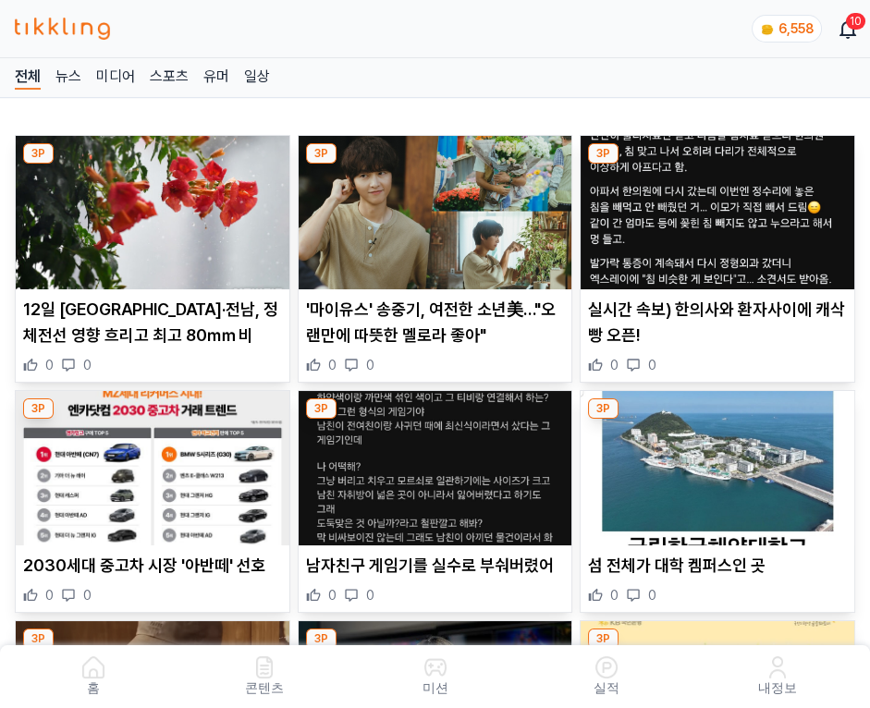
click at [720, 207] on img at bounding box center [718, 212] width 274 height 153
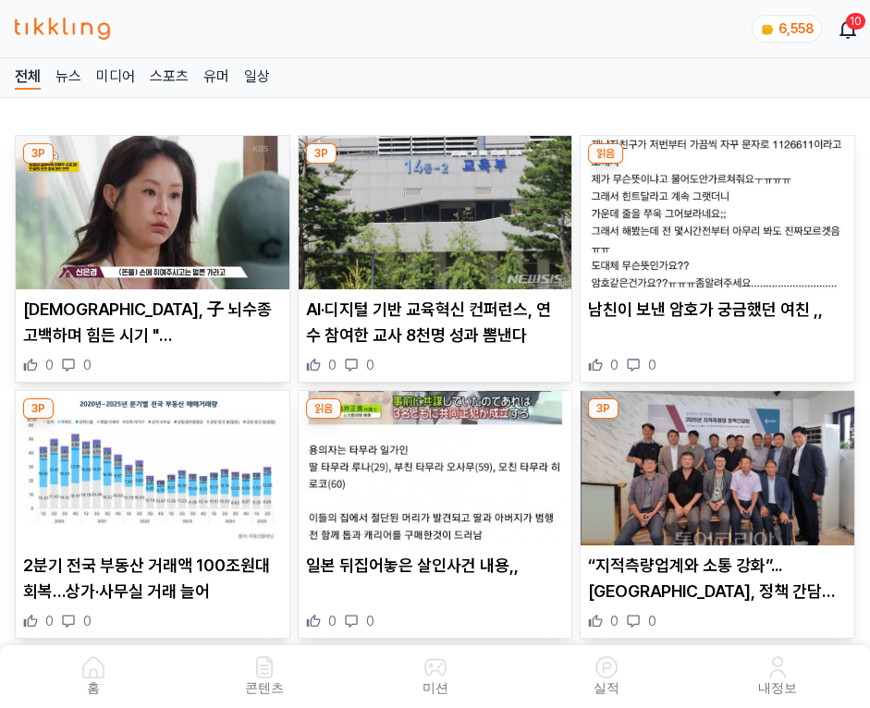
click at [720, 207] on img at bounding box center [718, 212] width 274 height 153
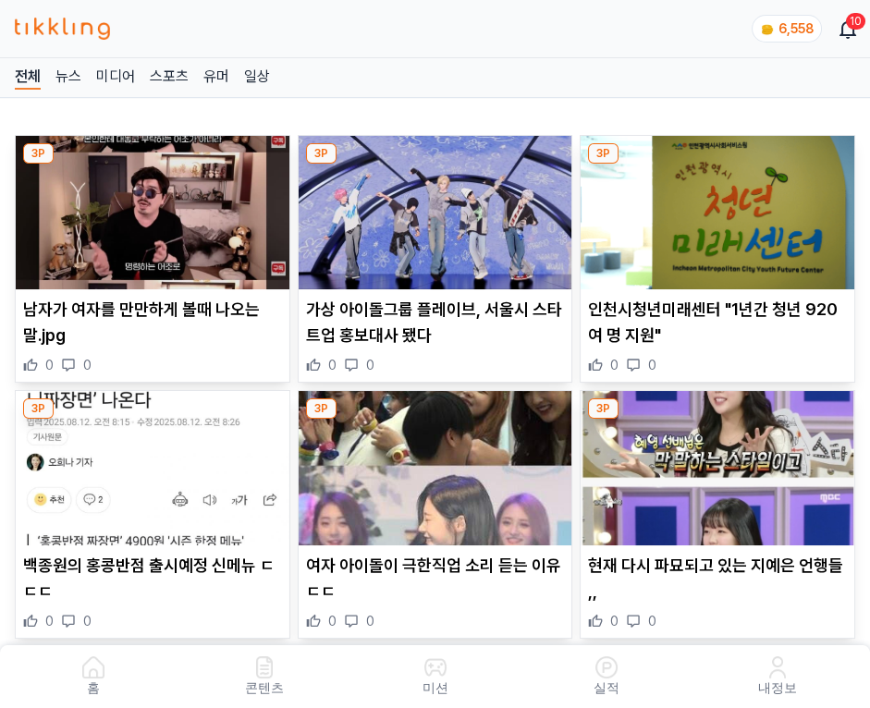
click at [720, 207] on img at bounding box center [718, 212] width 274 height 153
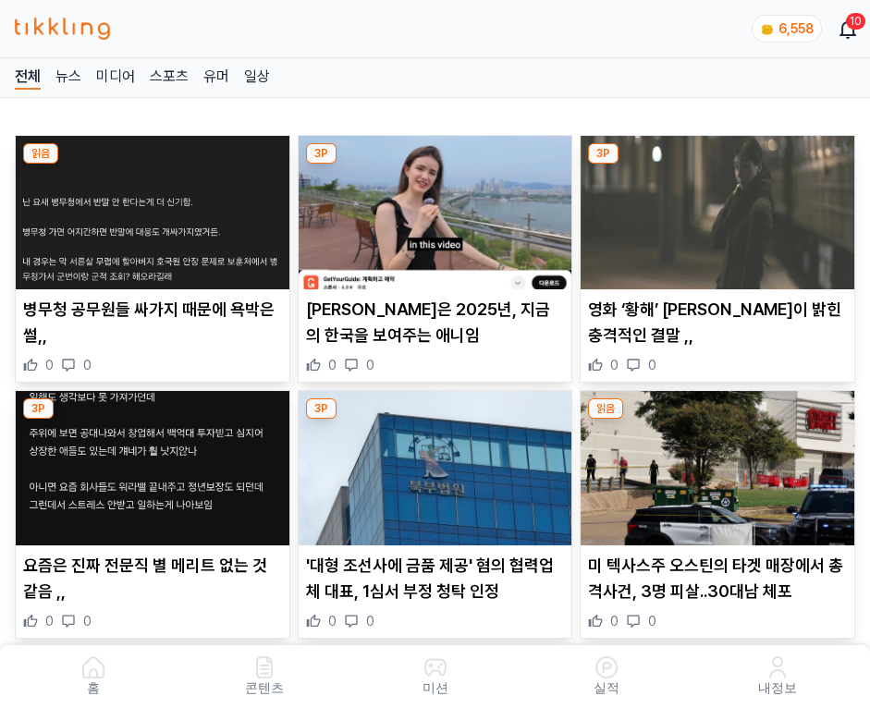
click at [720, 207] on img at bounding box center [718, 212] width 274 height 153
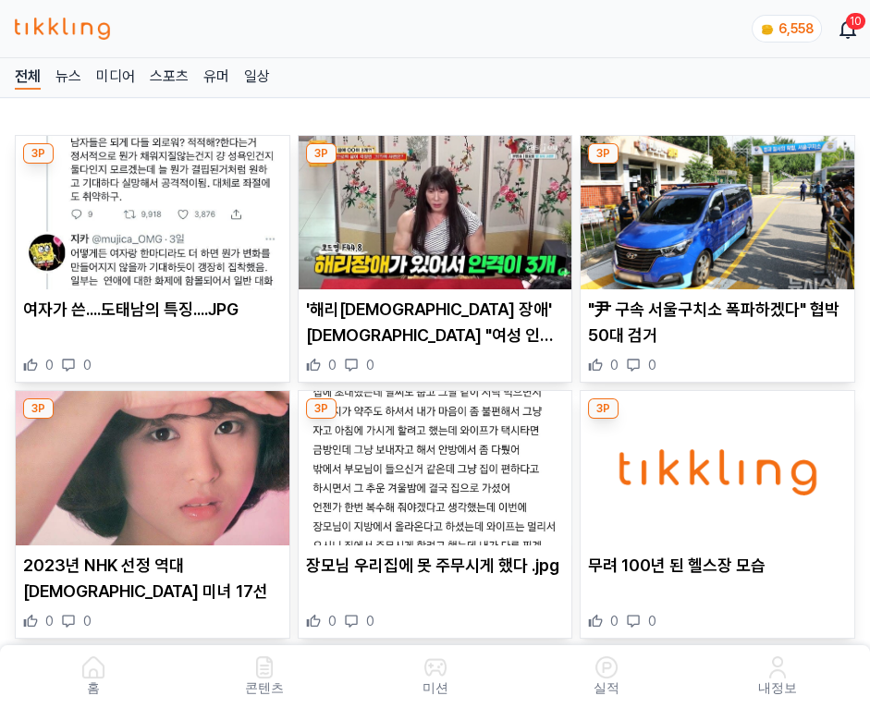
click at [720, 207] on img at bounding box center [718, 212] width 274 height 153
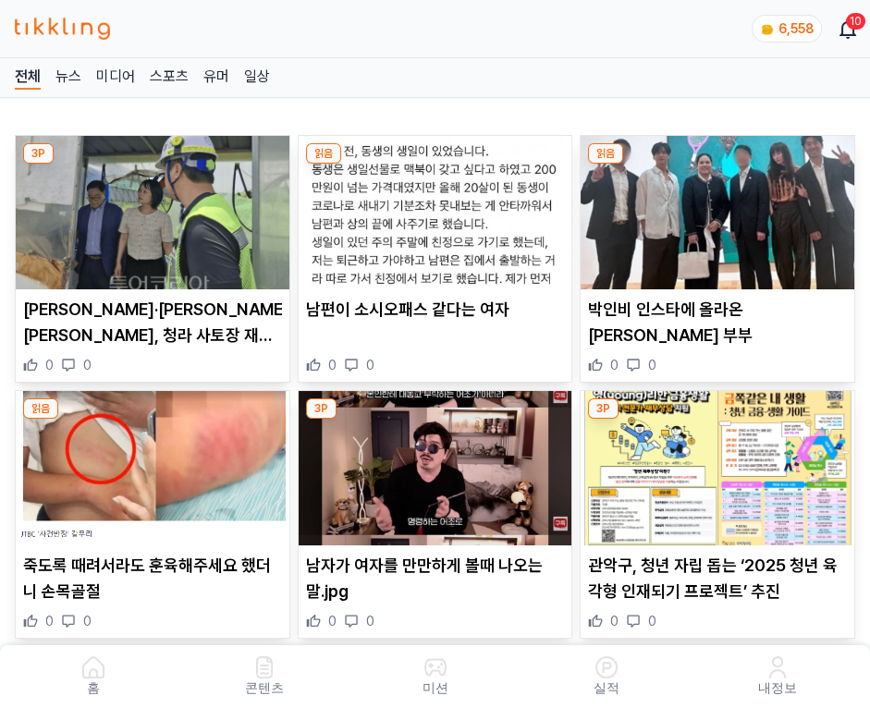
click at [720, 207] on img at bounding box center [718, 212] width 274 height 153
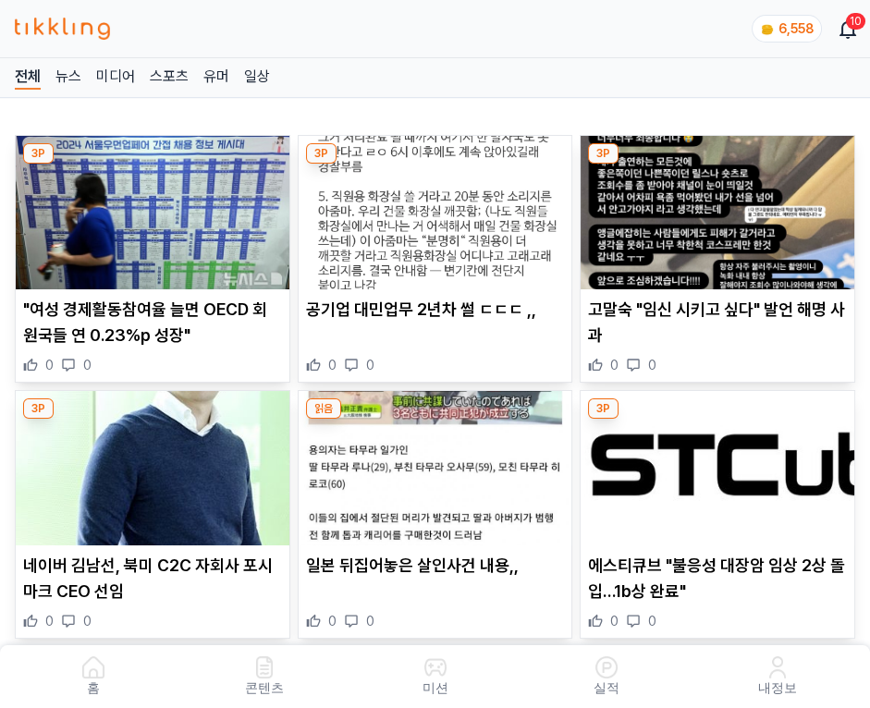
click at [720, 207] on img at bounding box center [718, 212] width 274 height 153
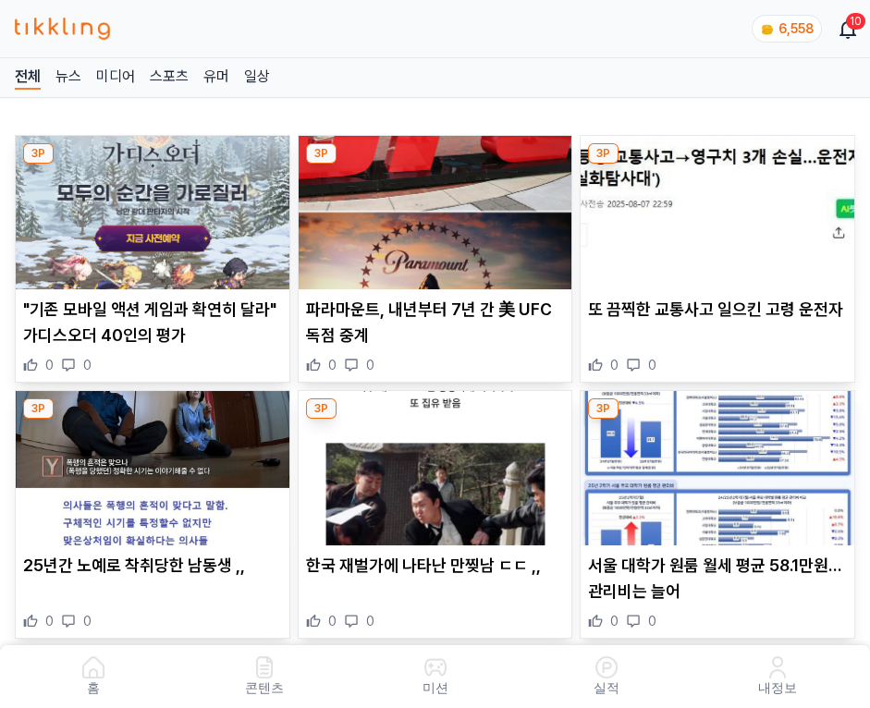
click at [720, 207] on img at bounding box center [718, 212] width 274 height 153
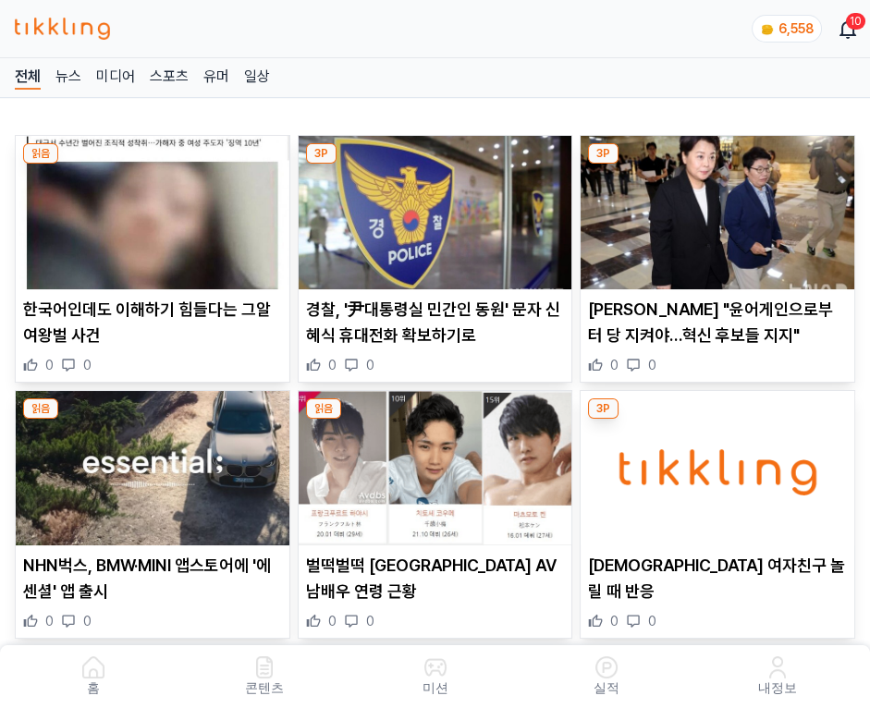
click at [720, 207] on img at bounding box center [718, 212] width 274 height 153
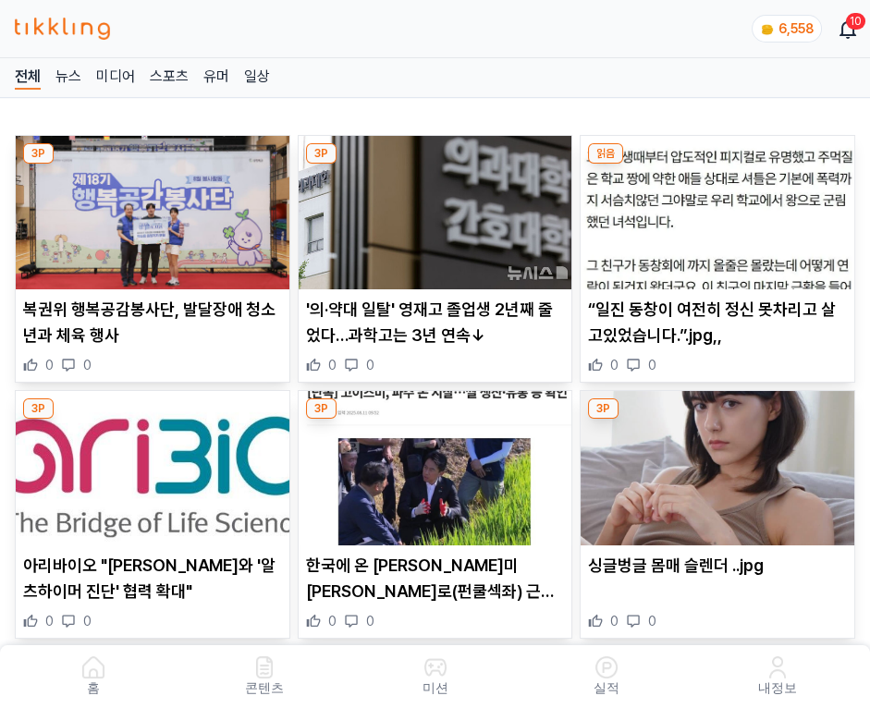
click at [720, 207] on img at bounding box center [718, 212] width 274 height 153
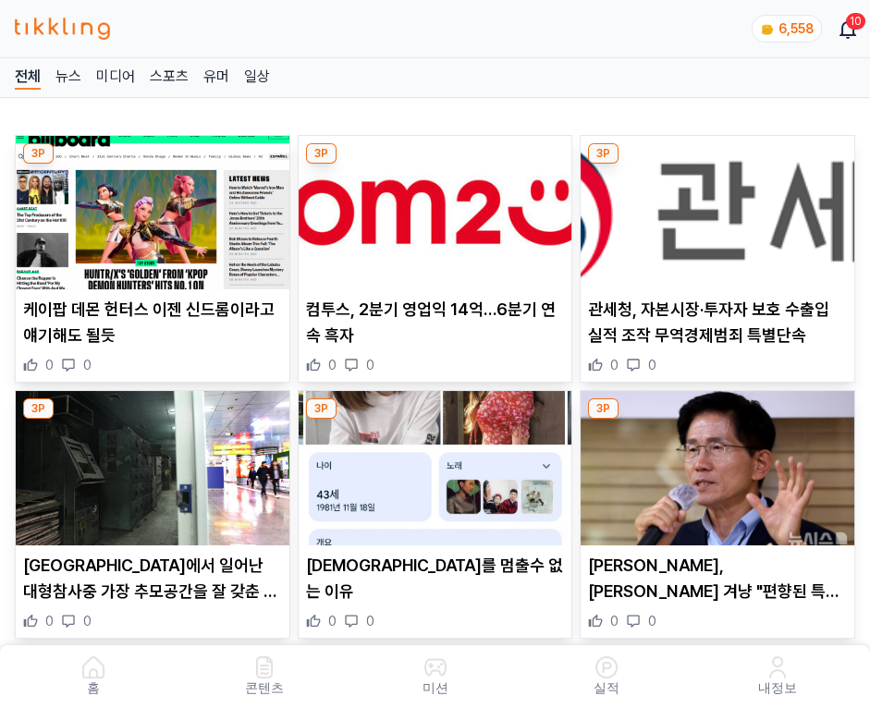
click at [720, 207] on img at bounding box center [718, 212] width 274 height 153
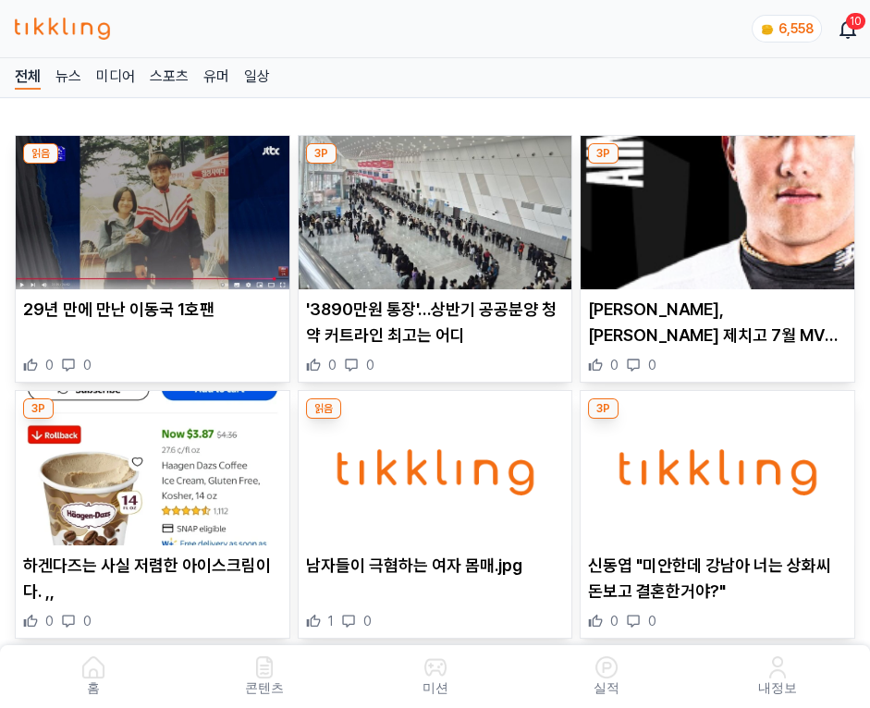
click at [720, 207] on img at bounding box center [718, 212] width 274 height 153
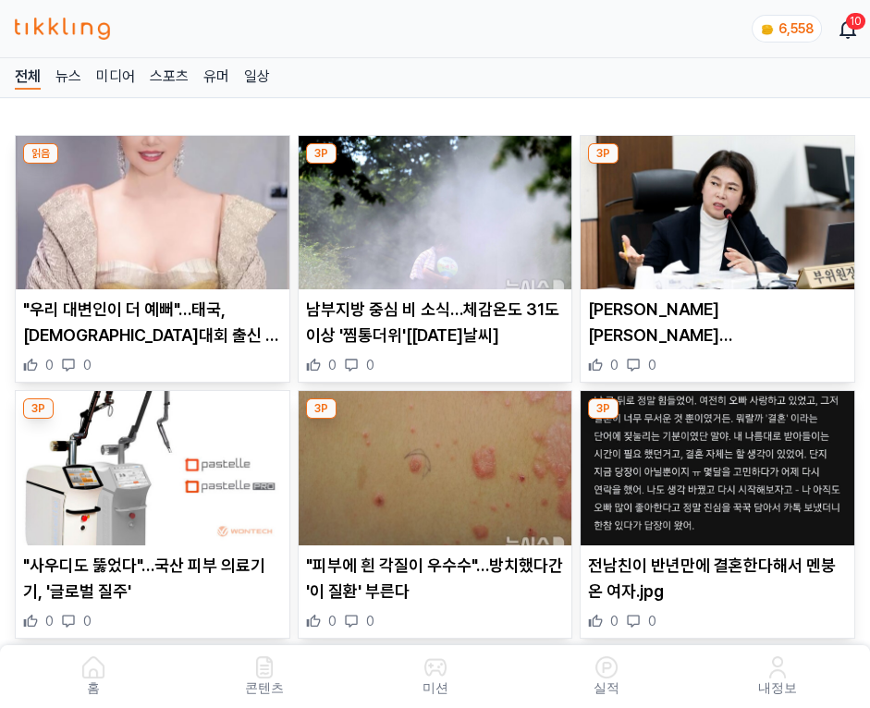
click at [720, 207] on img at bounding box center [718, 212] width 274 height 153
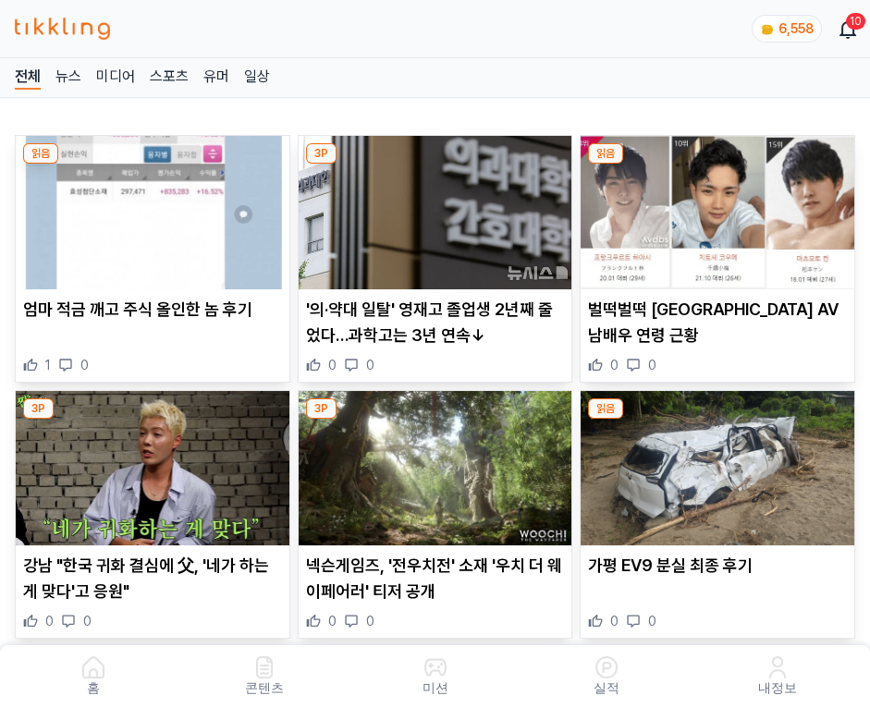
click at [720, 207] on img at bounding box center [718, 212] width 274 height 153
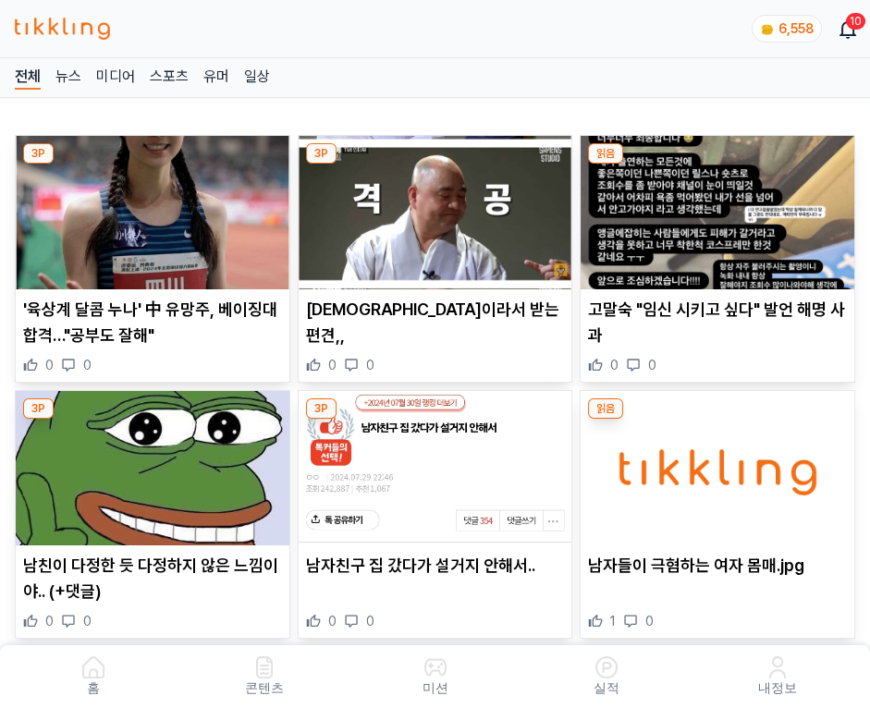
click at [720, 207] on img at bounding box center [718, 212] width 274 height 153
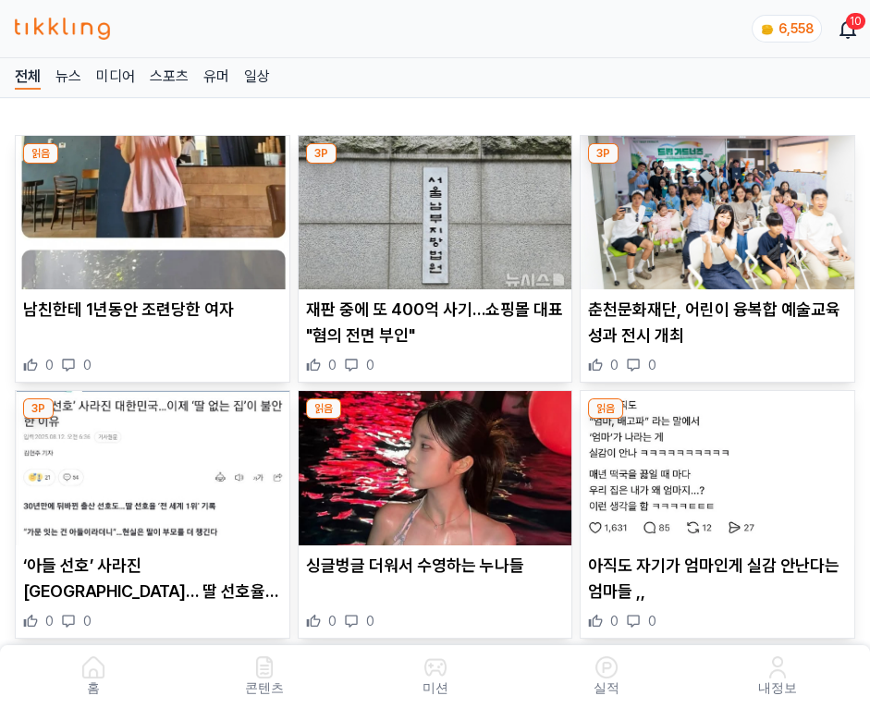
click at [720, 207] on img at bounding box center [718, 212] width 274 height 153
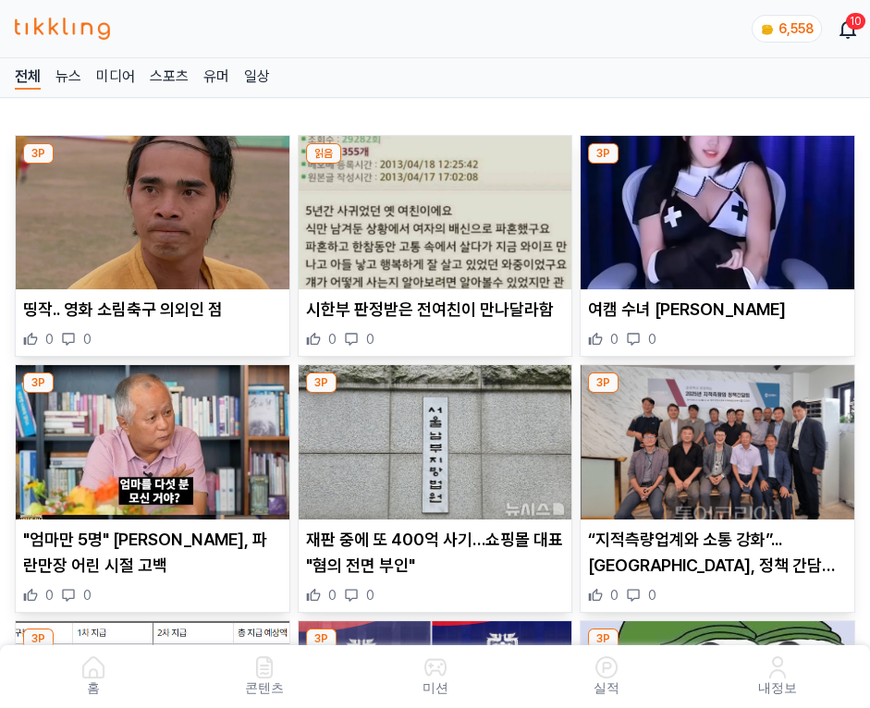
click at [720, 207] on img at bounding box center [718, 212] width 274 height 153
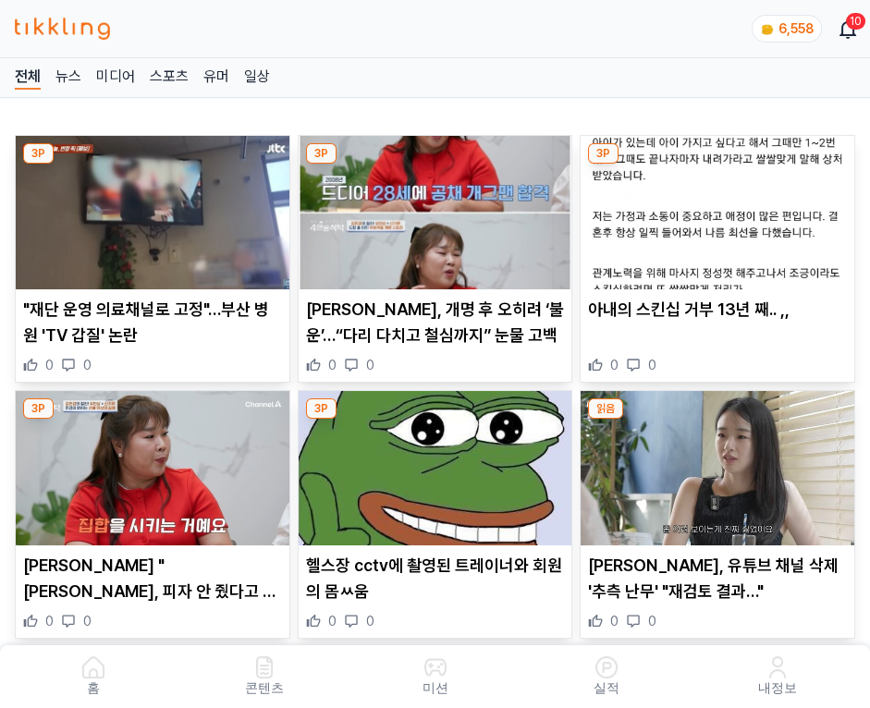
click at [720, 207] on img at bounding box center [718, 212] width 274 height 153
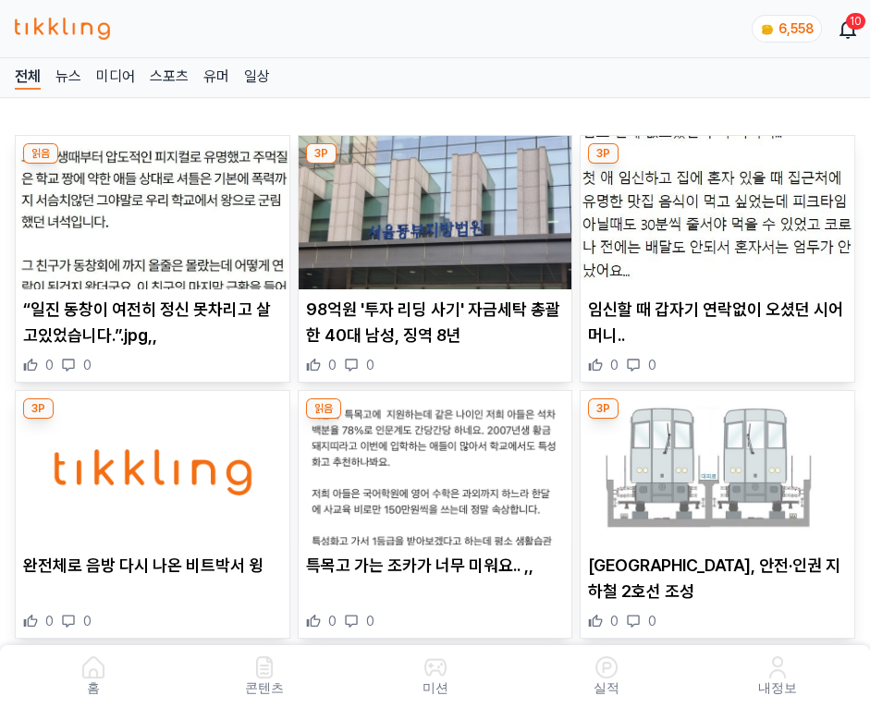
click at [720, 207] on img at bounding box center [718, 212] width 274 height 153
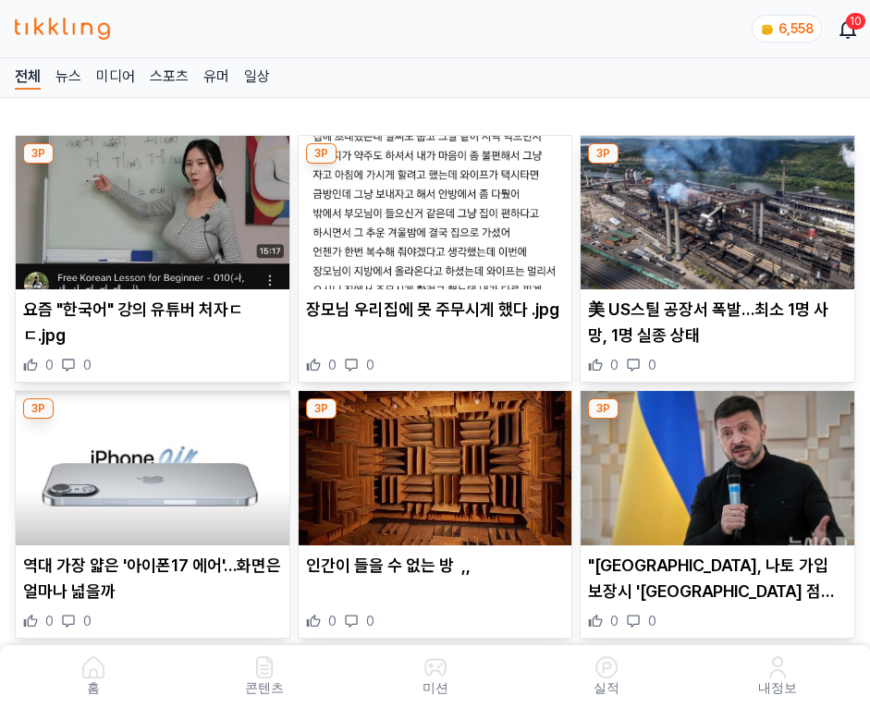
click at [720, 207] on img at bounding box center [718, 212] width 274 height 153
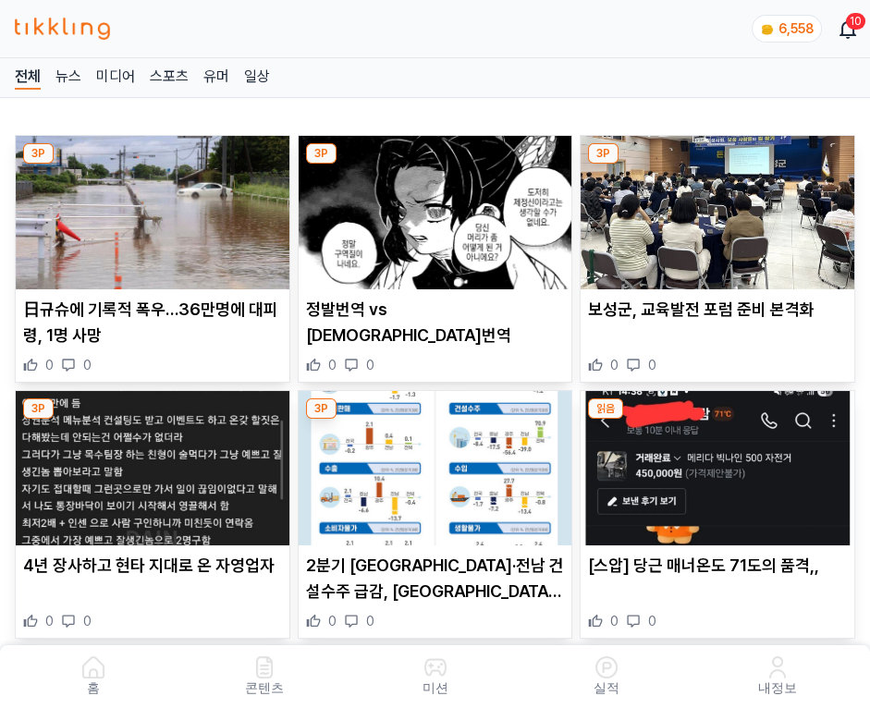
click at [720, 207] on img at bounding box center [718, 212] width 274 height 153
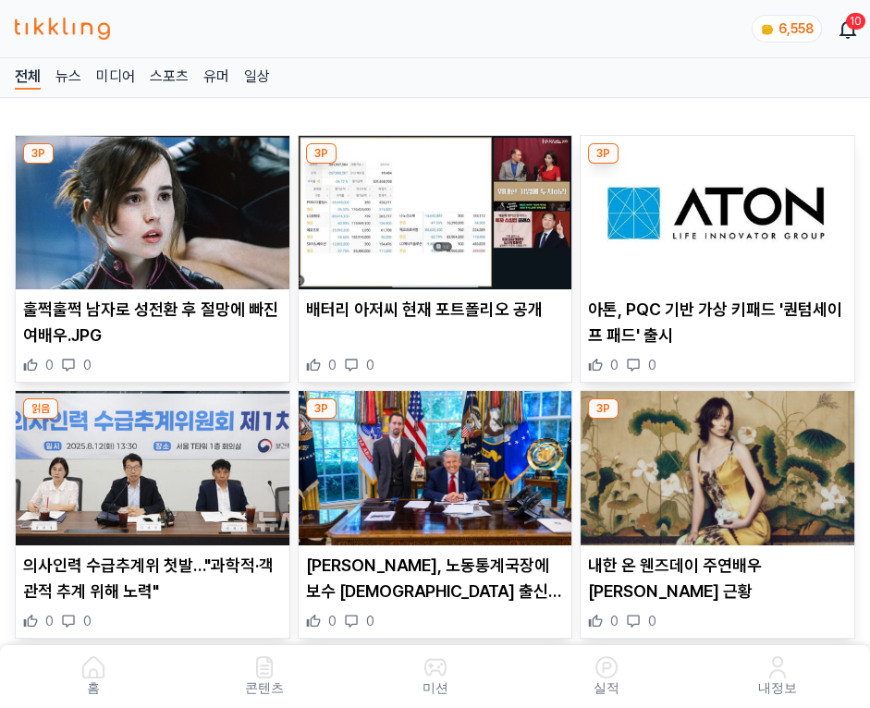
click at [720, 207] on img at bounding box center [718, 212] width 274 height 153
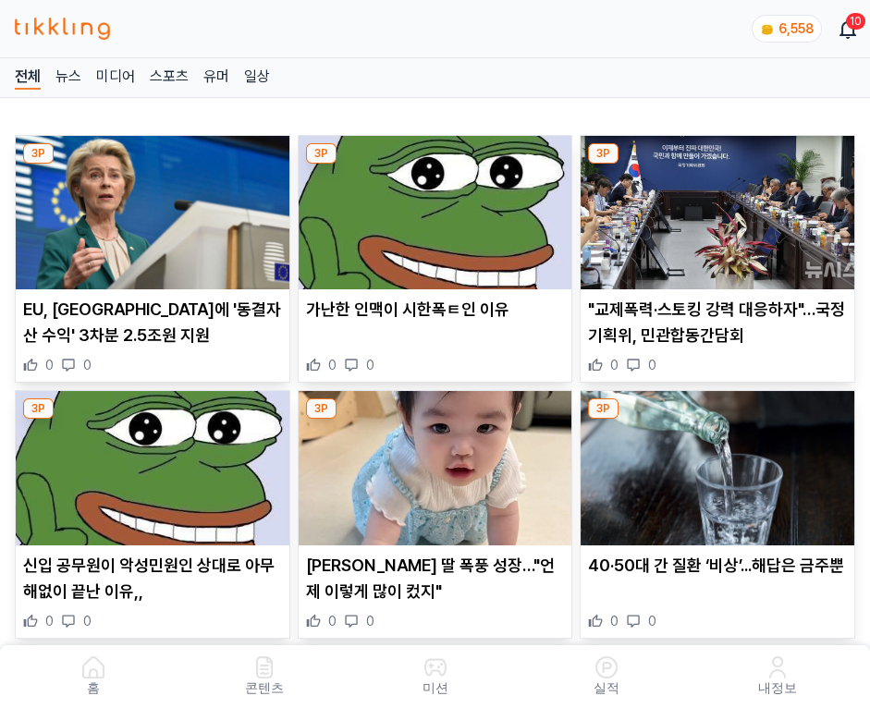
click at [720, 207] on img at bounding box center [718, 212] width 274 height 153
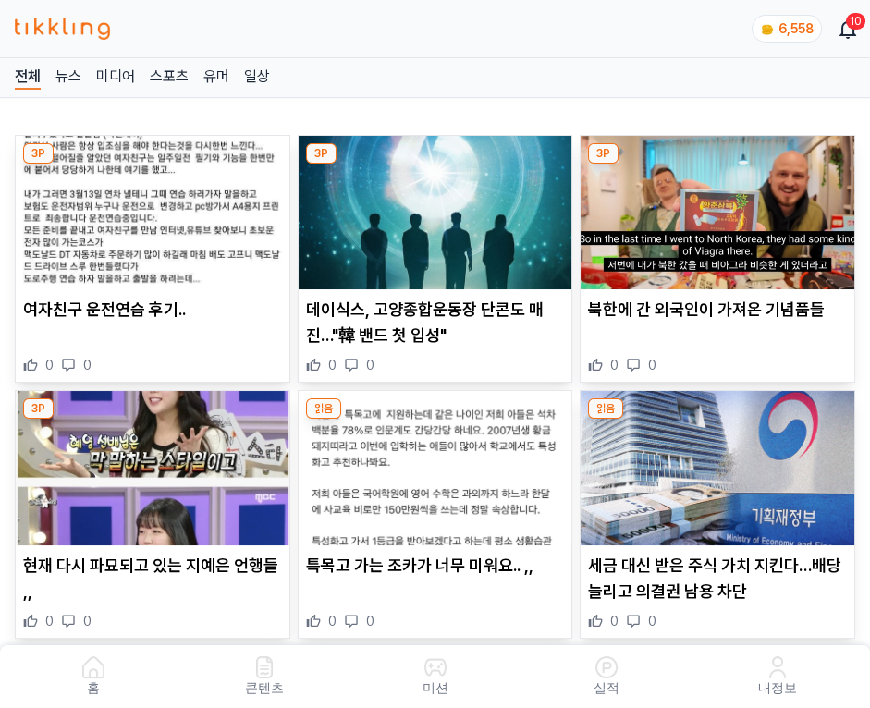
click at [720, 207] on img at bounding box center [718, 212] width 274 height 153
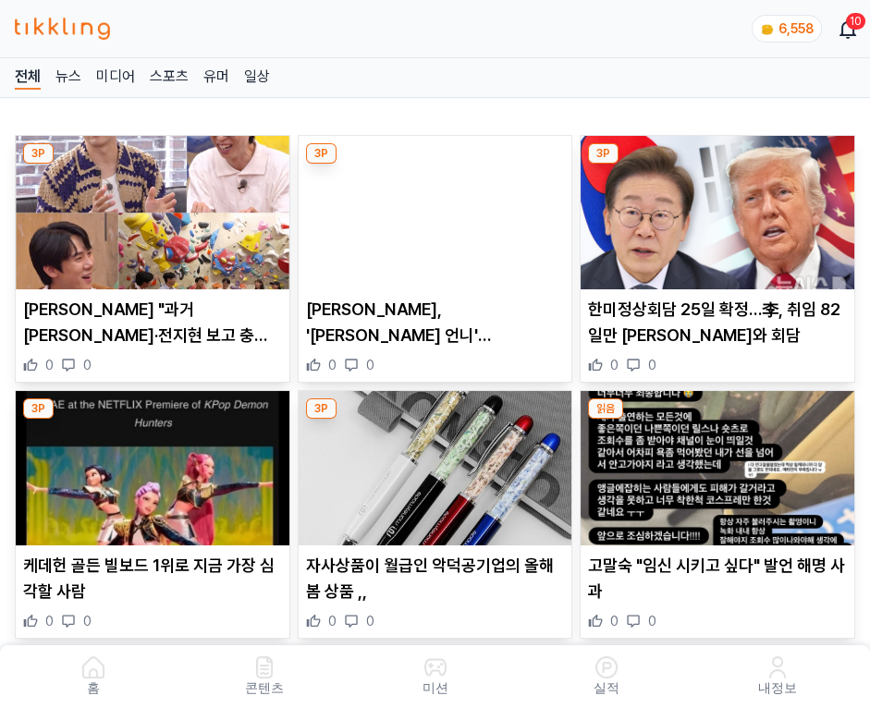
click at [720, 207] on img at bounding box center [718, 212] width 274 height 153
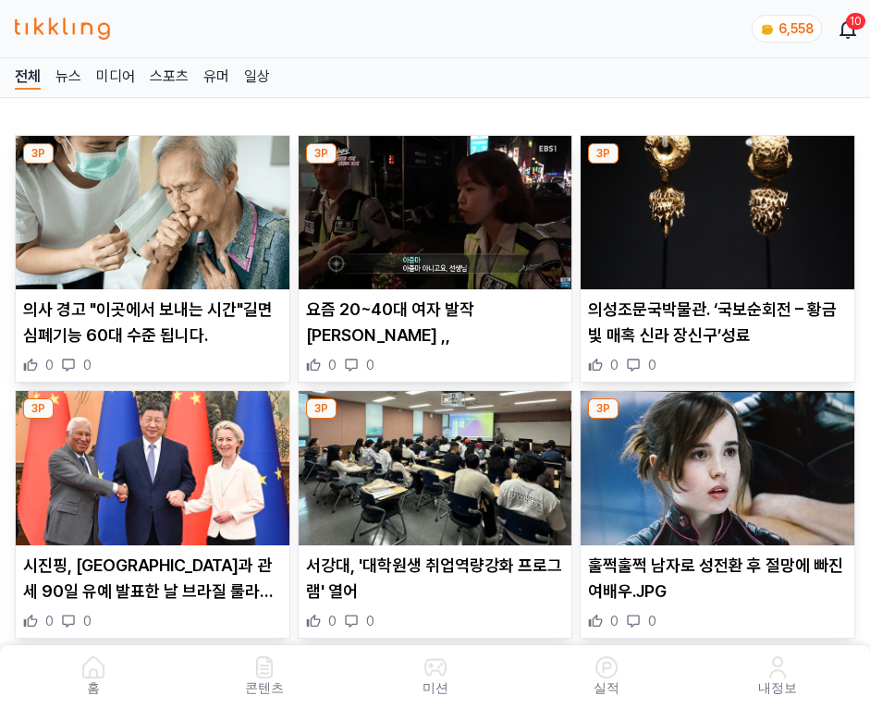
click at [720, 207] on img at bounding box center [718, 212] width 274 height 153
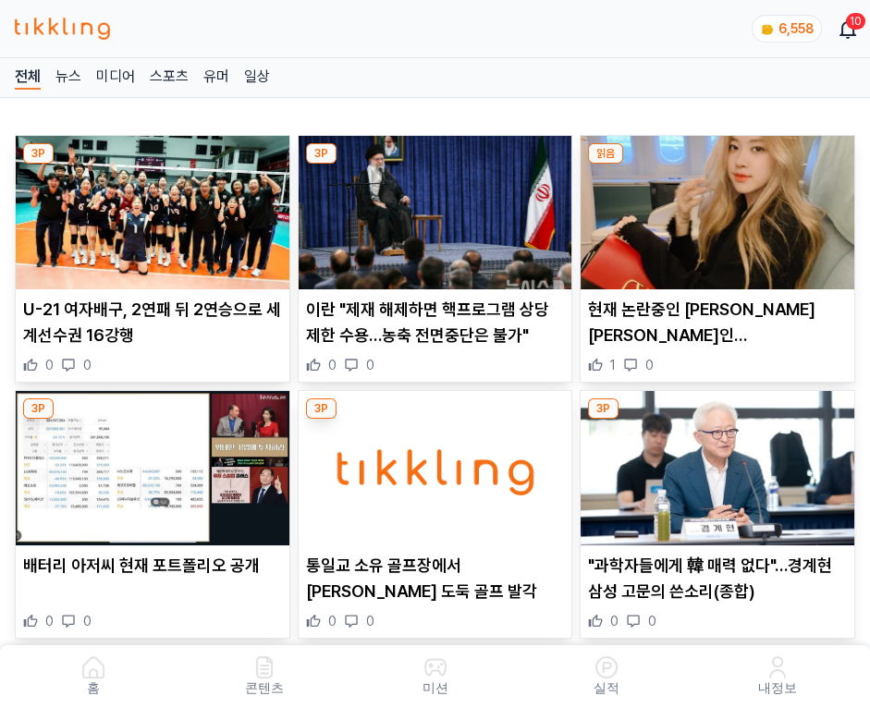
click at [720, 207] on img at bounding box center [718, 212] width 274 height 153
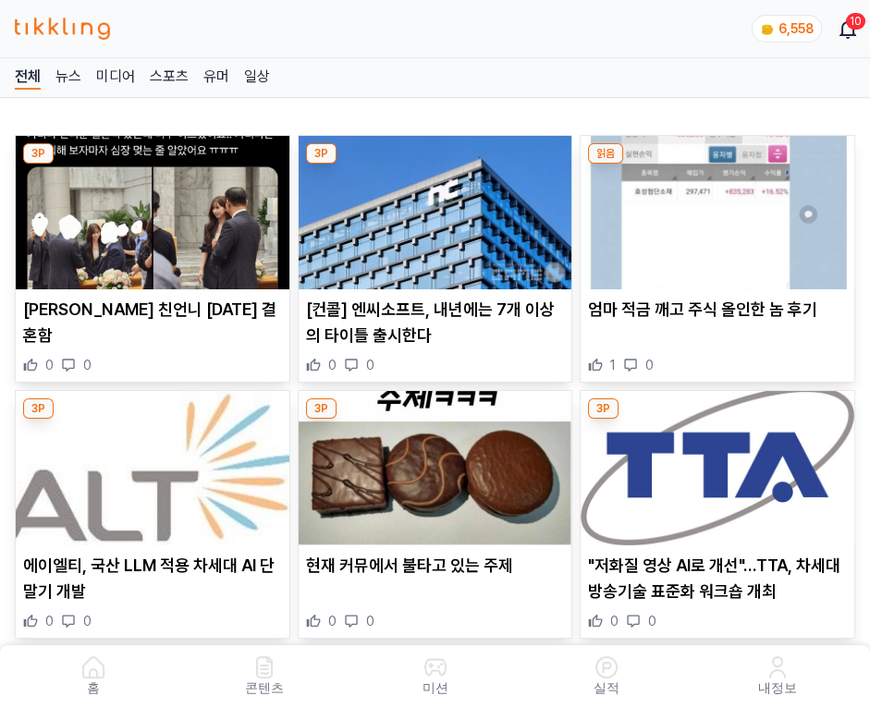
click at [720, 207] on img at bounding box center [718, 212] width 274 height 153
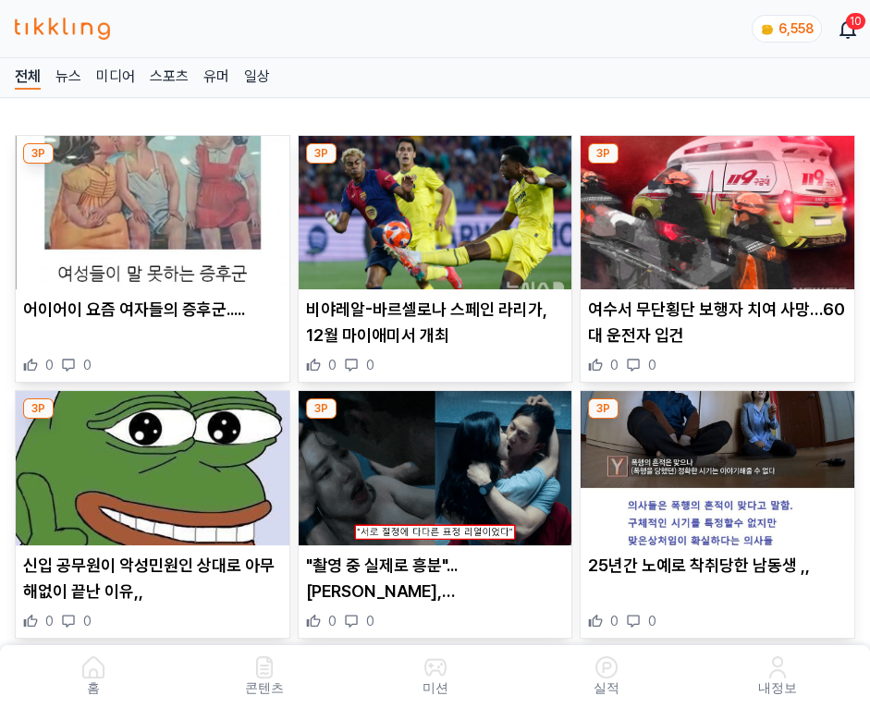
click at [720, 207] on img at bounding box center [718, 212] width 274 height 153
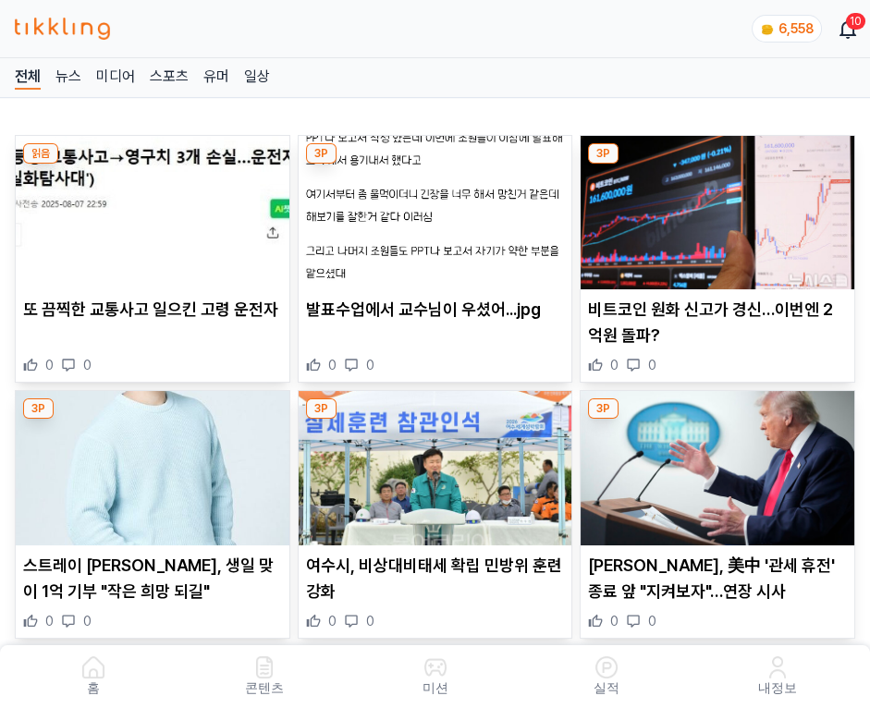
click at [720, 207] on img at bounding box center [718, 212] width 274 height 153
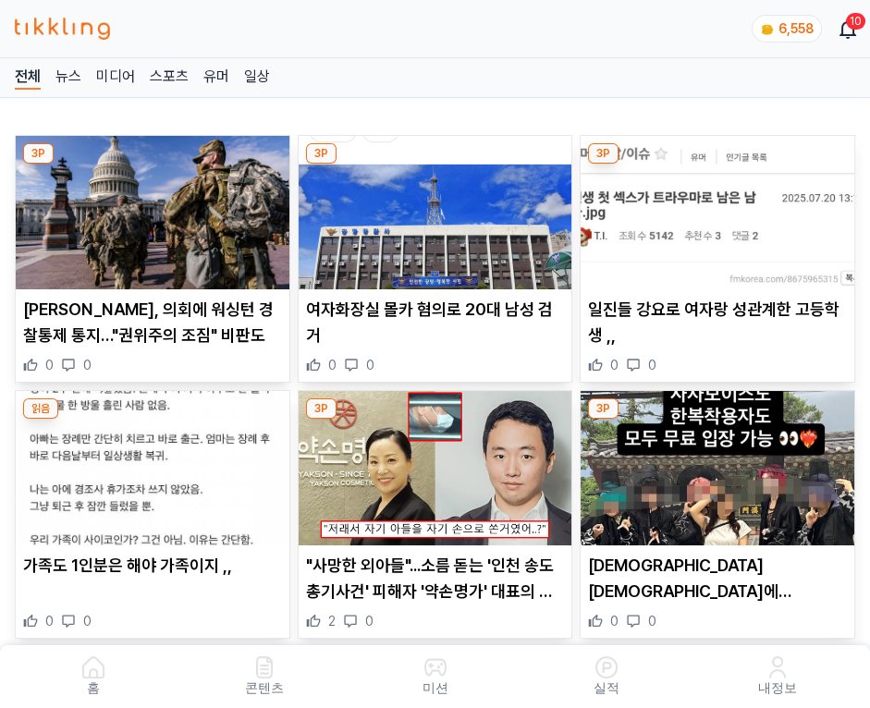
click at [720, 207] on img at bounding box center [718, 212] width 274 height 153
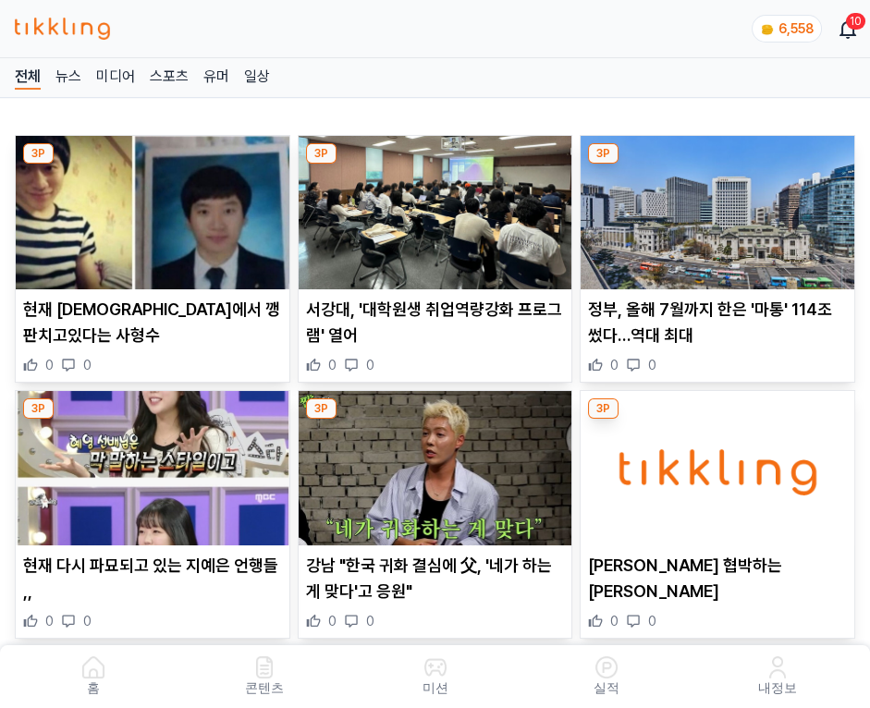
click at [720, 207] on img at bounding box center [718, 212] width 274 height 153
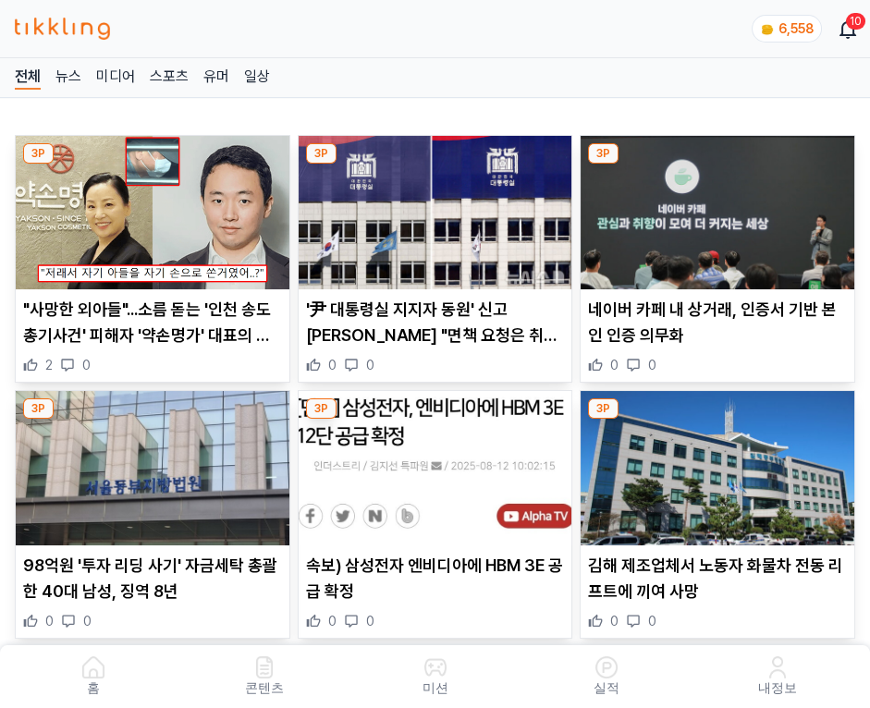
click at [720, 207] on img at bounding box center [718, 212] width 274 height 153
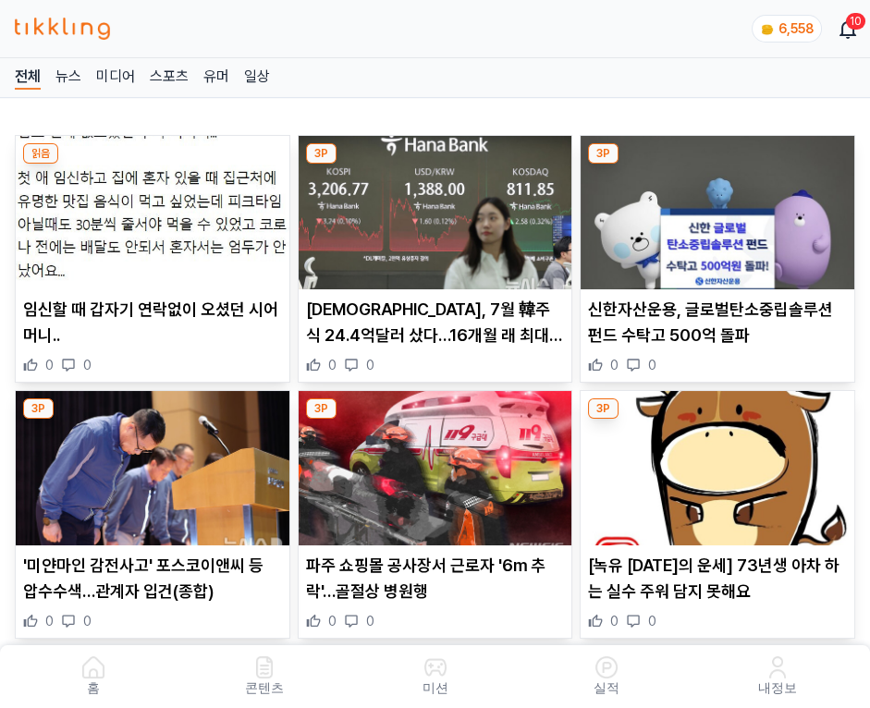
click at [720, 207] on img at bounding box center [718, 212] width 274 height 153
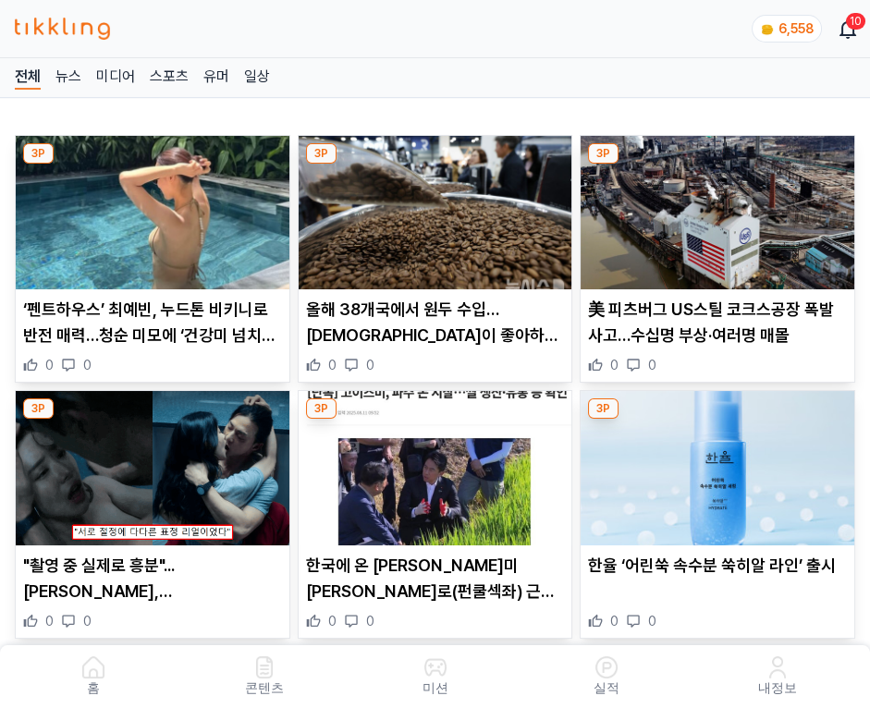
click at [720, 207] on img at bounding box center [718, 212] width 274 height 153
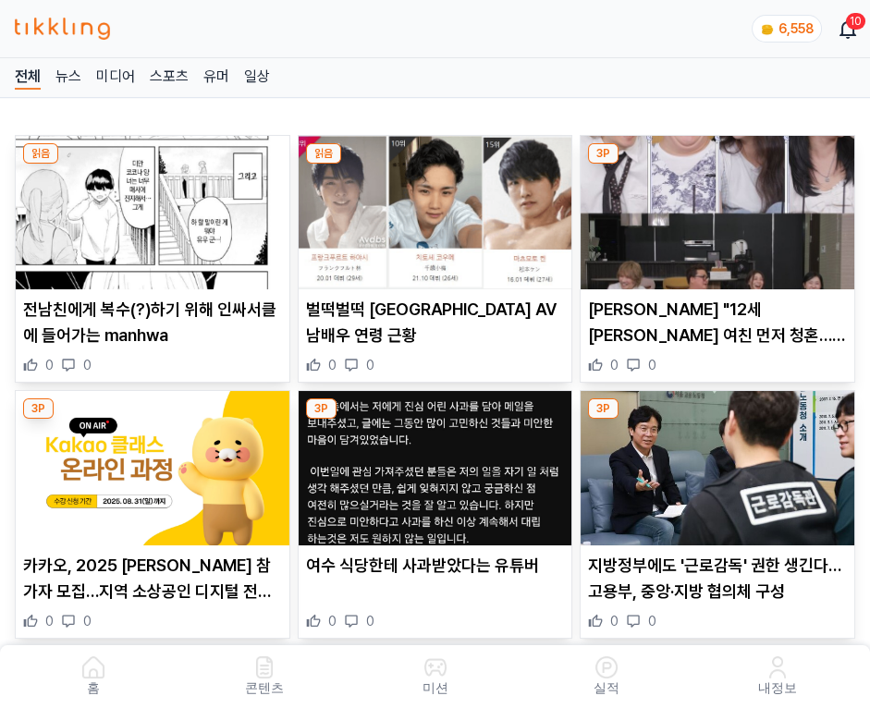
click at [720, 207] on img at bounding box center [718, 212] width 274 height 153
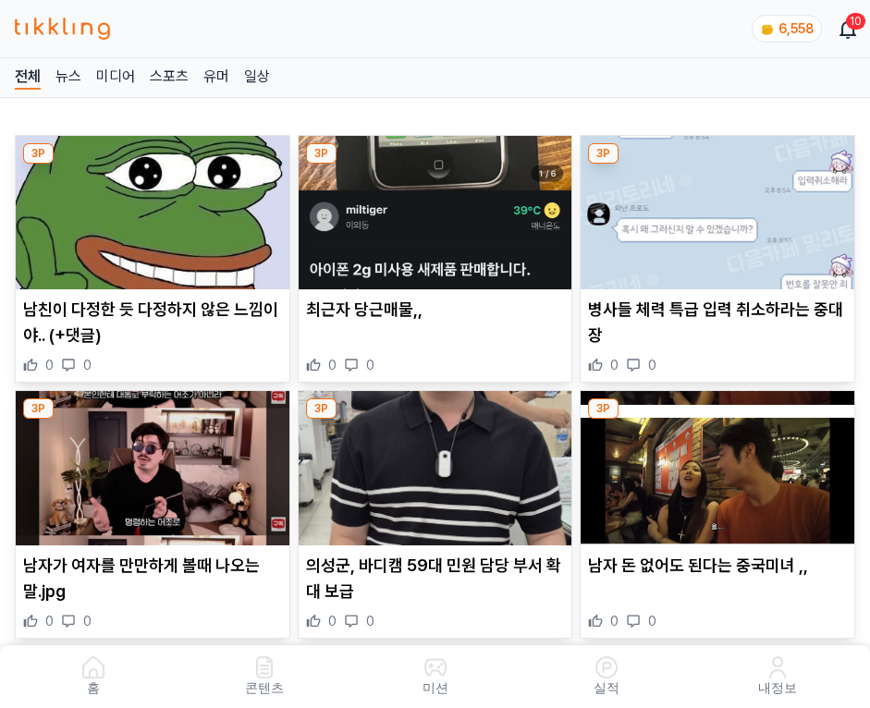
click at [720, 207] on img at bounding box center [718, 212] width 274 height 153
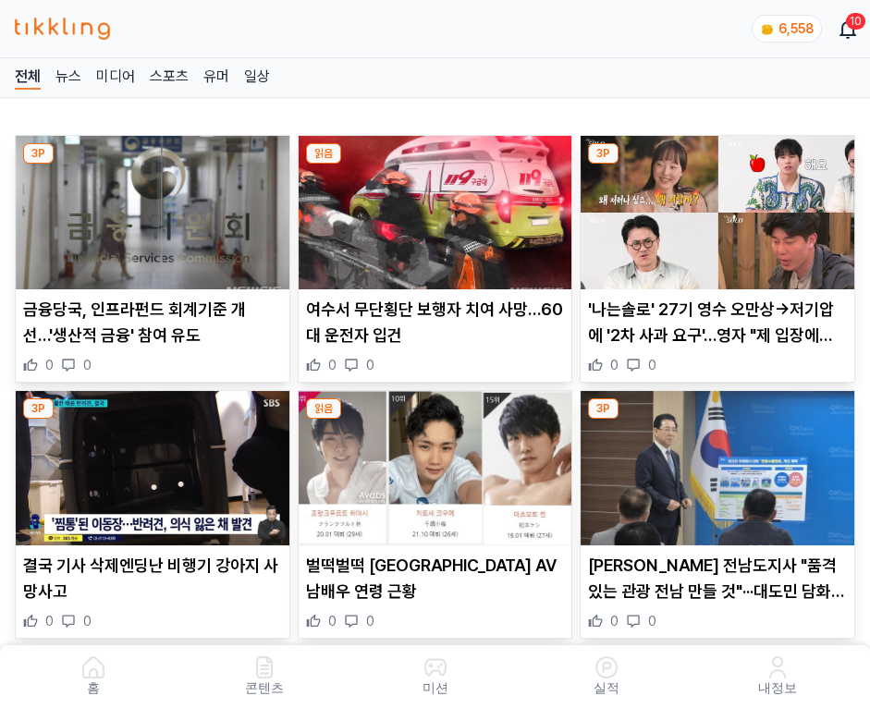
click at [720, 207] on img at bounding box center [718, 212] width 274 height 153
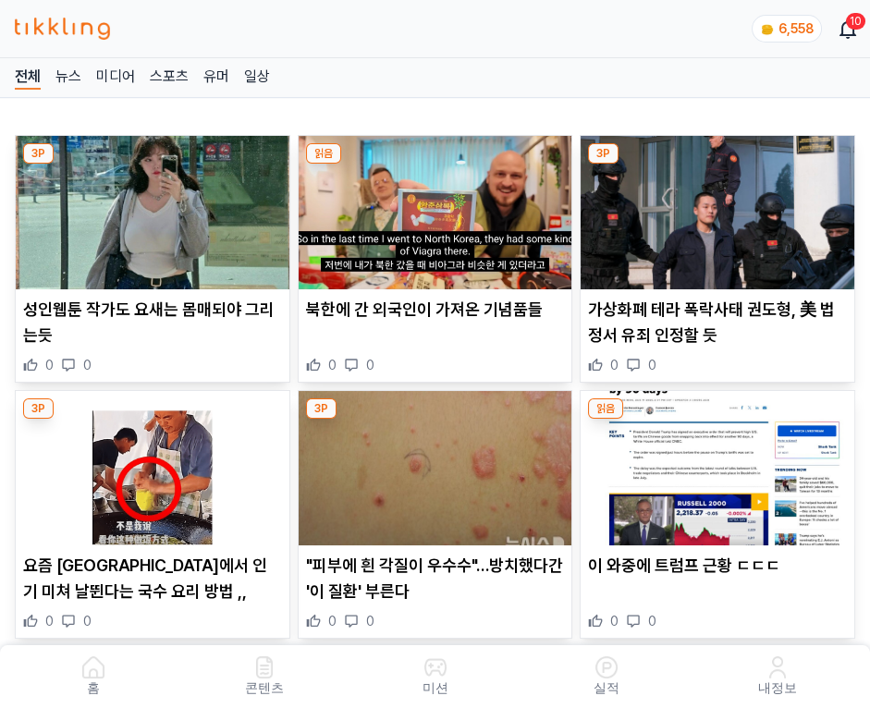
click at [720, 207] on img at bounding box center [718, 212] width 274 height 153
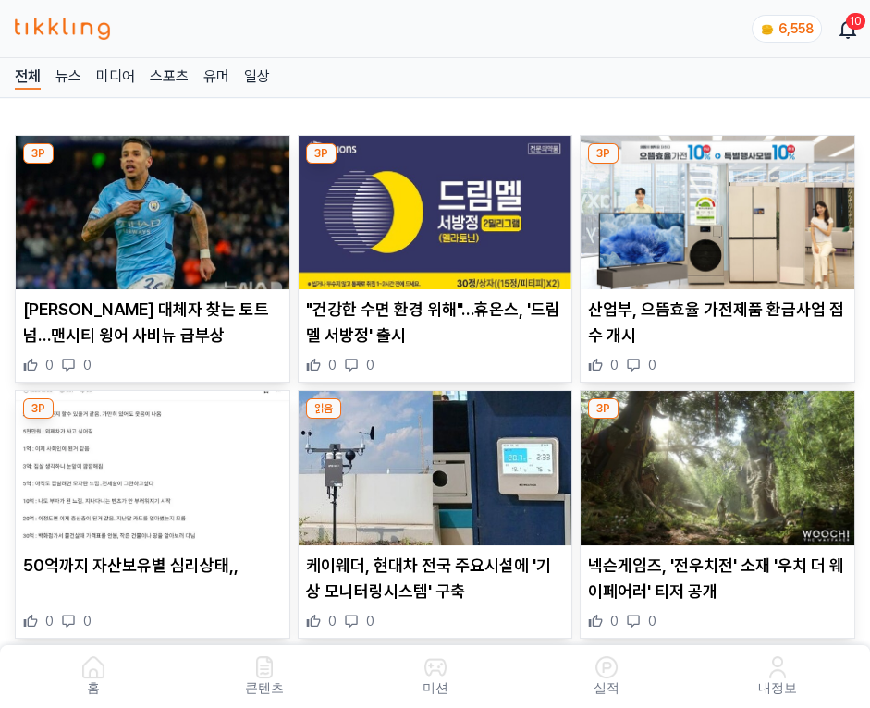
click at [720, 207] on img at bounding box center [718, 212] width 274 height 153
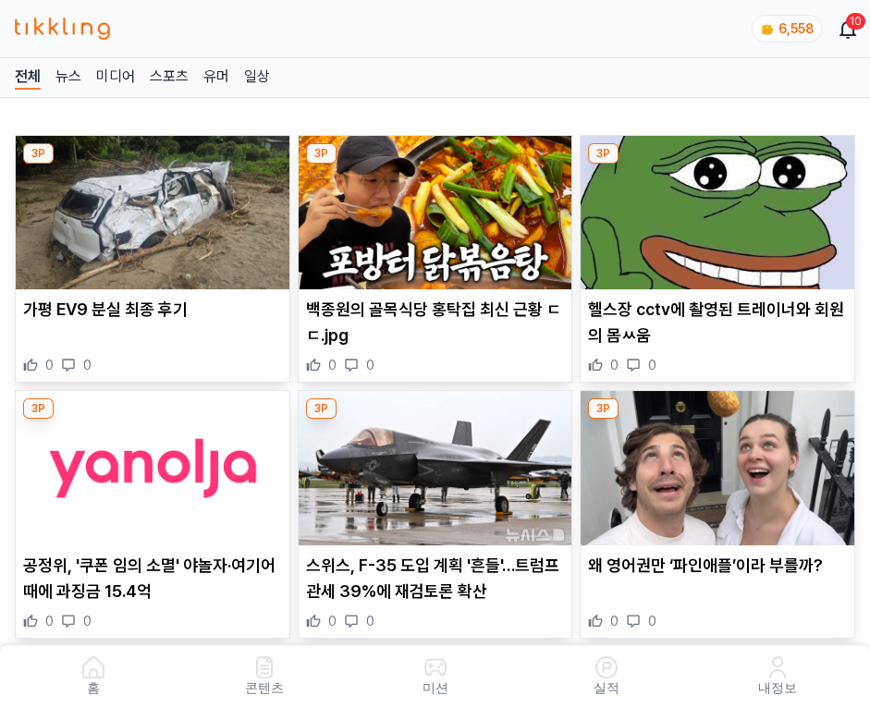
click at [720, 207] on img at bounding box center [718, 212] width 274 height 153
